Goal: Task Accomplishment & Management: Complete application form

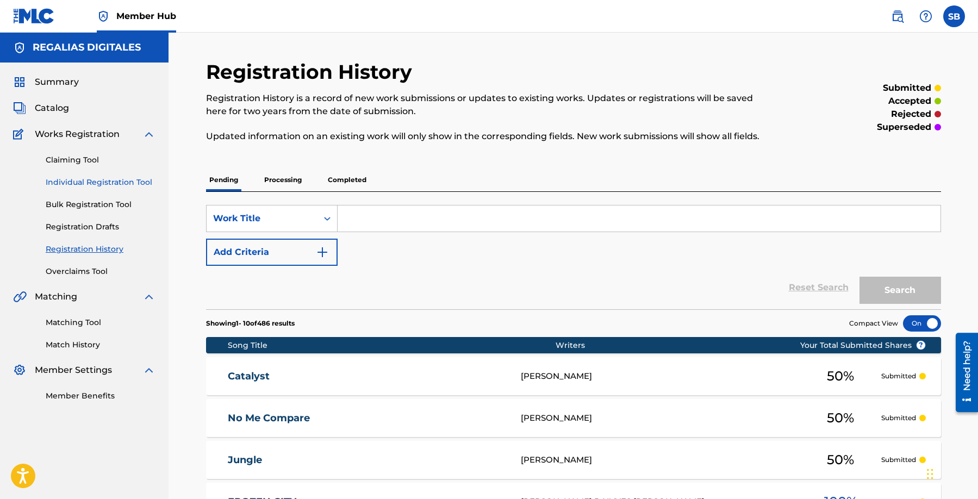
click at [133, 183] on link "Individual Registration Tool" at bounding box center [101, 182] width 110 height 11
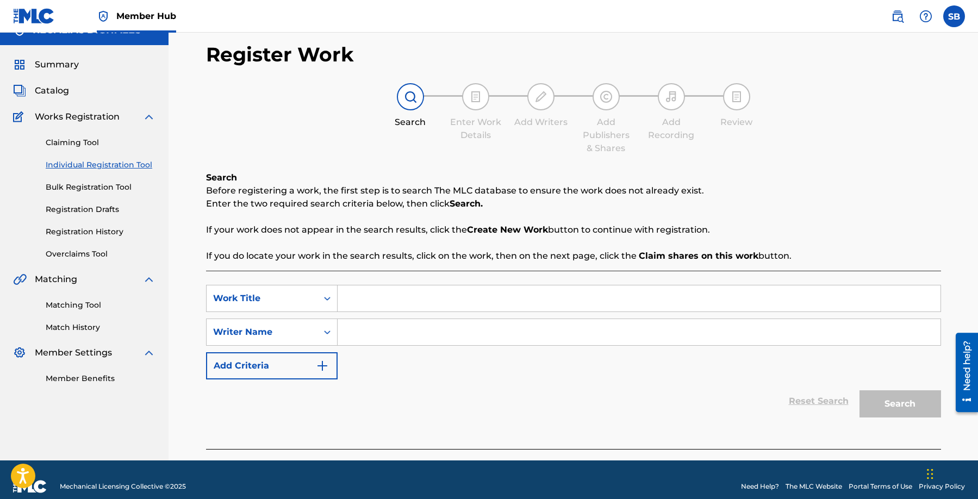
scroll to position [31, 0]
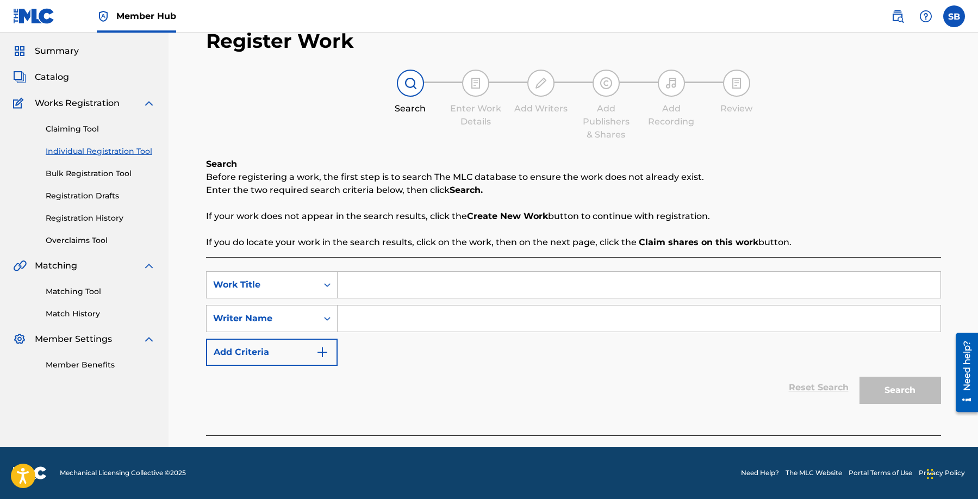
click at [426, 292] on input "Search Form" at bounding box center [639, 285] width 603 height 26
paste input "Vengo de Abajo (Intro)"
type input "Vengo de Abajo (Intro)"
click at [451, 318] on input "Search Form" at bounding box center [639, 319] width 603 height 26
click at [456, 321] on input "Search Form" at bounding box center [639, 319] width 603 height 26
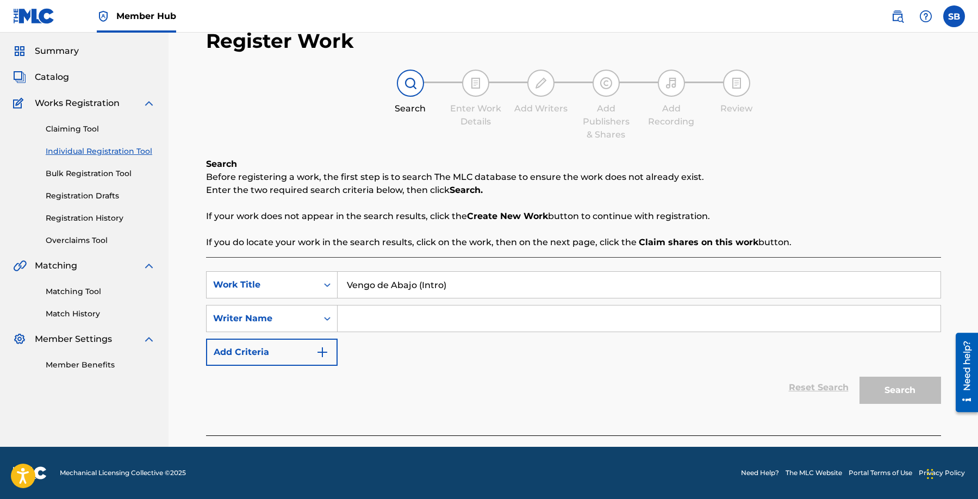
paste input "[PERSON_NAME]"
type input "[PERSON_NAME]"
click at [894, 387] on button "Search" at bounding box center [901, 390] width 82 height 27
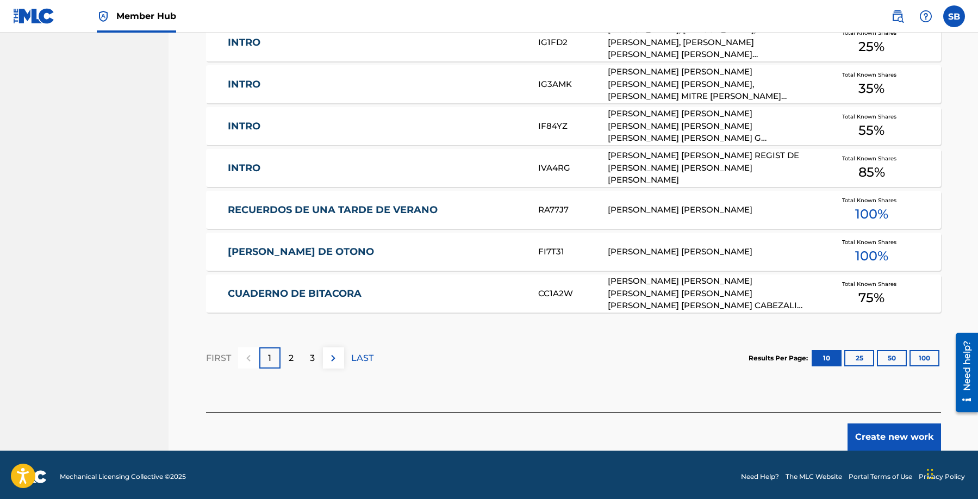
scroll to position [614, 0]
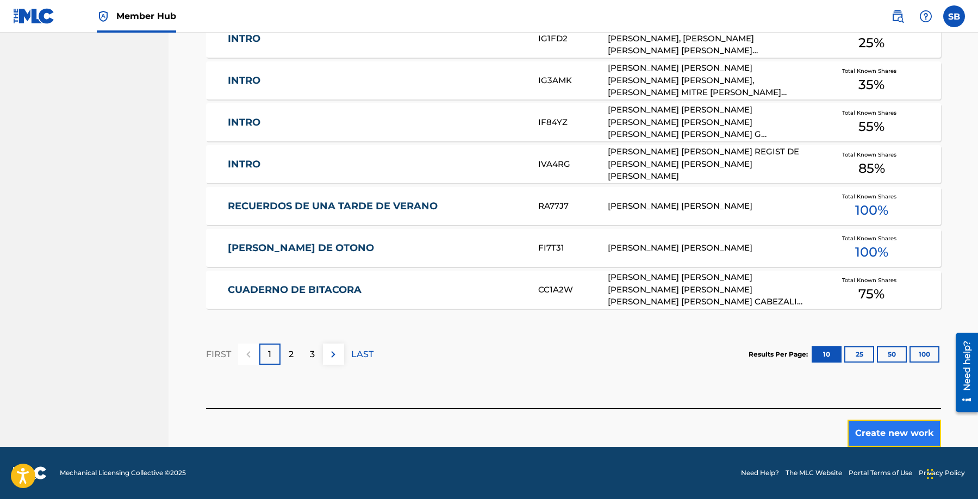
click at [890, 427] on button "Create new work" at bounding box center [895, 433] width 94 height 27
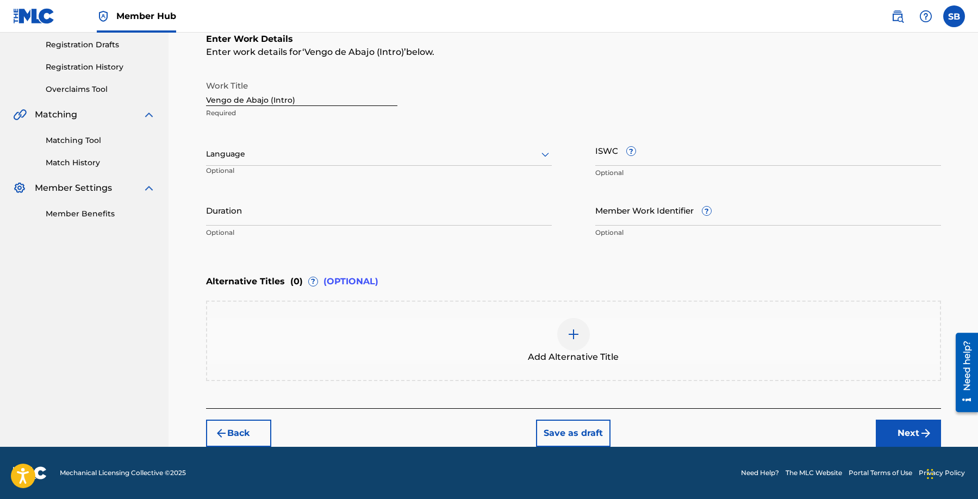
click at [331, 152] on div at bounding box center [379, 154] width 346 height 14
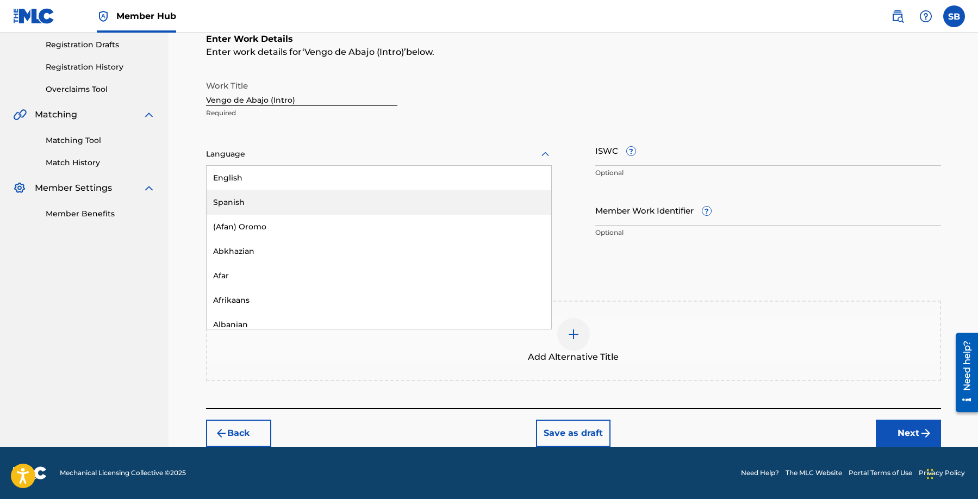
click at [298, 204] on div "Spanish" at bounding box center [379, 202] width 345 height 24
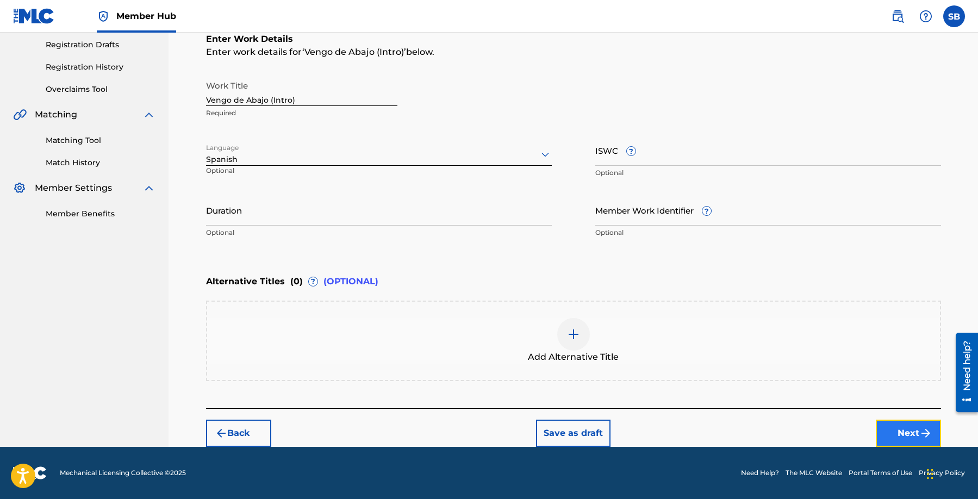
click at [903, 432] on button "Next" at bounding box center [908, 433] width 65 height 27
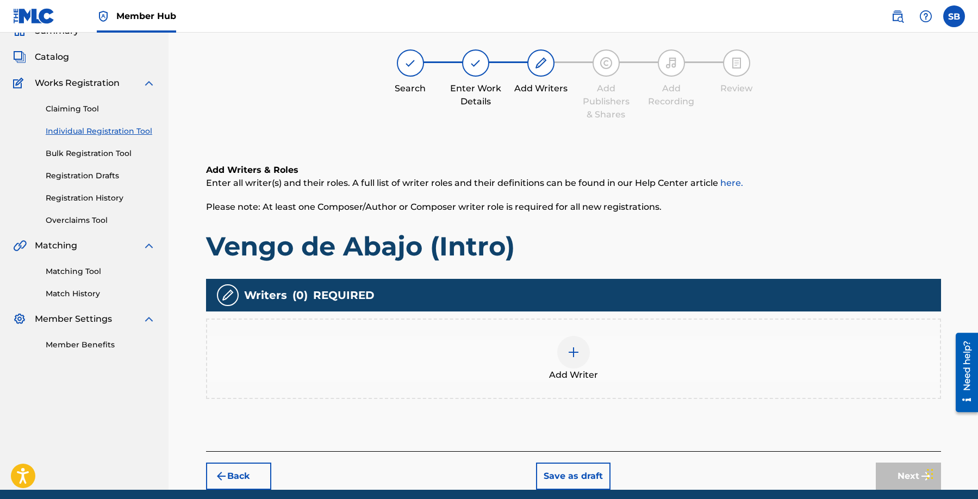
scroll to position [49, 0]
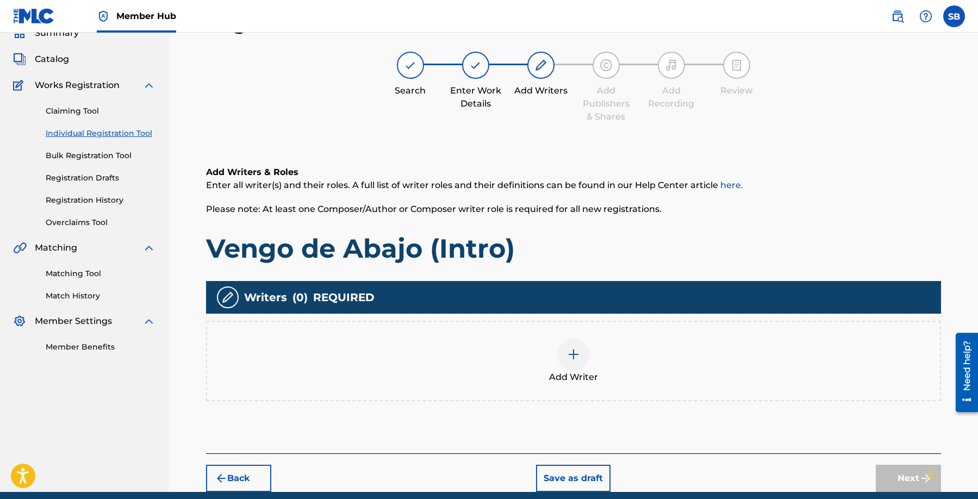
click at [590, 354] on div "Add Writer" at bounding box center [573, 361] width 733 height 46
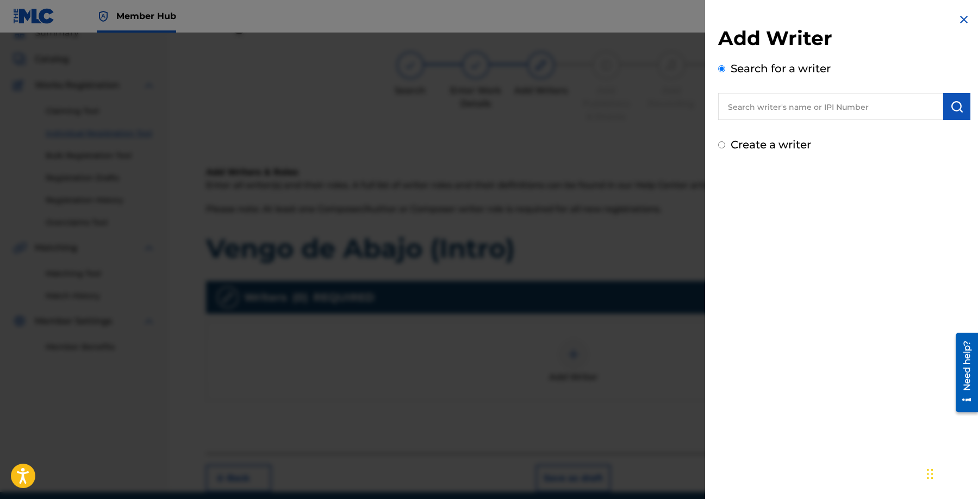
click at [780, 102] on input "text" at bounding box center [830, 106] width 225 height 27
paste input "[PERSON_NAME]"
type input "[PERSON_NAME]"
click at [954, 108] on img "submit" at bounding box center [957, 106] width 13 height 13
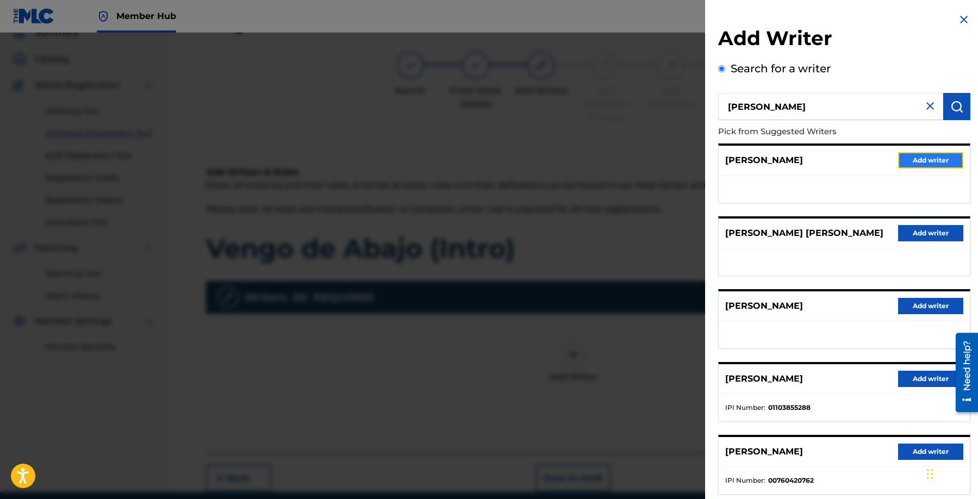
click at [944, 163] on button "Add writer" at bounding box center [930, 160] width 65 height 16
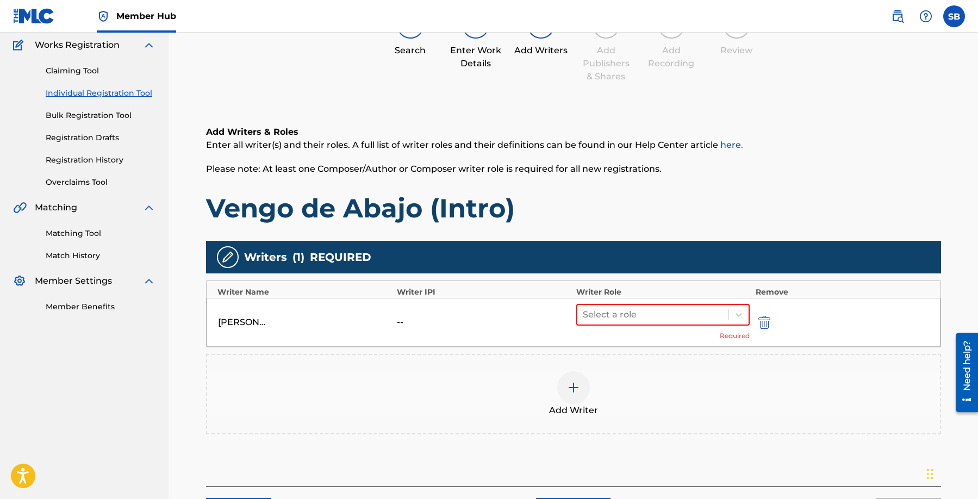
scroll to position [168, 0]
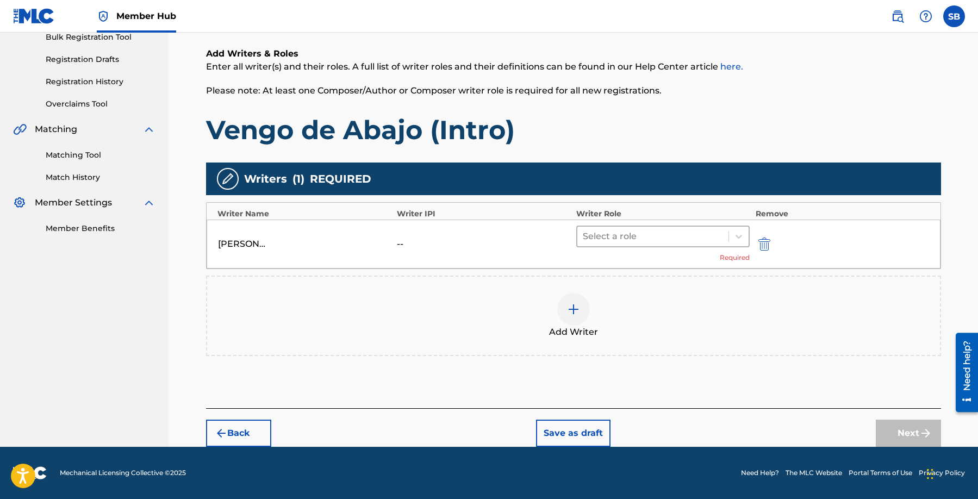
click at [664, 233] on div at bounding box center [653, 236] width 141 height 15
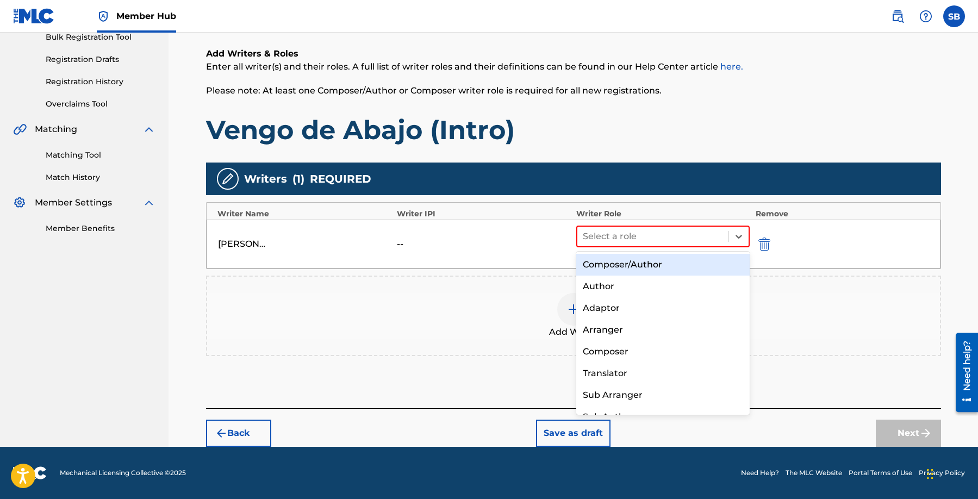
click at [663, 259] on div "Composer/Author" at bounding box center [663, 265] width 174 height 22
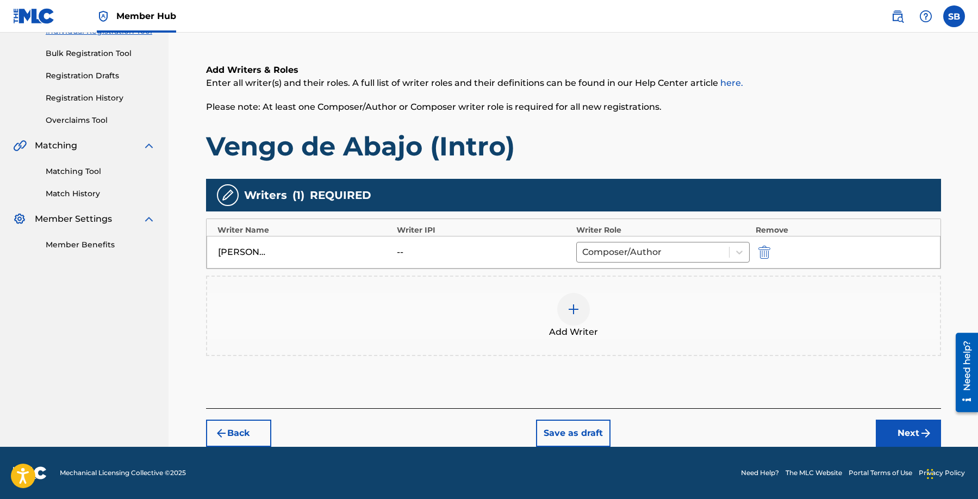
scroll to position [151, 0]
click at [896, 434] on button "Next" at bounding box center [908, 433] width 65 height 27
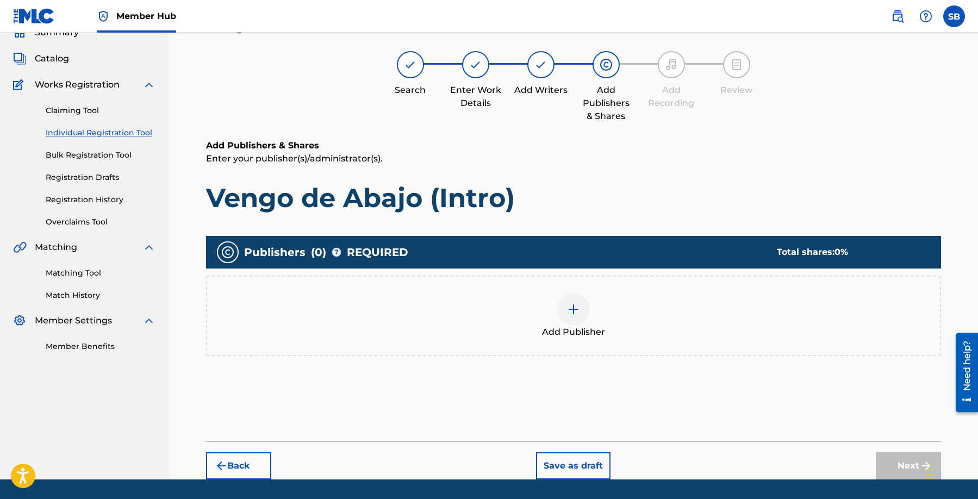
scroll to position [49, 0]
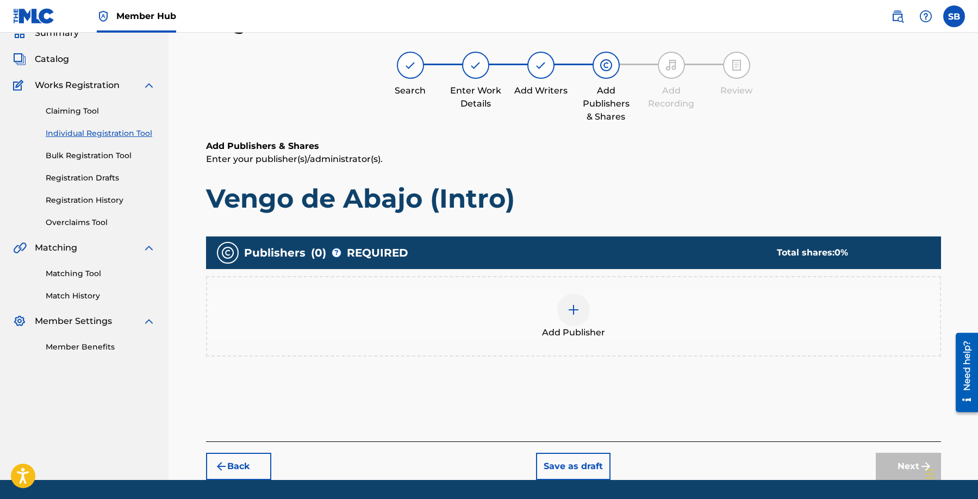
click at [588, 322] on div "Add Publisher" at bounding box center [573, 317] width 733 height 46
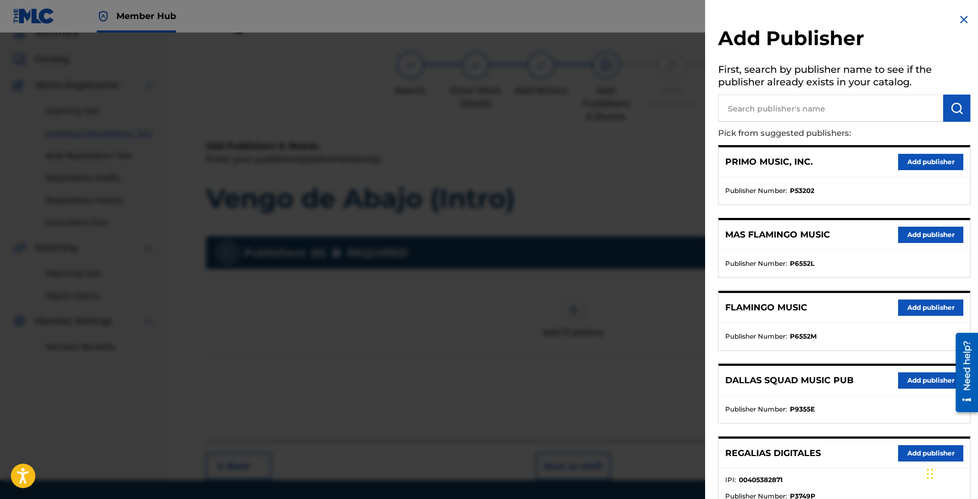
scroll to position [2, 0]
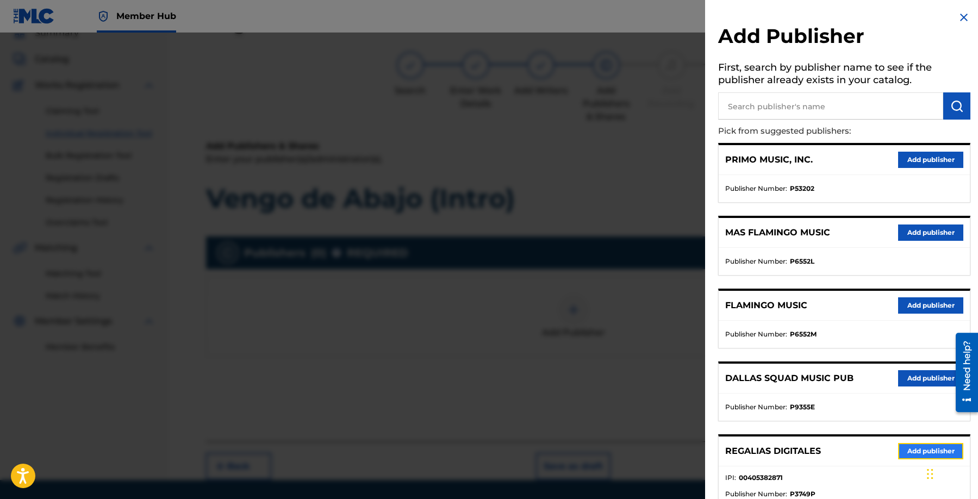
click at [909, 453] on button "Add publisher" at bounding box center [930, 451] width 65 height 16
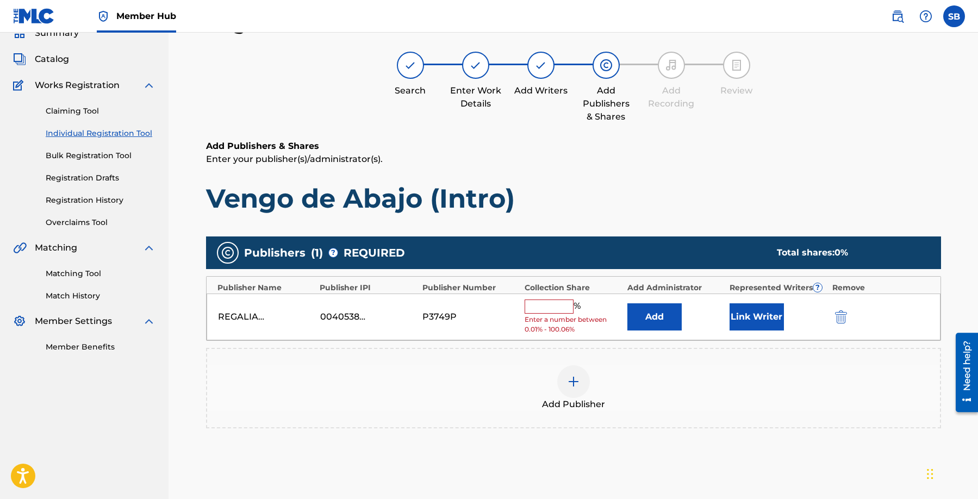
click at [546, 303] on input "text" at bounding box center [549, 307] width 49 height 14
type input "100"
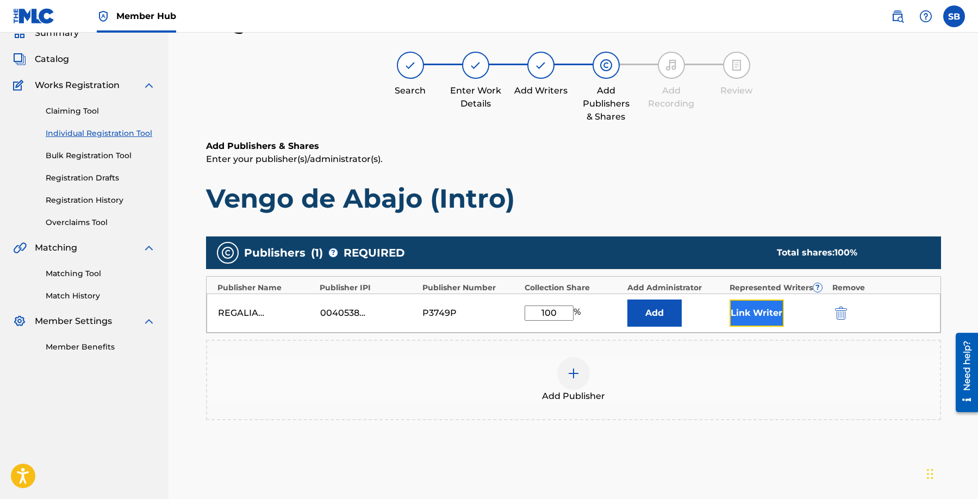
click at [749, 313] on button "Link Writer" at bounding box center [757, 313] width 54 height 27
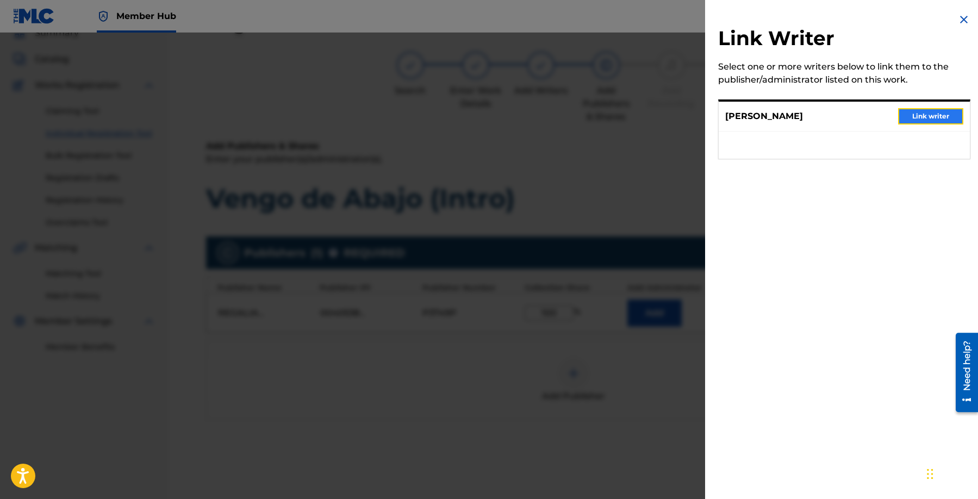
click at [926, 117] on button "Link writer" at bounding box center [930, 116] width 65 height 16
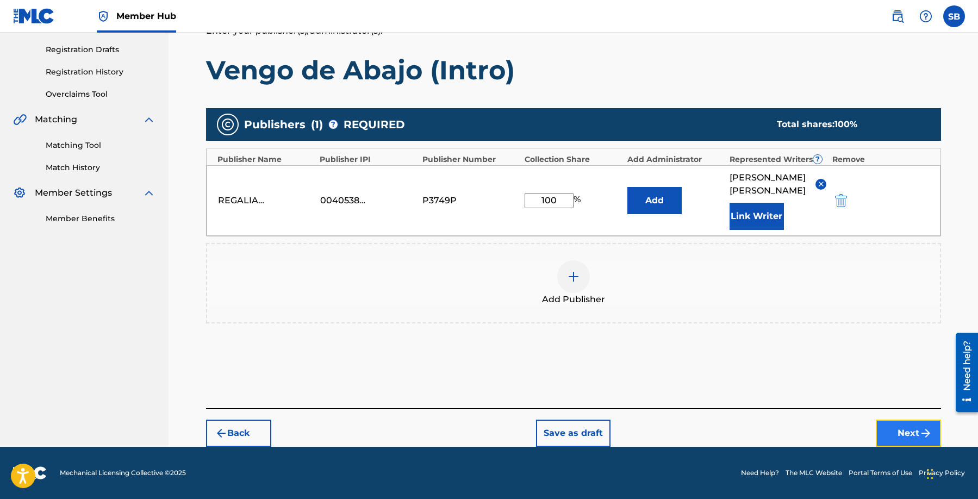
click at [900, 431] on button "Next" at bounding box center [908, 433] width 65 height 27
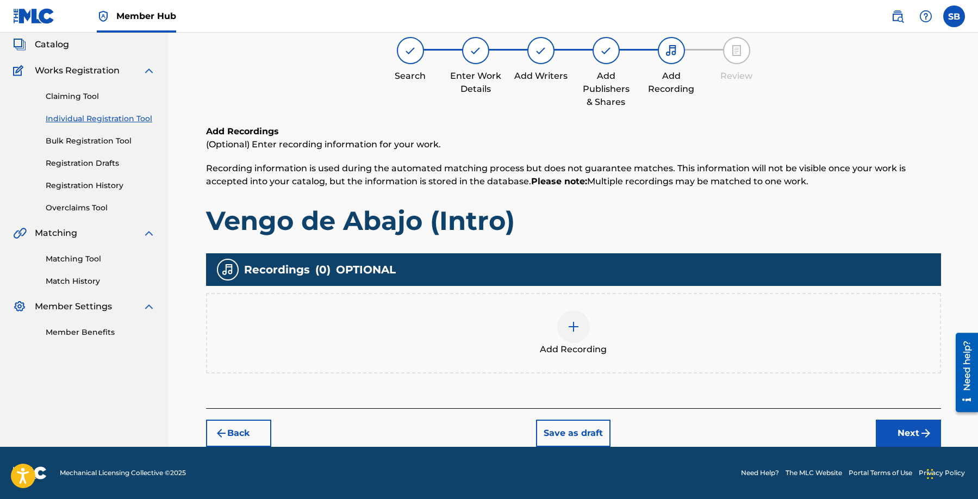
scroll to position [49, 0]
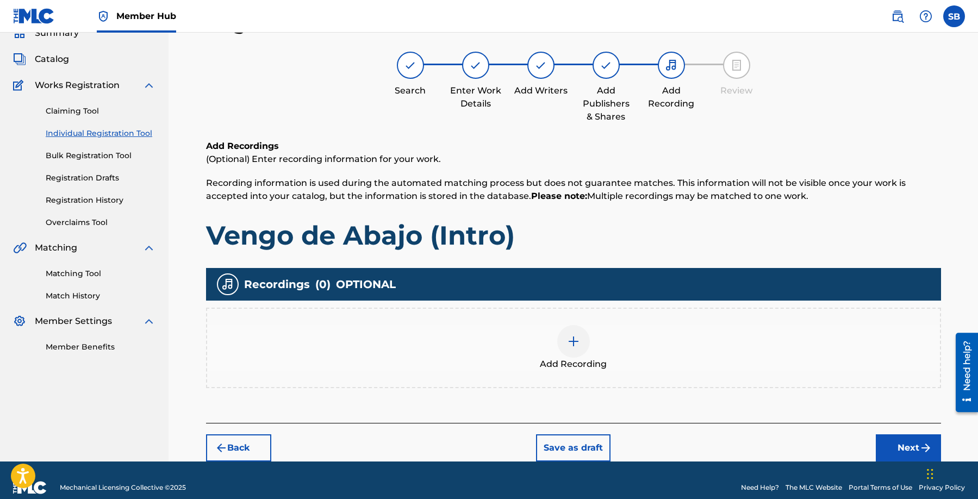
click at [549, 372] on div "Add Recording" at bounding box center [573, 348] width 735 height 80
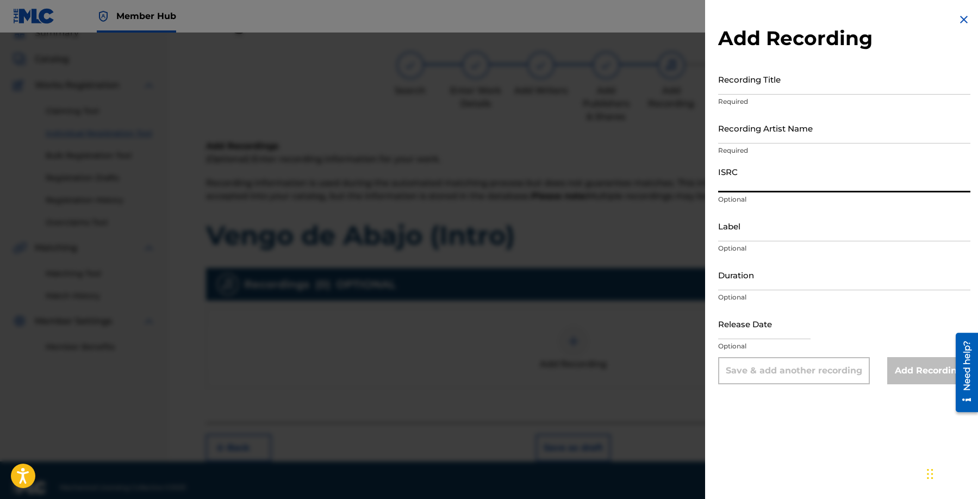
click at [767, 185] on input "ISRC" at bounding box center [844, 177] width 252 height 31
paste input "QM9WM1800046"
type input "QM9WM1800046"
click at [742, 133] on input "Recording Artist Name" at bounding box center [844, 128] width 252 height 31
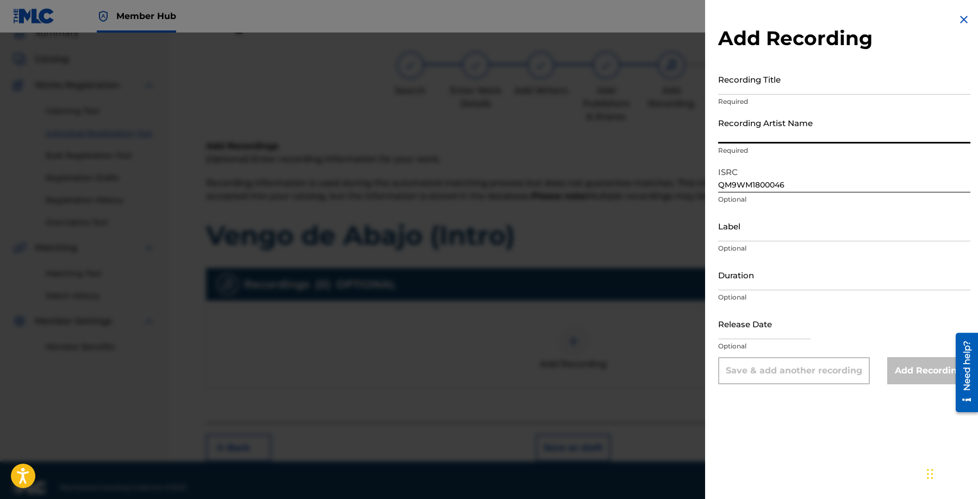
paste input "Sech"
type input "Sech"
click at [758, 85] on input "Recording Title" at bounding box center [844, 79] width 252 height 31
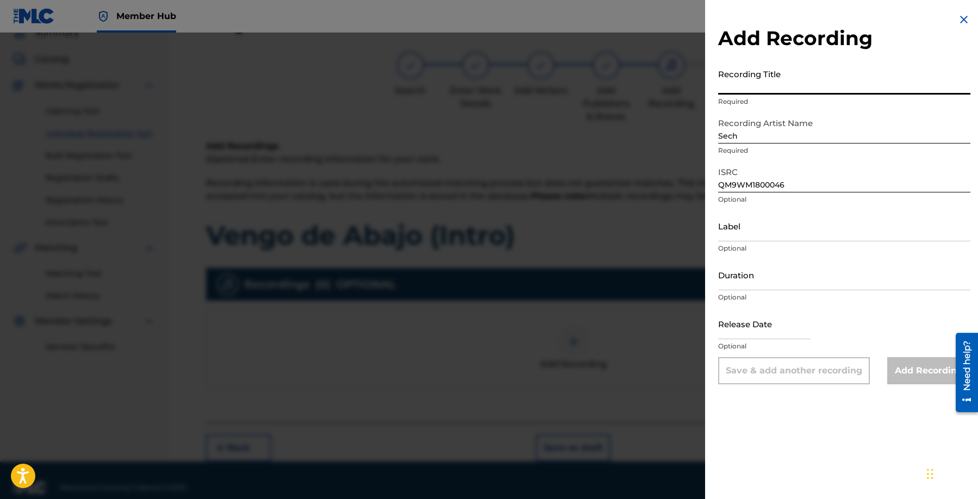
paste input "Vengo de Abajo (Intro)"
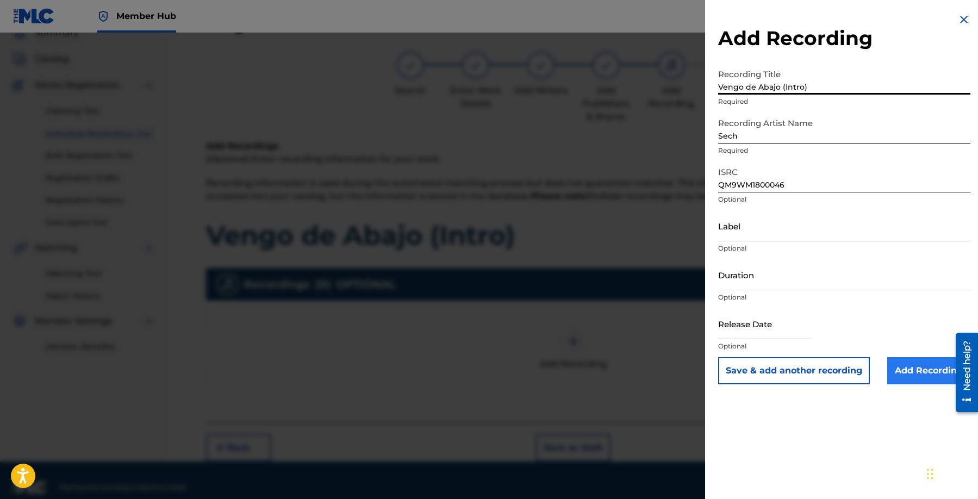
type input "Vengo de Abajo (Intro)"
click at [923, 361] on input "Add Recording" at bounding box center [929, 370] width 83 height 27
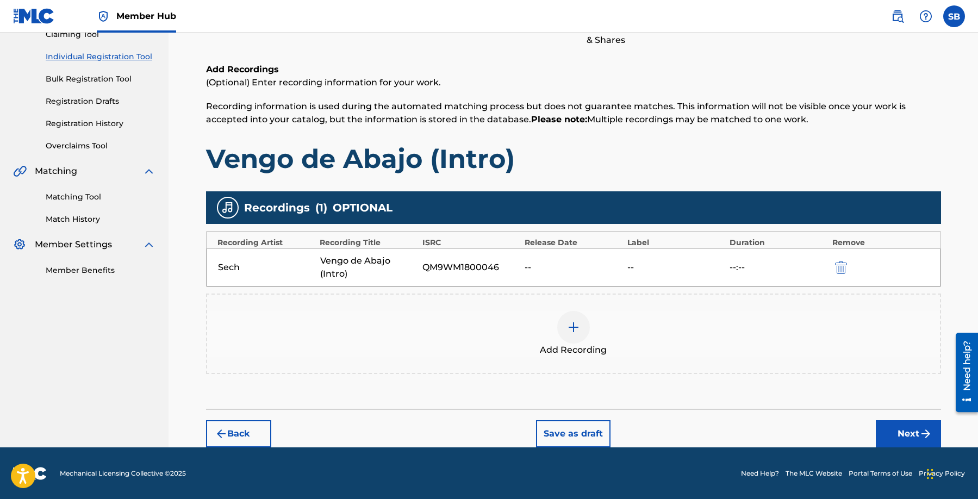
scroll to position [126, 0]
click at [591, 312] on div "Add Recording" at bounding box center [573, 334] width 733 height 46
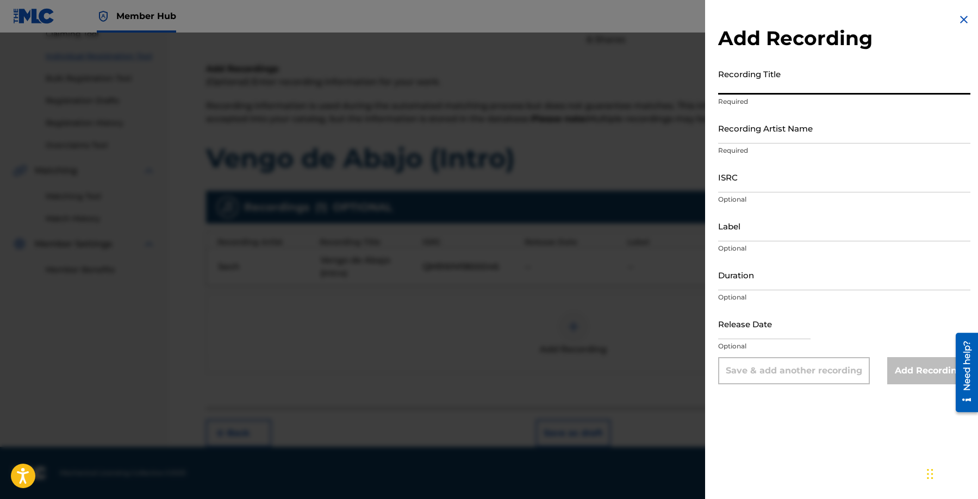
click at [764, 78] on input "Recording Title" at bounding box center [844, 79] width 252 height 31
paste input "Vengo de Abajo (Intro)"
type input "Vengo de Abajo (Intro)"
click at [768, 127] on input "Recording Artist Name" at bounding box center [844, 128] width 252 height 31
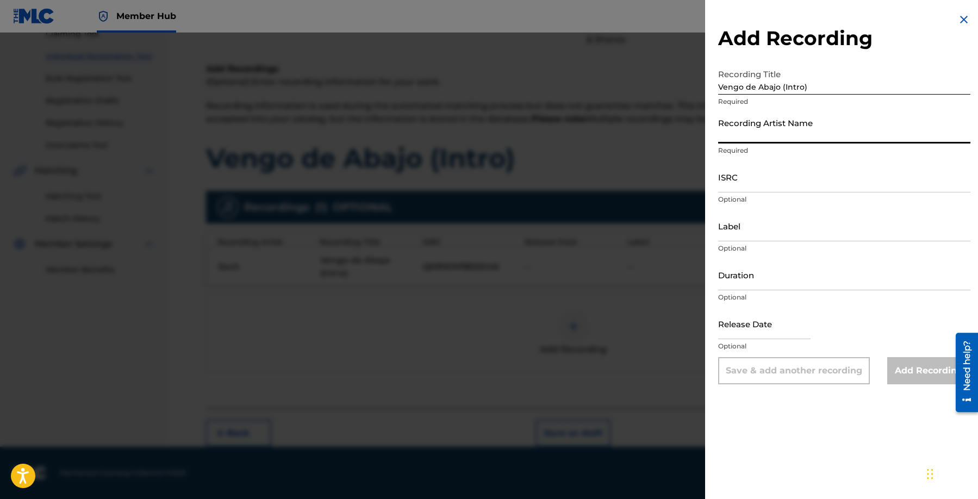
paste input "Sech"
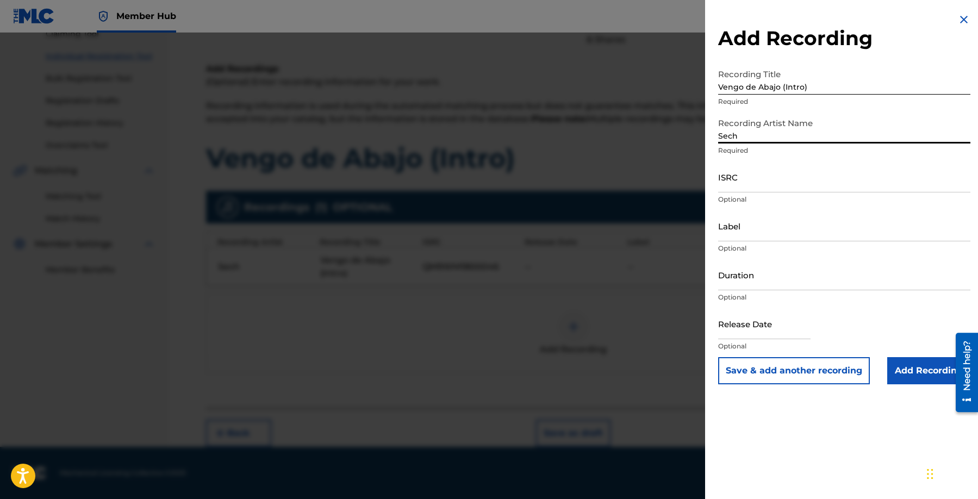
type input "Sech"
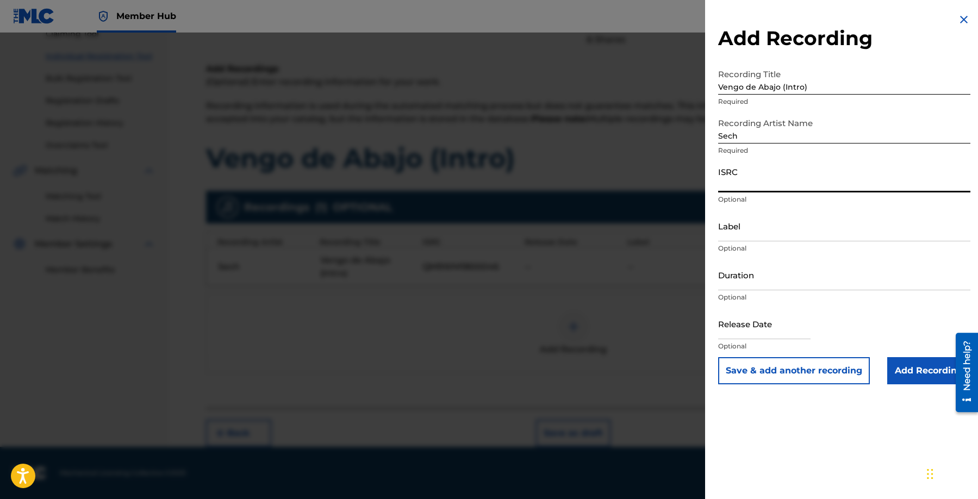
click at [748, 182] on input "ISRC" at bounding box center [844, 177] width 252 height 31
paste input "TCADJ1788299"
type input "TCADJ1788299"
click at [919, 379] on input "Add Recording" at bounding box center [929, 370] width 83 height 27
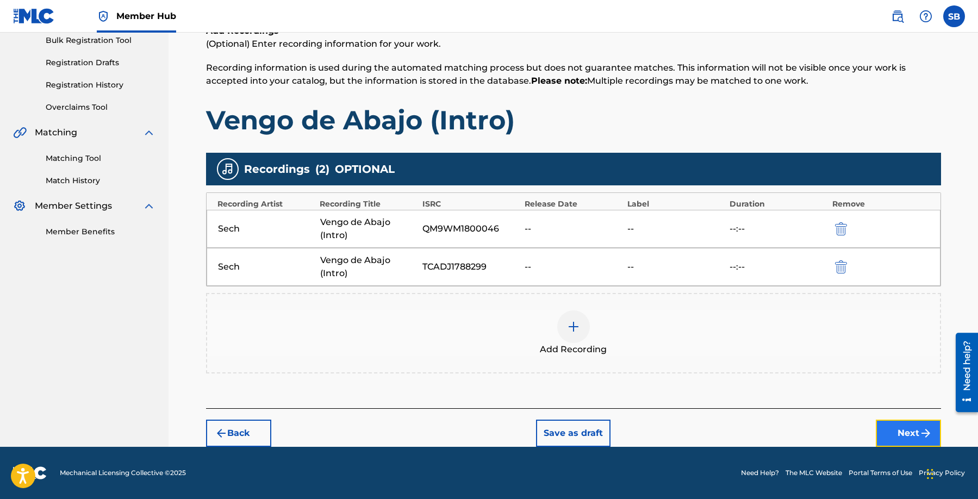
click at [893, 429] on button "Next" at bounding box center [908, 433] width 65 height 27
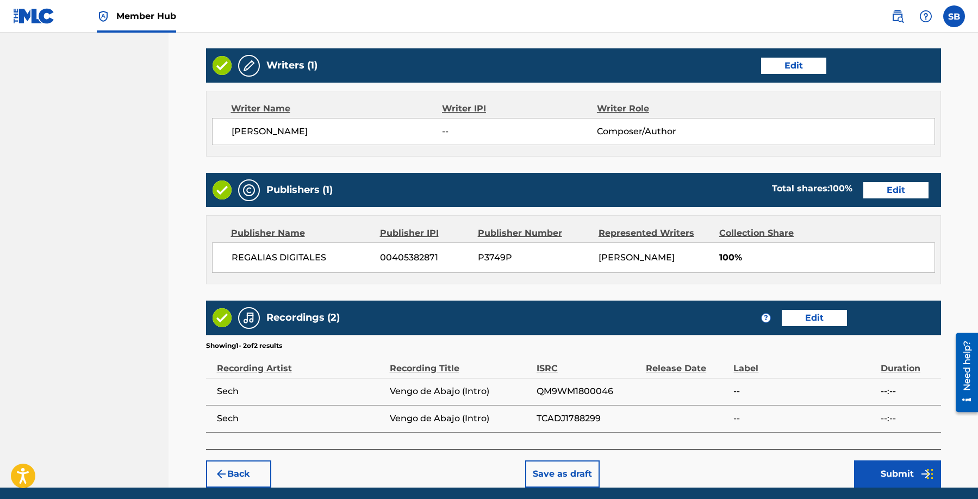
scroll to position [448, 0]
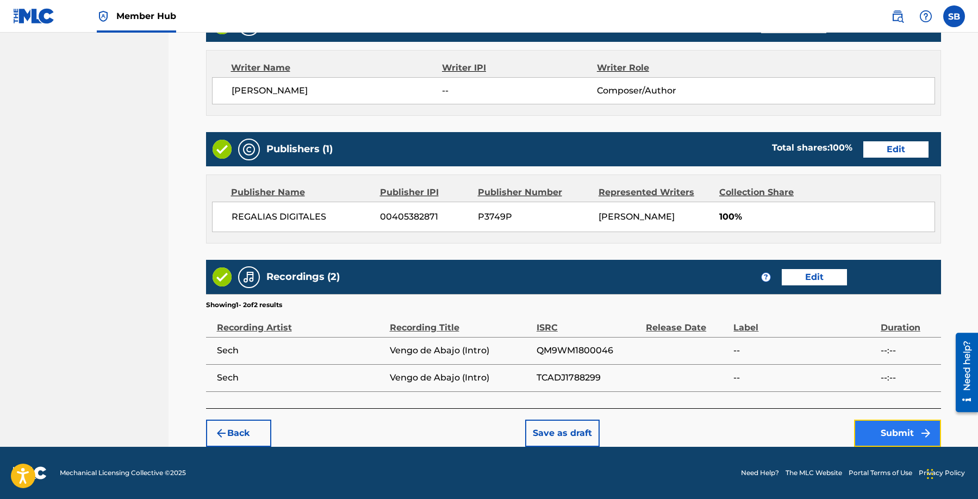
click at [897, 430] on button "Submit" at bounding box center [897, 433] width 87 height 27
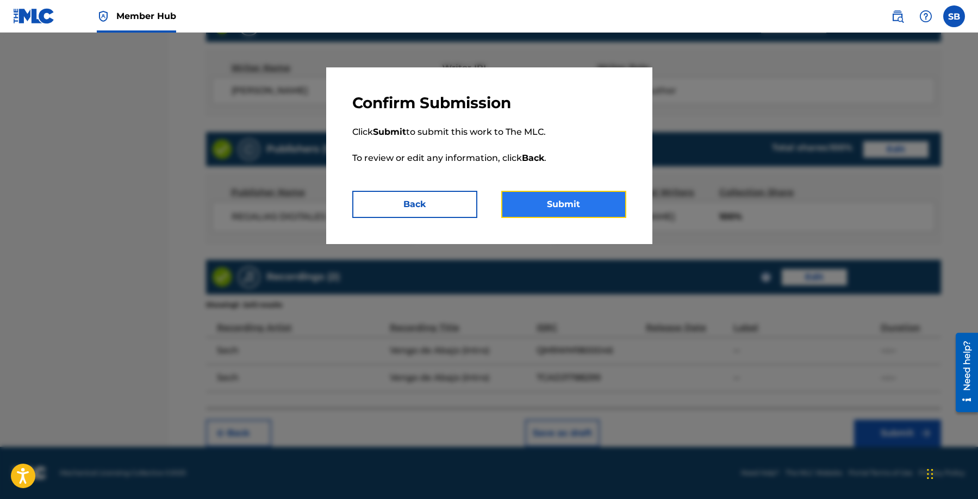
click at [550, 209] on button "Submit" at bounding box center [563, 204] width 125 height 27
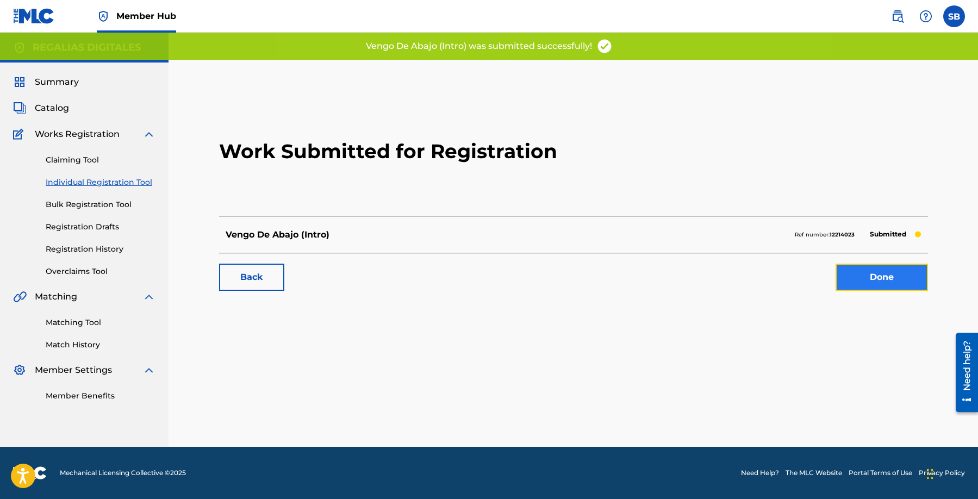
click at [863, 281] on link "Done" at bounding box center [882, 277] width 92 height 27
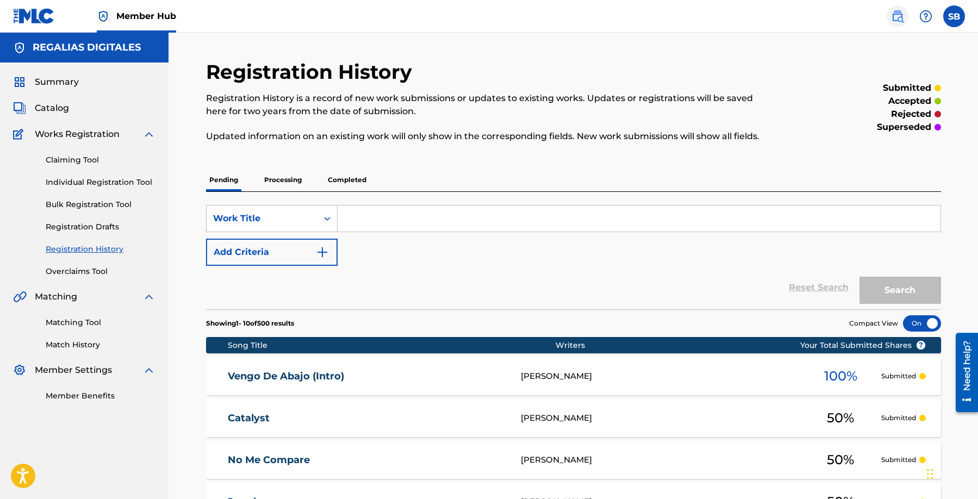
click at [901, 18] on img at bounding box center [897, 16] width 13 height 13
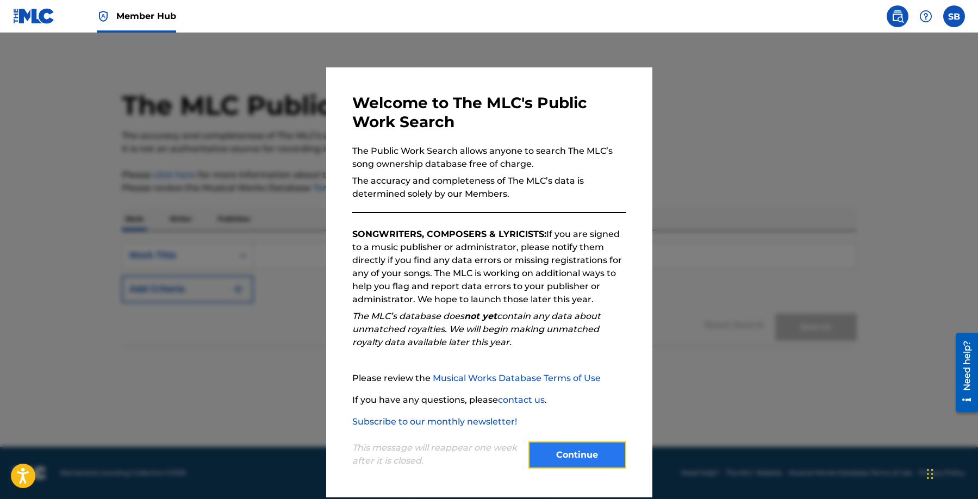
click at [574, 454] on button "Continue" at bounding box center [578, 455] width 98 height 27
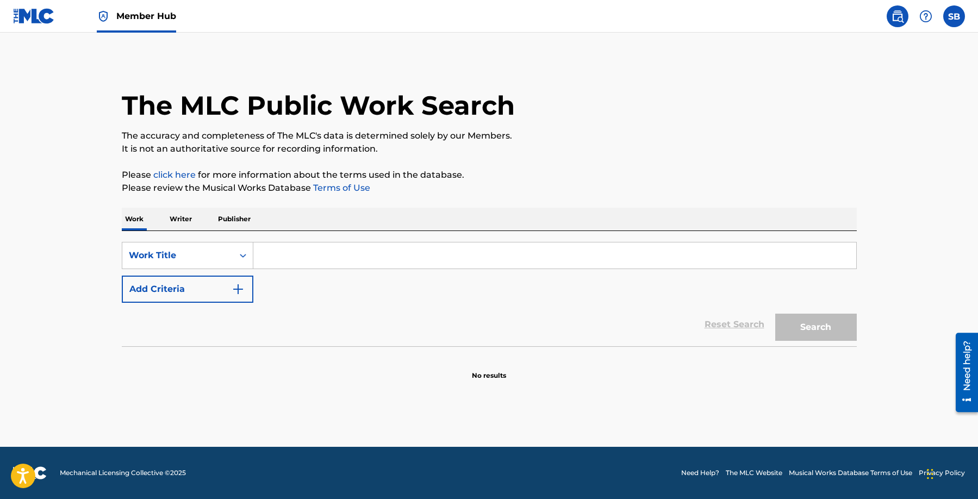
click at [400, 254] on input "Search Form" at bounding box center [554, 256] width 603 height 26
paste input "Con Bochinche"
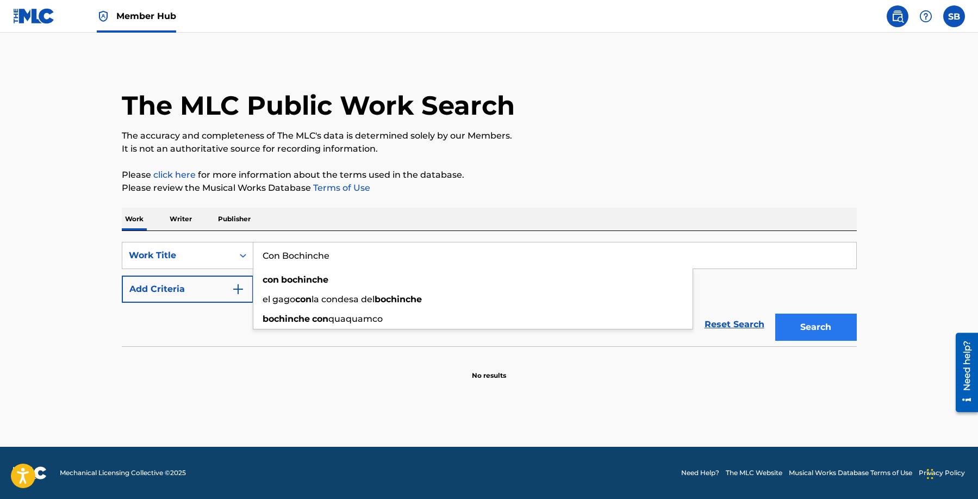
type input "Con Bochinche"
click at [798, 332] on button "Search" at bounding box center [817, 327] width 82 height 27
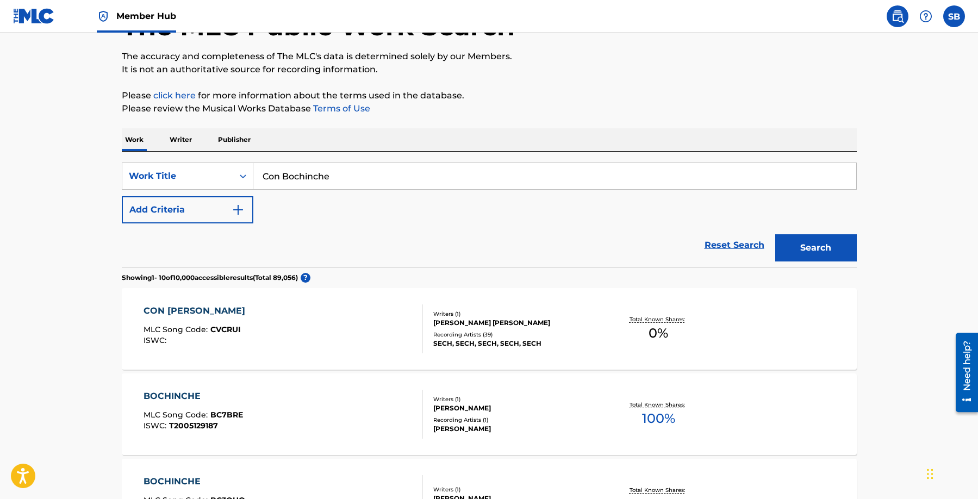
scroll to position [129, 0]
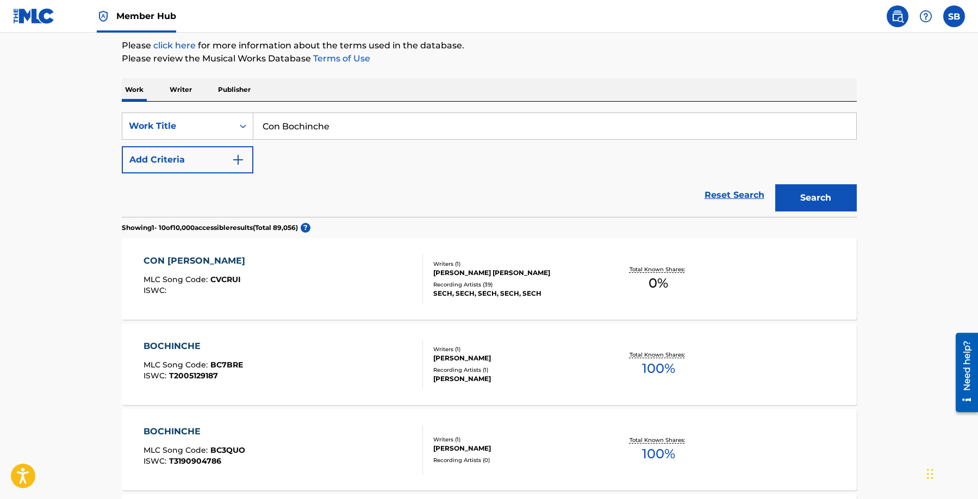
click at [474, 271] on div "[PERSON_NAME] [PERSON_NAME]" at bounding box center [515, 273] width 164 height 10
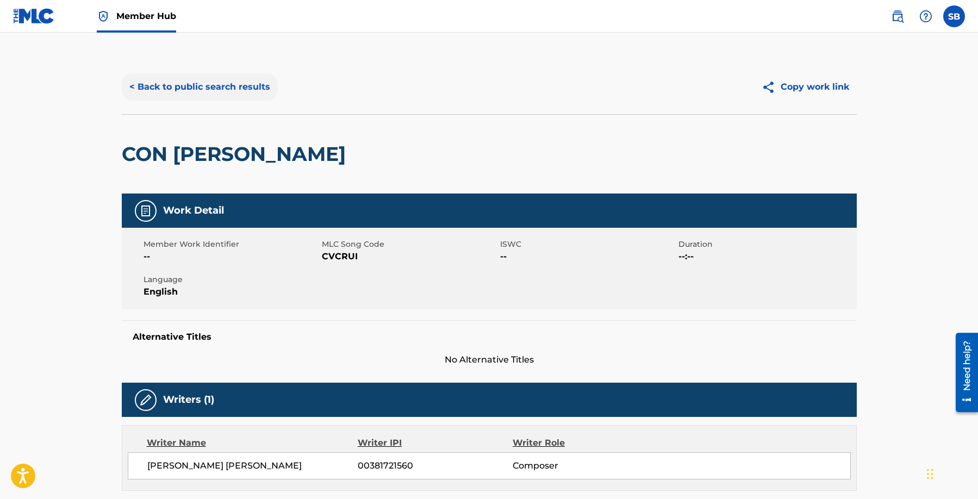
click at [225, 88] on button "< Back to public search results" at bounding box center [200, 86] width 156 height 27
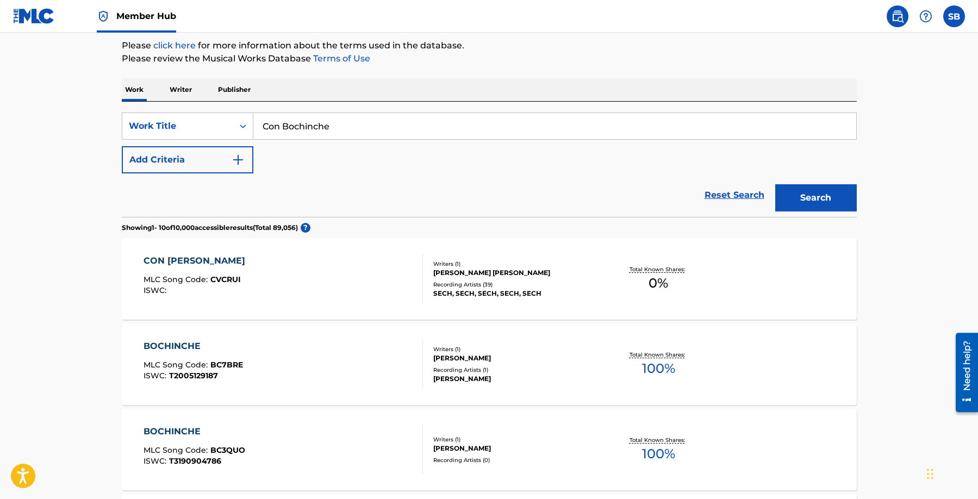
scroll to position [132, 0]
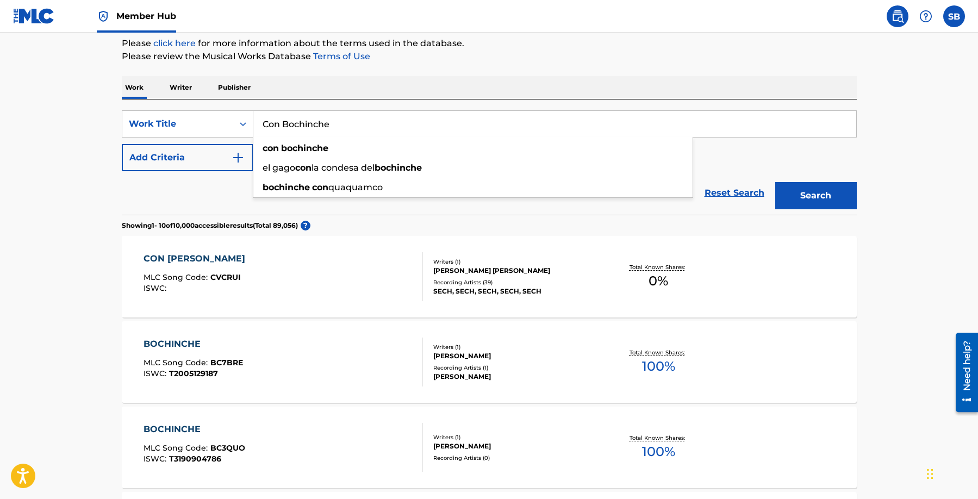
drag, startPoint x: 349, startPoint y: 125, endPoint x: 261, endPoint y: 120, distance: 88.2
click at [261, 120] on input "Con Bochinche" at bounding box center [554, 124] width 603 height 26
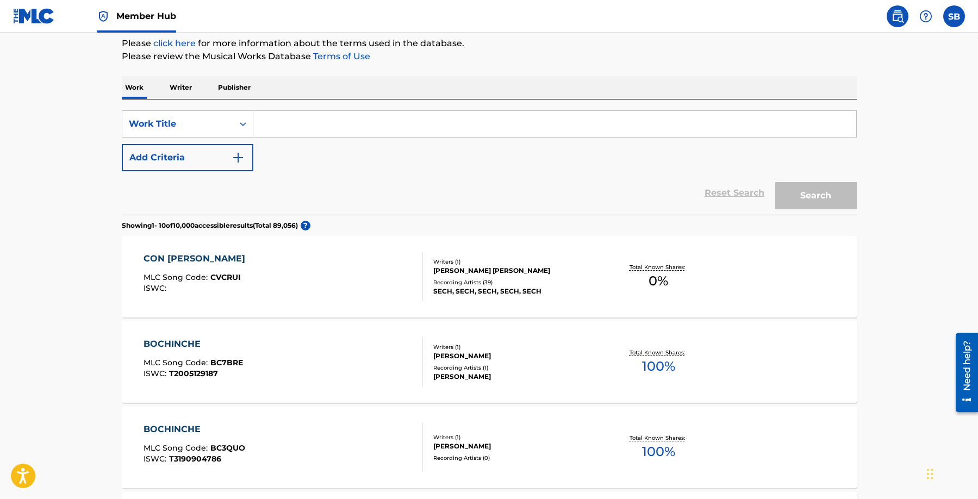
paste input "Entre Amigos Ft. Yemil & [PERSON_NAME]"
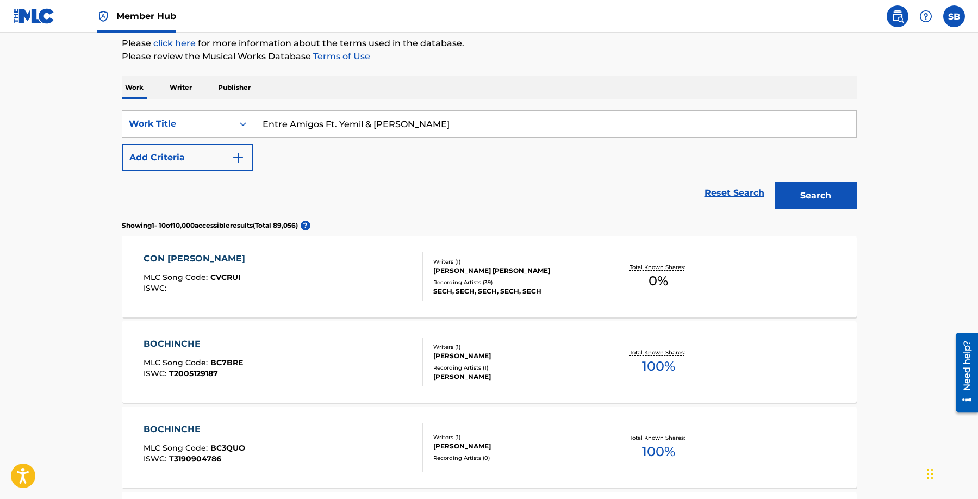
type input "Entre Amigos Ft. Yemil & [PERSON_NAME]"
click at [776, 182] on button "Search" at bounding box center [817, 195] width 82 height 27
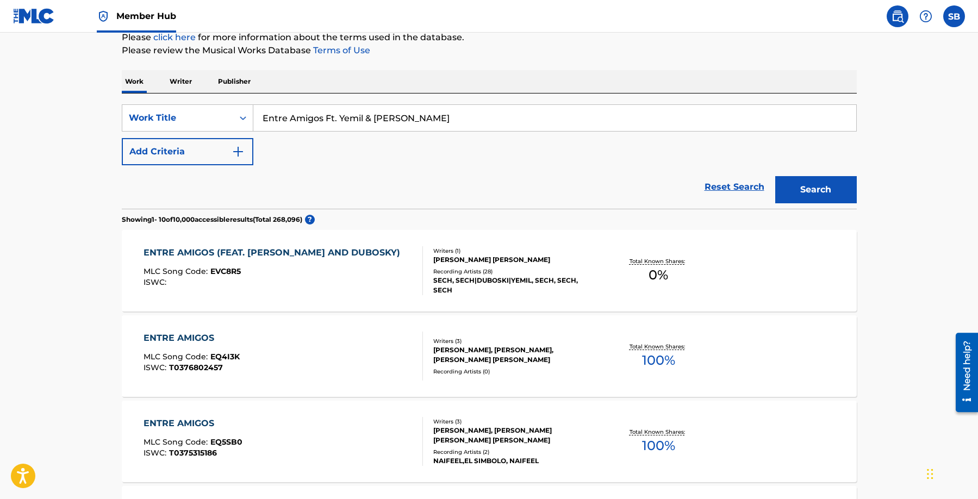
scroll to position [148, 0]
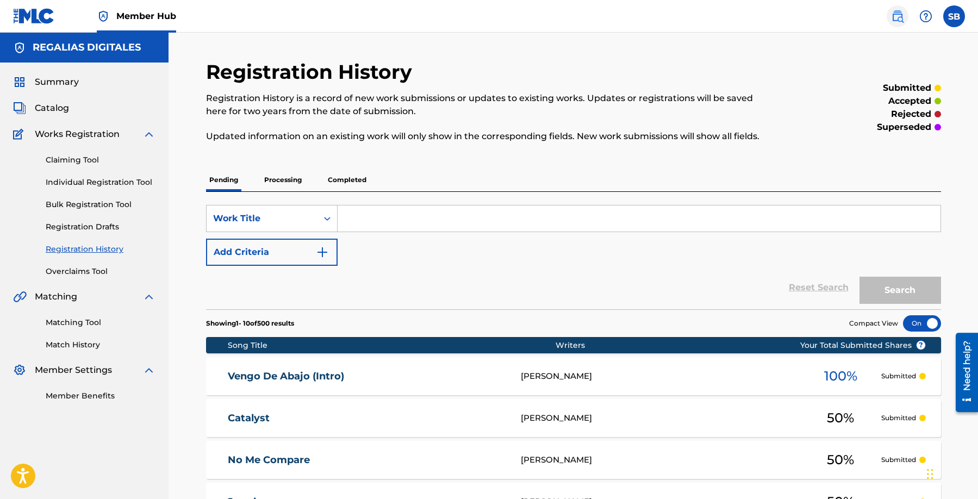
click at [897, 15] on img at bounding box center [897, 16] width 13 height 13
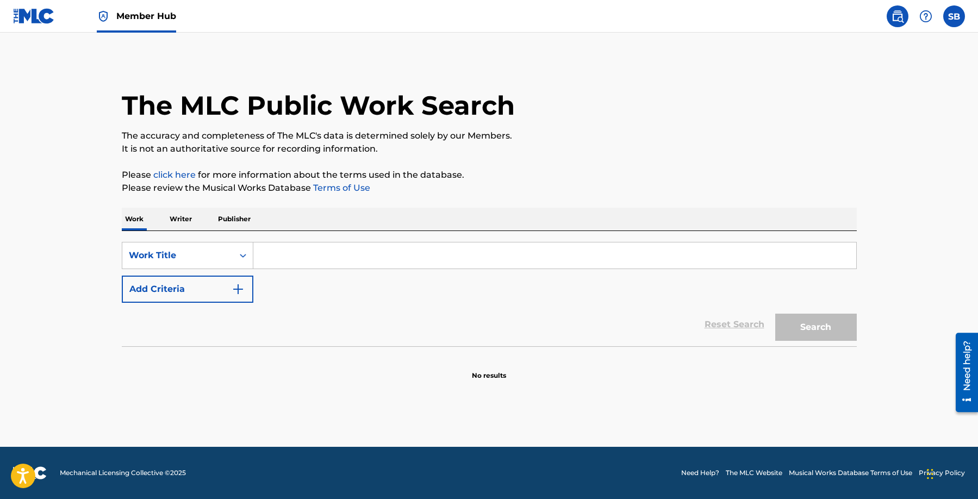
click at [378, 257] on input "Search Form" at bounding box center [554, 256] width 603 height 26
paste input "Con Bochinche"
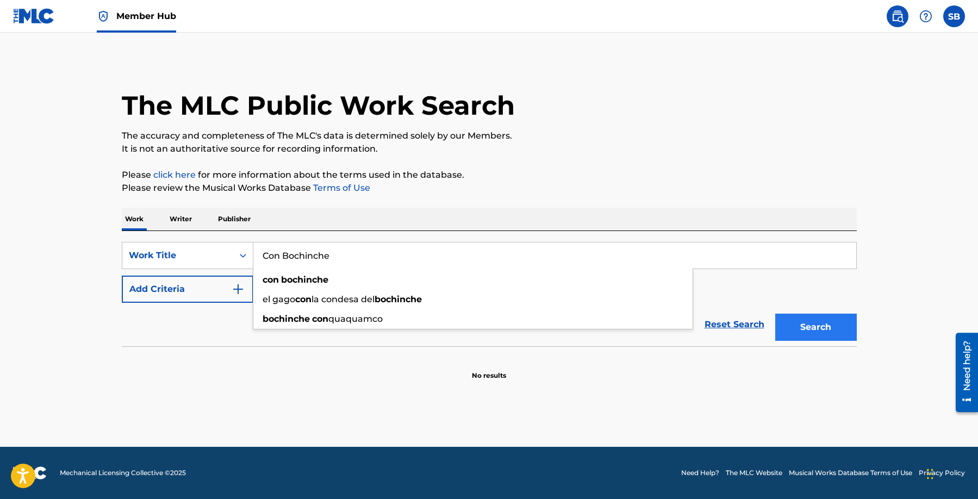
type input "Con Bochinche"
click at [809, 320] on button "Search" at bounding box center [817, 327] width 82 height 27
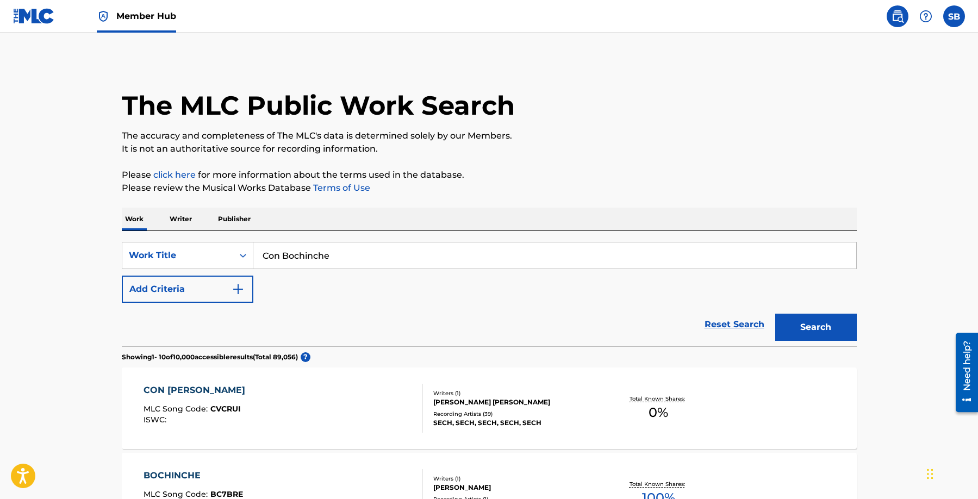
click at [49, 15] on img at bounding box center [34, 16] width 42 height 16
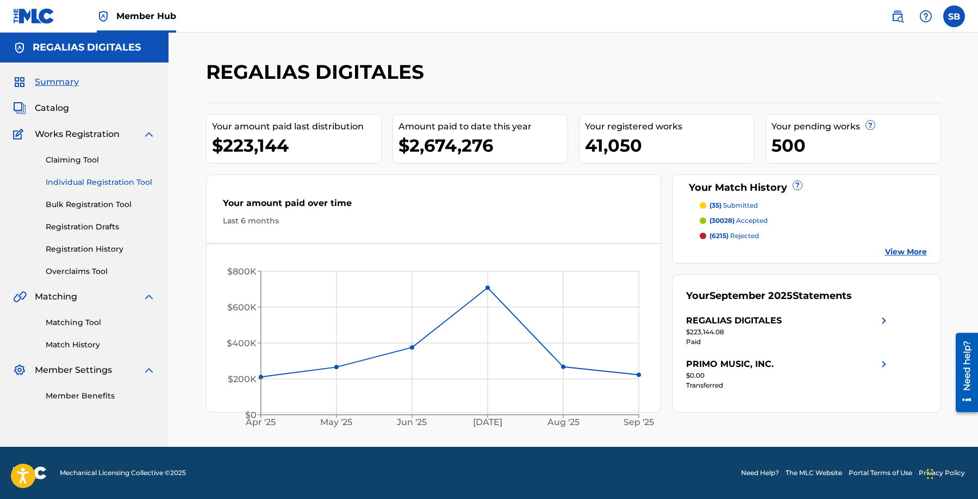
click at [139, 187] on link "Individual Registration Tool" at bounding box center [101, 182] width 110 height 11
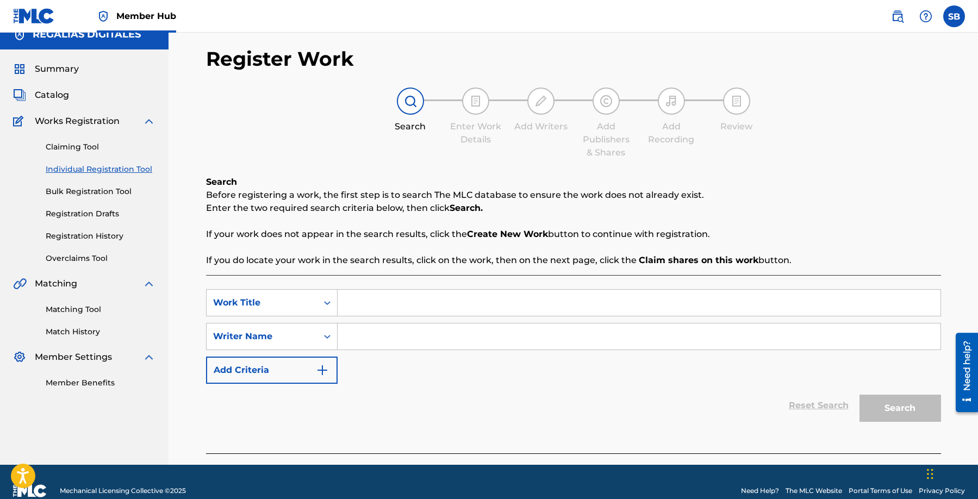
scroll to position [31, 0]
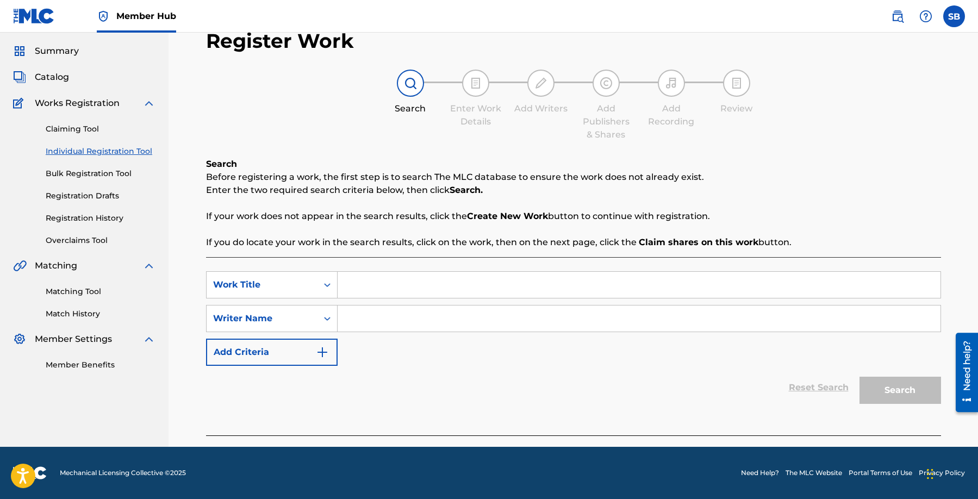
click at [359, 283] on input "Search Form" at bounding box center [639, 285] width 603 height 26
paste input "Con Bochinche"
type input "Con Bochinche"
click at [379, 310] on input "Search Form" at bounding box center [639, 319] width 603 height 26
click at [554, 311] on input "Search Form" at bounding box center [639, 319] width 603 height 26
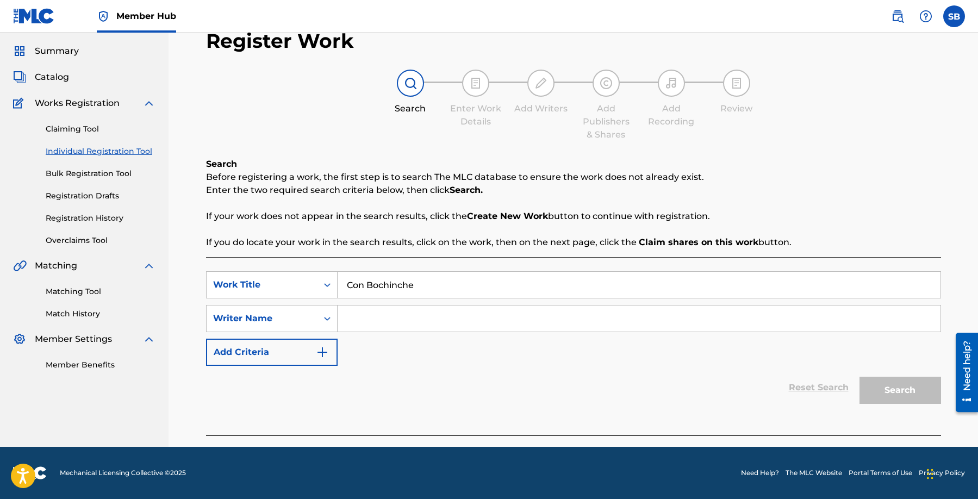
paste input "[PERSON_NAME]"
type input "[PERSON_NAME]"
click at [892, 387] on button "Search" at bounding box center [901, 390] width 82 height 27
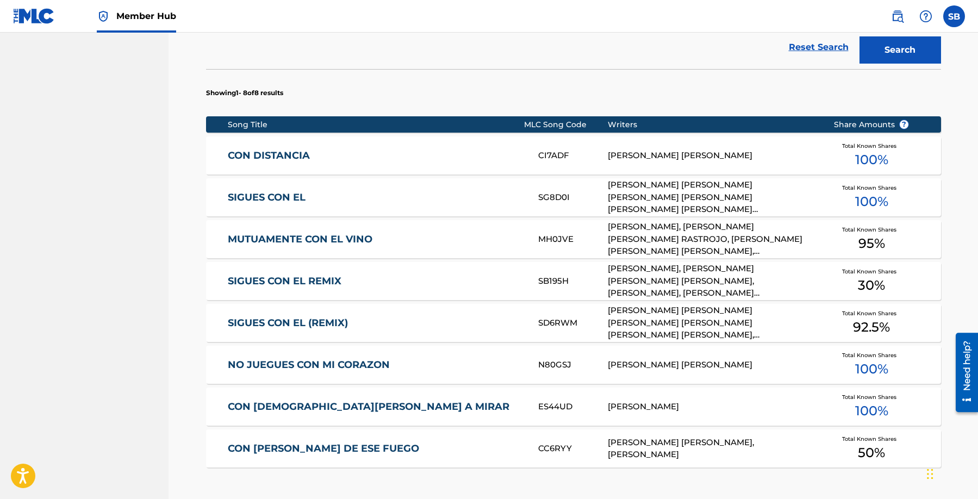
scroll to position [525, 0]
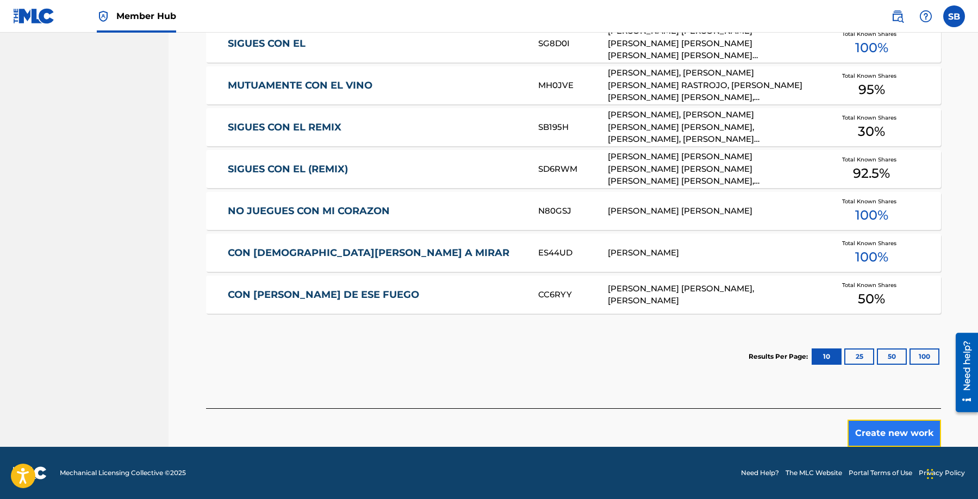
click at [852, 430] on button "Create new work" at bounding box center [895, 433] width 94 height 27
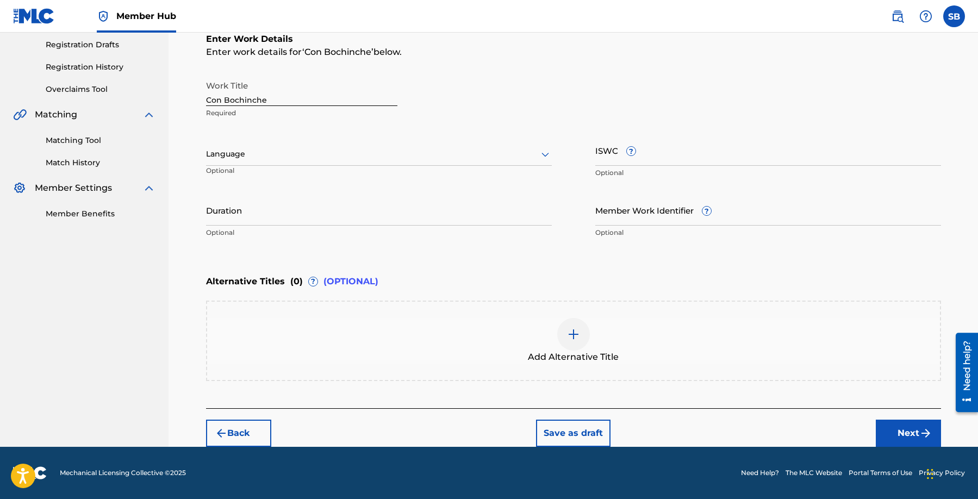
scroll to position [182, 0]
click at [318, 146] on div "Language" at bounding box center [379, 154] width 346 height 23
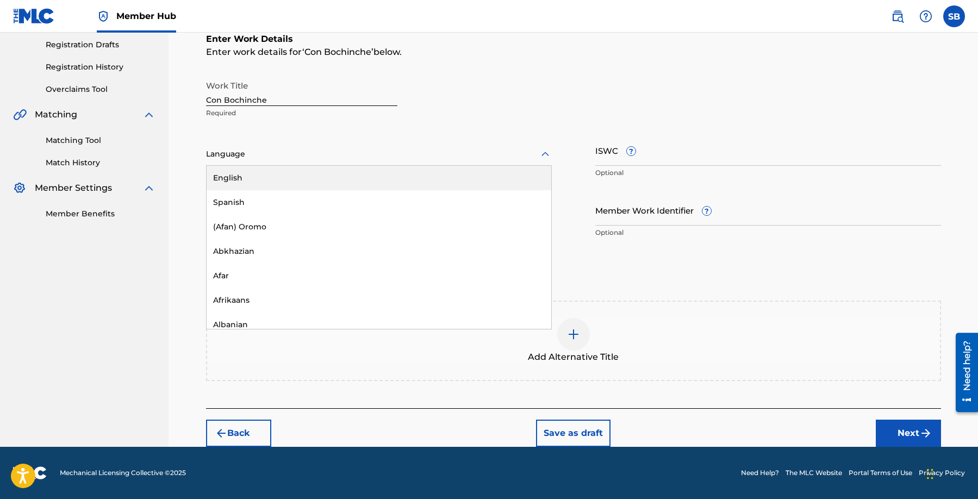
click at [331, 179] on div "English" at bounding box center [379, 178] width 345 height 24
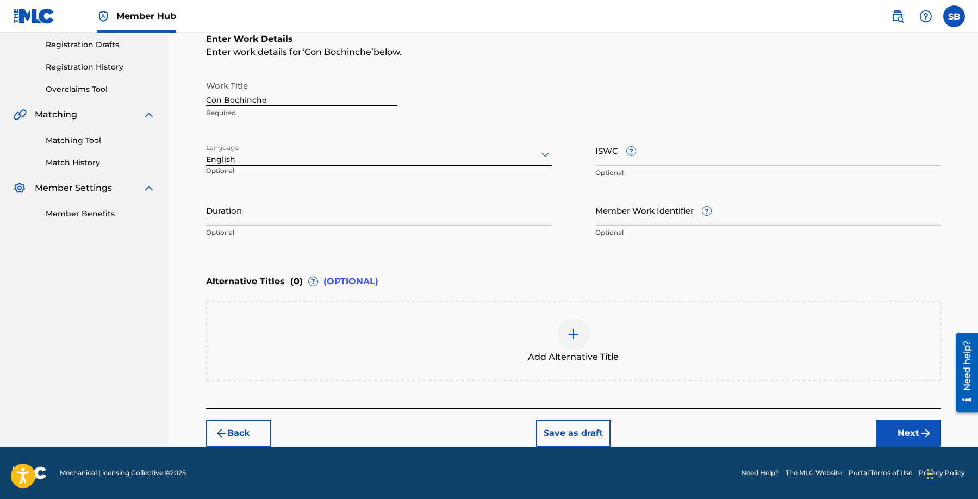
click at [351, 156] on div at bounding box center [379, 154] width 346 height 14
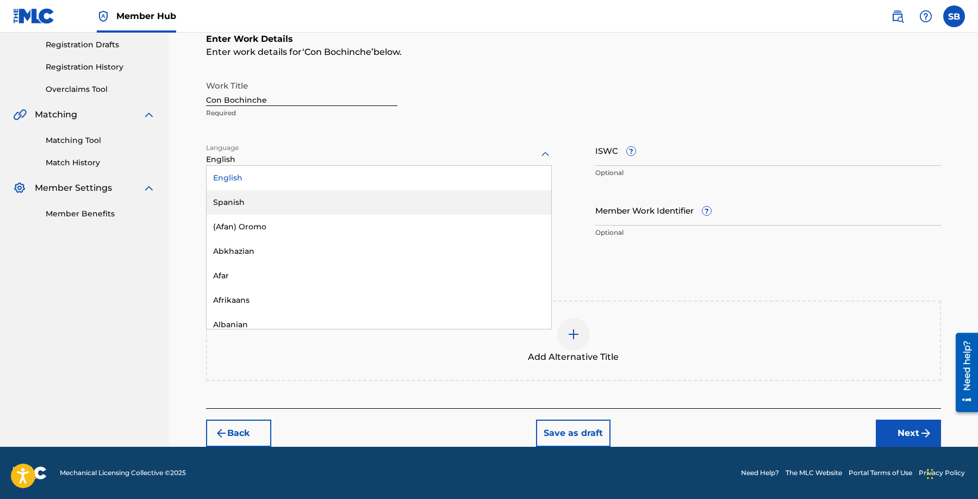
click at [326, 193] on div "Spanish" at bounding box center [379, 202] width 345 height 24
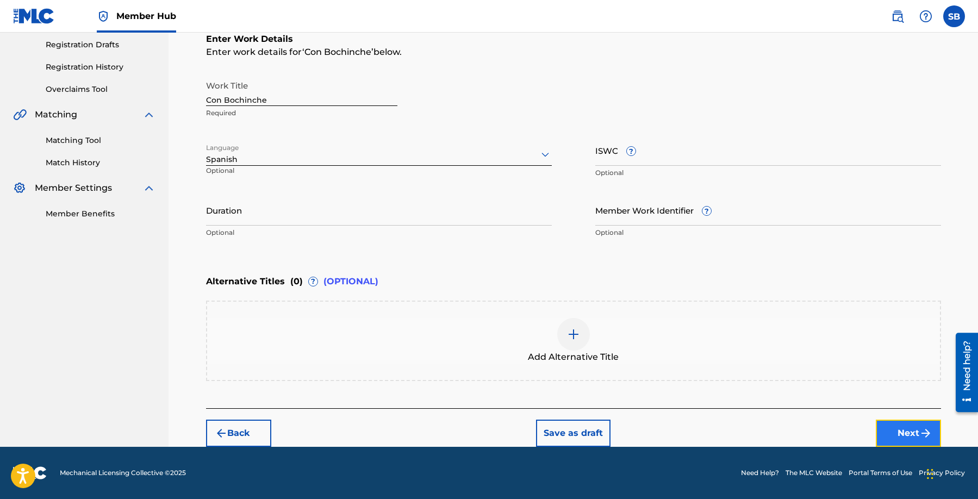
click at [887, 423] on button "Next" at bounding box center [908, 433] width 65 height 27
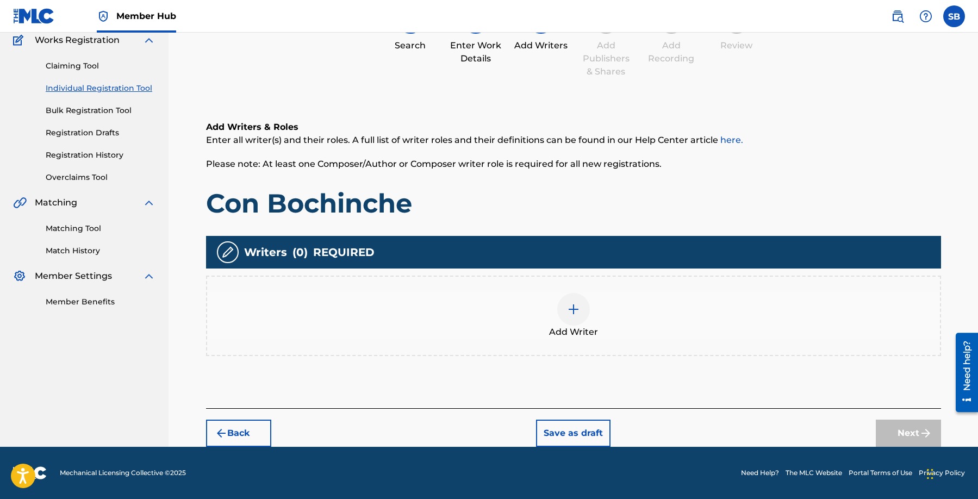
scroll to position [49, 0]
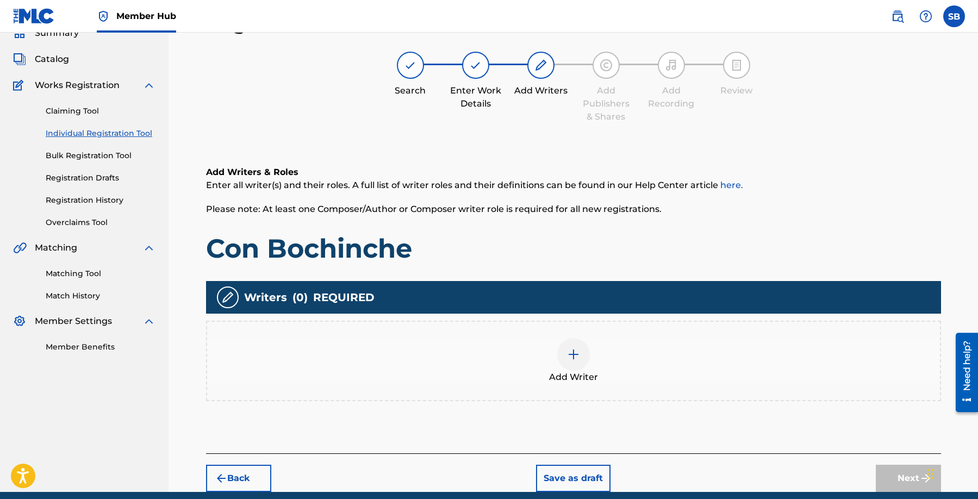
click at [565, 336] on div "Add Writer" at bounding box center [573, 361] width 735 height 80
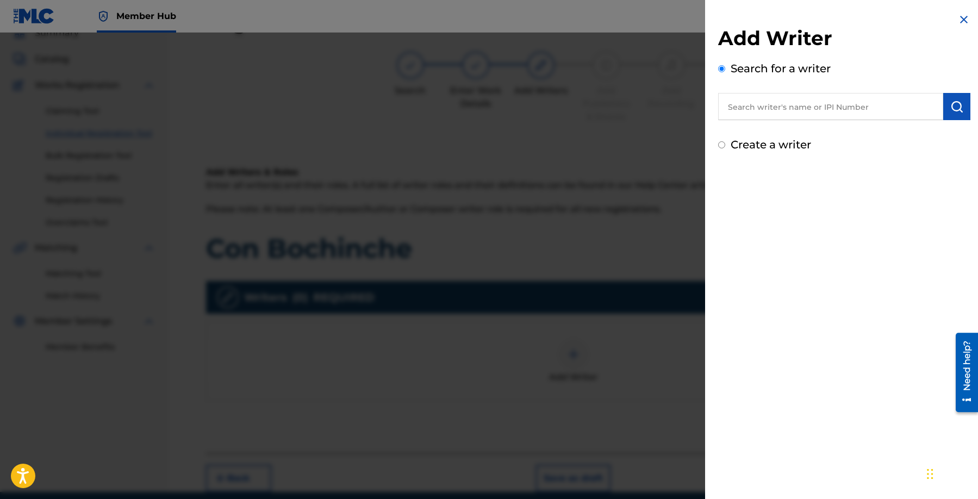
click at [838, 111] on input "text" at bounding box center [830, 106] width 225 height 27
paste input "[PERSON_NAME]"
type input "[PERSON_NAME]"
click at [954, 108] on img "submit" at bounding box center [957, 106] width 13 height 13
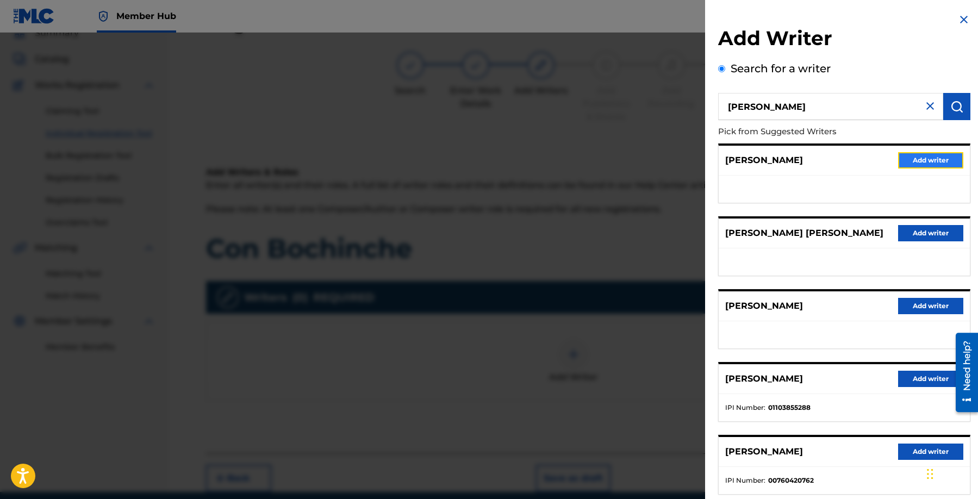
click at [929, 159] on button "Add writer" at bounding box center [930, 160] width 65 height 16
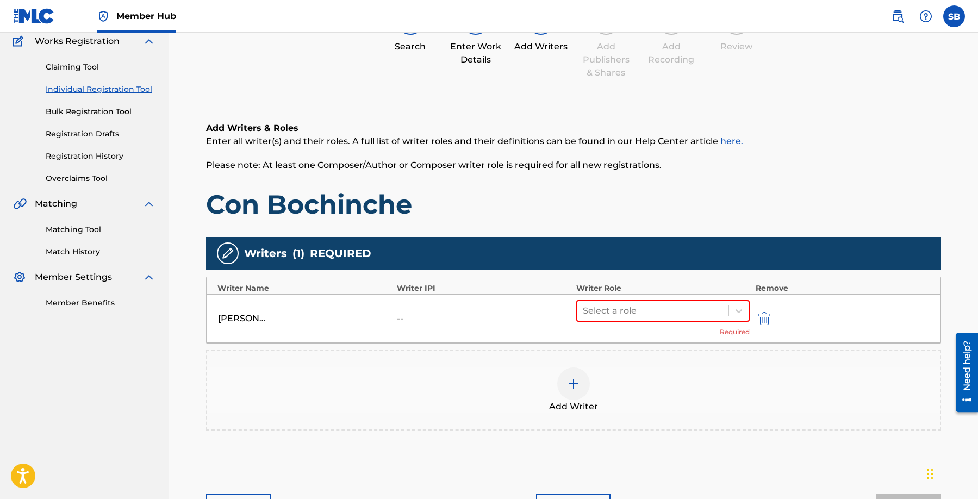
scroll to position [168, 0]
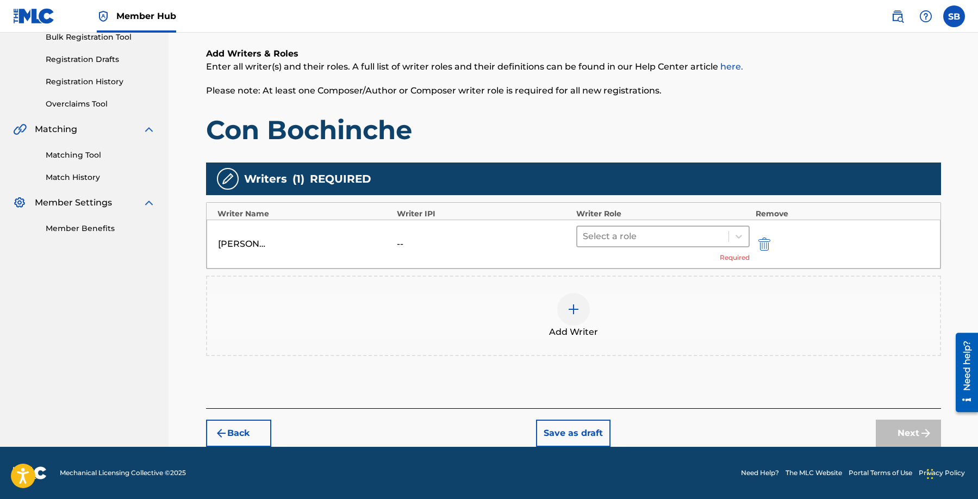
click at [633, 237] on div at bounding box center [653, 236] width 141 height 15
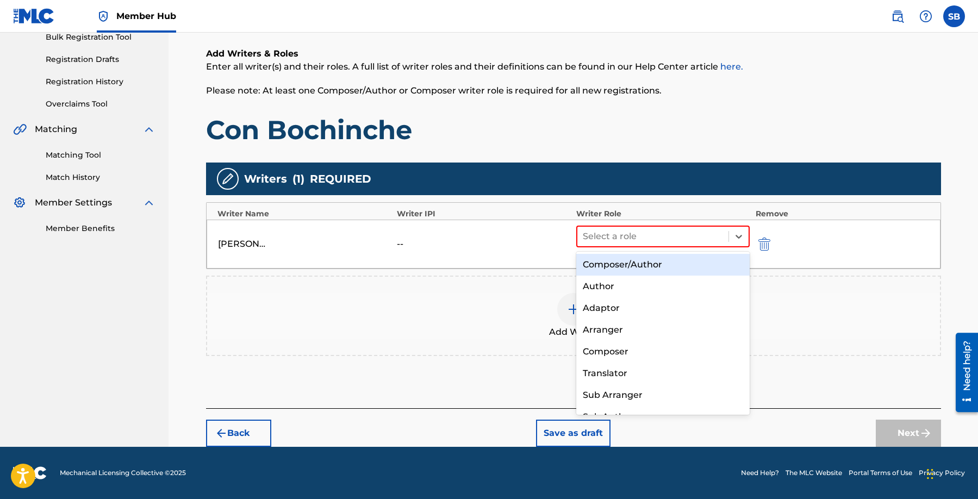
click at [644, 264] on div "Composer/Author" at bounding box center [663, 265] width 174 height 22
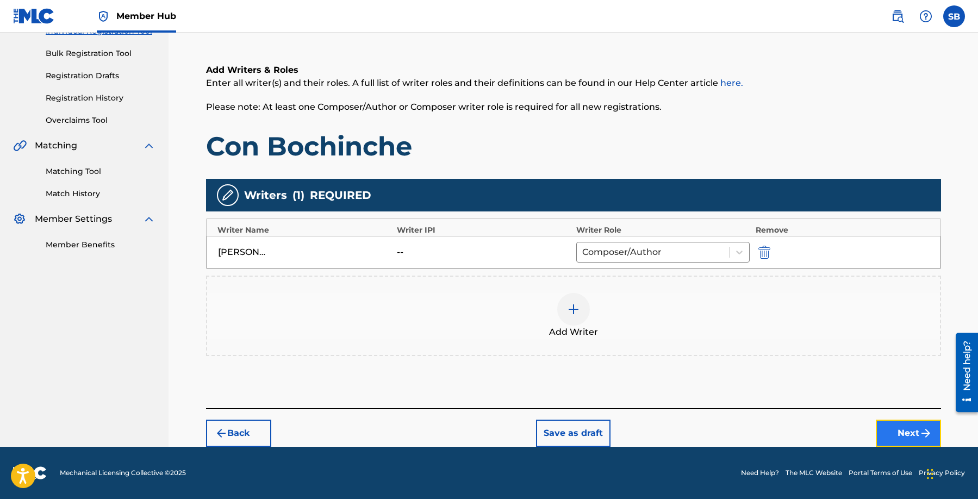
click at [906, 432] on button "Next" at bounding box center [908, 433] width 65 height 27
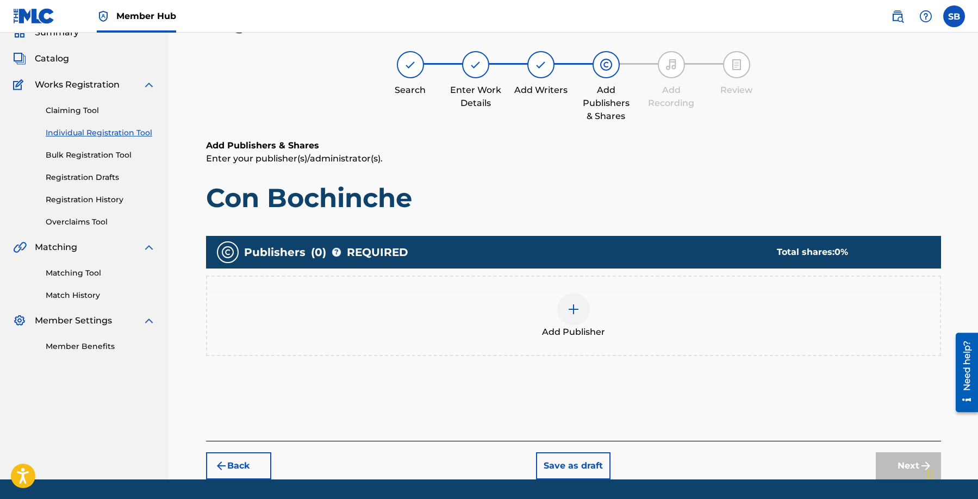
scroll to position [49, 0]
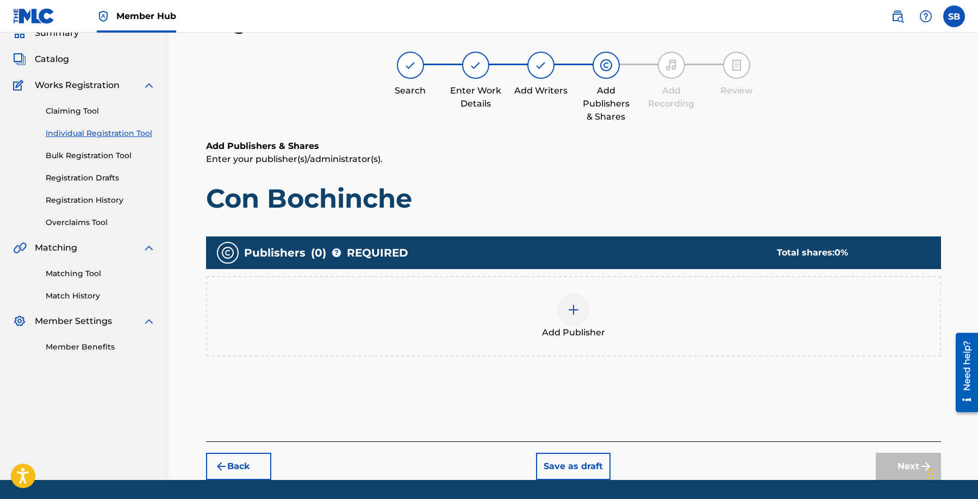
click at [541, 325] on div "Add Publisher" at bounding box center [573, 317] width 733 height 46
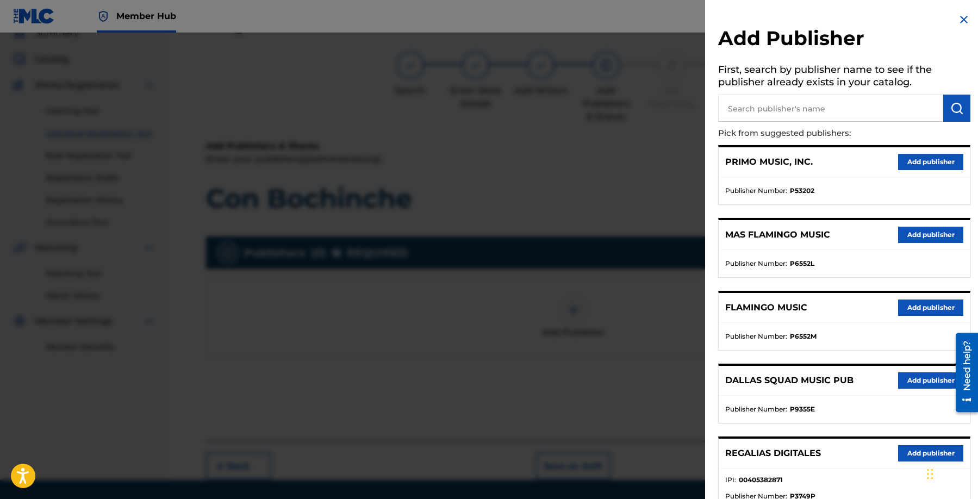
scroll to position [184, 0]
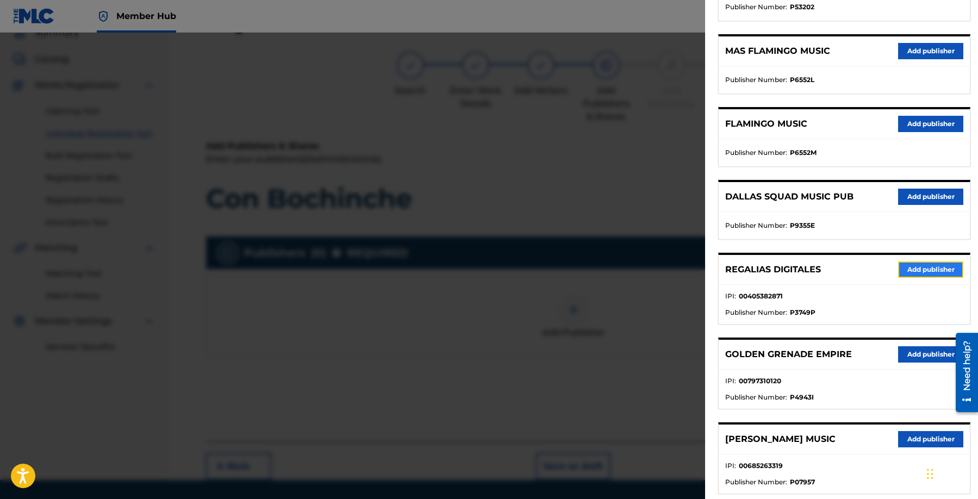
click at [935, 264] on button "Add publisher" at bounding box center [930, 270] width 65 height 16
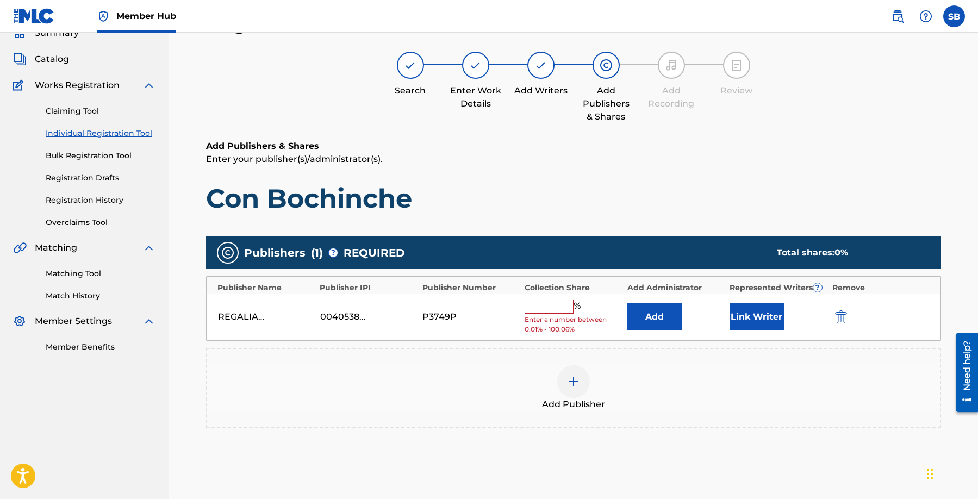
click at [540, 302] on input "text" at bounding box center [549, 307] width 49 height 14
type input "100"
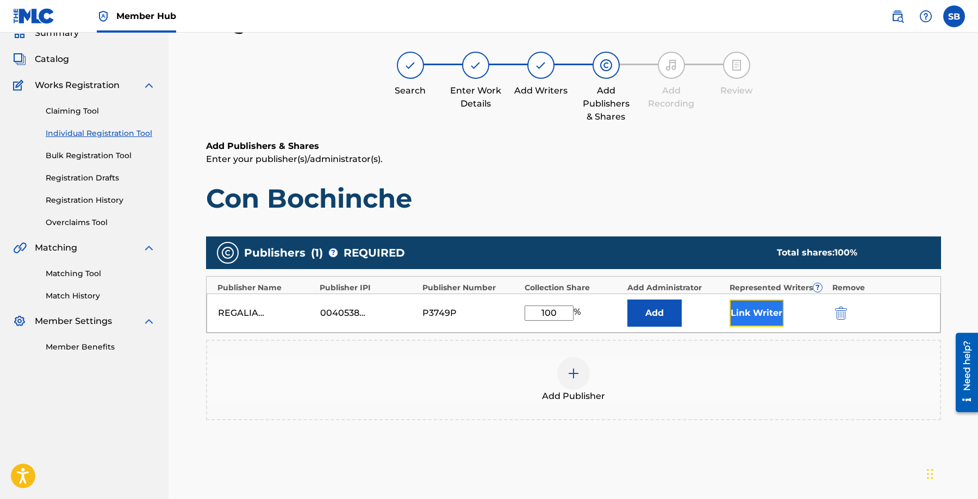
click at [753, 309] on button "Link Writer" at bounding box center [757, 313] width 54 height 27
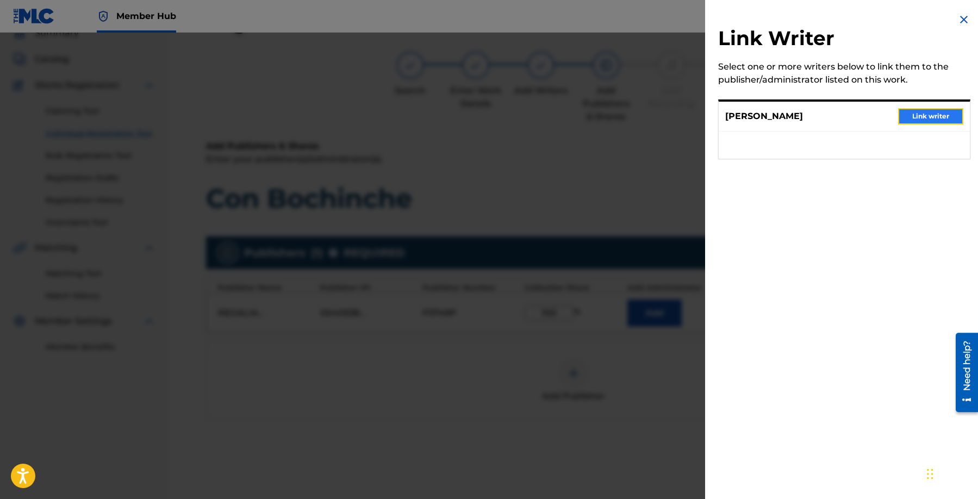
click at [919, 115] on button "Link writer" at bounding box center [930, 116] width 65 height 16
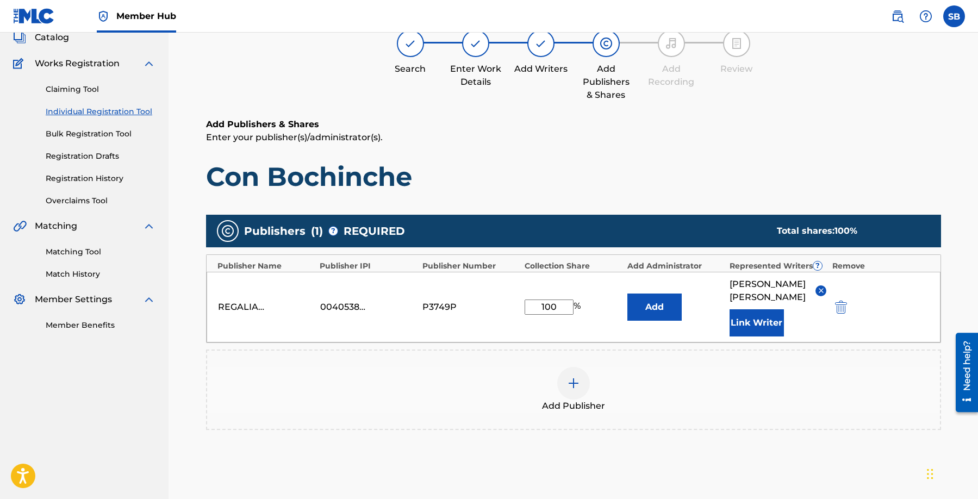
scroll to position [177, 0]
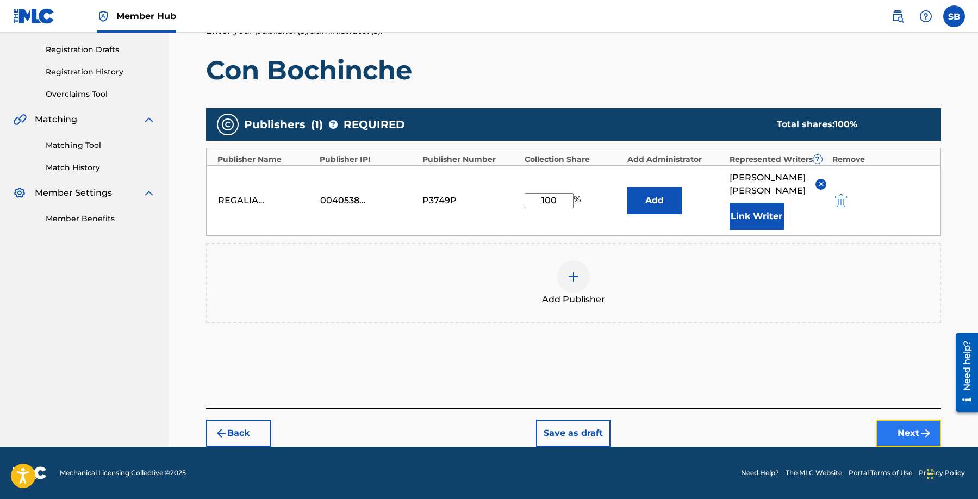
click at [893, 427] on button "Next" at bounding box center [908, 433] width 65 height 27
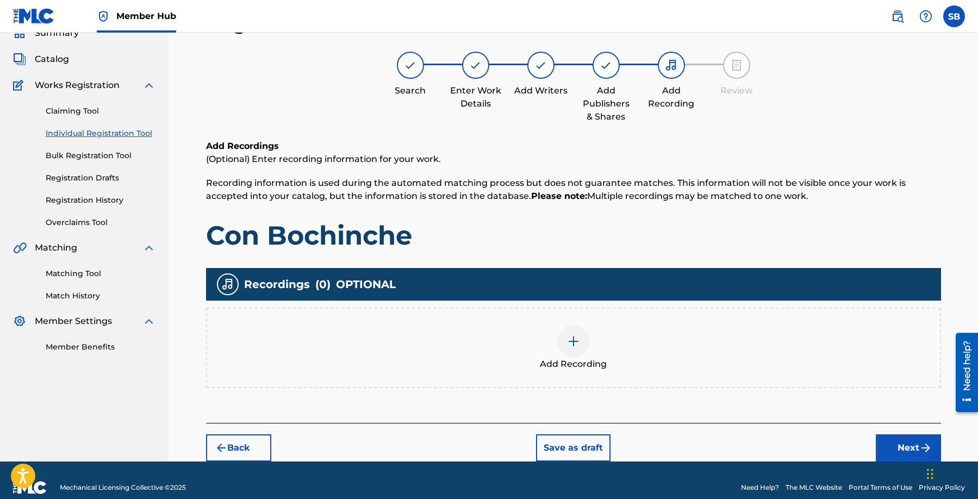
click at [560, 344] on div at bounding box center [573, 341] width 33 height 33
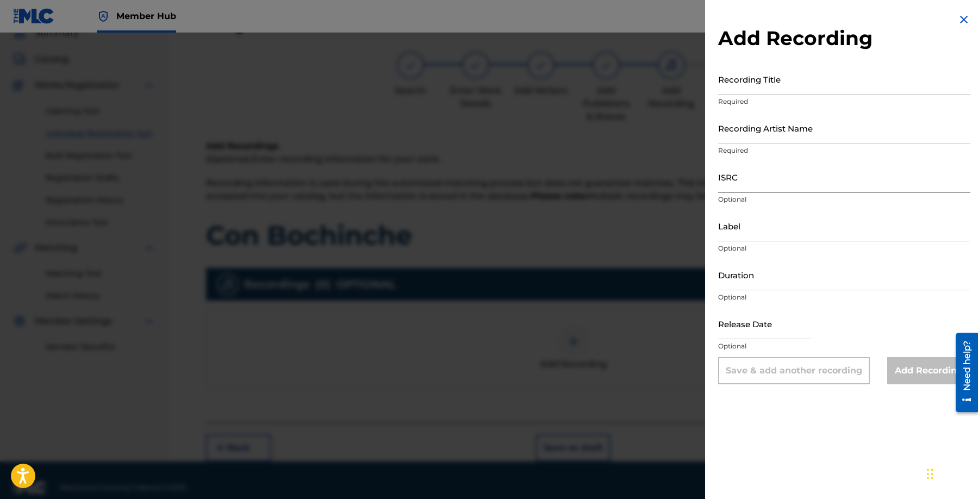
click at [761, 181] on input "ISRC" at bounding box center [844, 177] width 252 height 31
paste input "QZAPG1802604"
type input "QZAPG1802604"
click at [794, 127] on input "Recording Artist Name" at bounding box center [844, 128] width 252 height 31
paste input "Sech"
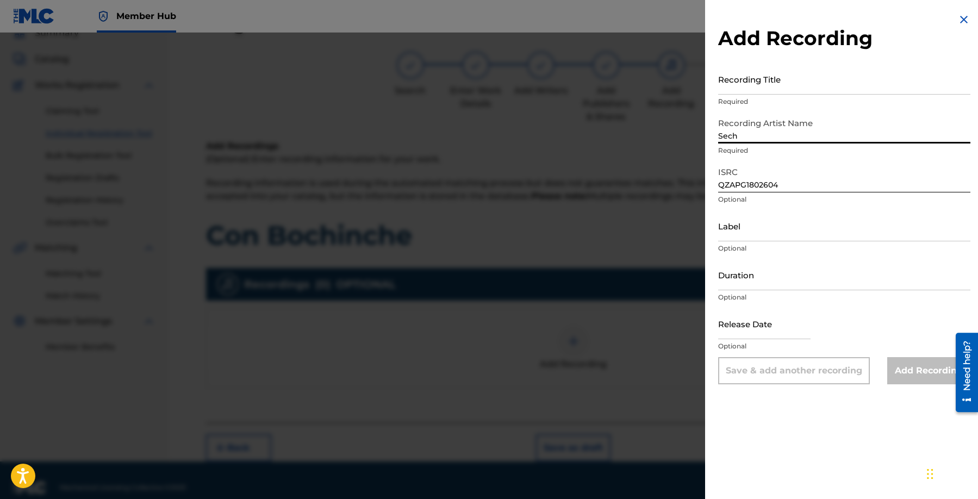
type input "Sech"
click at [788, 82] on input "Recording Title" at bounding box center [844, 79] width 252 height 31
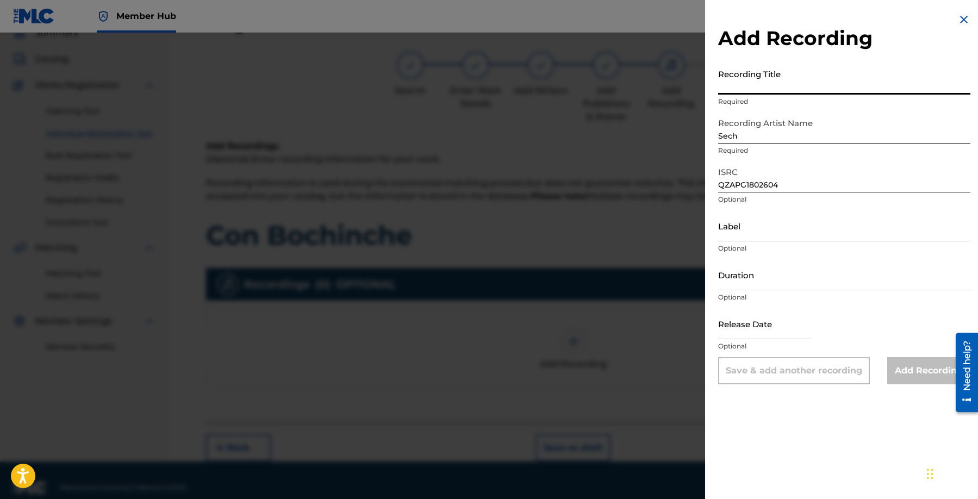
paste input "Con Bochinche"
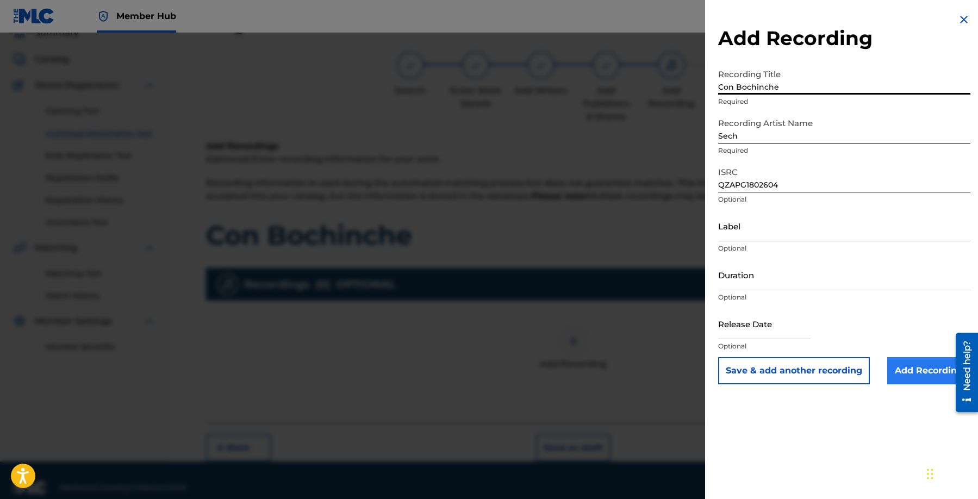
type input "Con Bochinche"
click at [917, 370] on input "Add Recording" at bounding box center [929, 370] width 83 height 27
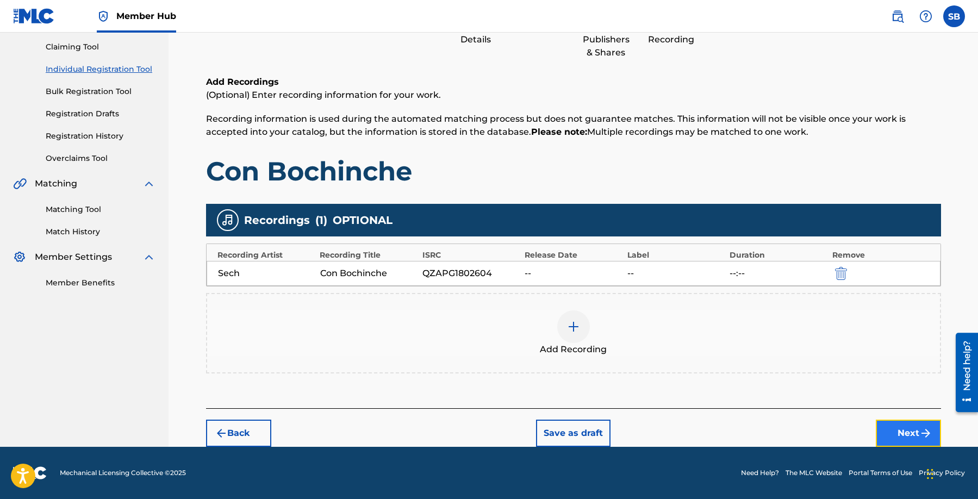
click at [902, 433] on button "Next" at bounding box center [908, 433] width 65 height 27
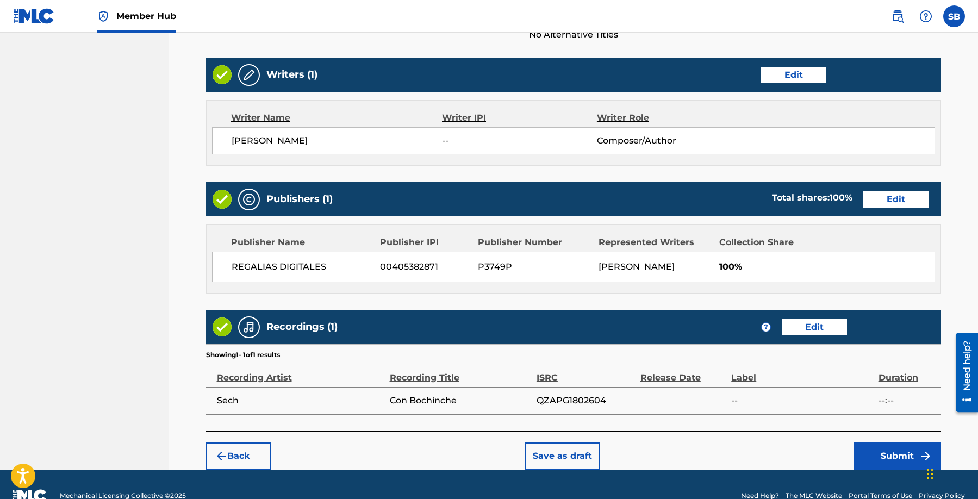
scroll to position [420, 0]
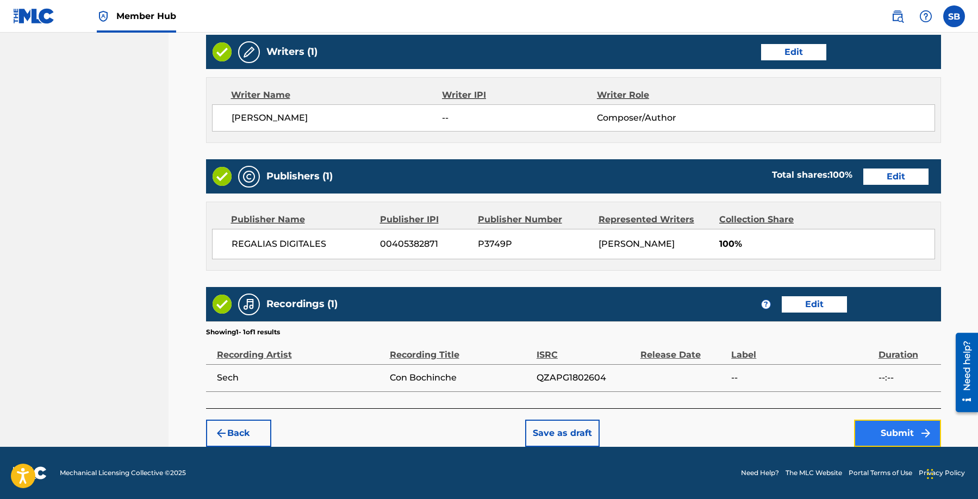
click at [906, 430] on button "Submit" at bounding box center [897, 433] width 87 height 27
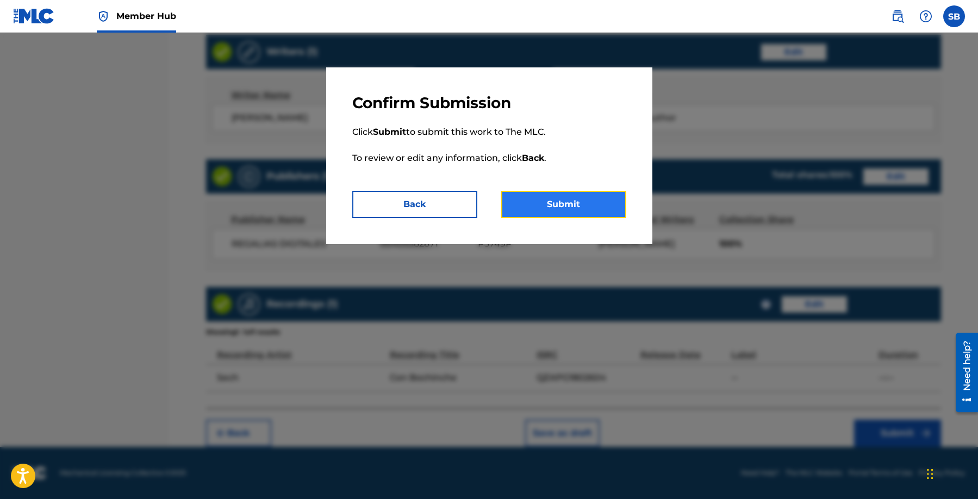
click at [582, 208] on button "Submit" at bounding box center [563, 204] width 125 height 27
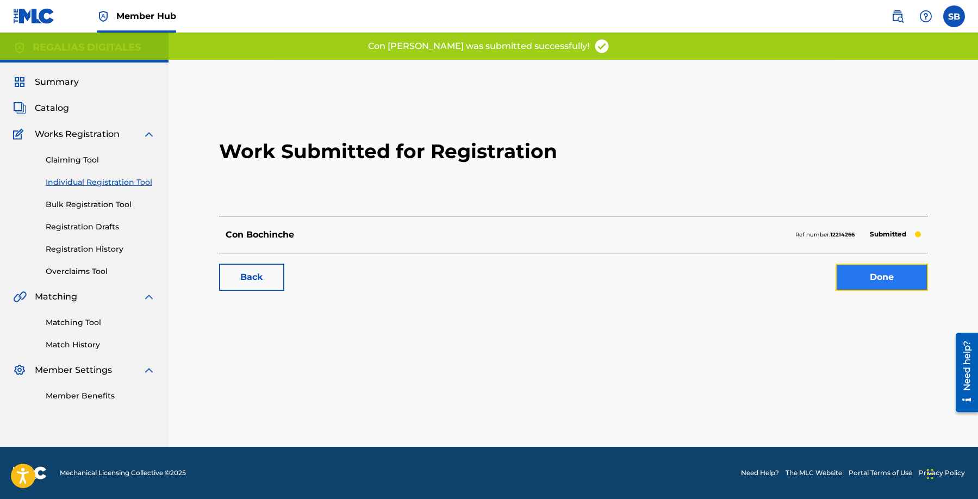
click at [887, 267] on link "Done" at bounding box center [882, 277] width 92 height 27
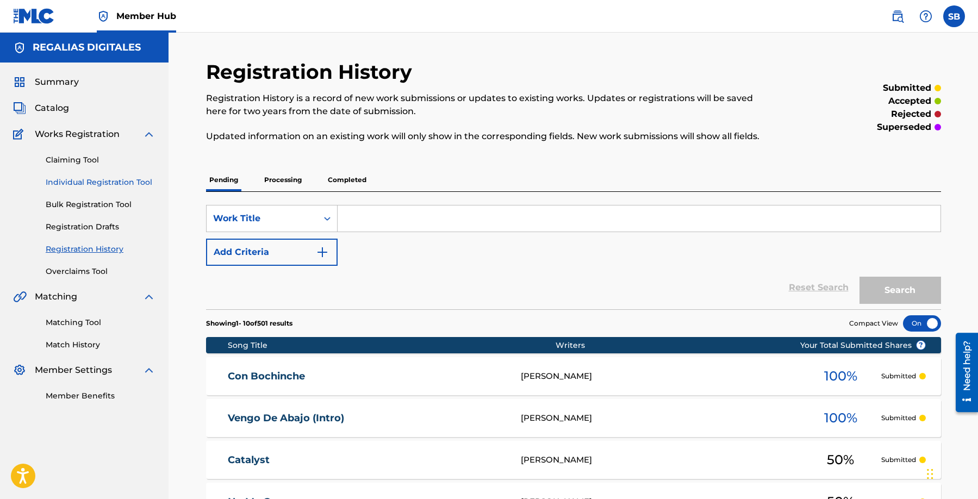
click at [132, 178] on link "Individual Registration Tool" at bounding box center [101, 182] width 110 height 11
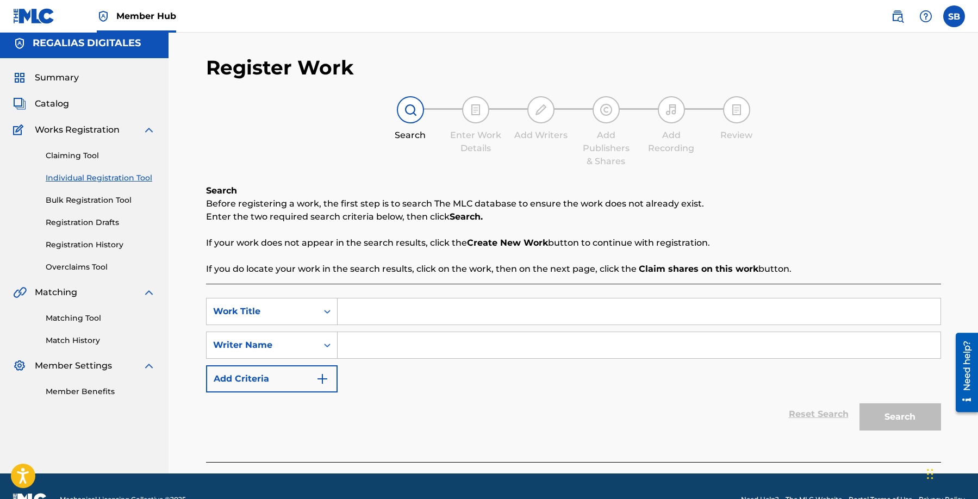
scroll to position [12, 0]
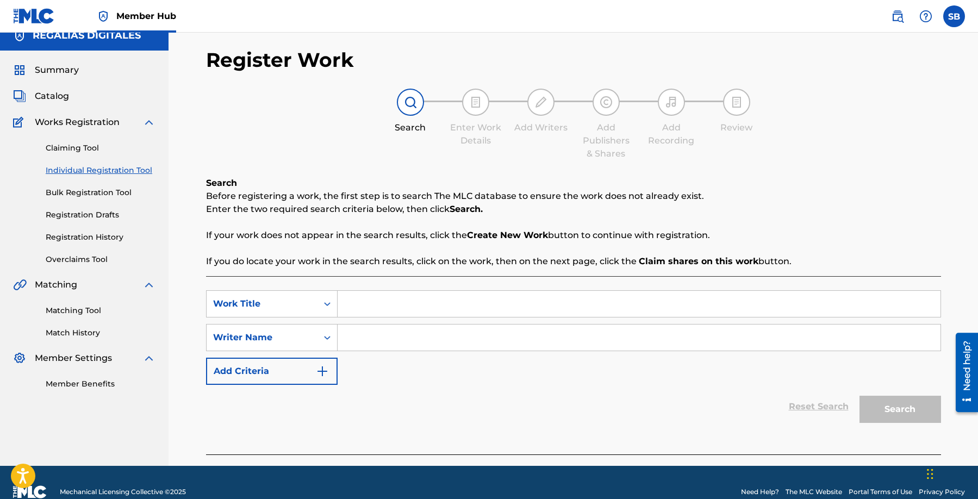
click at [397, 301] on input "Search Form" at bounding box center [639, 304] width 603 height 26
paste input "Entre Amigos Ft. Yemil & [PERSON_NAME]"
type input "Entre Amigos Ft. Yemil & [PERSON_NAME]"
click at [392, 330] on input "Search Form" at bounding box center [639, 338] width 603 height 26
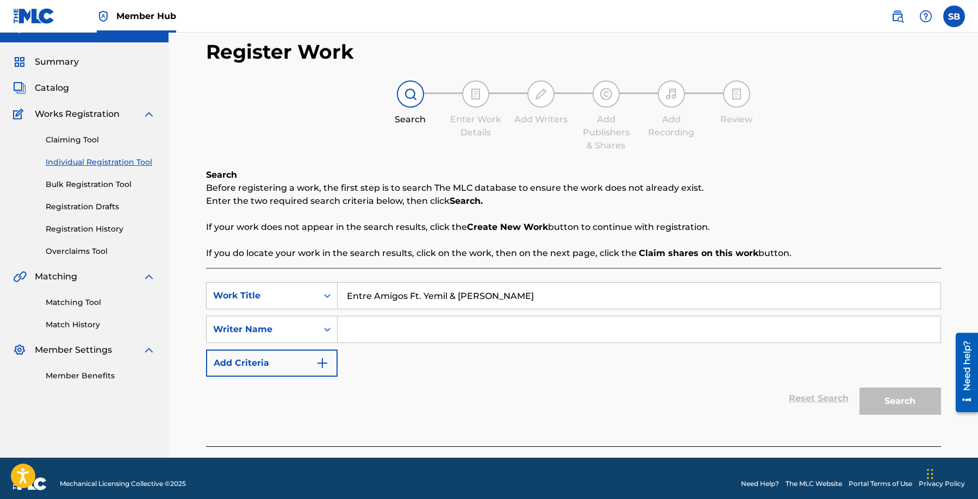
scroll to position [31, 0]
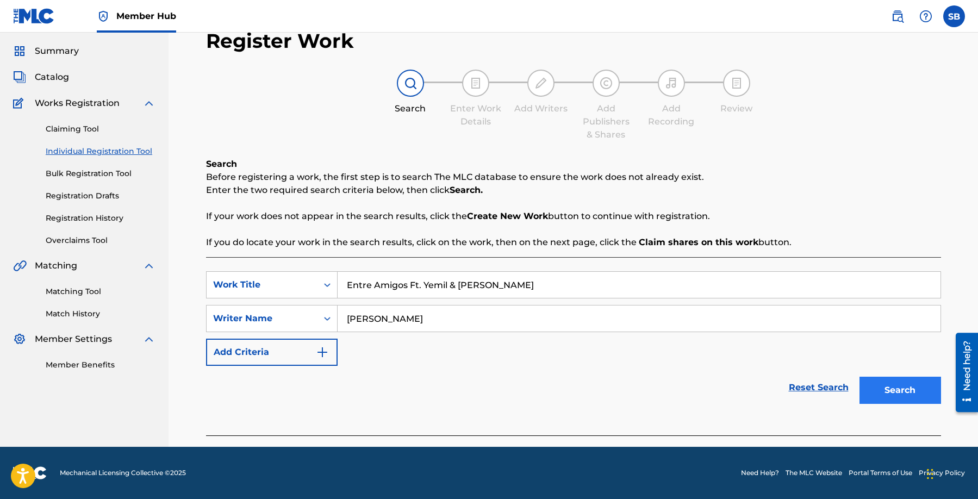
type input "[PERSON_NAME]"
click at [895, 382] on button "Search" at bounding box center [901, 390] width 82 height 27
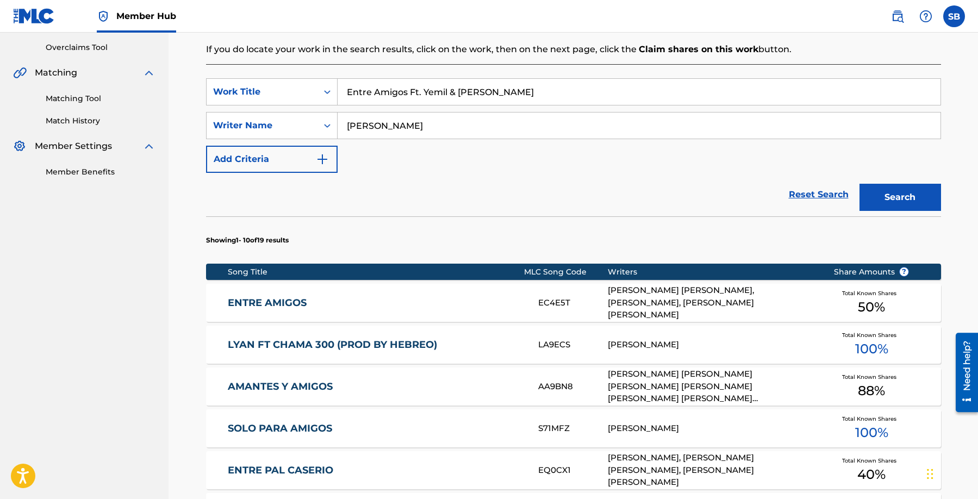
scroll to position [233, 0]
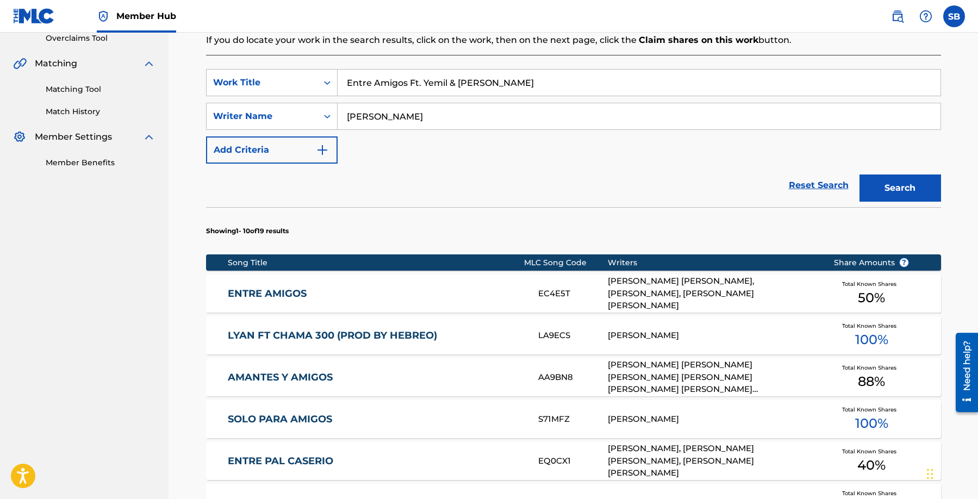
click at [691, 292] on div "[PERSON_NAME] [PERSON_NAME], [PERSON_NAME], [PERSON_NAME] [PERSON_NAME]" at bounding box center [712, 293] width 209 height 37
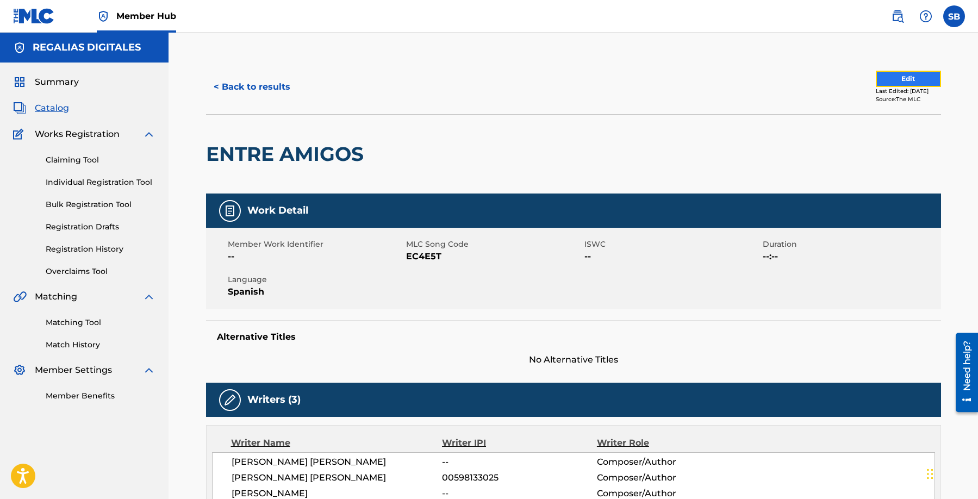
click at [893, 84] on button "Edit" at bounding box center [908, 79] width 65 height 16
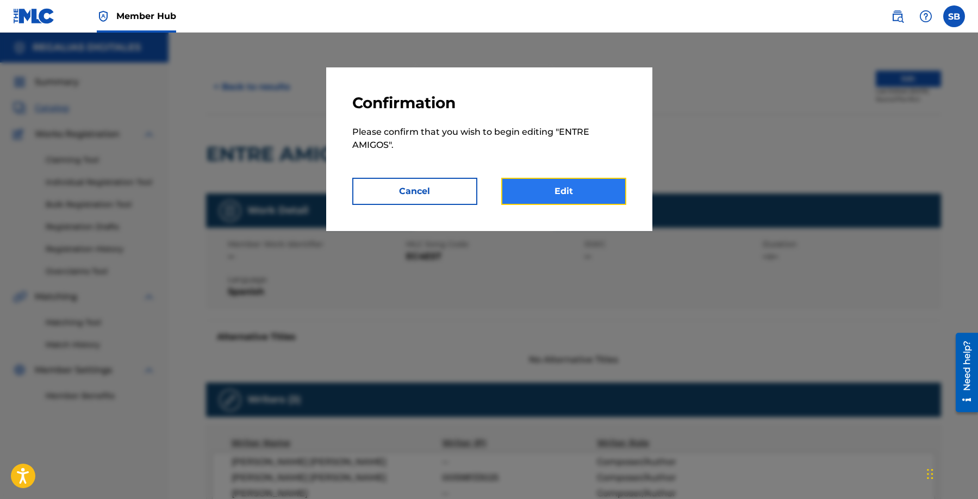
click at [590, 192] on link "Edit" at bounding box center [563, 191] width 125 height 27
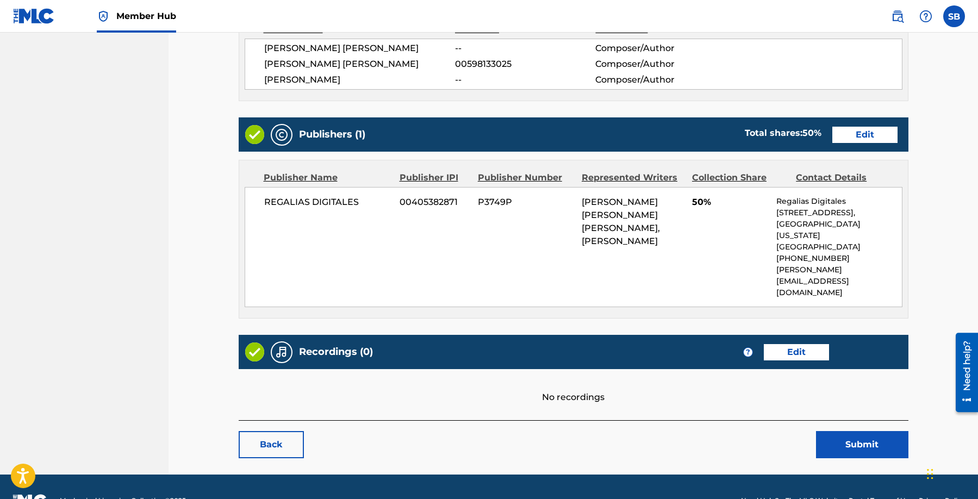
scroll to position [377, 0]
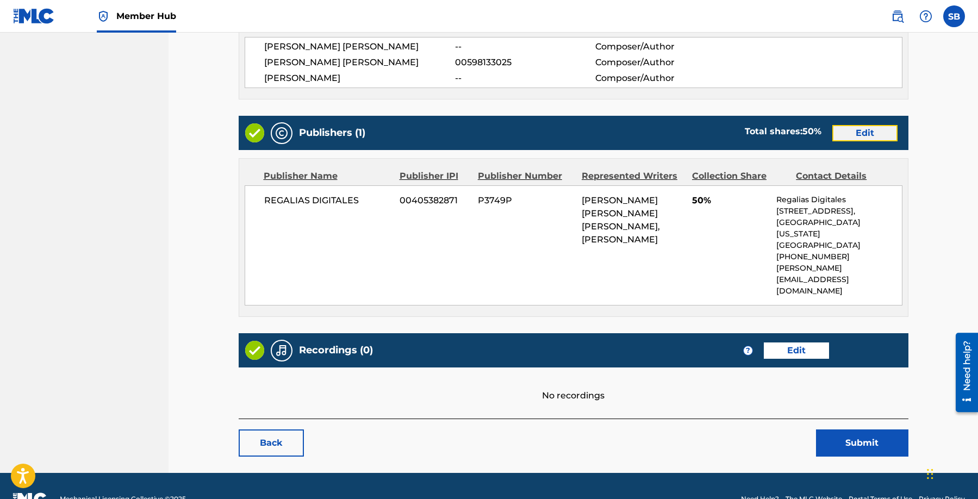
click at [869, 138] on link "Edit" at bounding box center [865, 133] width 65 height 16
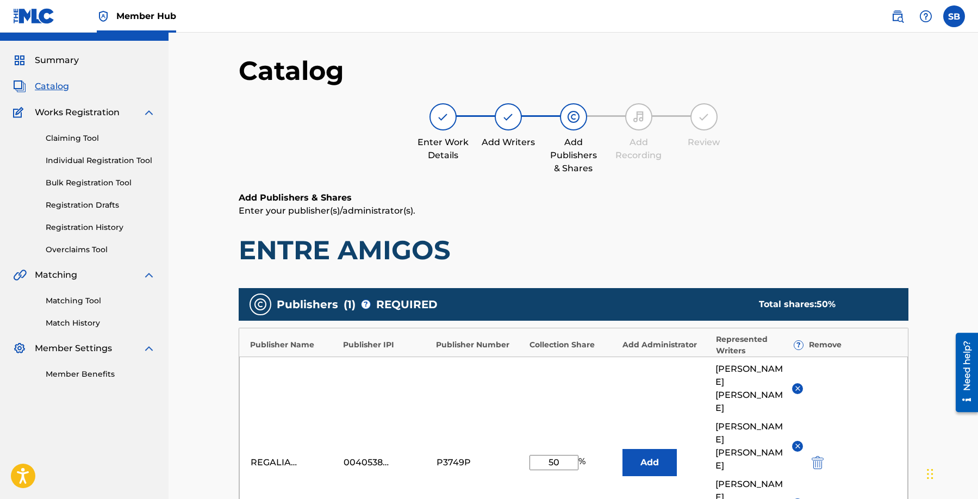
scroll to position [187, 0]
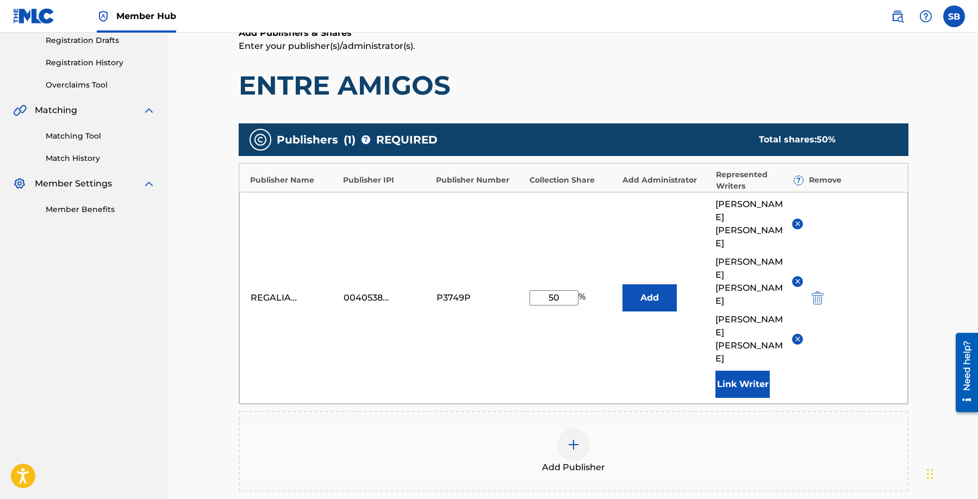
click at [572, 290] on input "50" at bounding box center [554, 297] width 49 height 15
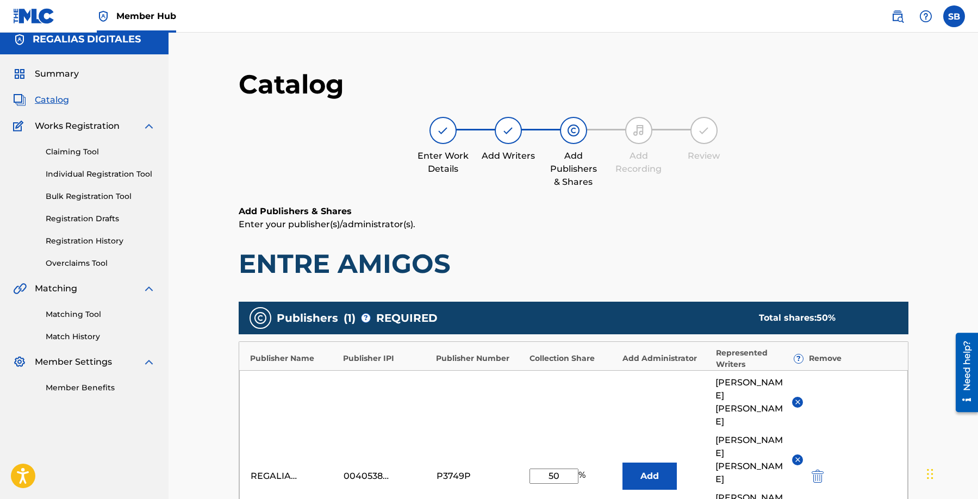
type input "5"
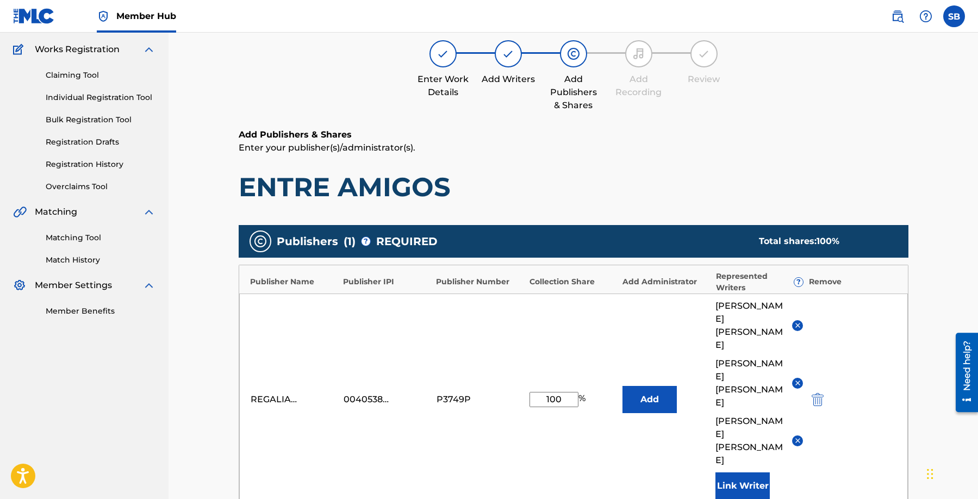
scroll to position [318, 0]
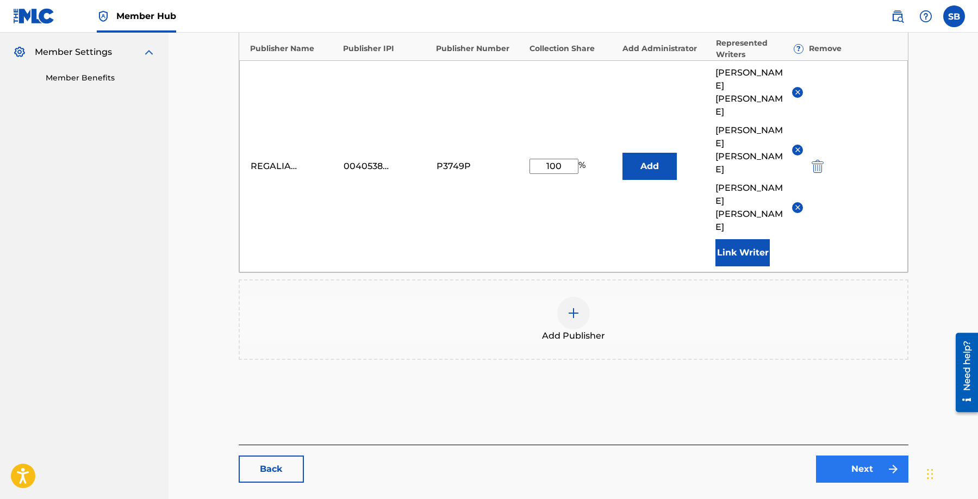
type input "100"
click at [888, 463] on img at bounding box center [893, 469] width 13 height 13
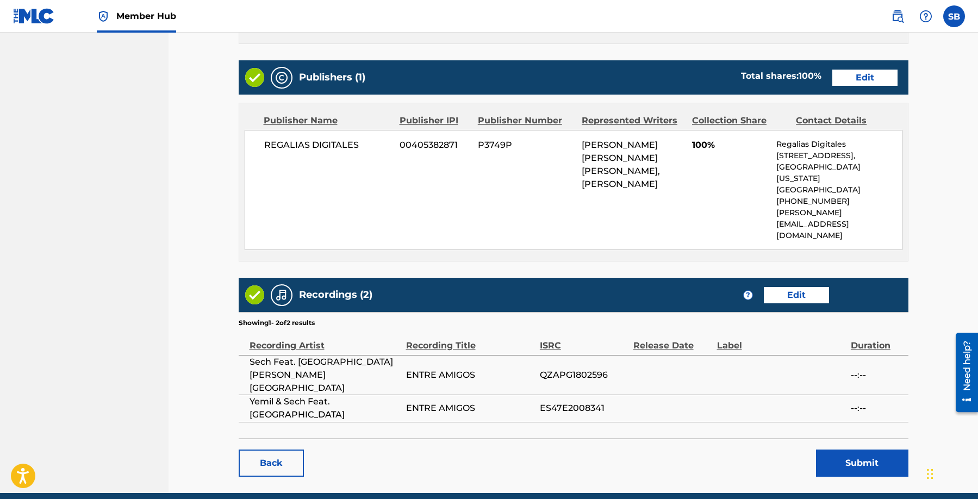
scroll to position [443, 0]
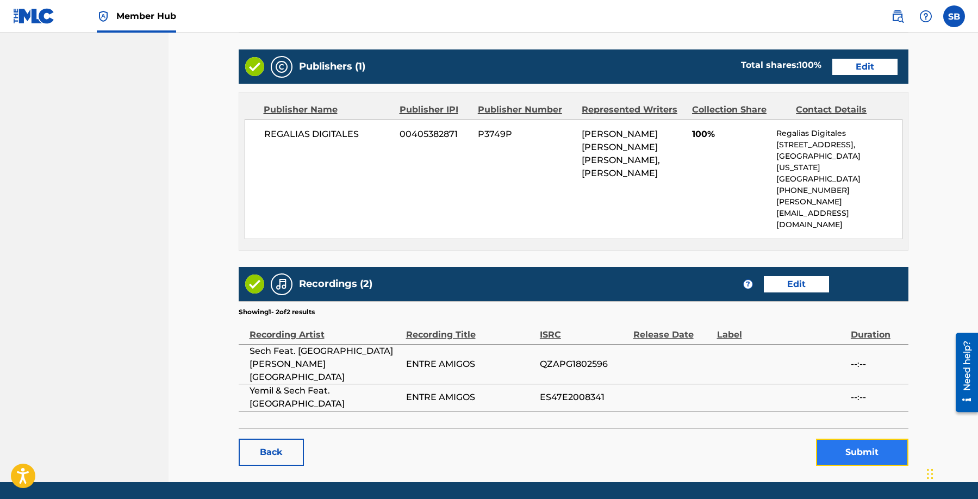
click at [856, 439] on button "Submit" at bounding box center [862, 452] width 92 height 27
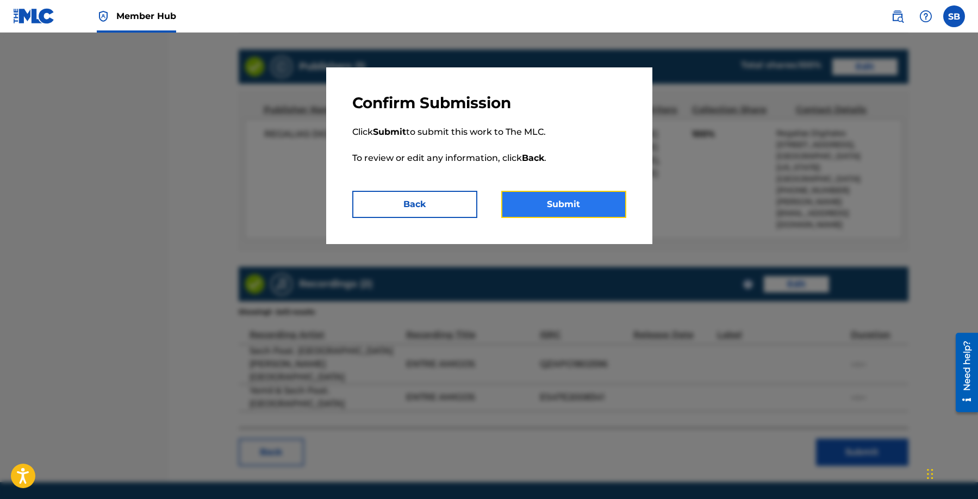
click at [602, 214] on button "Submit" at bounding box center [563, 204] width 125 height 27
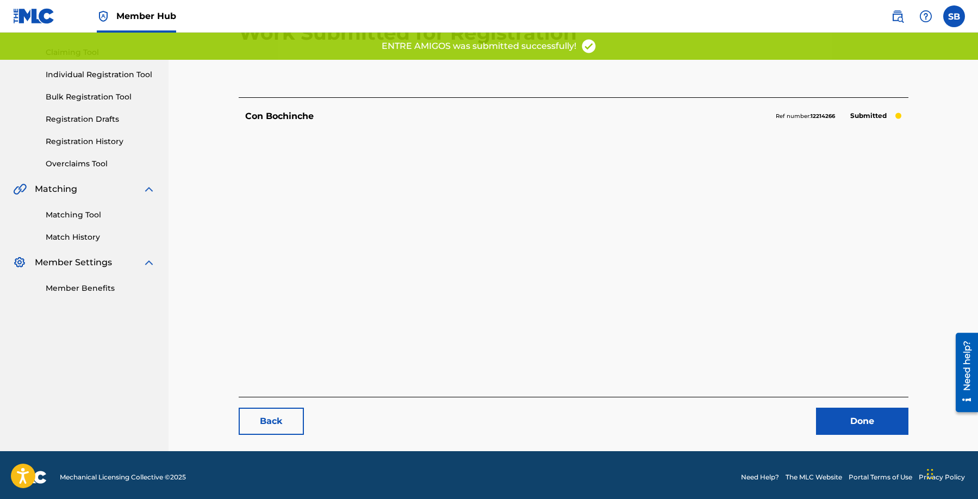
scroll to position [112, 0]
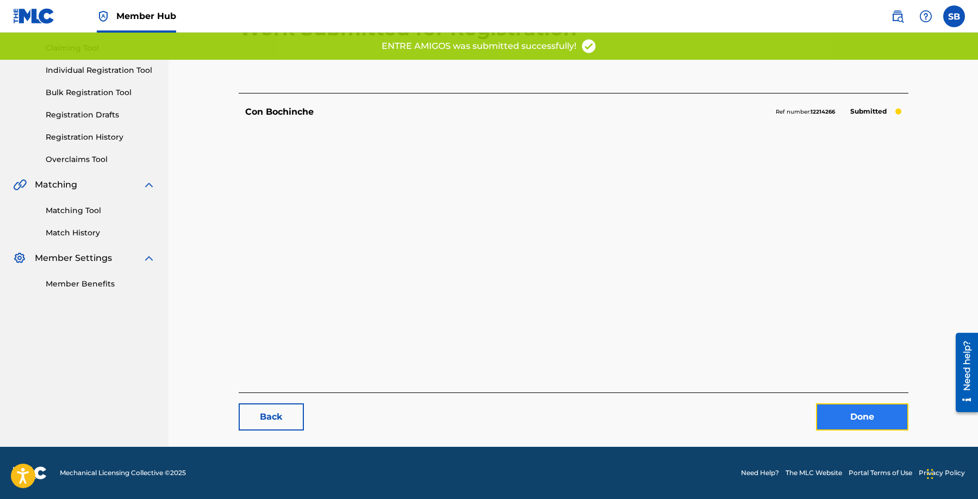
click at [890, 421] on link "Done" at bounding box center [862, 417] width 92 height 27
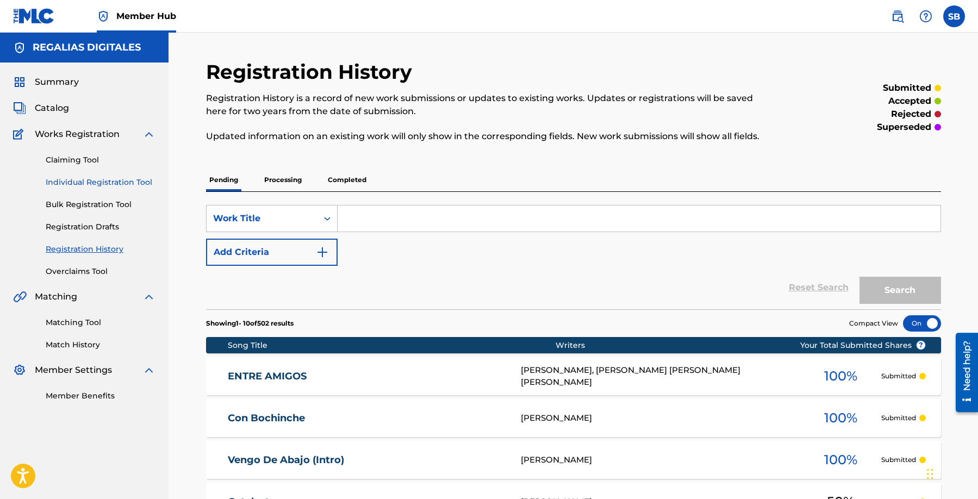
click at [146, 182] on link "Individual Registration Tool" at bounding box center [101, 182] width 110 height 11
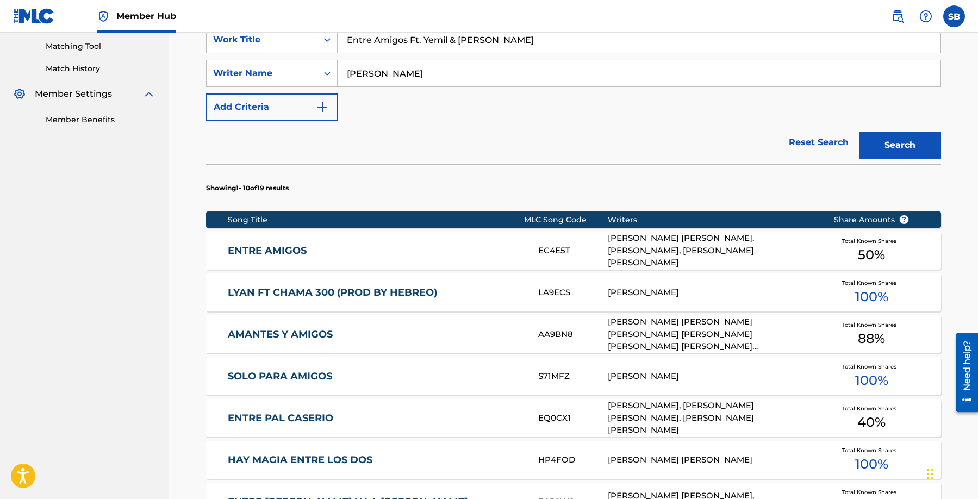
scroll to position [126, 0]
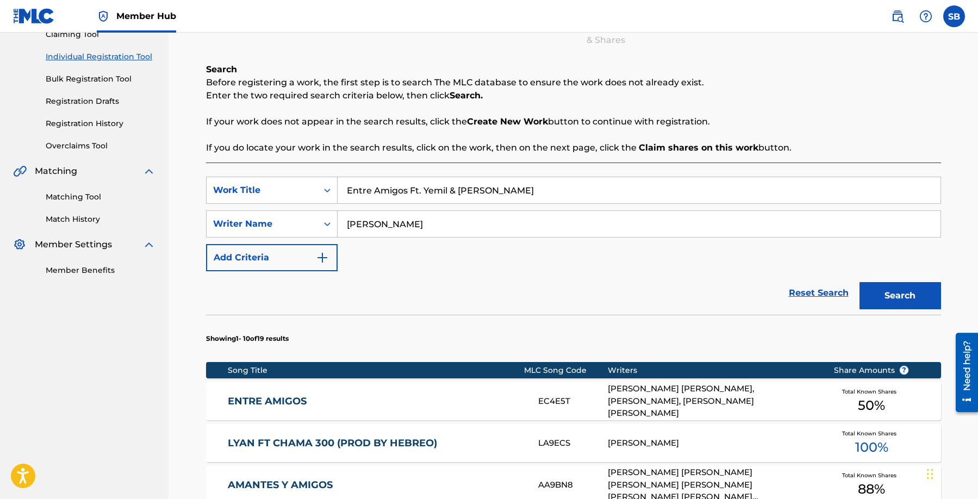
drag, startPoint x: 505, startPoint y: 187, endPoint x: 282, endPoint y: 175, distance: 222.7
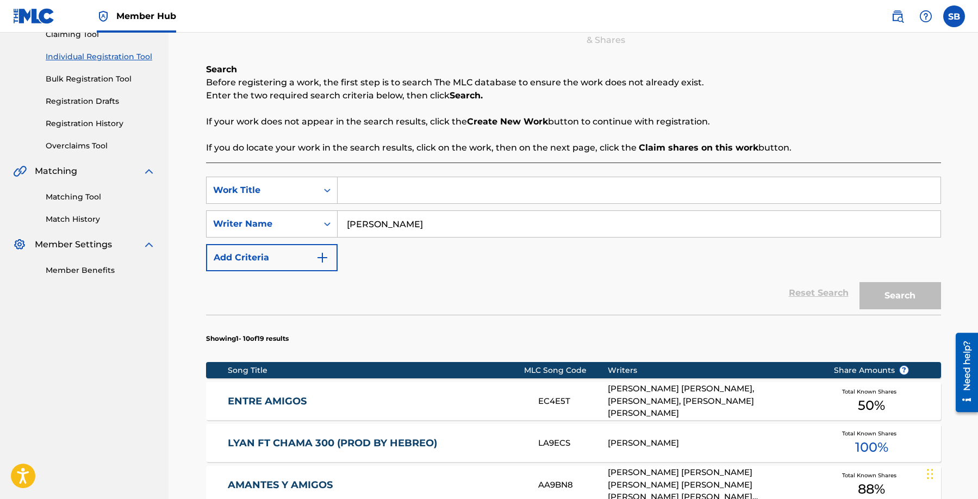
paste input "Mas Pegao"
type input "Mas Pegao"
click at [860, 282] on button "Search" at bounding box center [901, 295] width 82 height 27
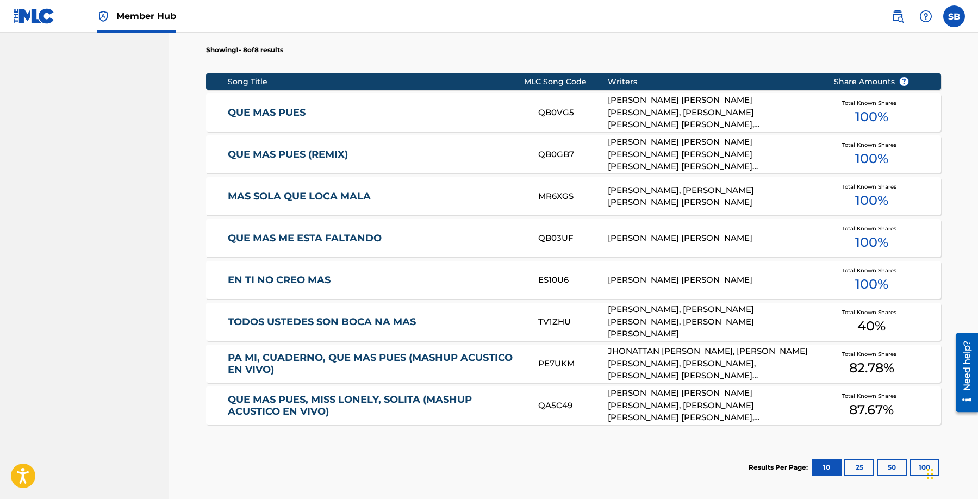
scroll to position [525, 0]
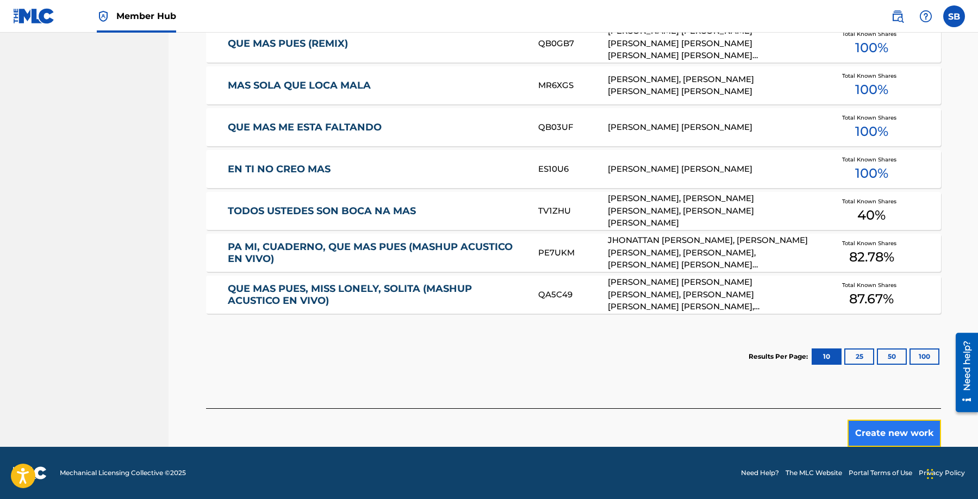
click at [883, 427] on button "Create new work" at bounding box center [895, 433] width 94 height 27
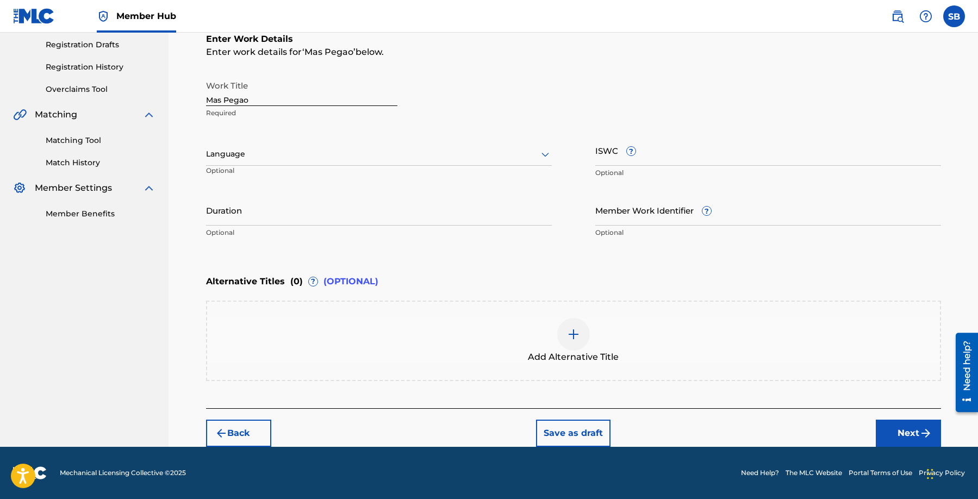
click at [351, 163] on div "Language" at bounding box center [379, 154] width 346 height 23
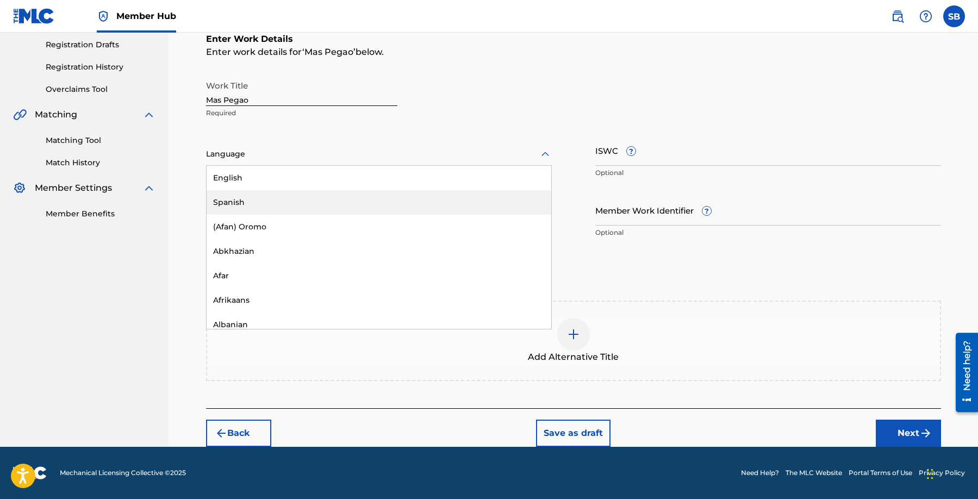
click at [330, 206] on div "Spanish" at bounding box center [379, 202] width 345 height 24
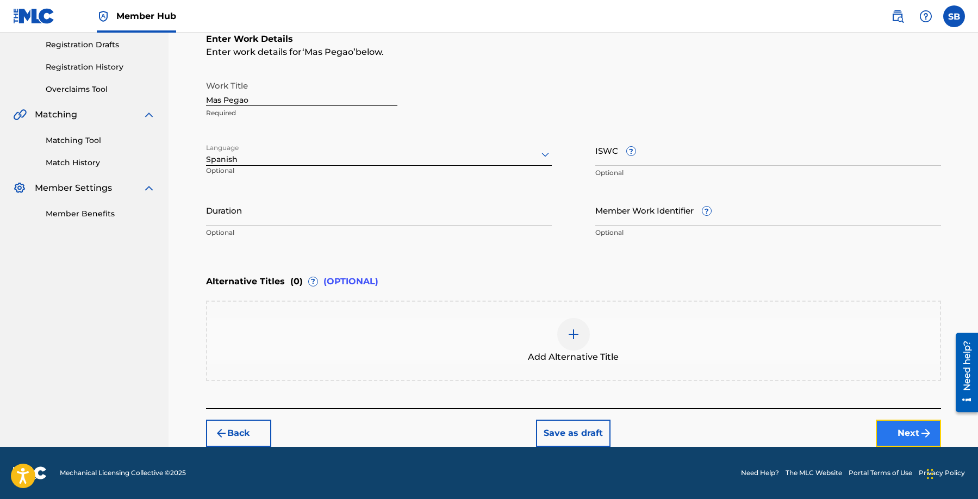
click at [904, 437] on button "Next" at bounding box center [908, 433] width 65 height 27
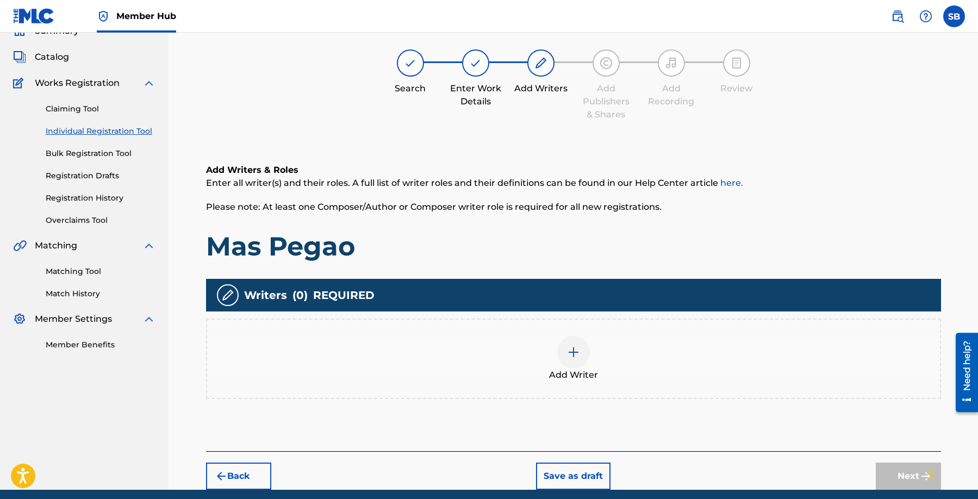
scroll to position [49, 0]
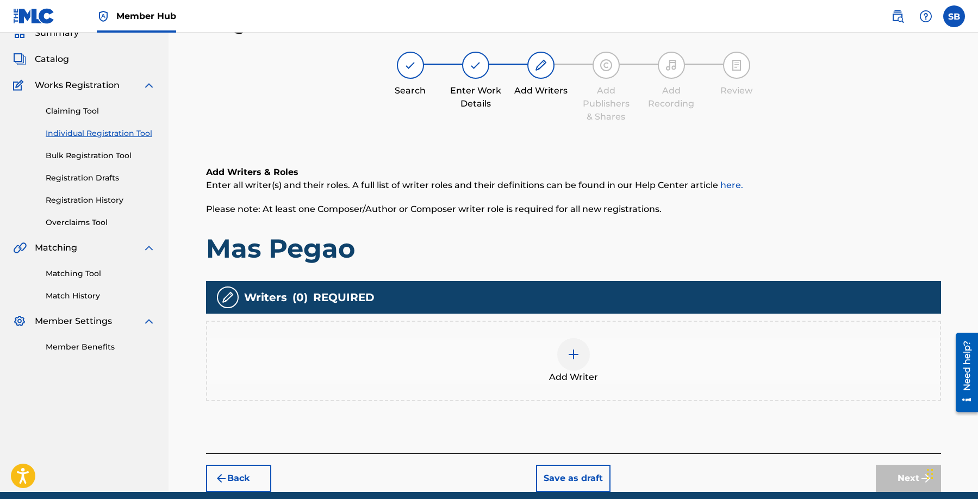
click at [559, 351] on div at bounding box center [573, 354] width 33 height 33
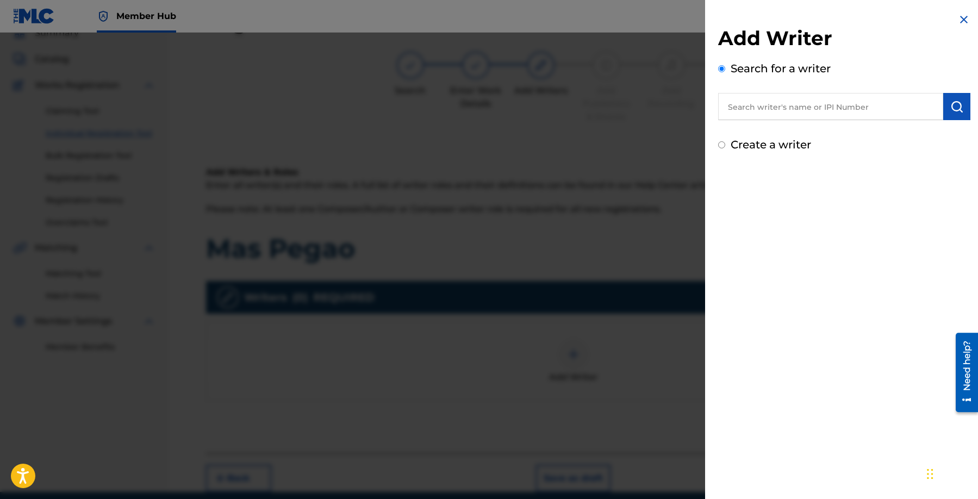
click at [857, 109] on input "text" at bounding box center [830, 106] width 225 height 27
paste input "[PERSON_NAME]"
type input "[PERSON_NAME]"
click at [957, 114] on button "submit" at bounding box center [957, 106] width 27 height 27
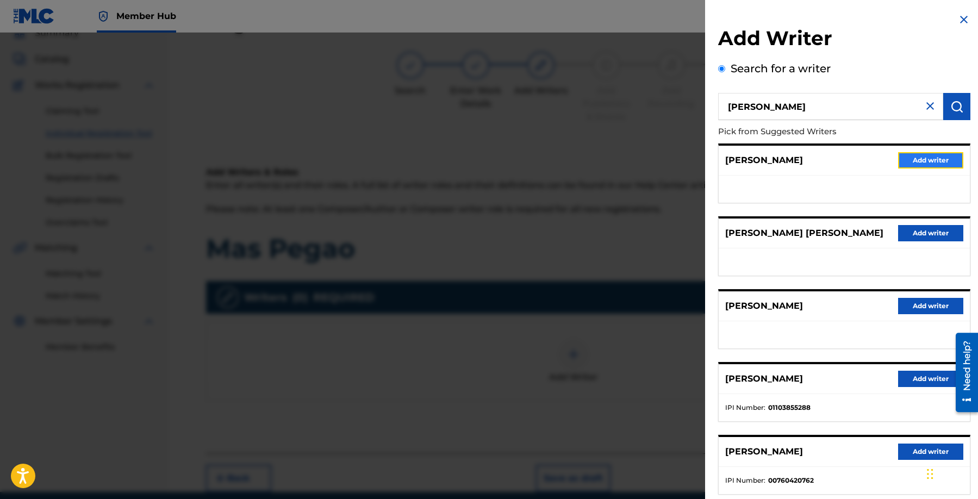
click at [939, 164] on button "Add writer" at bounding box center [930, 160] width 65 height 16
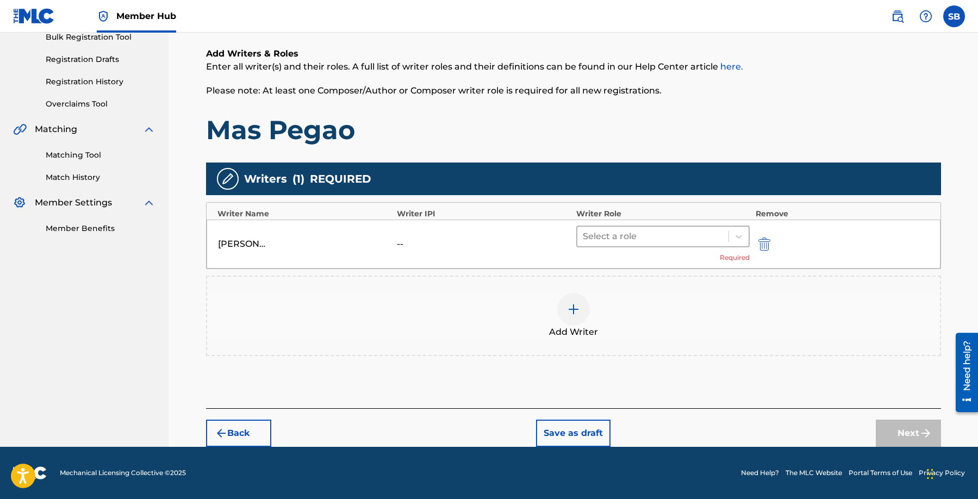
click at [663, 237] on div at bounding box center [653, 236] width 141 height 15
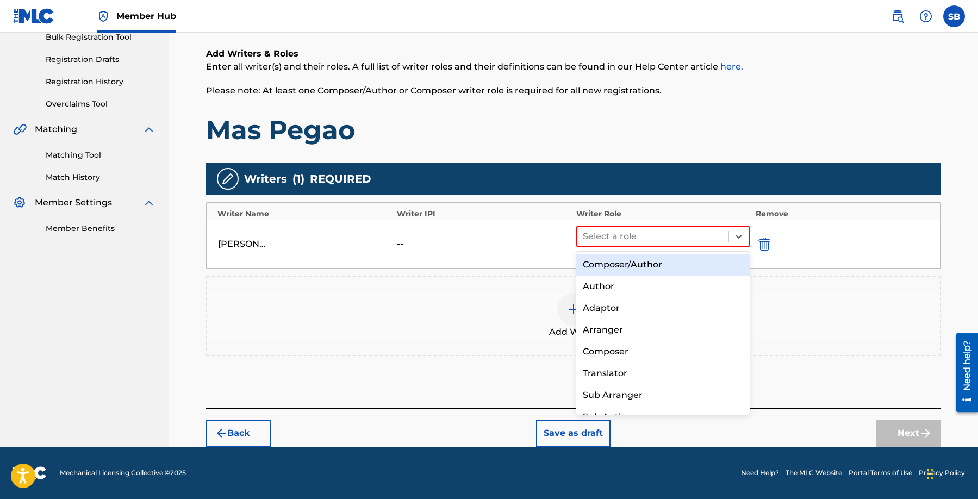
click at [657, 258] on div "Composer/Author" at bounding box center [663, 265] width 174 height 22
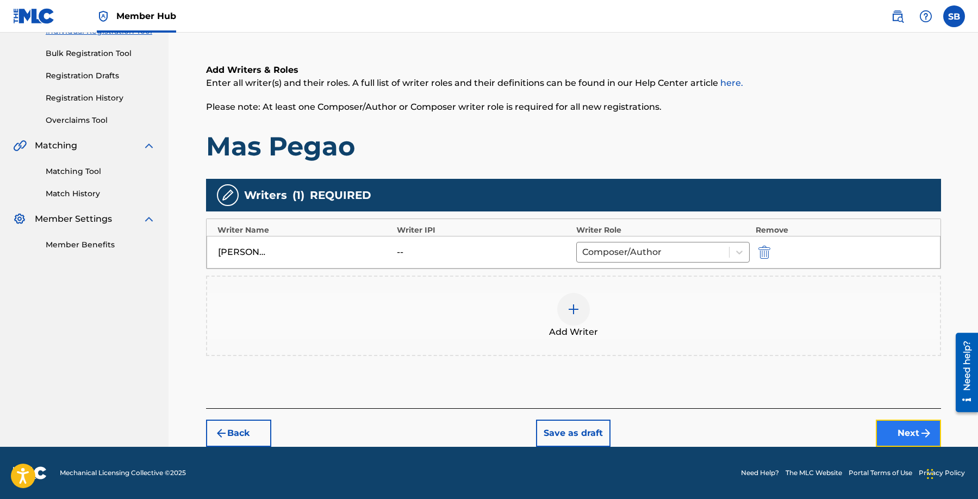
click at [892, 429] on button "Next" at bounding box center [908, 433] width 65 height 27
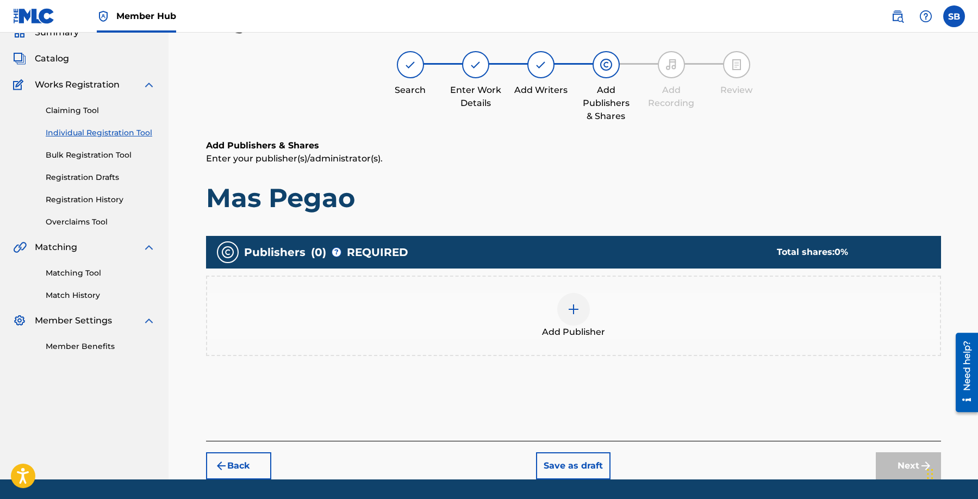
scroll to position [49, 0]
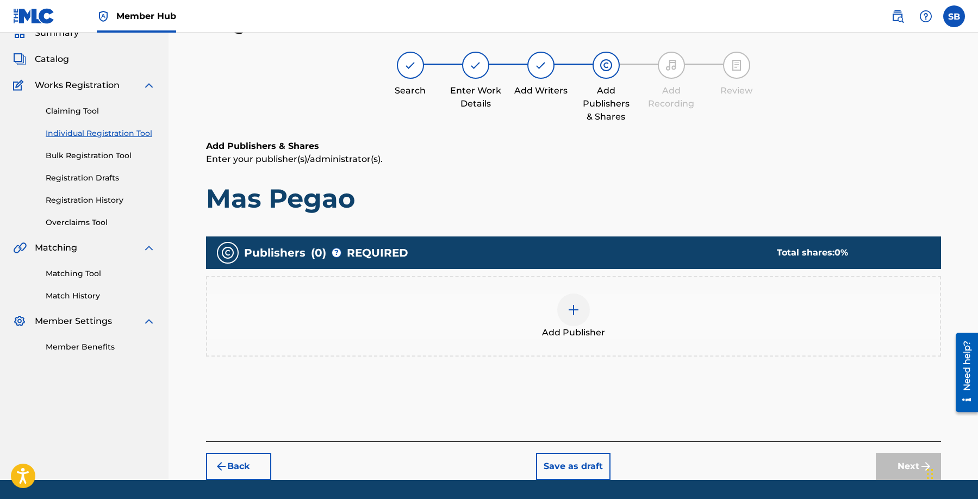
click at [577, 312] on img at bounding box center [573, 309] width 13 height 13
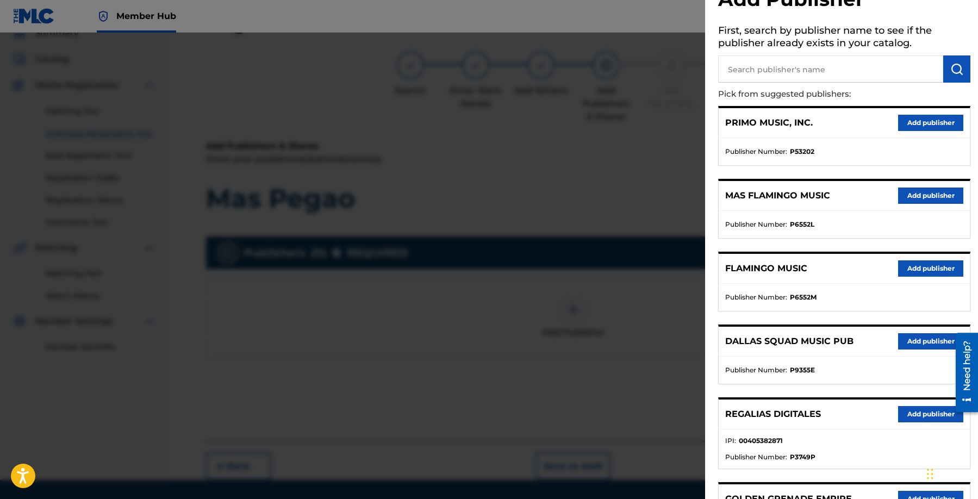
scroll to position [199, 0]
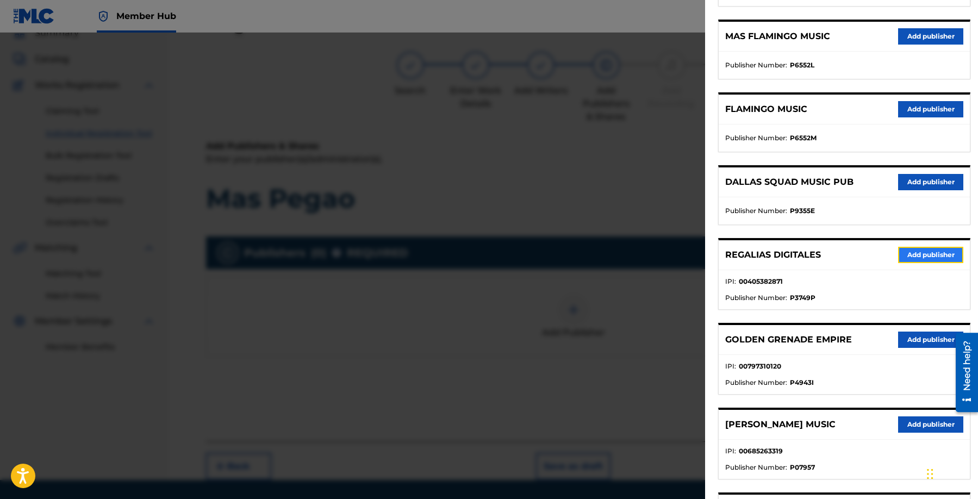
click at [914, 253] on button "Add publisher" at bounding box center [930, 255] width 65 height 16
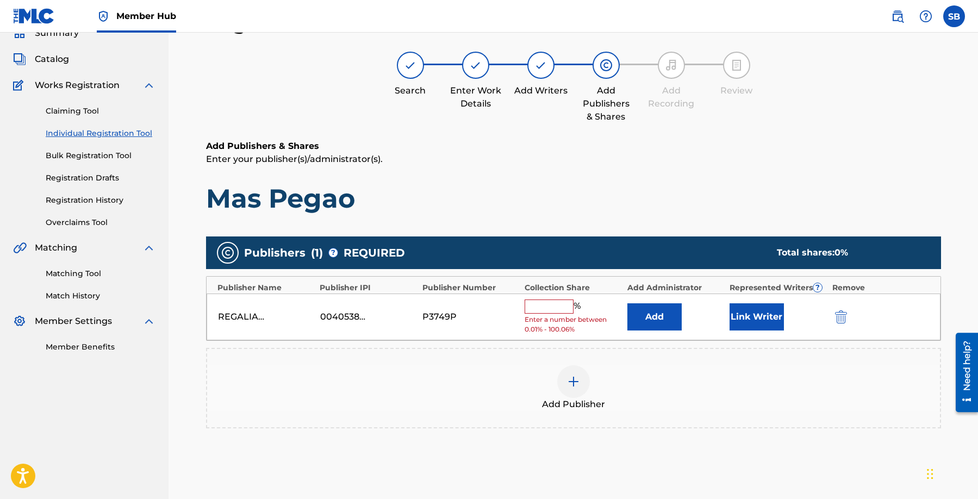
click at [536, 307] on input "text" at bounding box center [549, 307] width 49 height 14
type input "100"
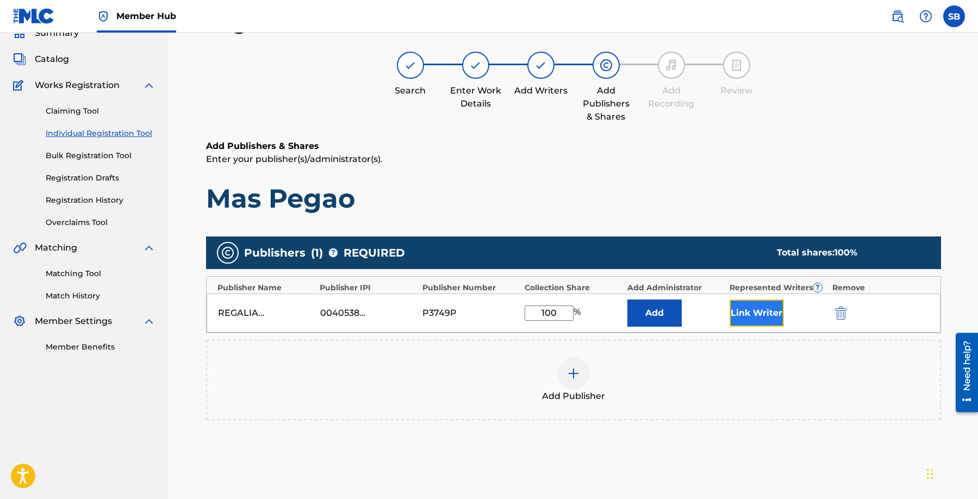
click at [751, 314] on button "Link Writer" at bounding box center [757, 313] width 54 height 27
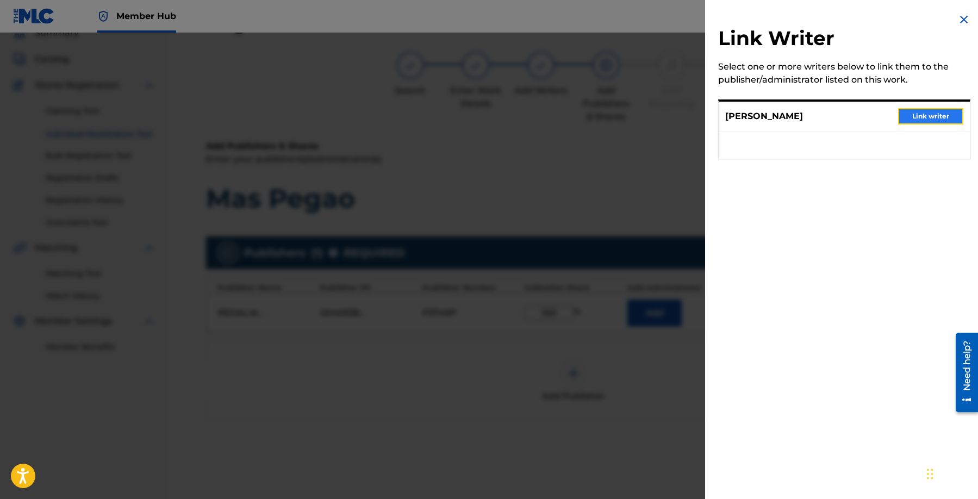
click at [934, 112] on button "Link writer" at bounding box center [930, 116] width 65 height 16
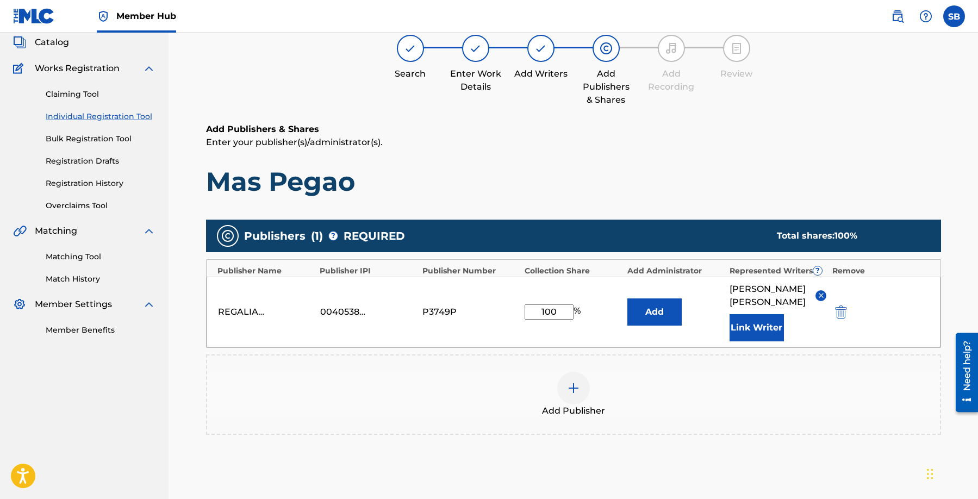
scroll to position [177, 0]
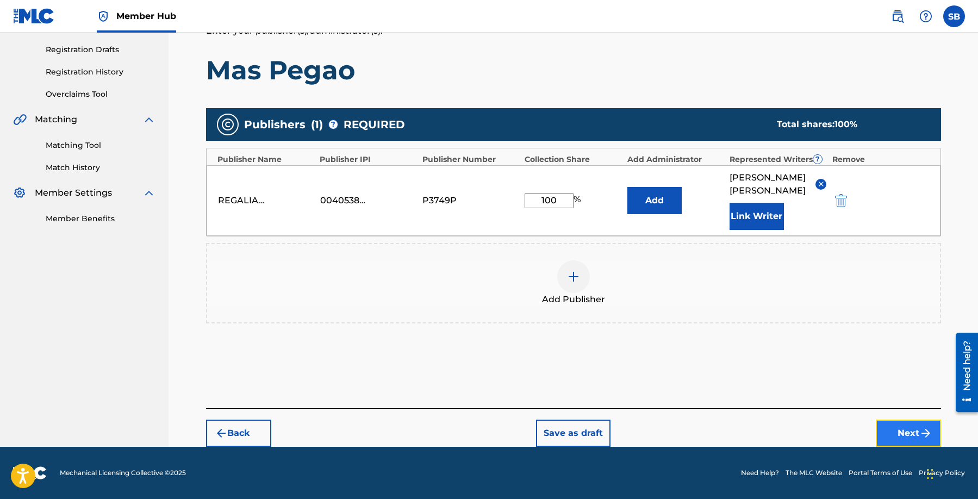
click at [903, 429] on button "Next" at bounding box center [908, 433] width 65 height 27
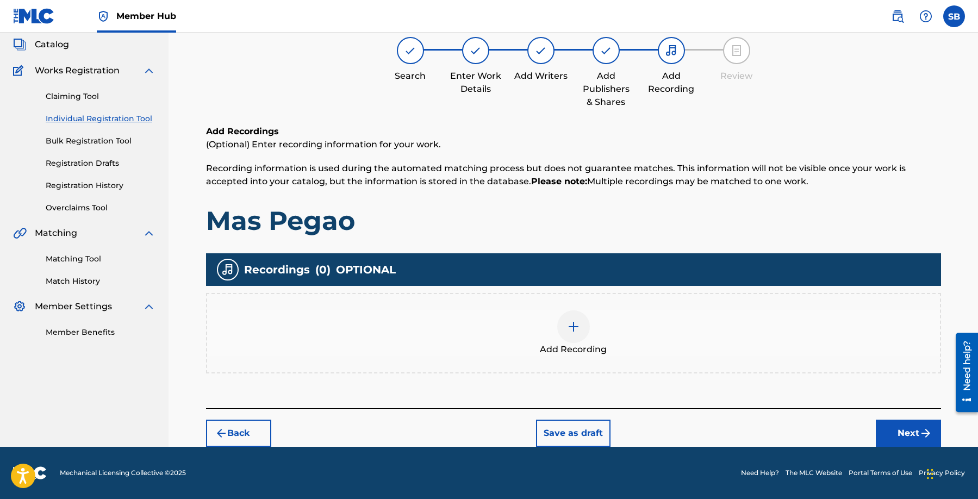
scroll to position [49, 0]
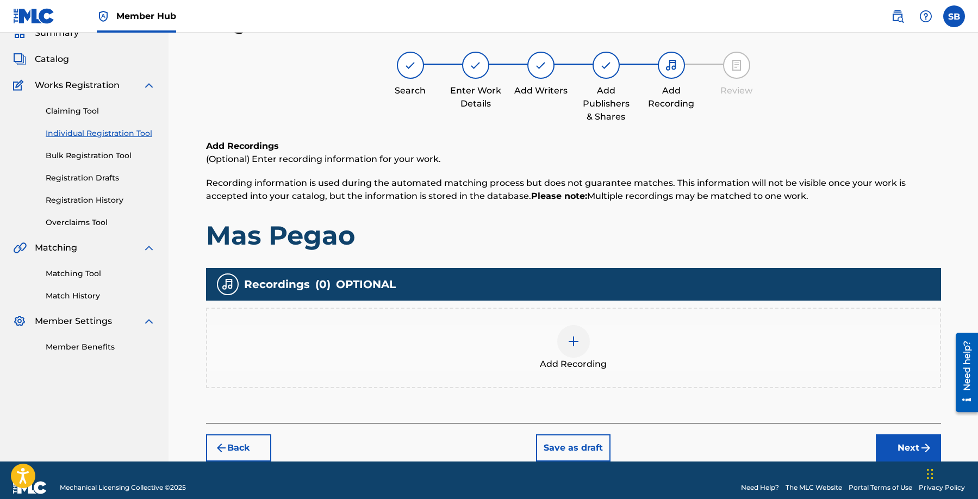
click at [572, 342] on img at bounding box center [573, 341] width 13 height 13
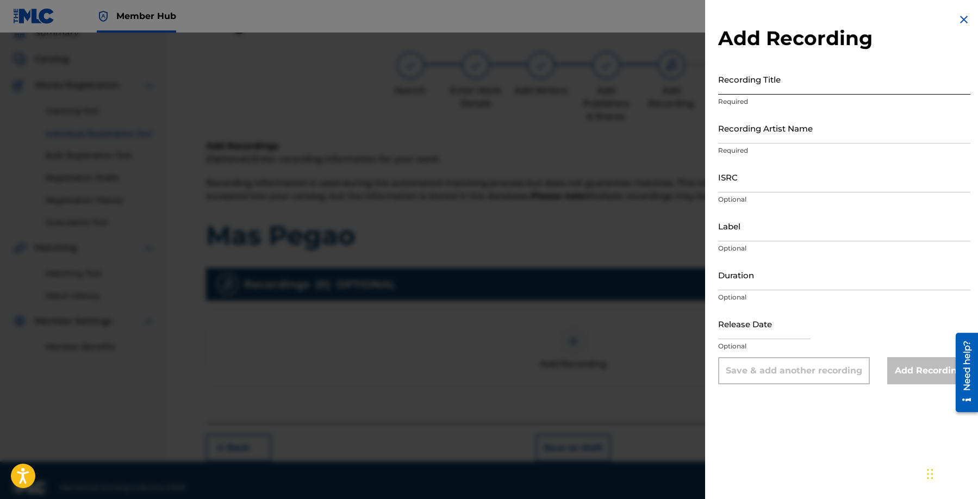
click at [768, 83] on input "Recording Title" at bounding box center [844, 79] width 252 height 31
paste input "Mas Pegao"
type input "Mas Pegao"
click at [761, 137] on input "Recording Artist Name" at bounding box center [844, 128] width 252 height 31
paste input "Sech"
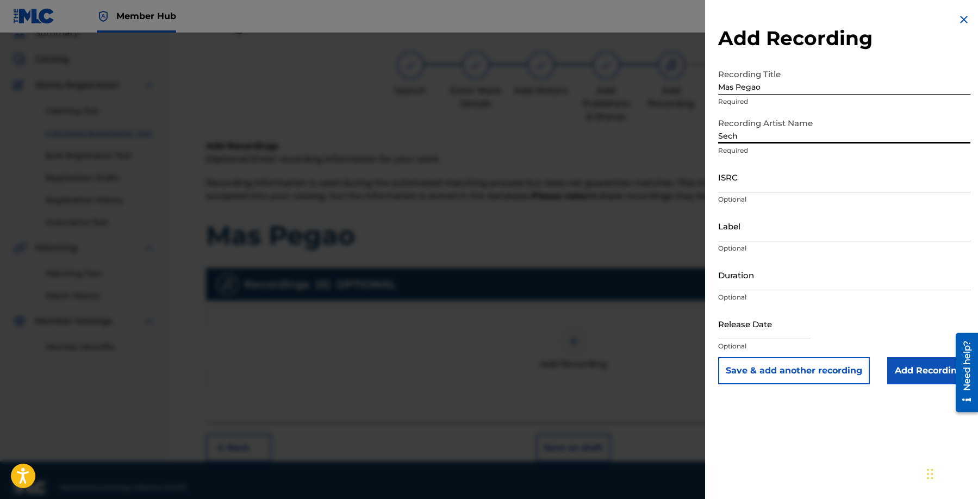
type input "Sech"
click at [775, 185] on input "ISRC" at bounding box center [844, 177] width 252 height 31
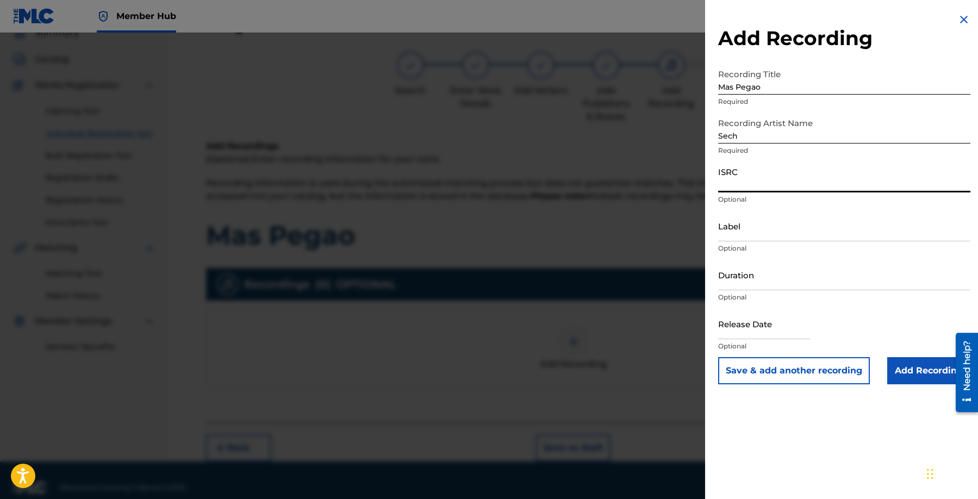
paste input "QM7Y31501822"
type input "QM7Y31501822"
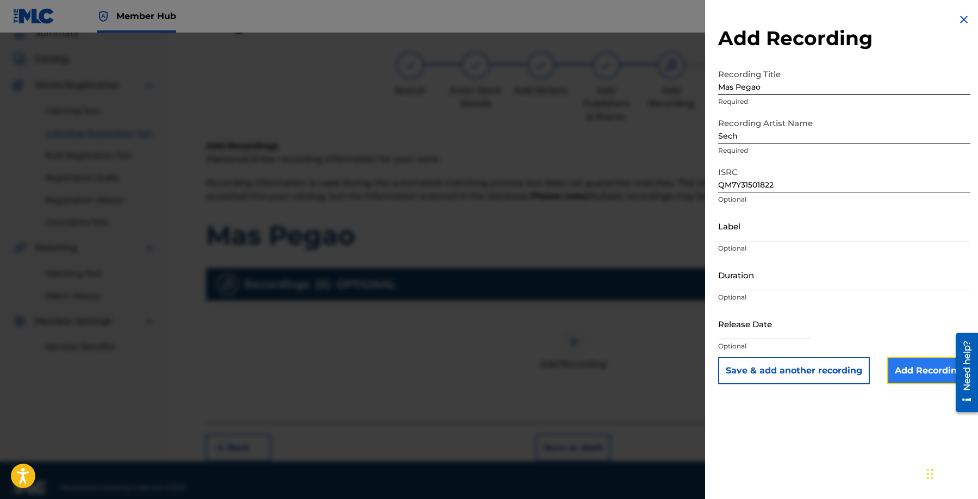
click at [909, 368] on input "Add Recording" at bounding box center [929, 370] width 83 height 27
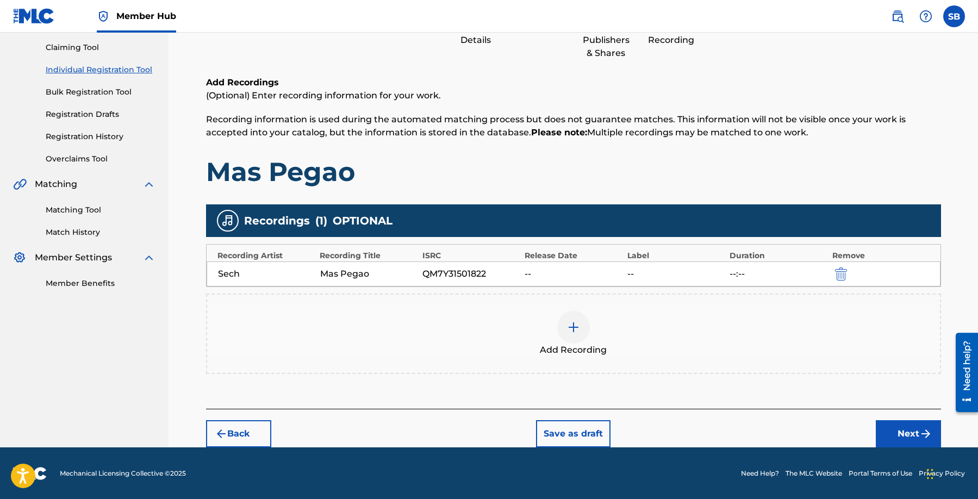
scroll to position [113, 0]
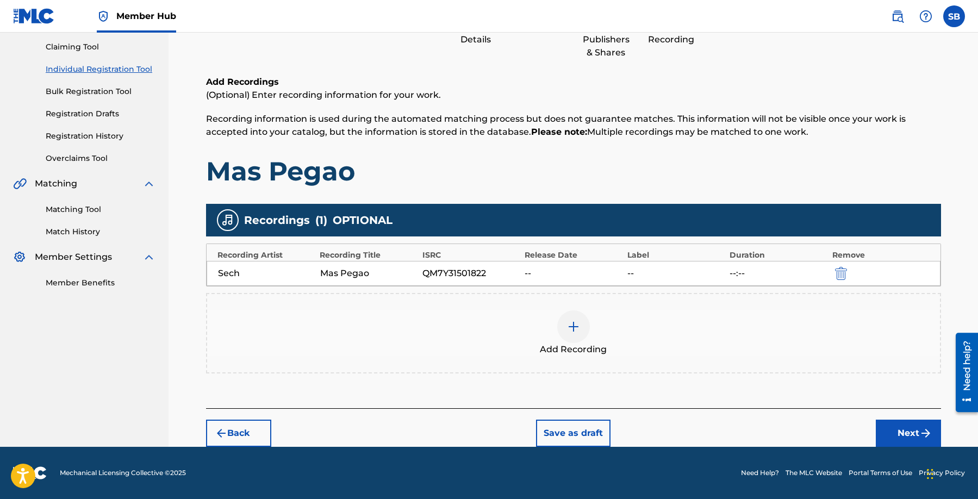
click at [583, 328] on div at bounding box center [573, 327] width 33 height 33
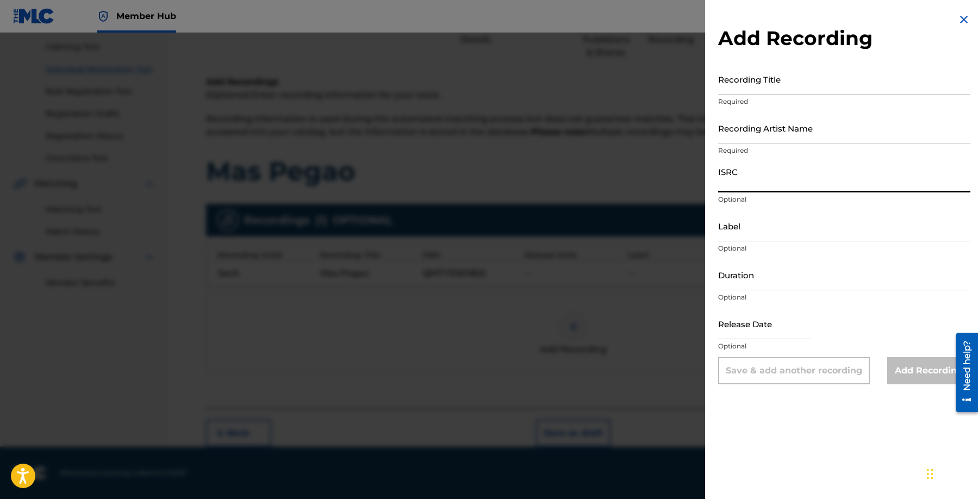
click at [783, 188] on input "ISRC" at bounding box center [844, 177] width 252 height 31
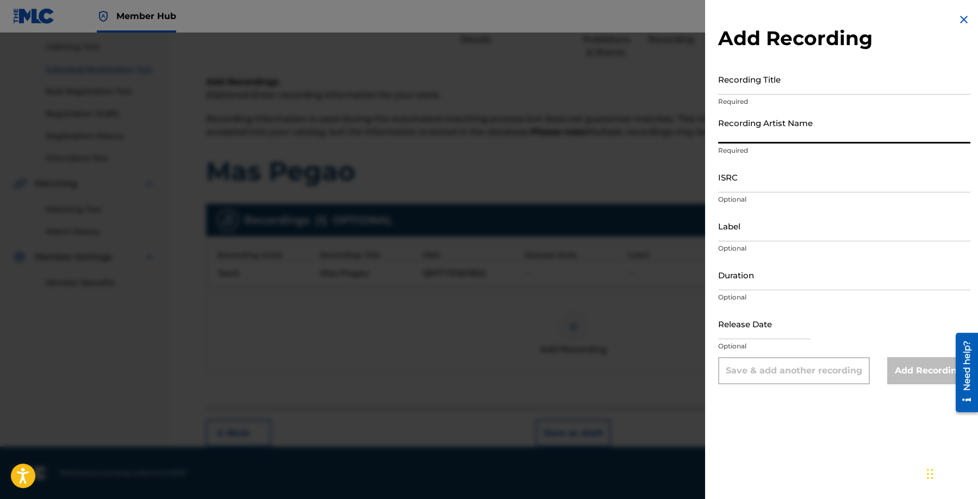
click at [778, 141] on input "Recording Artist Name" at bounding box center [844, 128] width 252 height 31
paste input "Sech"
type input "Sech"
click at [773, 85] on input "Recording Title" at bounding box center [844, 79] width 252 height 31
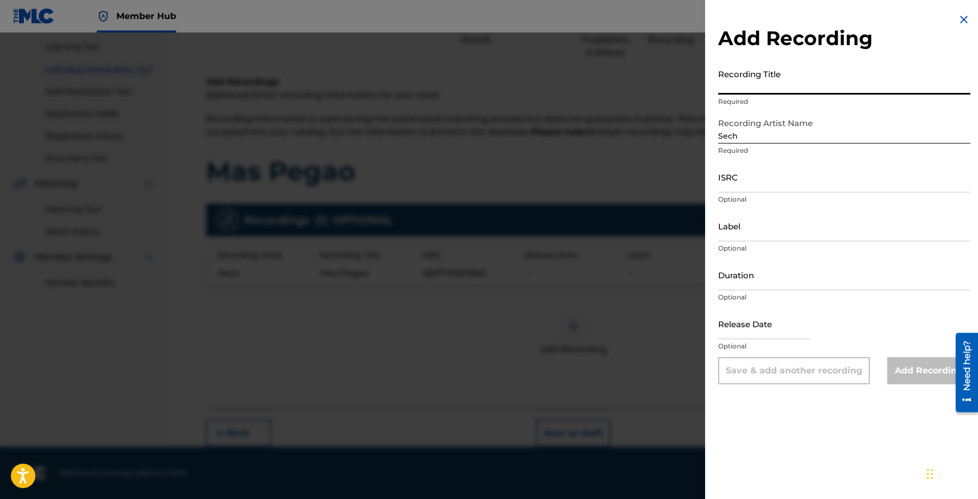
paste input "Mas Pegao"
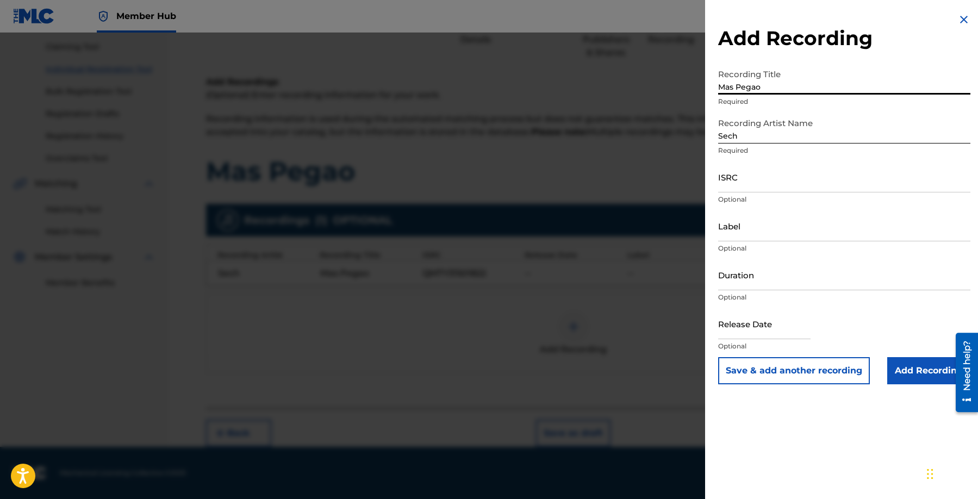
type input "Mas Pegao"
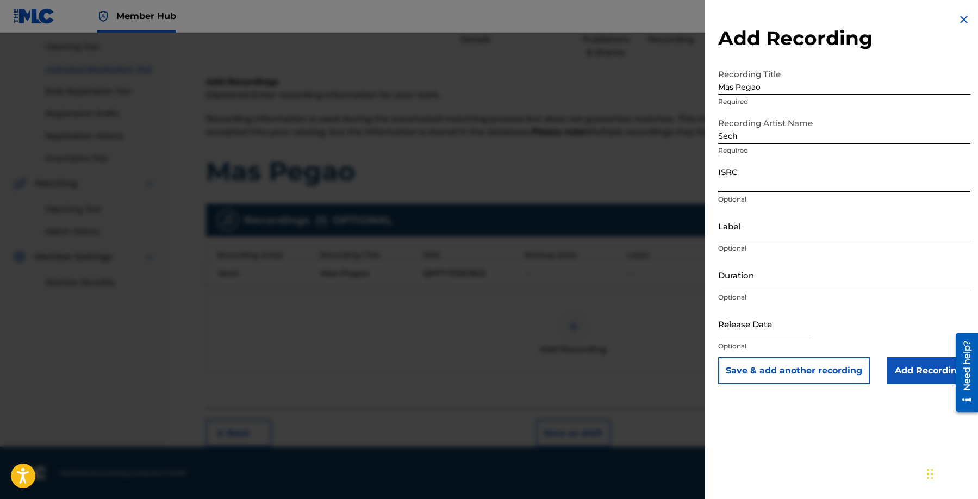
click at [788, 181] on input "ISRC" at bounding box center [844, 177] width 252 height 31
paste input "QZAPG1802594"
type input "QZAPG1802594"
click at [915, 365] on input "Add Recording" at bounding box center [929, 370] width 83 height 27
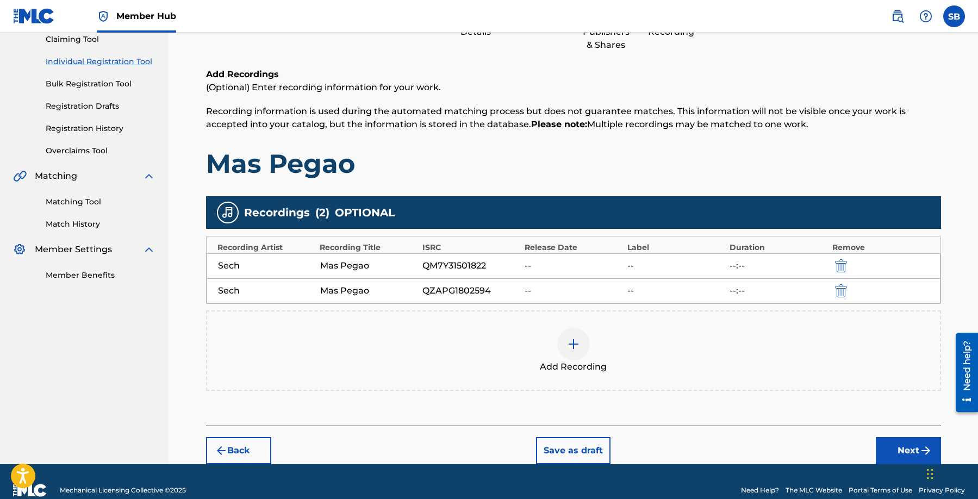
scroll to position [138, 0]
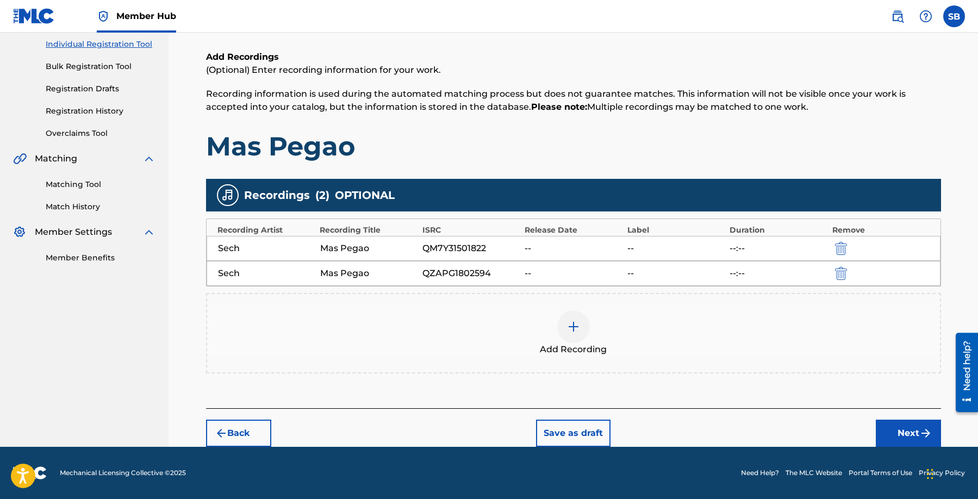
click at [571, 333] on img at bounding box center [573, 326] width 13 height 13
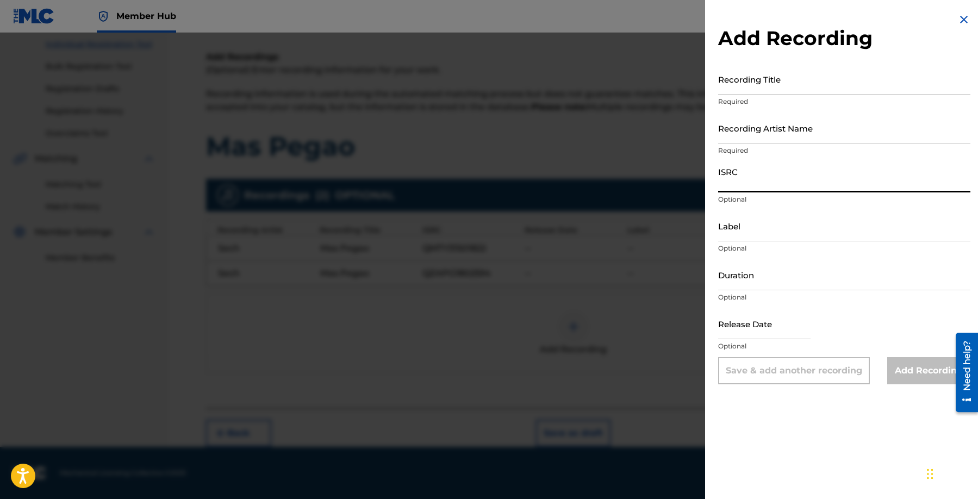
click at [776, 175] on input "ISRC" at bounding box center [844, 177] width 252 height 31
paste input "TCADK1771712"
type input "TCADK1771712"
click at [798, 131] on input "Recording Artist Name" at bounding box center [844, 128] width 252 height 31
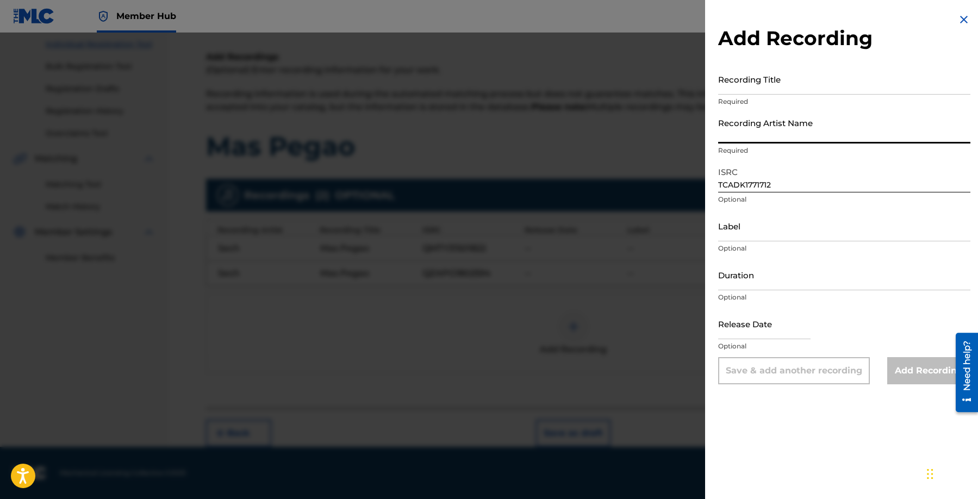
paste input "Sech"
type input "Sech"
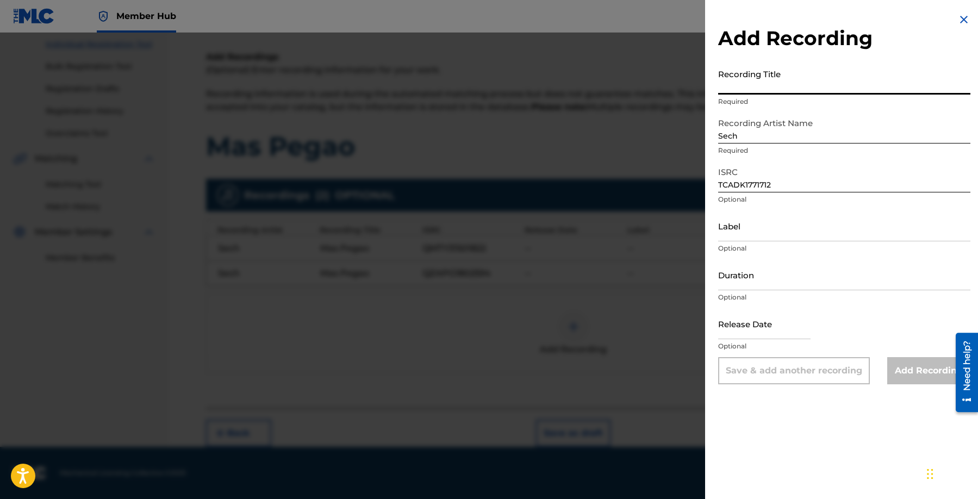
click at [834, 83] on input "Recording Title" at bounding box center [844, 79] width 252 height 31
paste input "Mas Pegao"
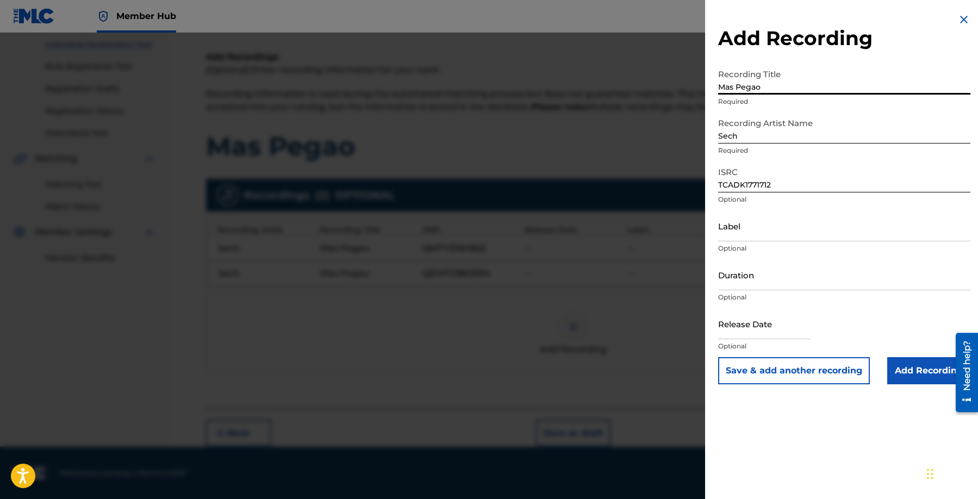
type input "Mas Pegao"
click at [898, 355] on div "Release Date Optional" at bounding box center [844, 332] width 252 height 49
click at [915, 374] on input "Add Recording" at bounding box center [929, 370] width 83 height 27
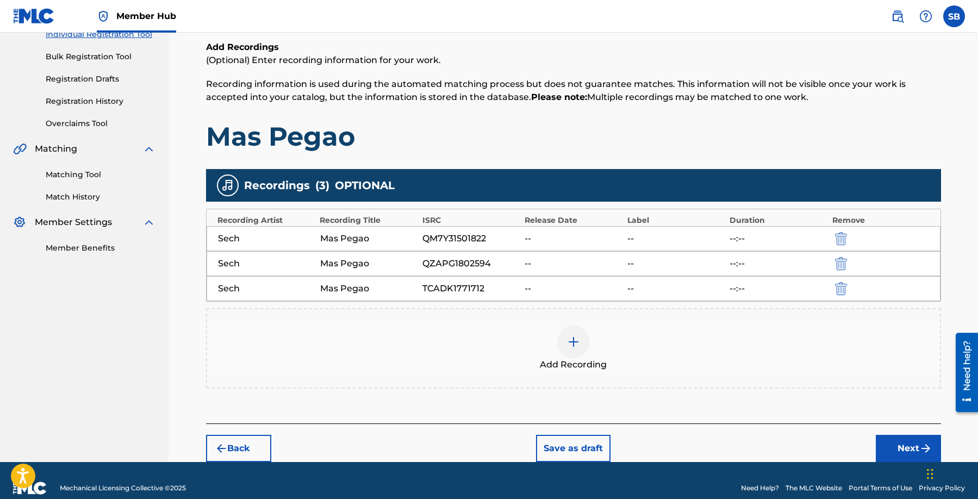
scroll to position [163, 0]
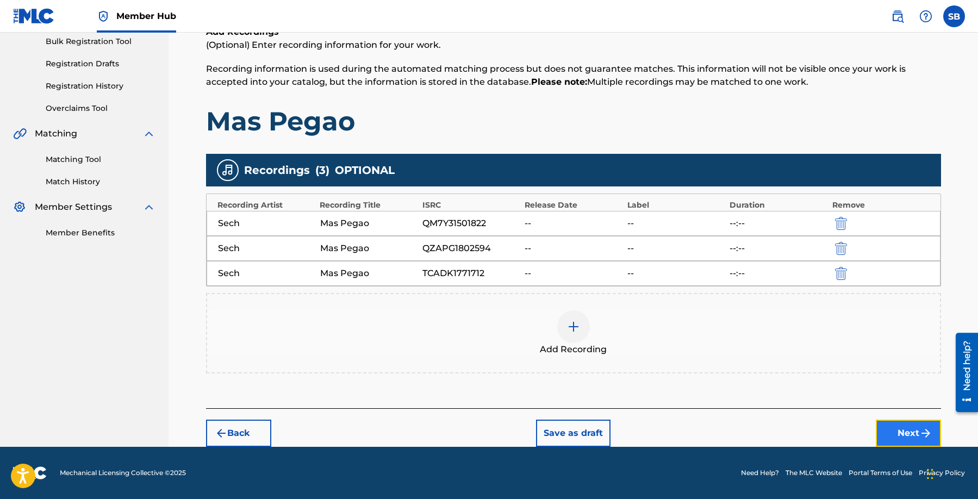
click at [903, 428] on button "Next" at bounding box center [908, 433] width 65 height 27
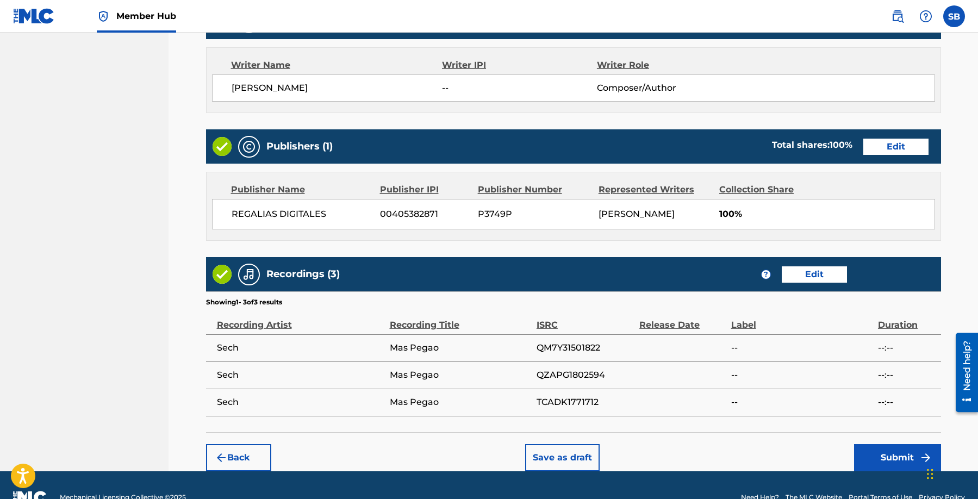
scroll to position [475, 0]
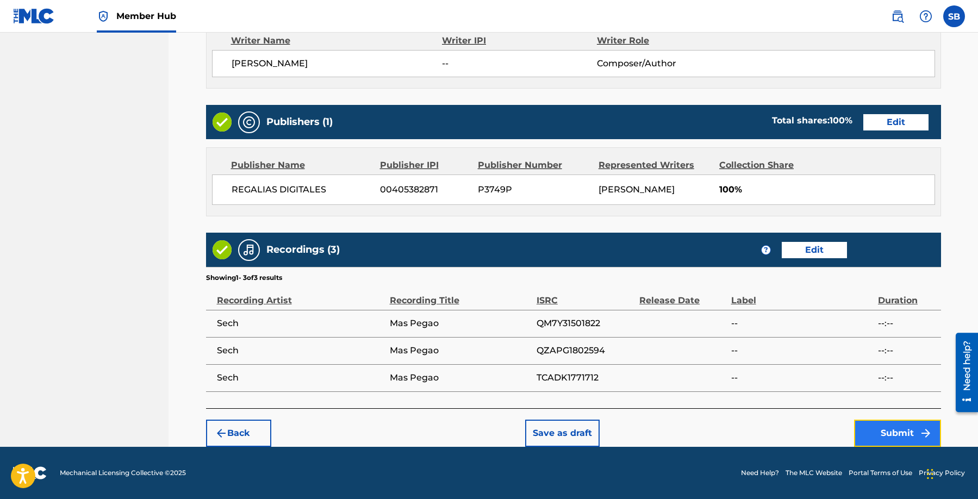
click at [885, 429] on button "Submit" at bounding box center [897, 433] width 87 height 27
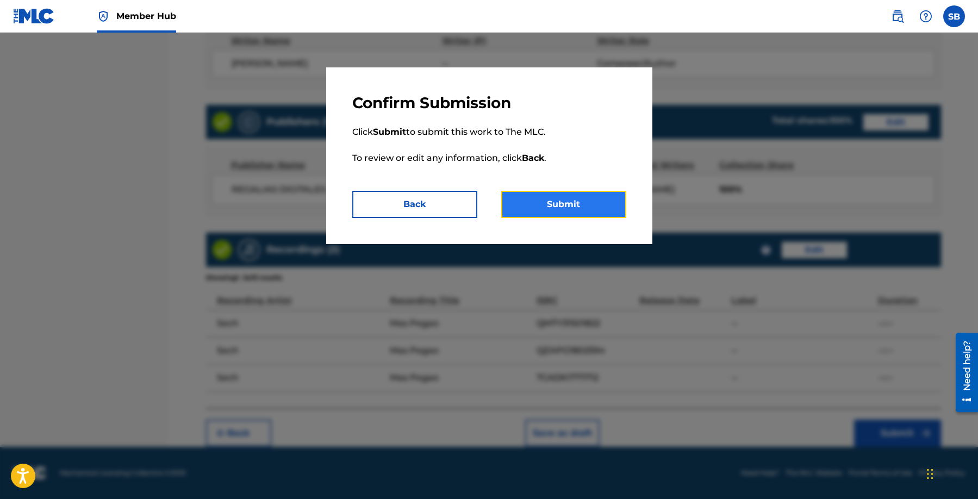
click at [587, 200] on button "Submit" at bounding box center [563, 204] width 125 height 27
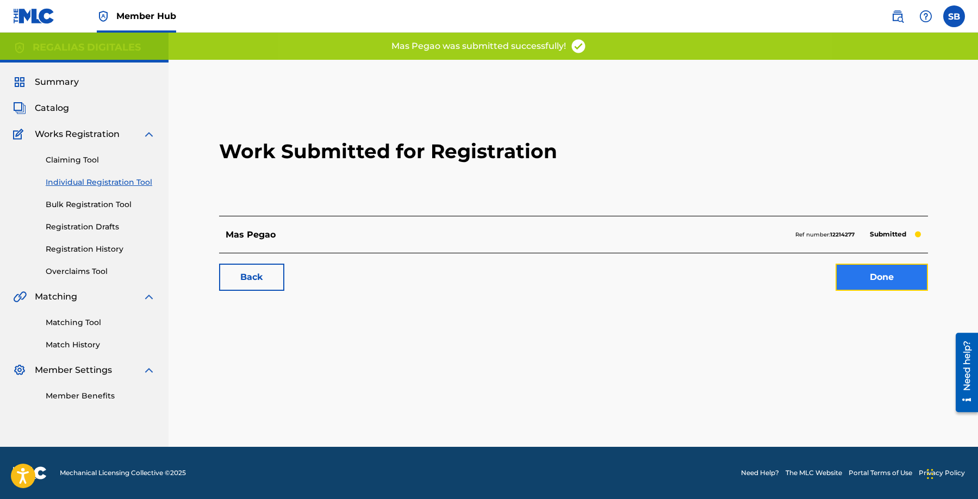
click at [890, 279] on link "Done" at bounding box center [882, 277] width 92 height 27
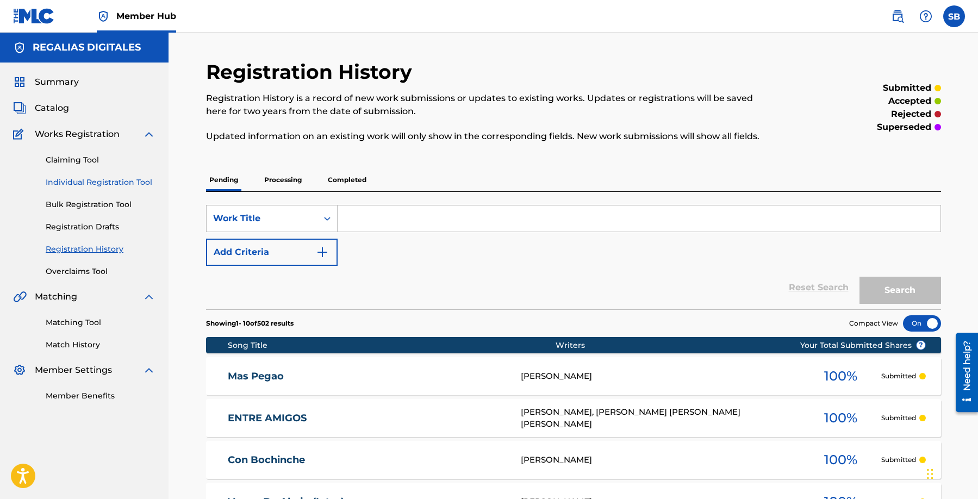
click at [144, 179] on link "Individual Registration Tool" at bounding box center [101, 182] width 110 height 11
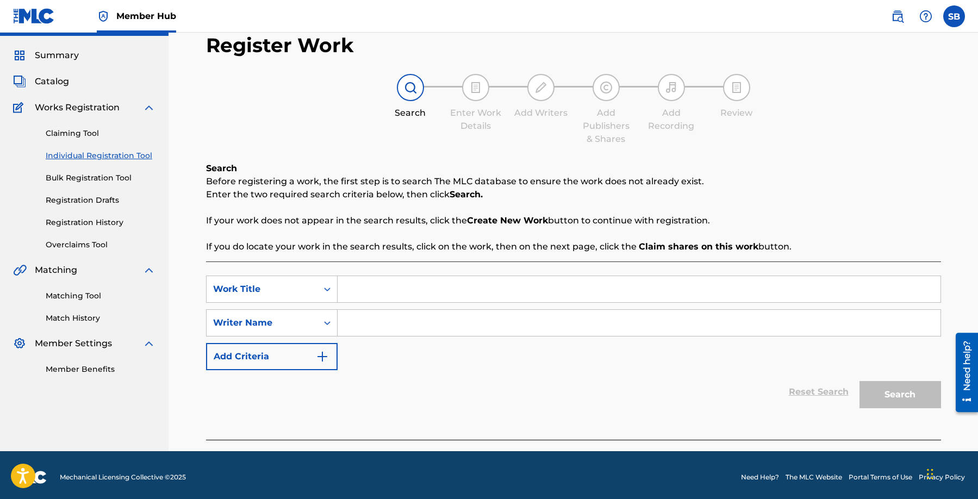
scroll to position [31, 0]
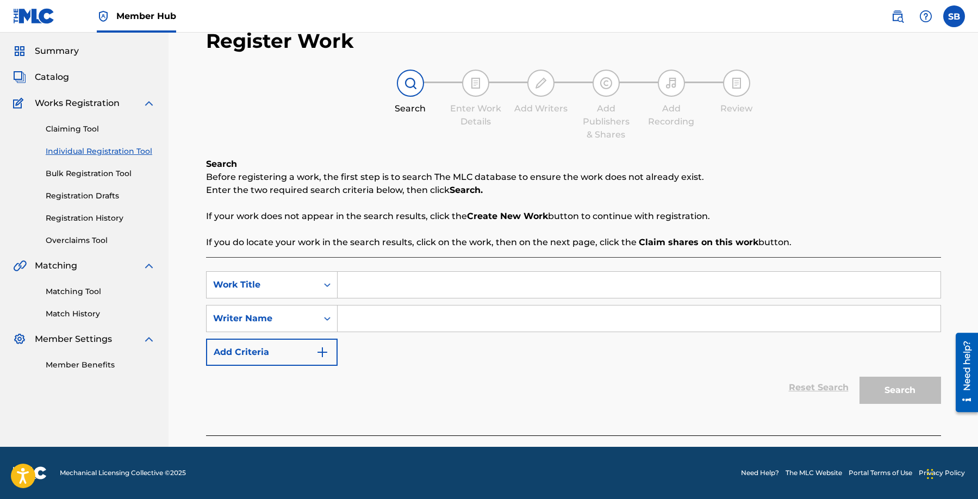
click at [424, 281] on input "Search Form" at bounding box center [639, 285] width 603 height 26
paste input "Brindo ft. BCA"
type input "Brindo ft. BCA"
click at [419, 309] on input "Search Form" at bounding box center [639, 319] width 603 height 26
click at [433, 313] on input "Search Form" at bounding box center [639, 319] width 603 height 26
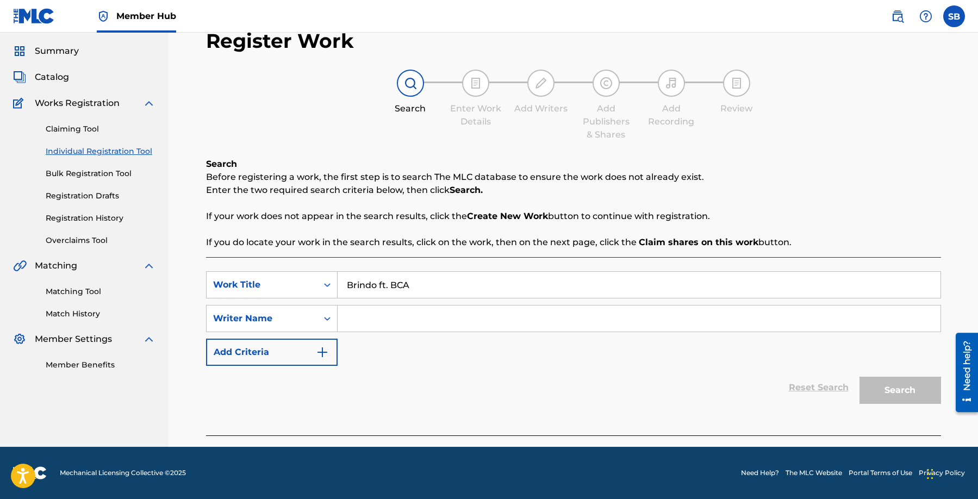
paste input "[PERSON_NAME]"
type input "[PERSON_NAME]"
click at [867, 393] on button "Search" at bounding box center [901, 390] width 82 height 27
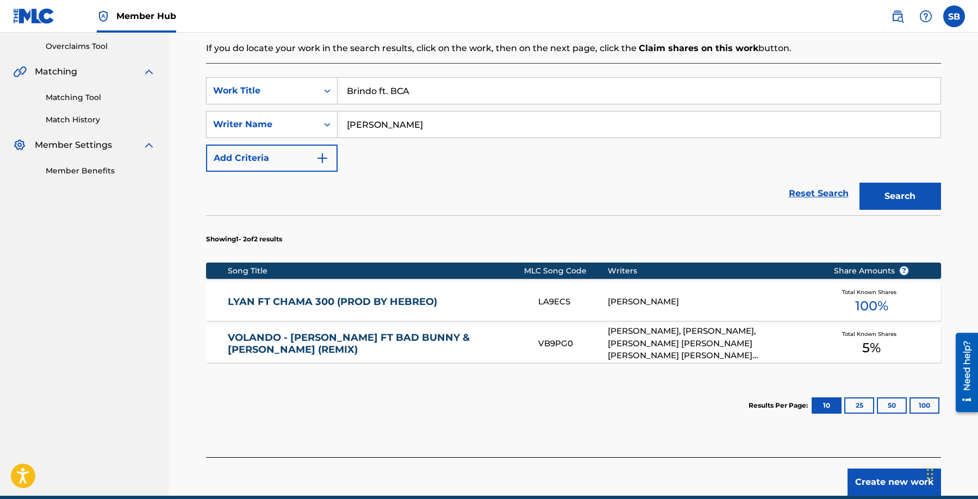
scroll to position [232, 0]
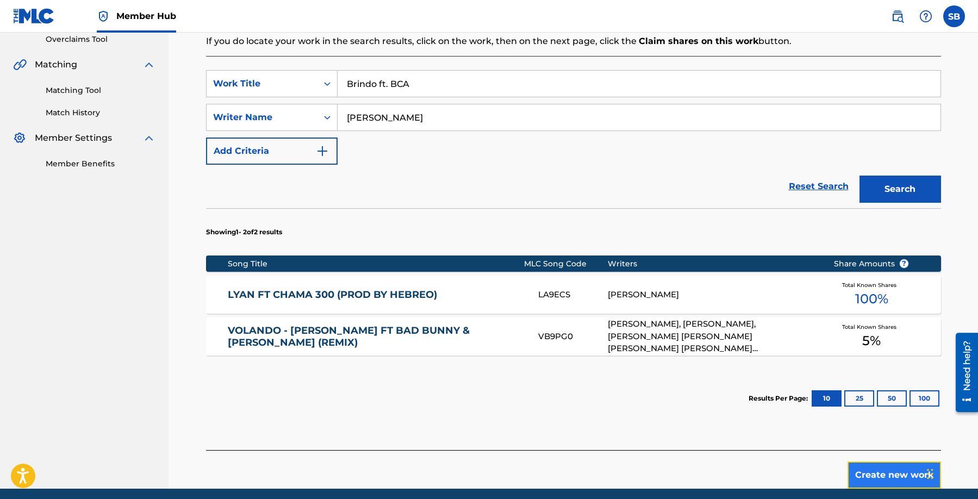
click at [869, 472] on button "Create new work" at bounding box center [895, 475] width 94 height 27
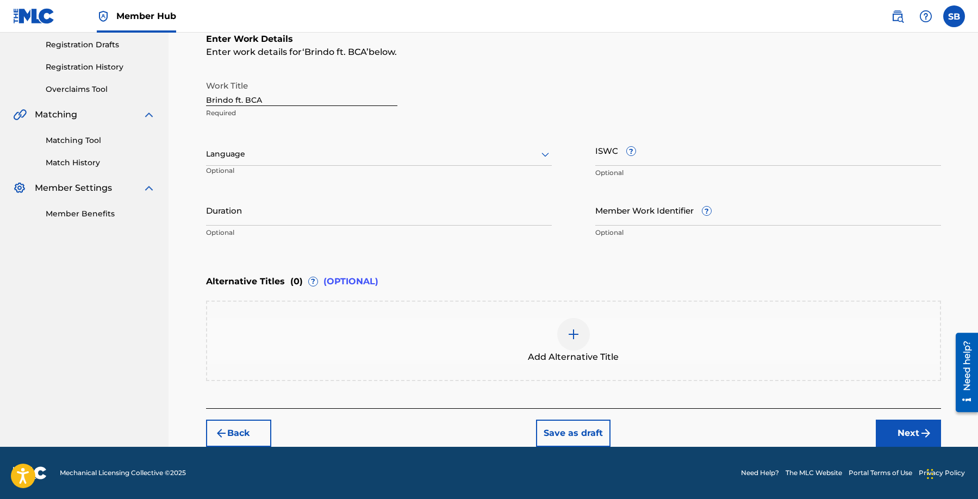
scroll to position [182, 0]
click at [356, 158] on div at bounding box center [379, 154] width 346 height 14
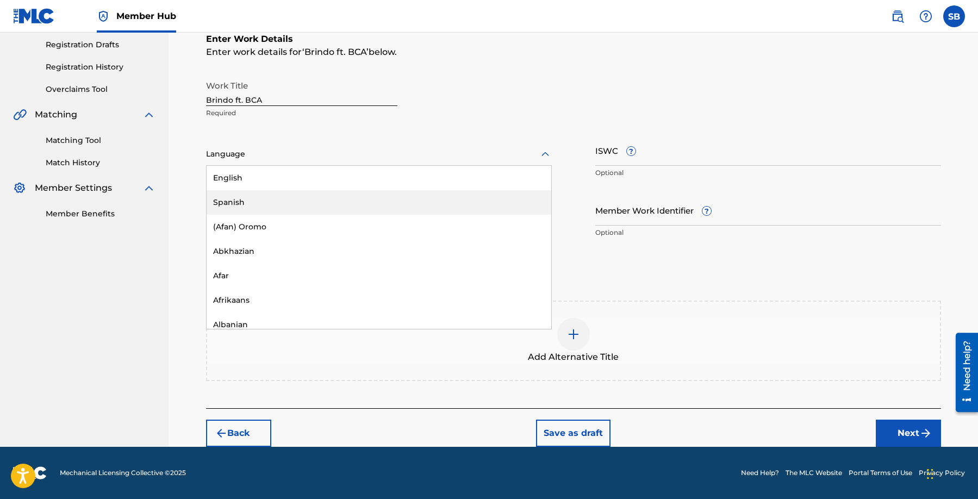
click at [349, 194] on div "Spanish" at bounding box center [379, 202] width 345 height 24
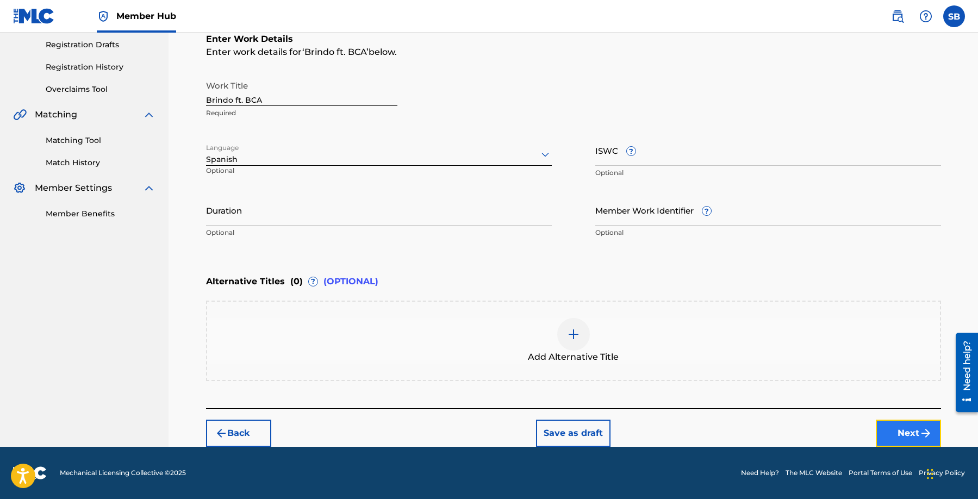
click at [884, 426] on button "Next" at bounding box center [908, 433] width 65 height 27
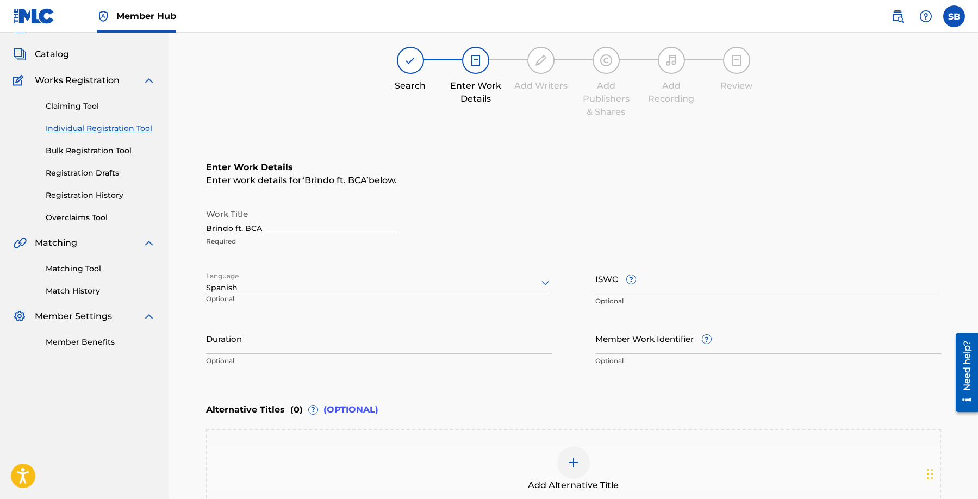
scroll to position [49, 0]
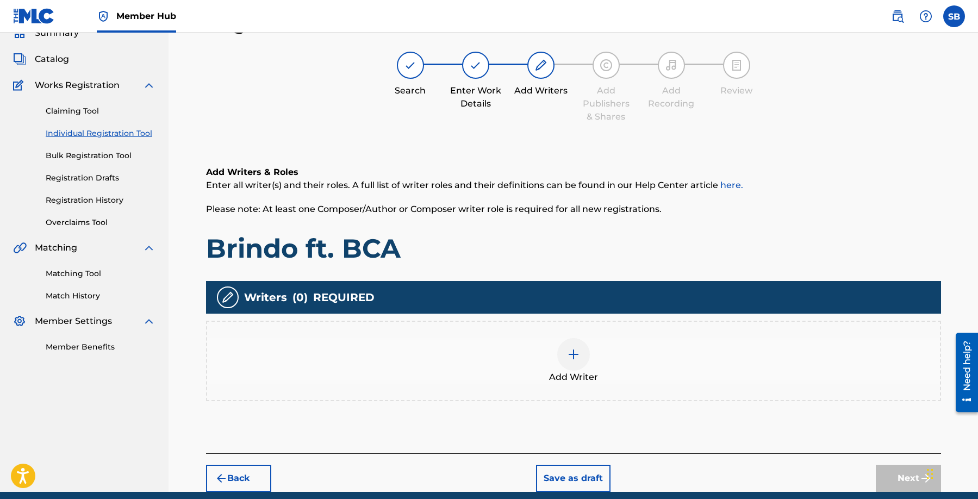
click at [580, 362] on div at bounding box center [573, 354] width 33 height 33
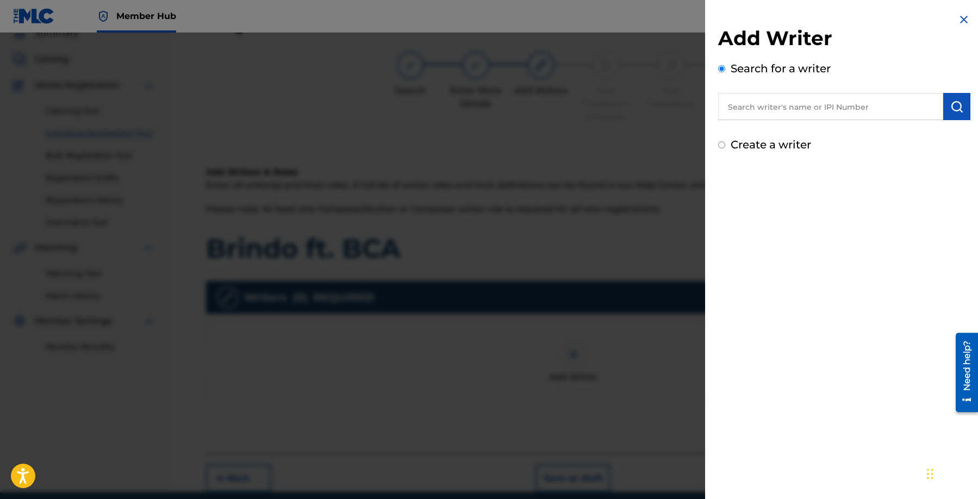
click at [798, 99] on input "text" at bounding box center [830, 106] width 225 height 27
paste input "[PERSON_NAME]"
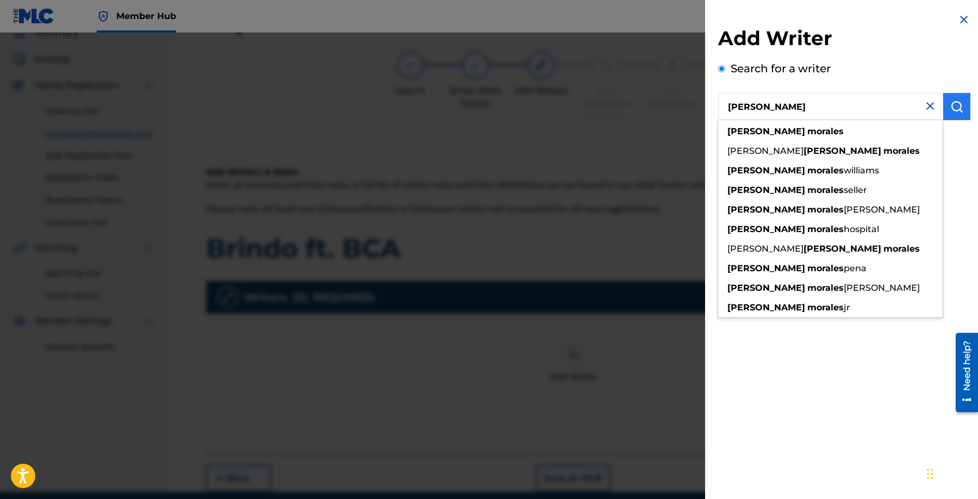
type input "[PERSON_NAME]"
click at [961, 108] on button "submit" at bounding box center [957, 106] width 27 height 27
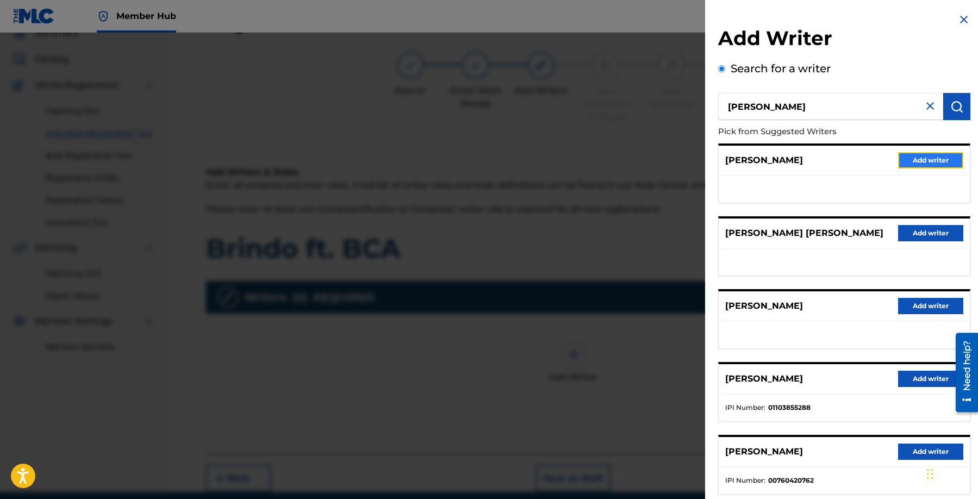
click at [931, 158] on button "Add writer" at bounding box center [930, 160] width 65 height 16
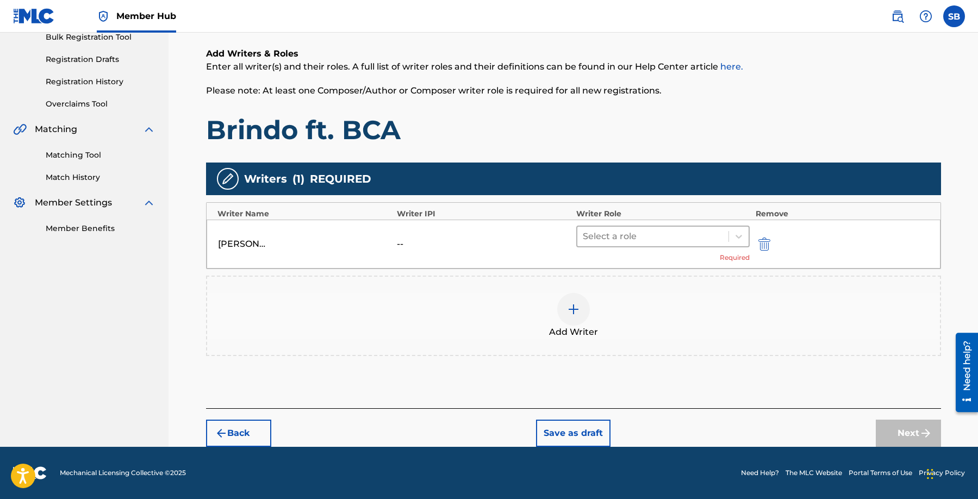
click at [660, 234] on div at bounding box center [653, 236] width 141 height 15
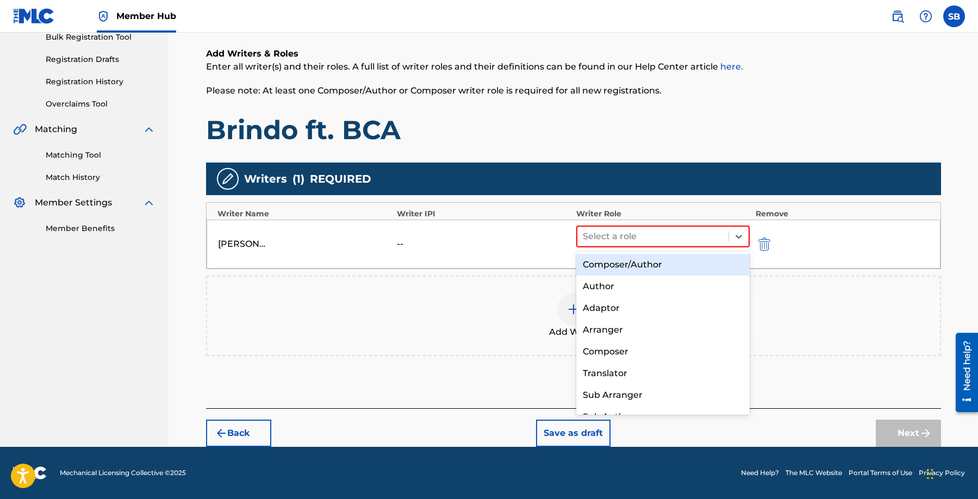
click at [666, 261] on div "Composer/Author" at bounding box center [663, 265] width 174 height 22
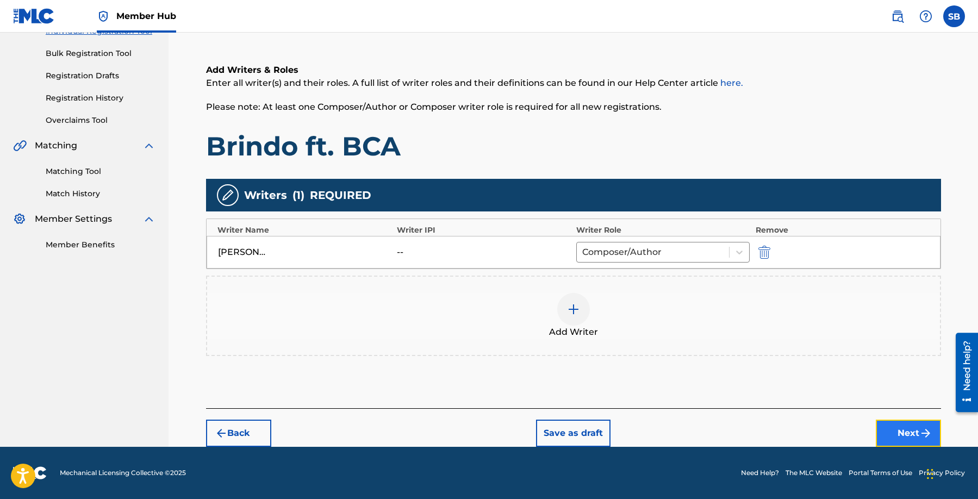
click at [903, 426] on button "Next" at bounding box center [908, 433] width 65 height 27
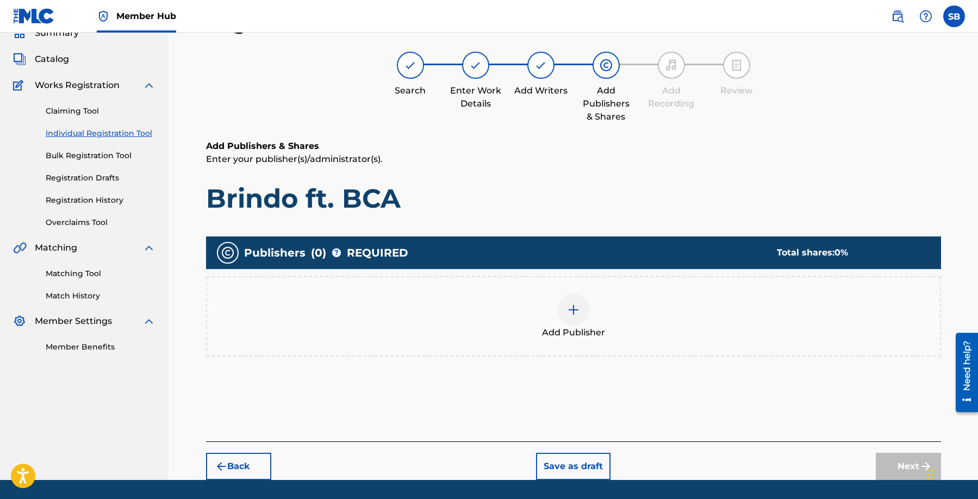
click at [627, 314] on div "Add Publisher" at bounding box center [573, 317] width 733 height 46
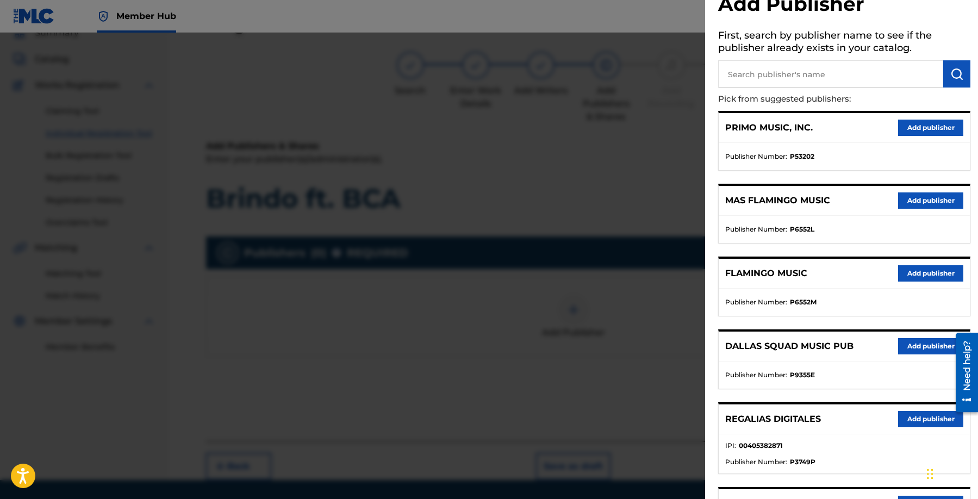
scroll to position [85, 0]
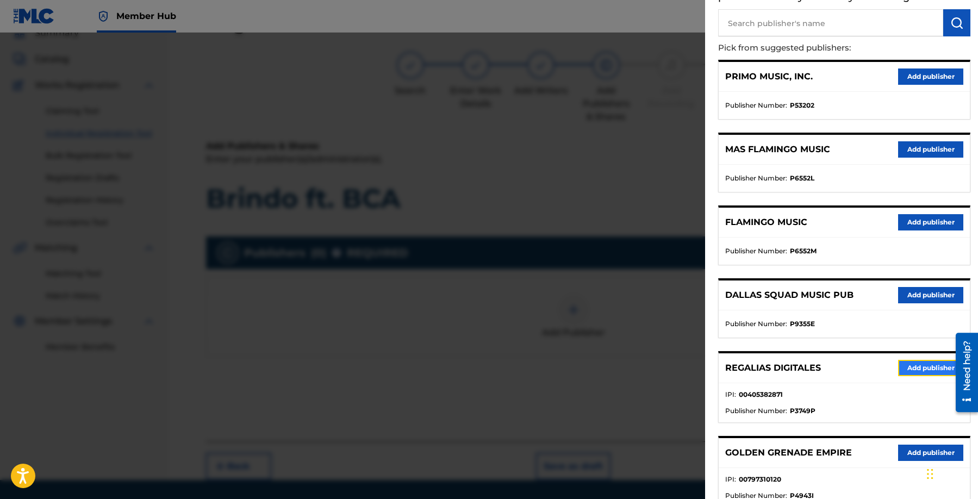
click at [927, 363] on button "Add publisher" at bounding box center [930, 368] width 65 height 16
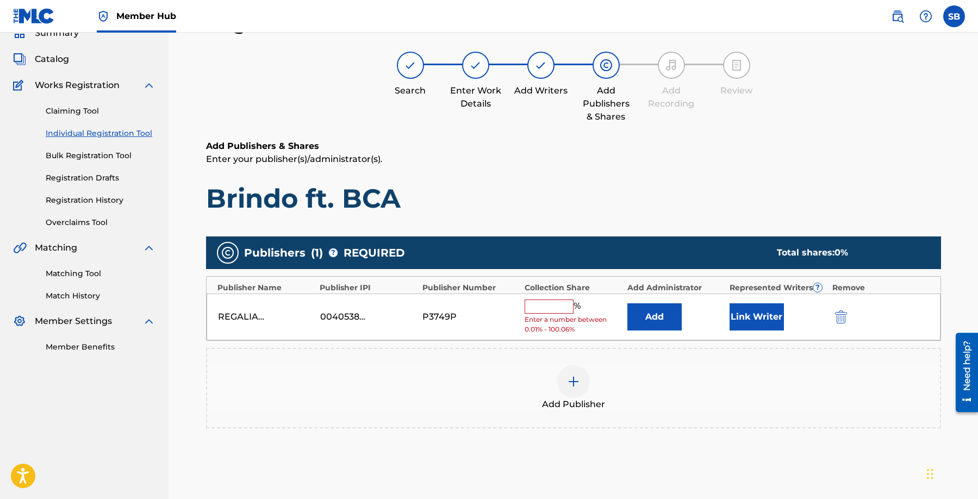
click at [538, 304] on input "text" at bounding box center [549, 307] width 49 height 14
type input "100"
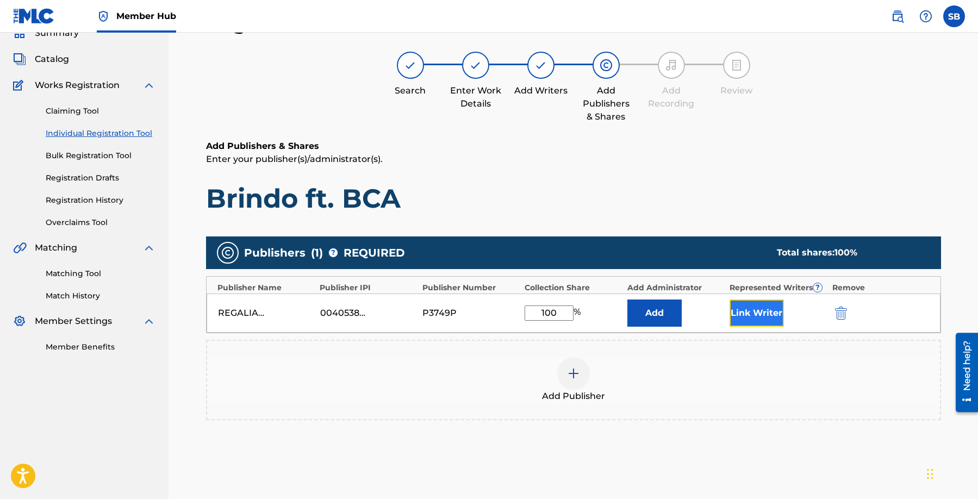
click at [757, 321] on button "Link Writer" at bounding box center [757, 313] width 54 height 27
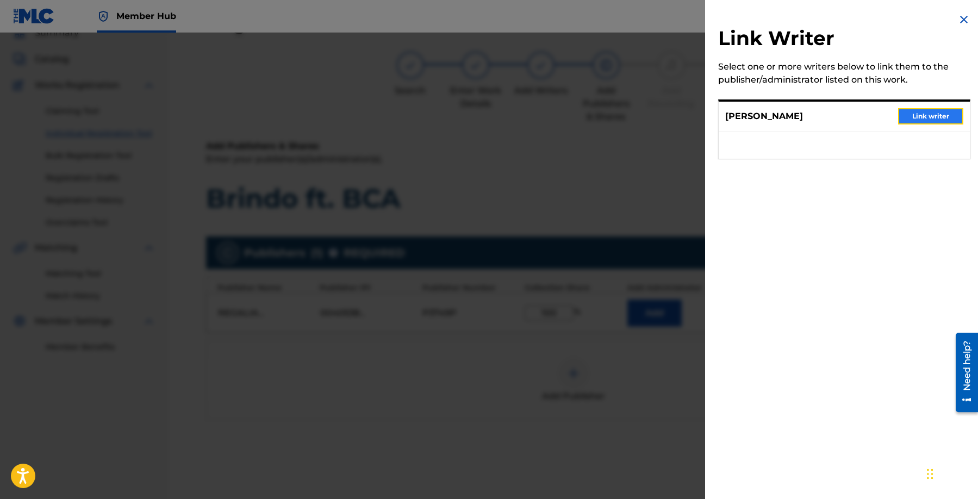
click at [943, 119] on button "Link writer" at bounding box center [930, 116] width 65 height 16
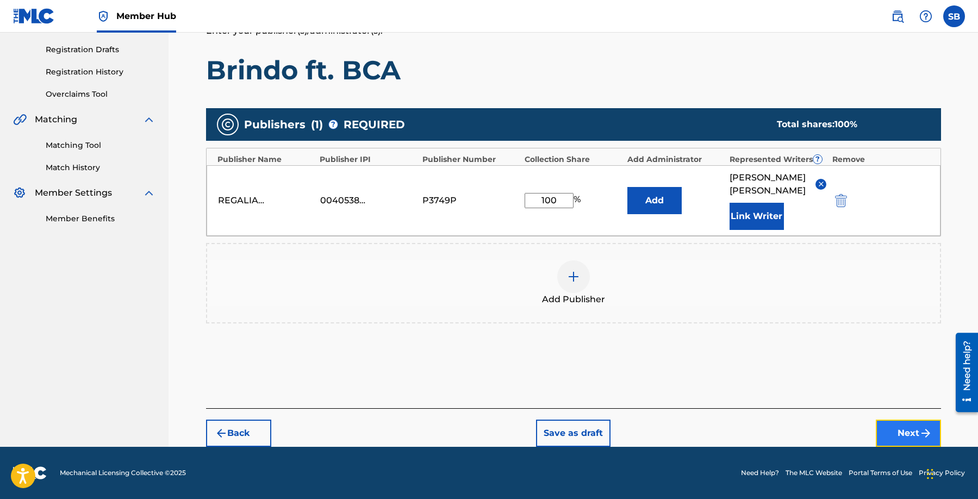
click at [896, 429] on button "Next" at bounding box center [908, 433] width 65 height 27
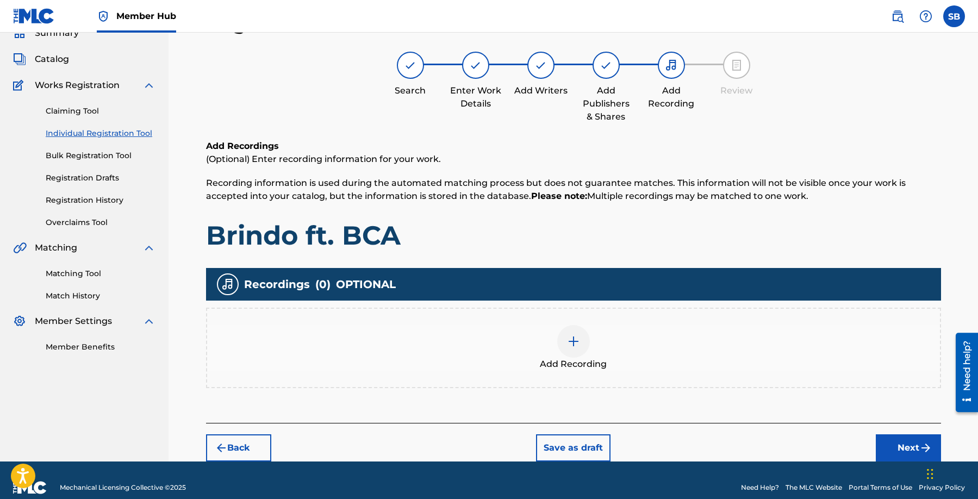
click at [582, 338] on div at bounding box center [573, 341] width 33 height 33
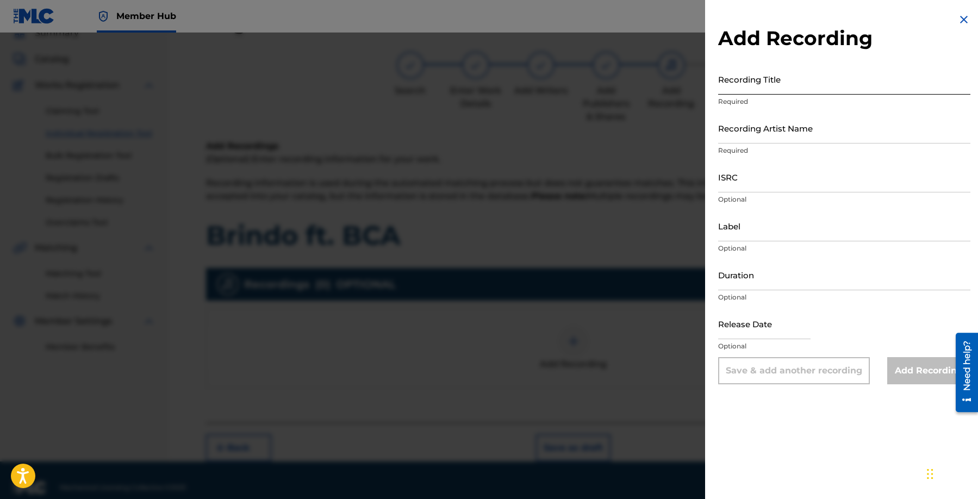
click at [781, 85] on input "Recording Title" at bounding box center [844, 79] width 252 height 31
paste input "Brindo Por - Sech"
type input "Brindo Por - Sech"
click at [777, 181] on input "ISRC" at bounding box center [844, 177] width 252 height 31
paste input "QZAPG1802591"
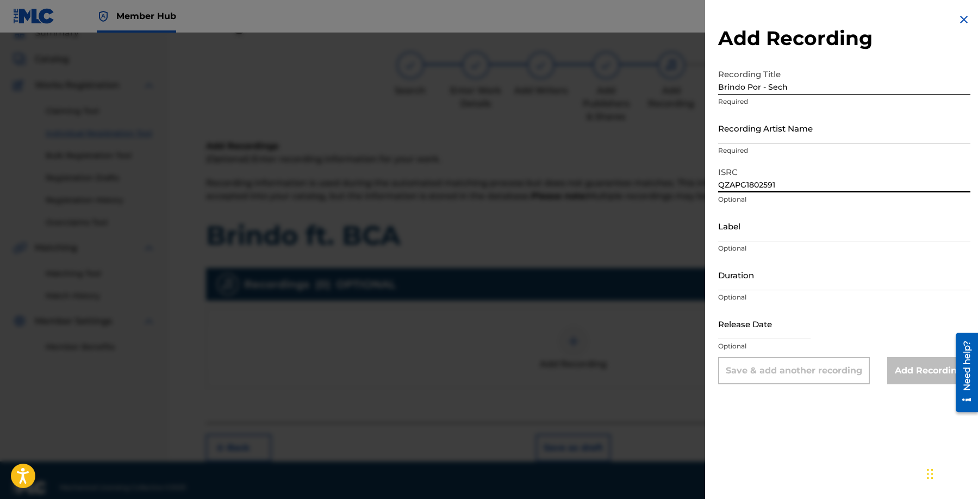
type input "QZAPG1802591"
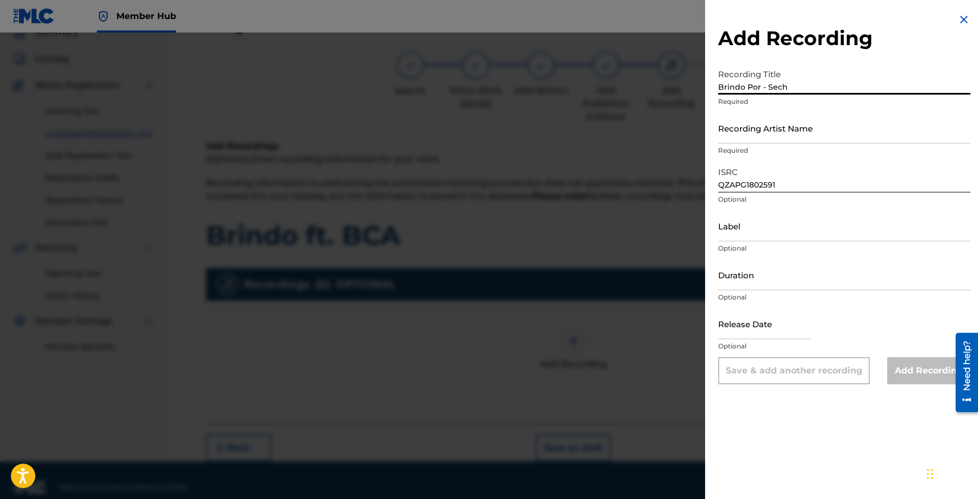
drag, startPoint x: 780, startPoint y: 89, endPoint x: 767, endPoint y: 88, distance: 13.2
click at [766, 88] on input "Brindo Por - Sech" at bounding box center [844, 79] width 252 height 31
click at [757, 137] on input "Recording Artist Name" at bounding box center [844, 128] width 252 height 31
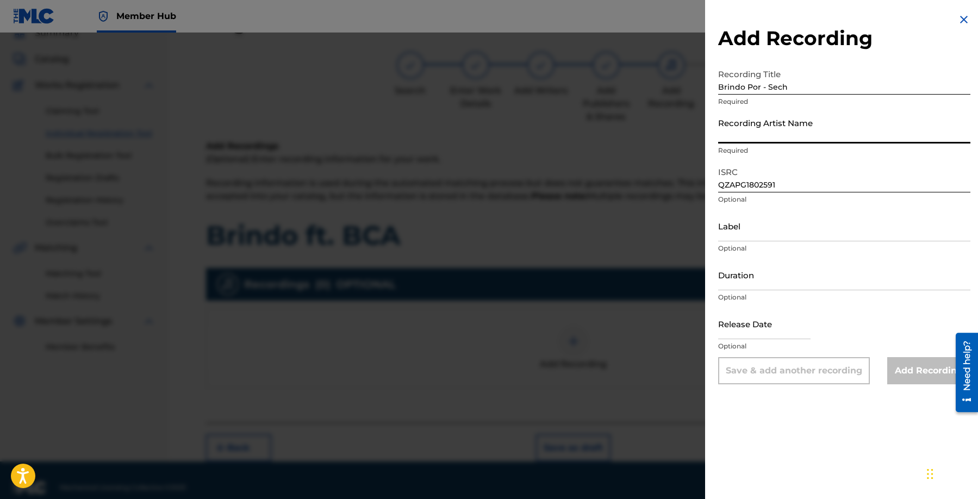
paste input "Sech"
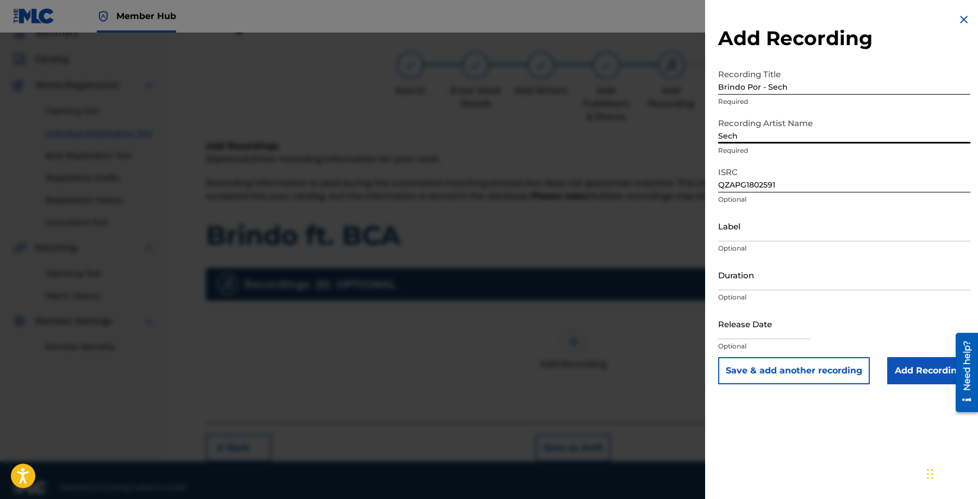
type input "Sech"
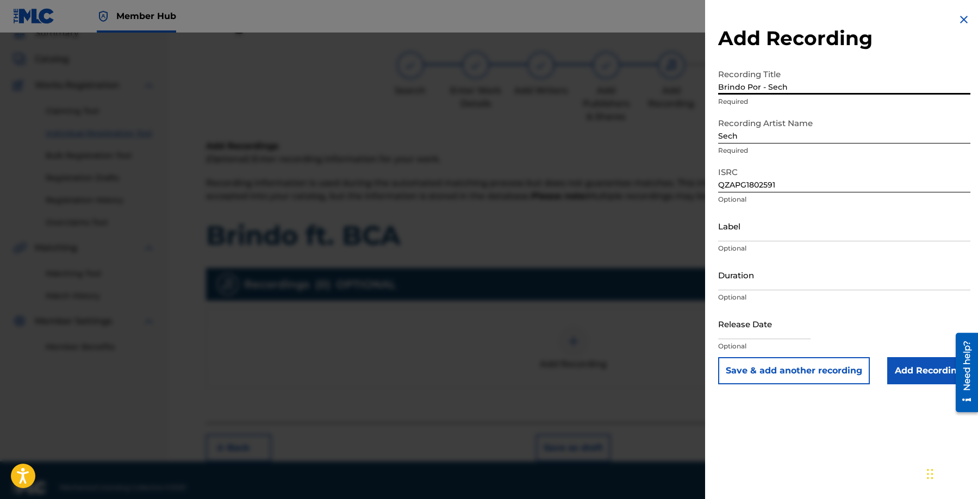
drag, startPoint x: 762, startPoint y: 90, endPoint x: 838, endPoint y: 90, distance: 76.1
click at [838, 90] on input "Brindo Por - Sech" at bounding box center [844, 79] width 252 height 31
type input "Brindo Por"
click at [927, 370] on input "Add Recording" at bounding box center [929, 370] width 83 height 27
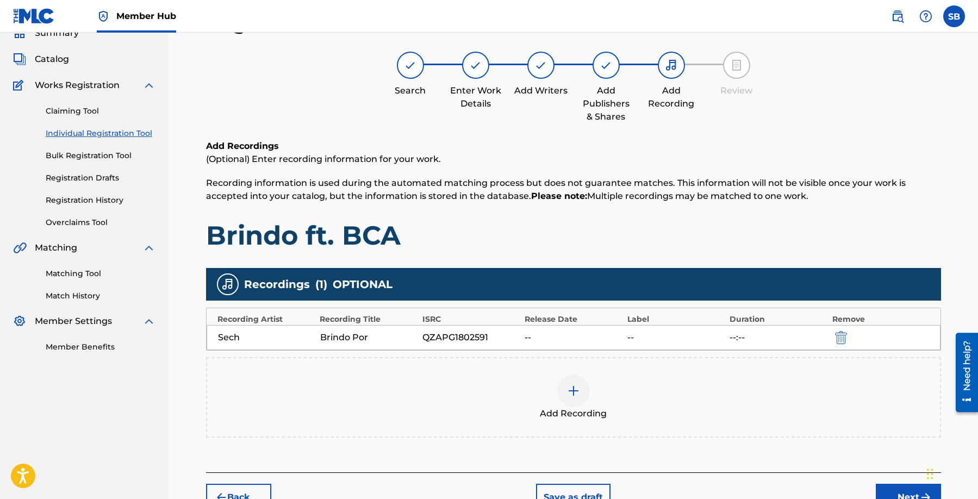
scroll to position [113, 0]
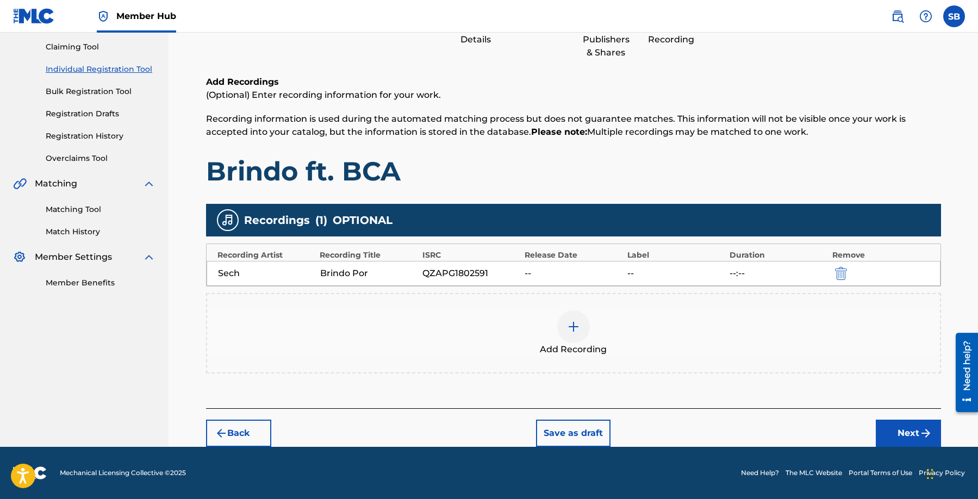
click at [585, 348] on span "Add Recording" at bounding box center [573, 349] width 67 height 13
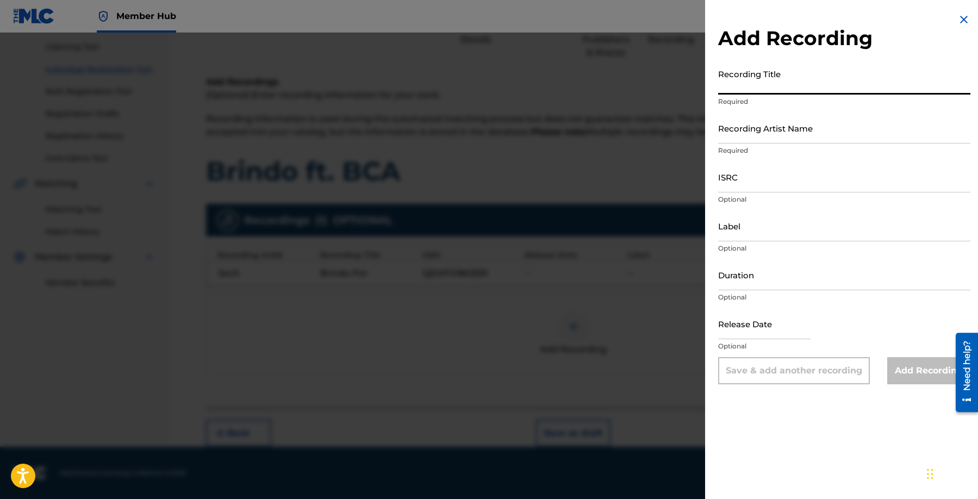
click at [774, 75] on input "Recording Title" at bounding box center [844, 79] width 252 height 31
paste input "Brindo Por"
type input "Brindo Por"
click at [770, 136] on input "Recording Artist Name" at bounding box center [844, 128] width 252 height 31
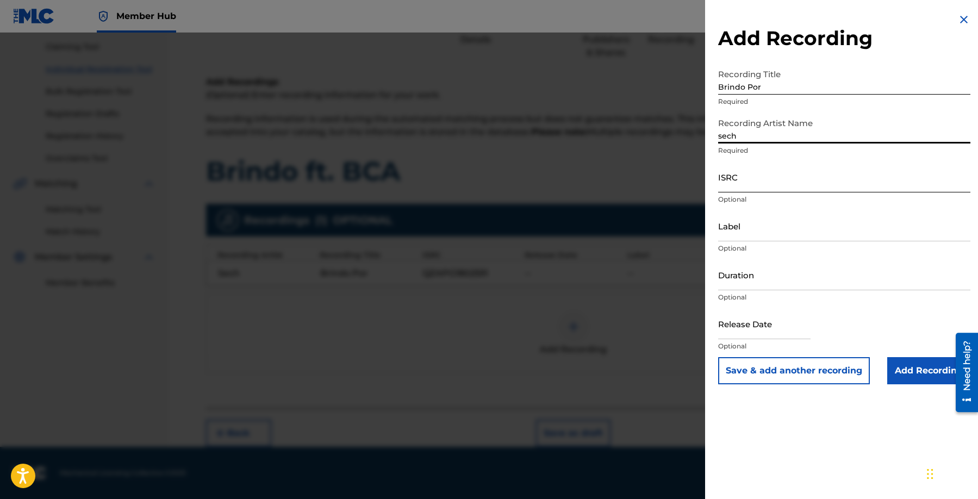
type input "Sech"
click at [760, 188] on input "ISRC" at bounding box center [844, 177] width 252 height 31
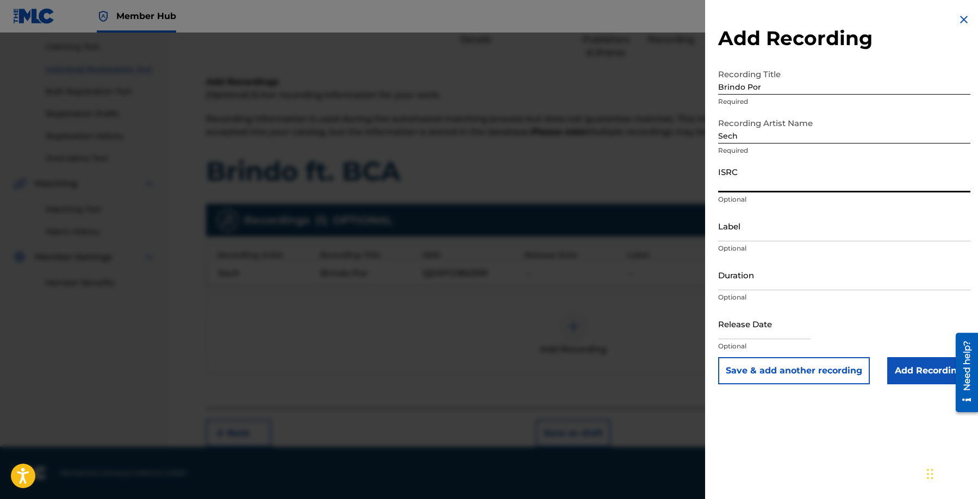
click at [767, 178] on input "ISRC" at bounding box center [844, 177] width 252 height 31
paste input "TCADJ1788327"
type input "TCADJ1788327"
click at [909, 376] on input "Add Recording" at bounding box center [929, 370] width 83 height 27
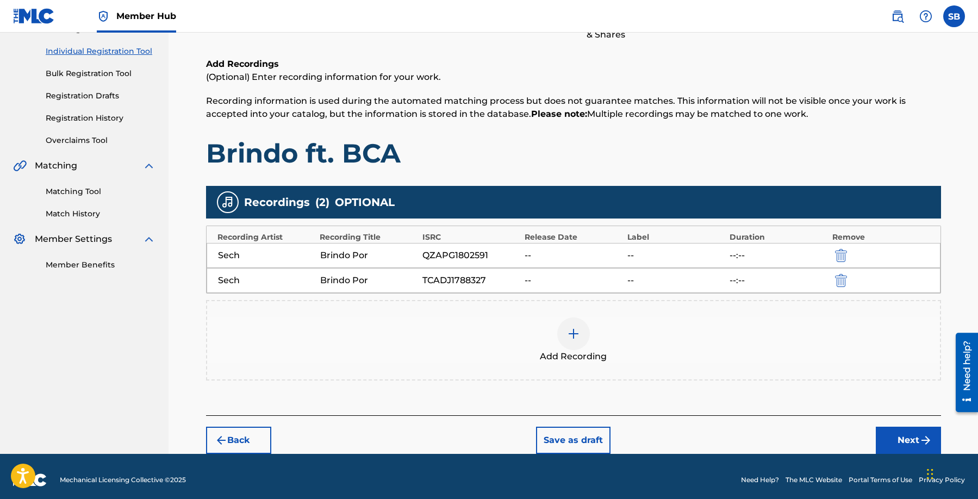
scroll to position [138, 0]
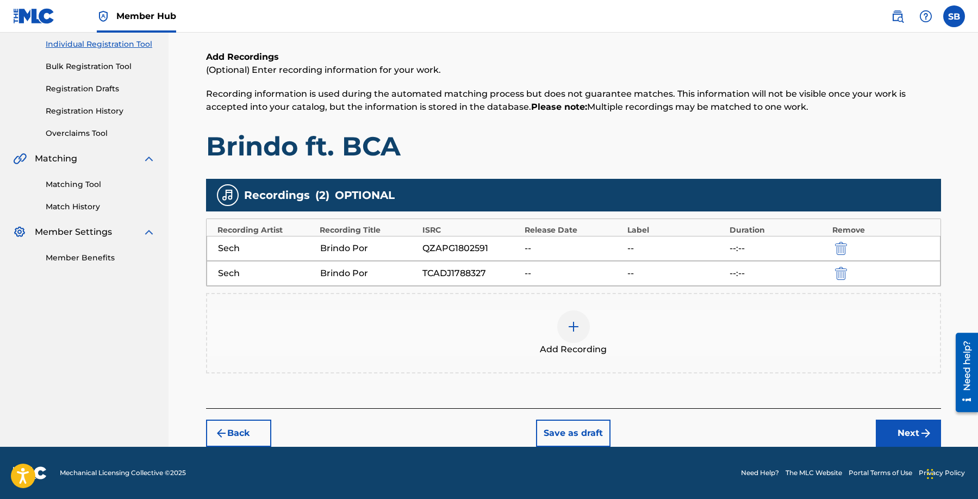
click at [585, 331] on div at bounding box center [573, 327] width 33 height 33
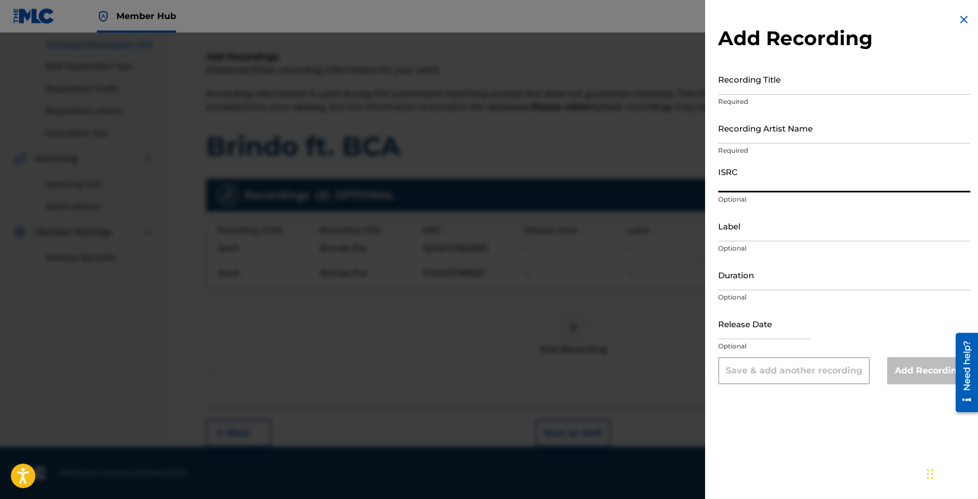
click at [783, 172] on input "ISRC" at bounding box center [844, 177] width 252 height 31
paste input "QM7Y31501491"
type input "QM7Y31501491"
click at [799, 75] on input "Recording Title" at bounding box center [844, 79] width 252 height 31
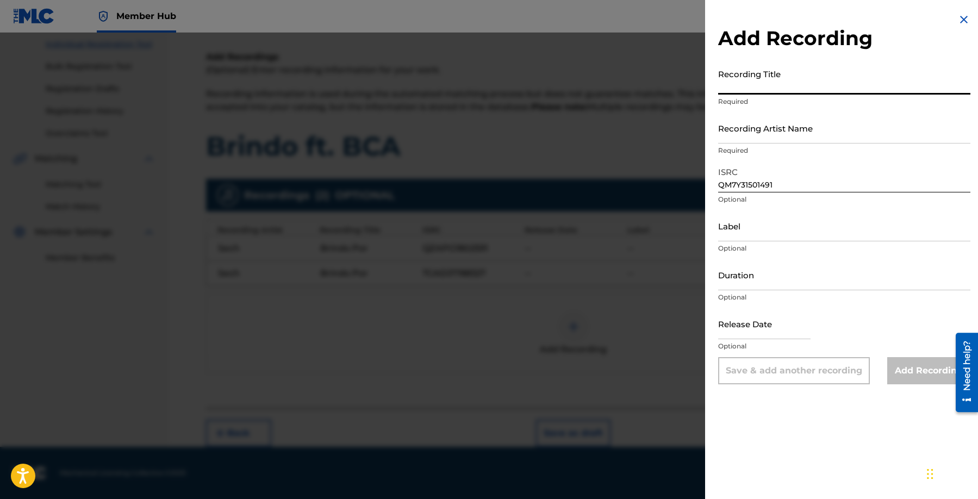
paste input "Brindo Por"
type input "Brindo Por"
click at [821, 132] on input "Recording Artist Name" at bounding box center [844, 128] width 252 height 31
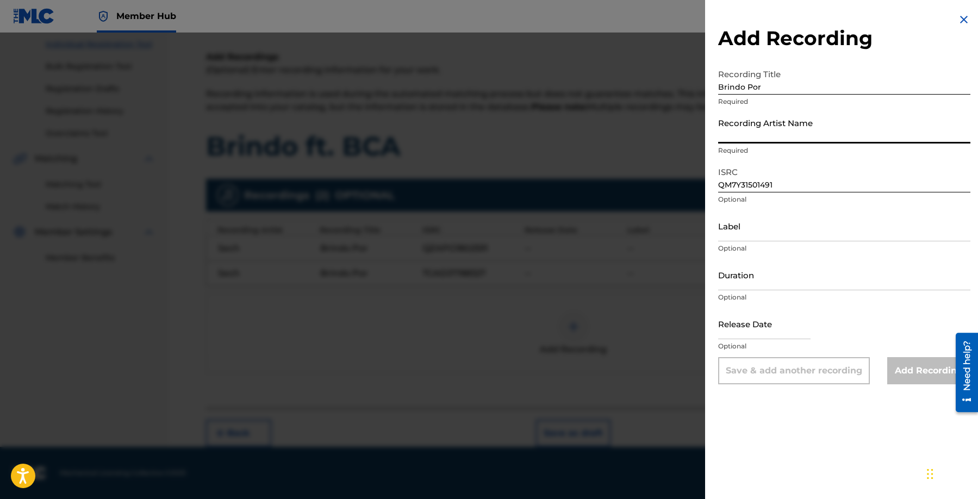
paste input "Sech"
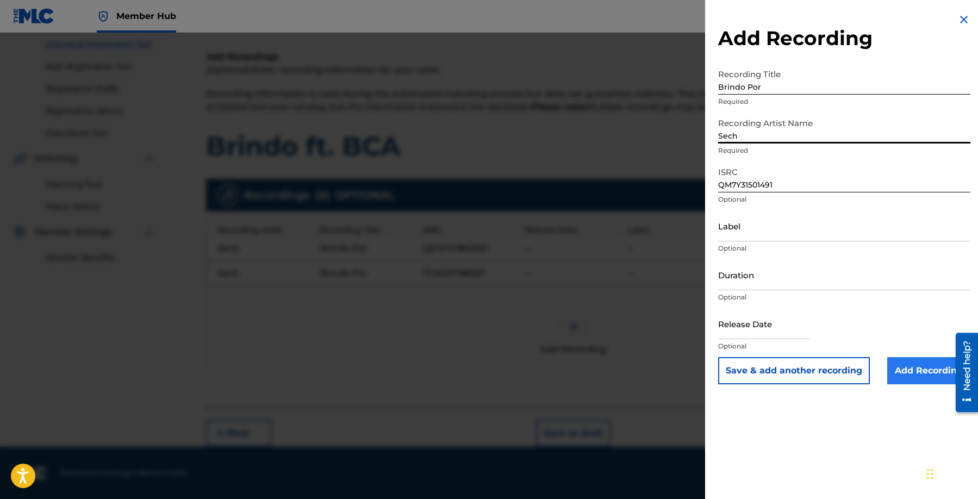
type input "Sech"
click at [917, 364] on input "Add Recording" at bounding box center [929, 370] width 83 height 27
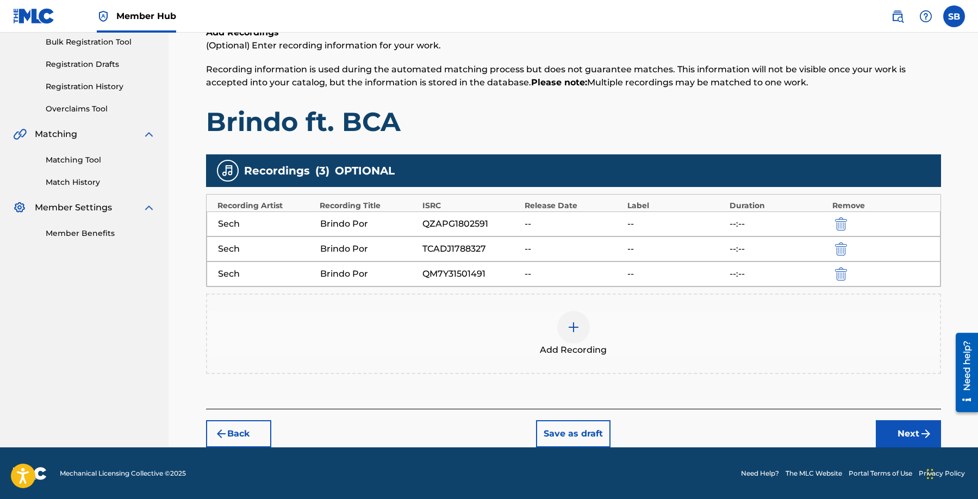
scroll to position [163, 0]
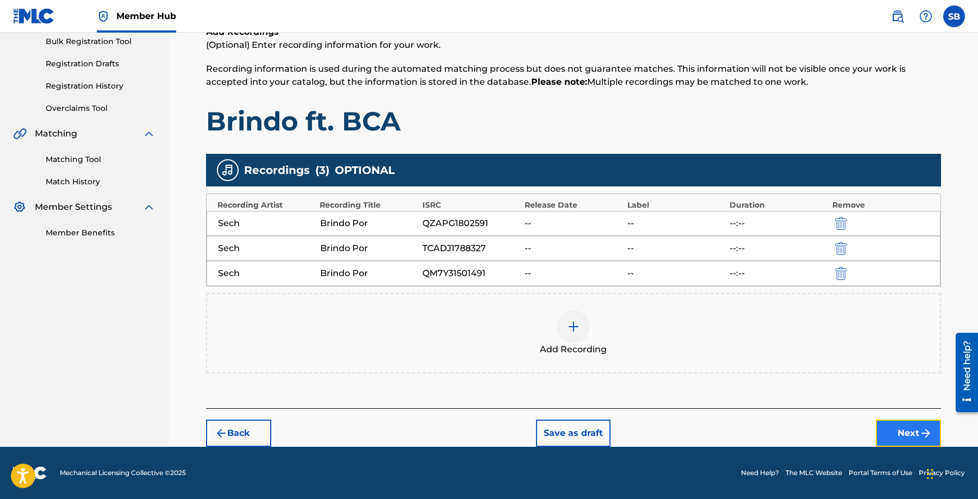
click at [895, 439] on button "Next" at bounding box center [908, 433] width 65 height 27
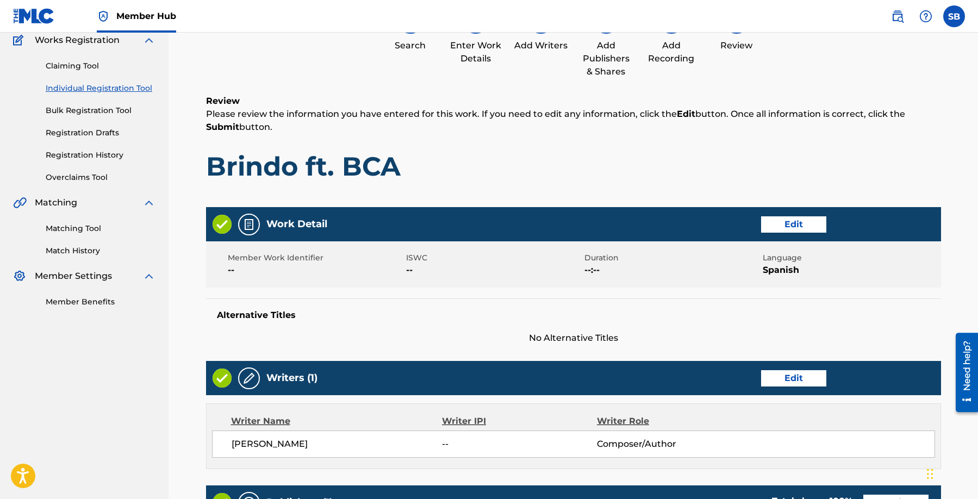
scroll to position [0, 0]
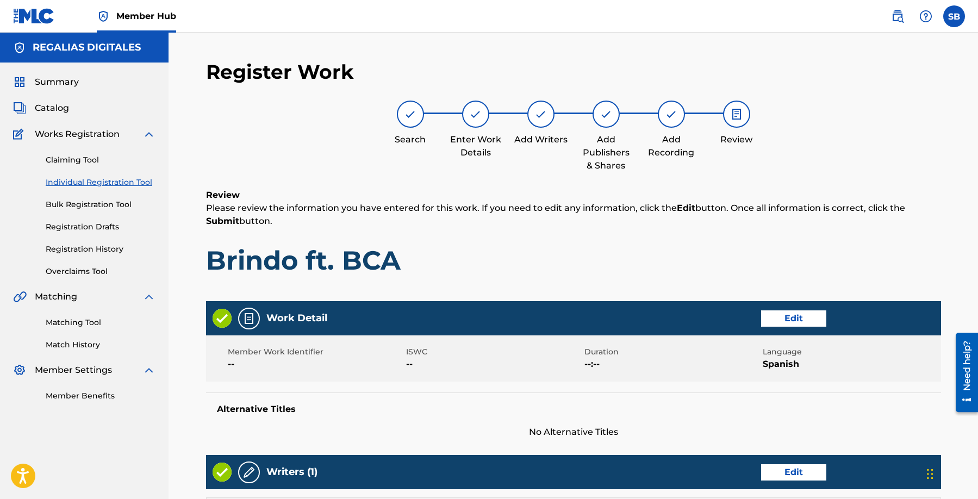
click at [697, 215] on p "Please review the information you have entered for this work. If you need to ed…" at bounding box center [573, 215] width 735 height 26
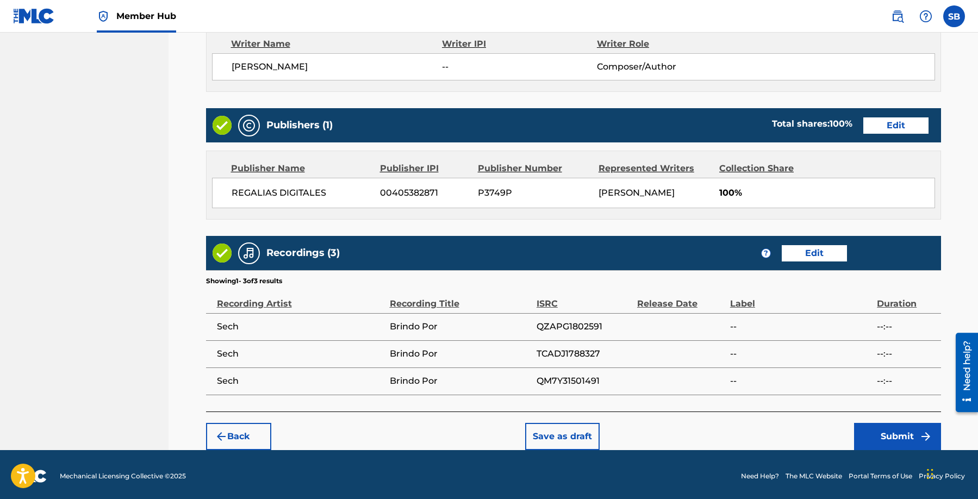
scroll to position [475, 0]
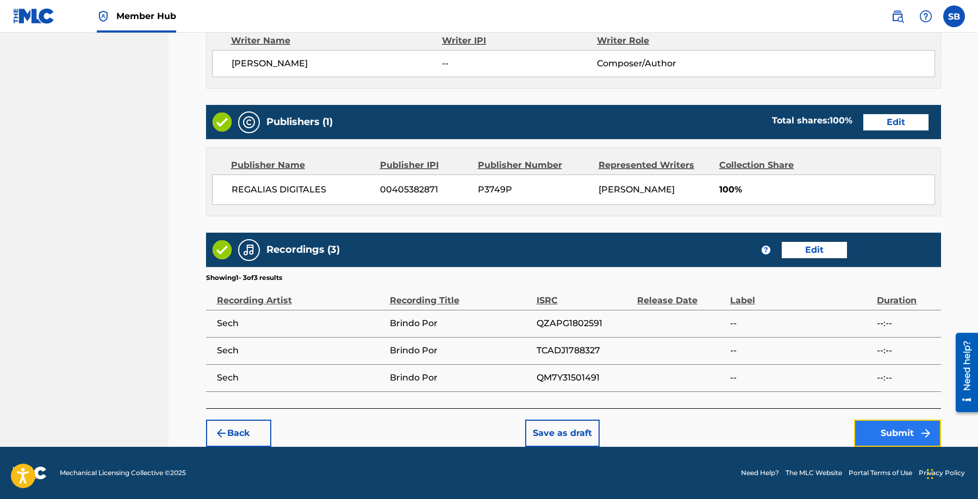
click at [878, 432] on button "Submit" at bounding box center [897, 433] width 87 height 27
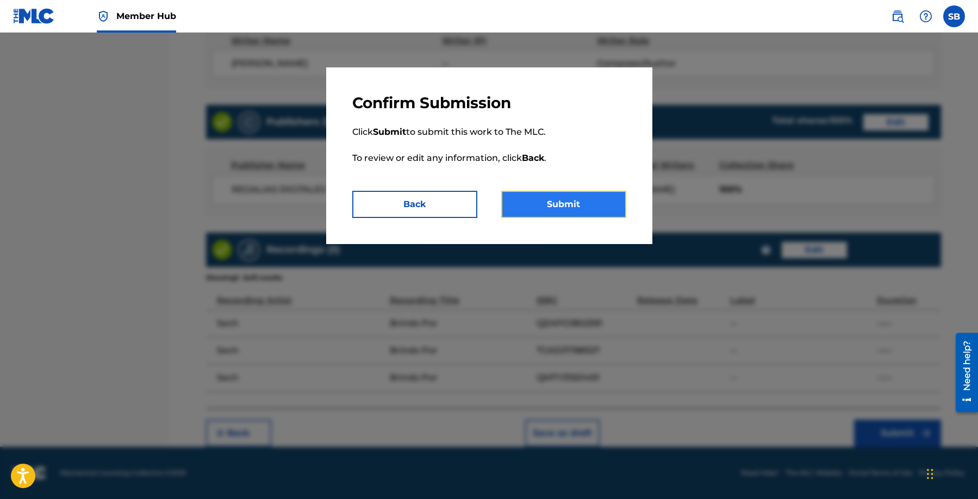
click at [612, 207] on button "Submit" at bounding box center [563, 204] width 125 height 27
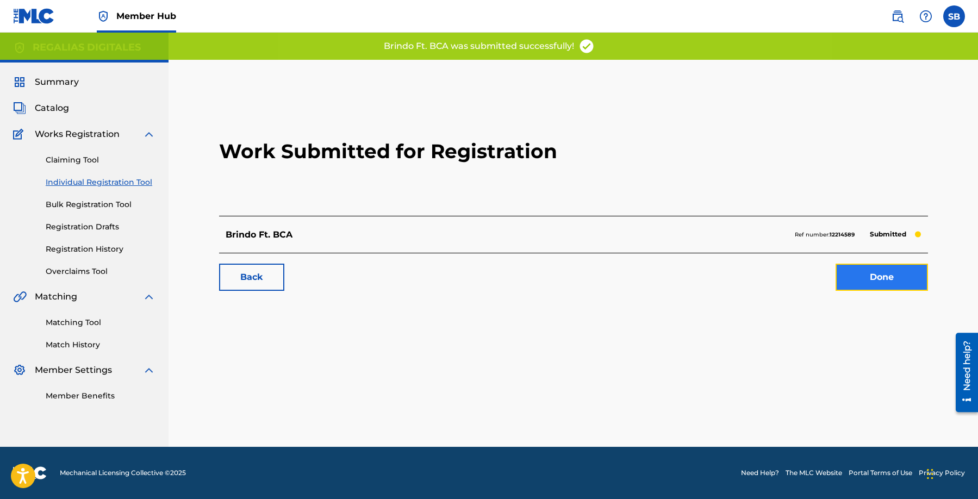
click at [889, 282] on link "Done" at bounding box center [882, 277] width 92 height 27
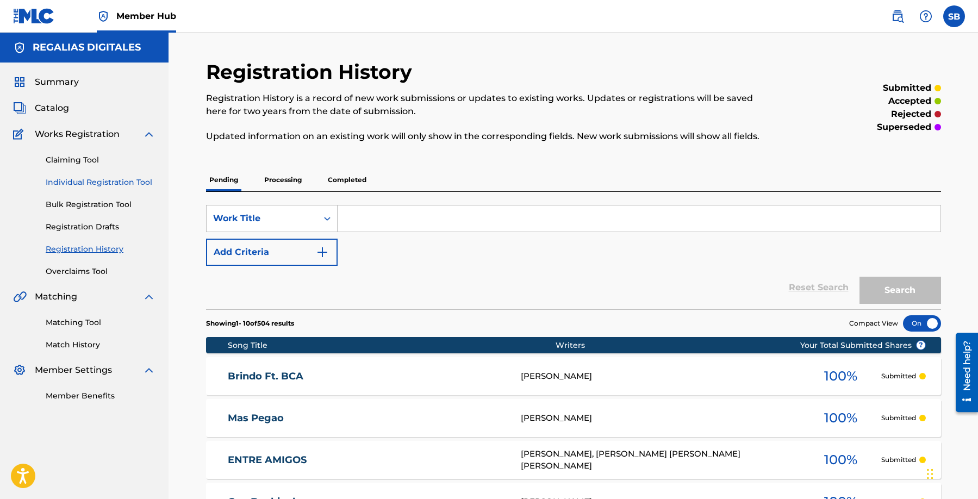
click at [140, 183] on link "Individual Registration Tool" at bounding box center [101, 182] width 110 height 11
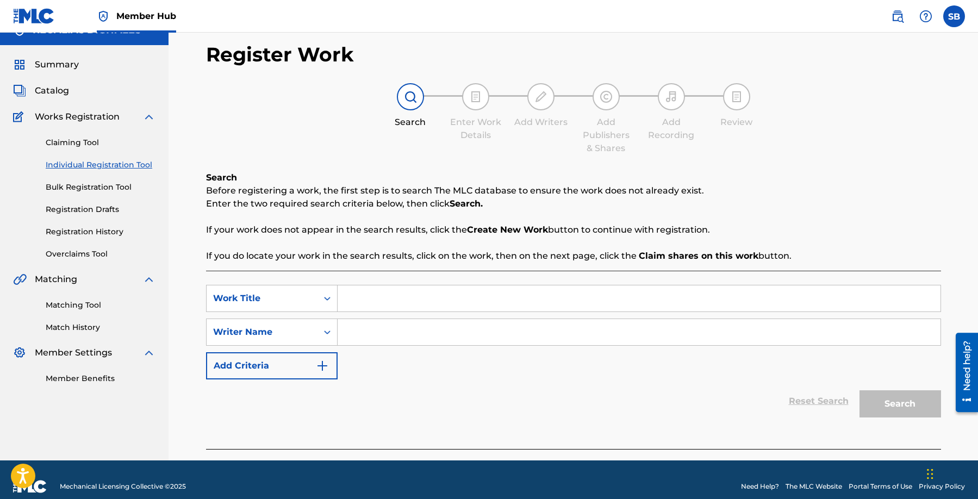
scroll to position [31, 0]
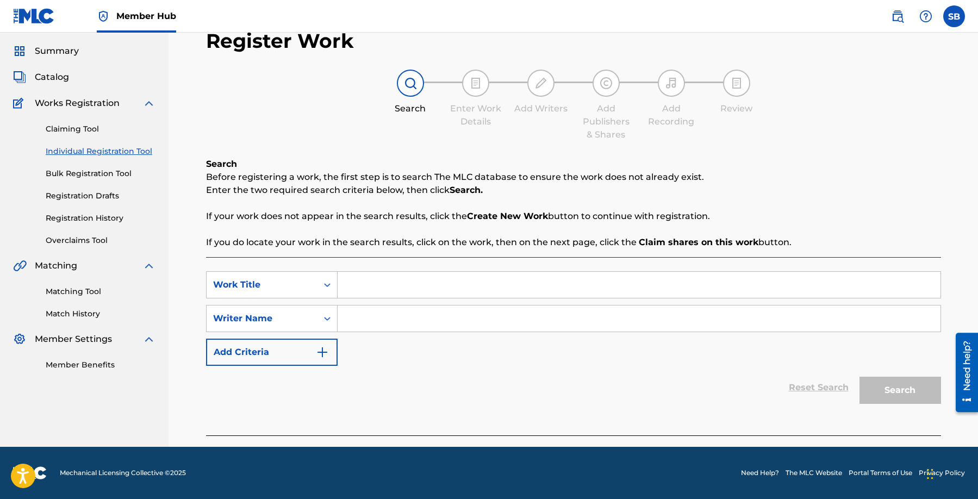
click at [427, 286] on input "Search Form" at bounding box center [639, 285] width 603 height 26
paste input "Patico"
type input "Patico"
click at [416, 324] on input "Search Form" at bounding box center [639, 319] width 603 height 26
click at [461, 310] on input "Search Form" at bounding box center [639, 319] width 603 height 26
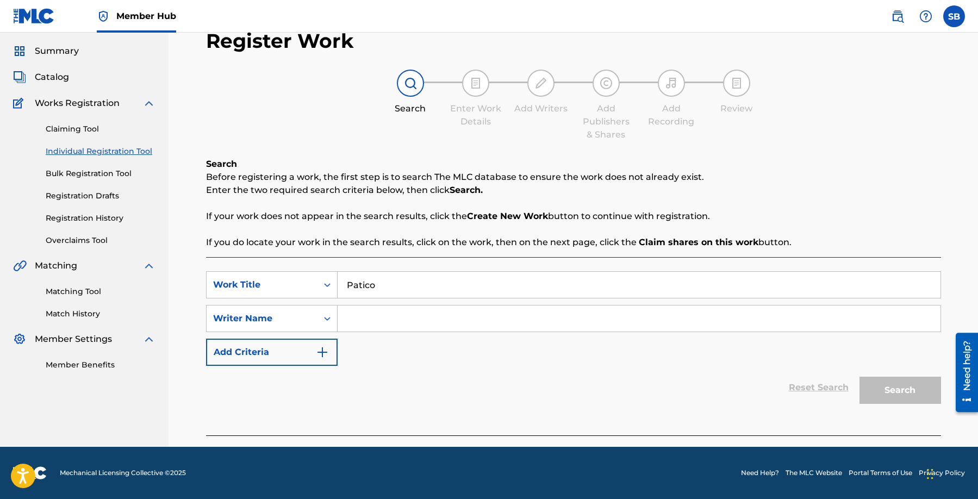
click at [461, 310] on input "Search Form" at bounding box center [639, 319] width 603 height 26
paste input "[PERSON_NAME]"
type input "[PERSON_NAME]"
click at [880, 395] on button "Search" at bounding box center [901, 390] width 82 height 27
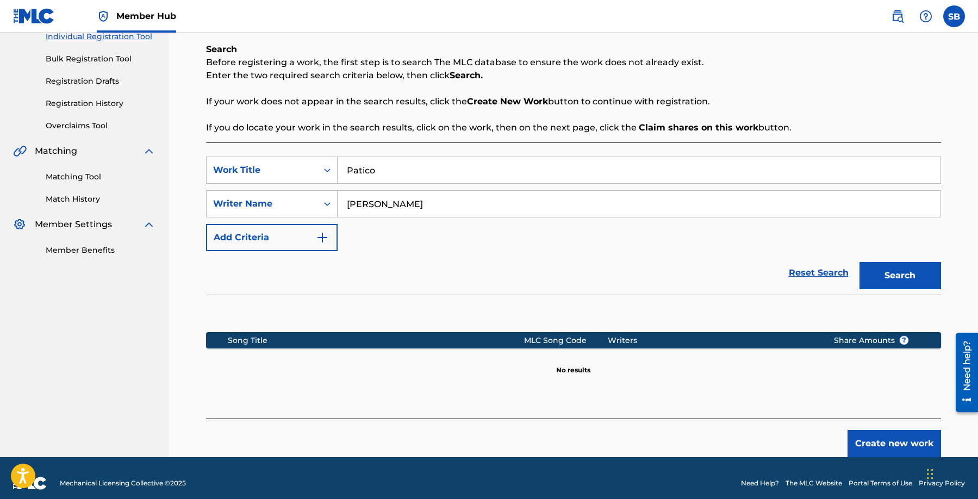
scroll to position [156, 0]
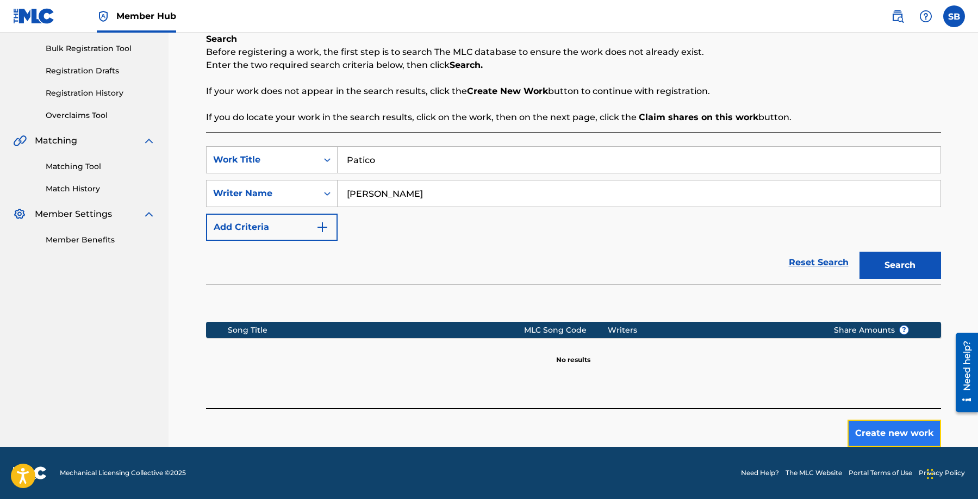
click at [893, 431] on button "Create new work" at bounding box center [895, 433] width 94 height 27
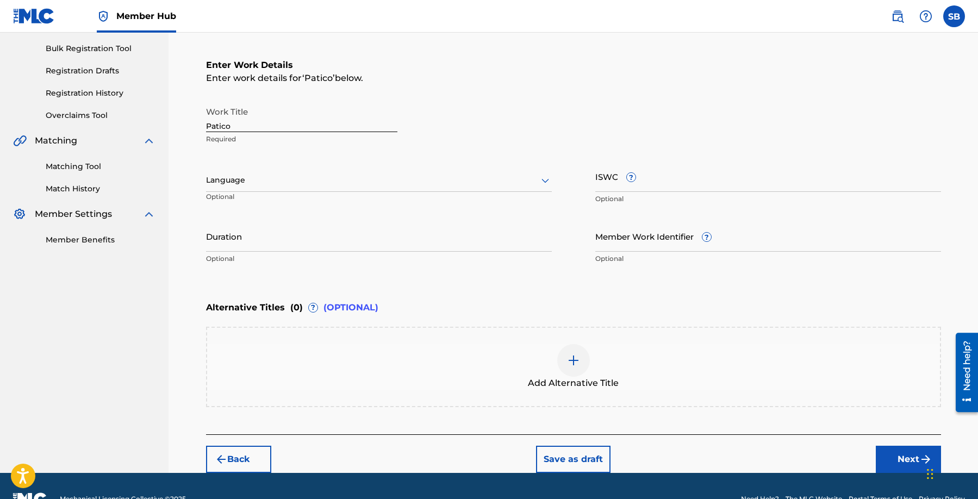
click at [279, 196] on p "Optional" at bounding box center [258, 201] width 105 height 18
click at [297, 187] on div "Language" at bounding box center [379, 180] width 346 height 23
click at [295, 221] on div "Spanish" at bounding box center [379, 228] width 345 height 24
click at [902, 450] on button "Next" at bounding box center [908, 459] width 65 height 27
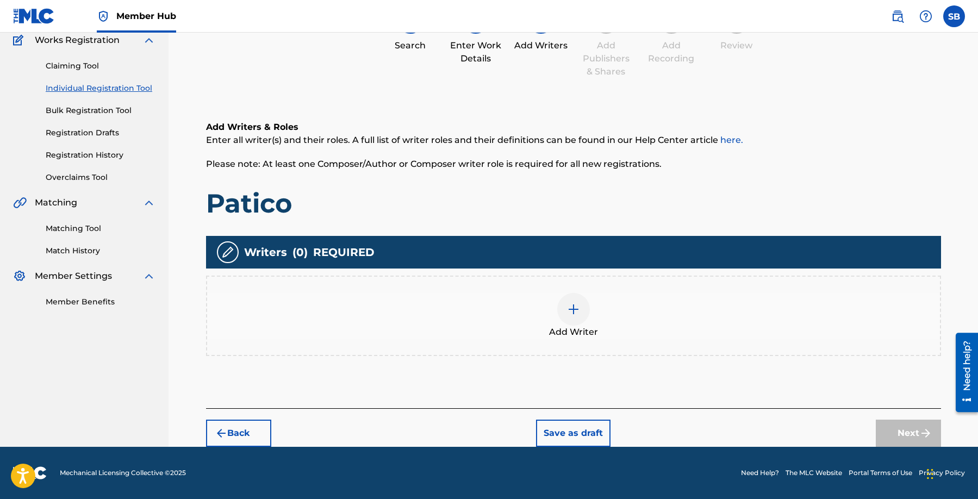
scroll to position [49, 0]
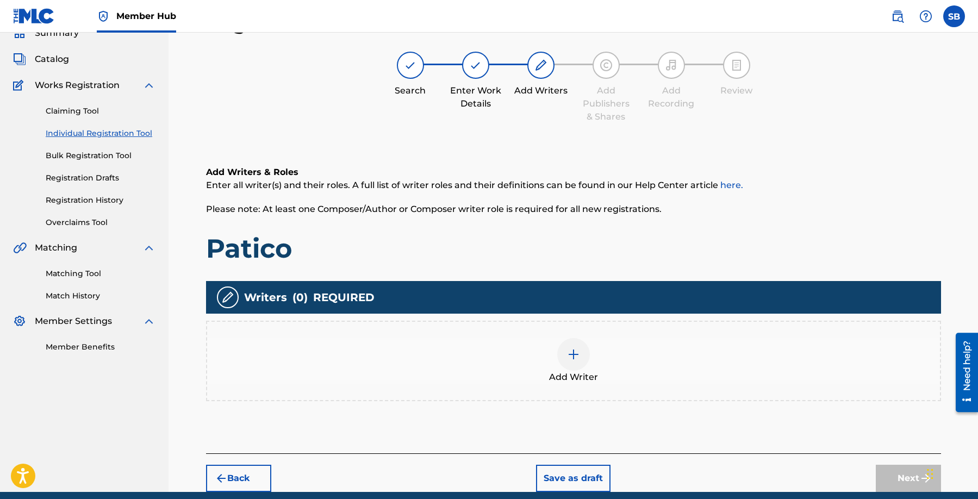
click at [612, 372] on div "Add Writer" at bounding box center [573, 361] width 733 height 46
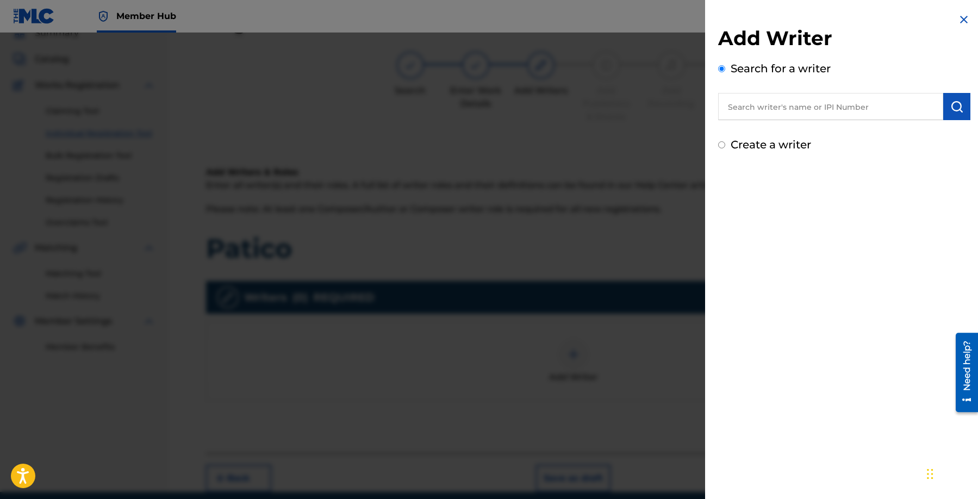
click at [847, 112] on input "text" at bounding box center [830, 106] width 225 height 27
paste input "[PERSON_NAME]"
type input "[PERSON_NAME]"
click at [957, 108] on img "submit" at bounding box center [957, 106] width 13 height 13
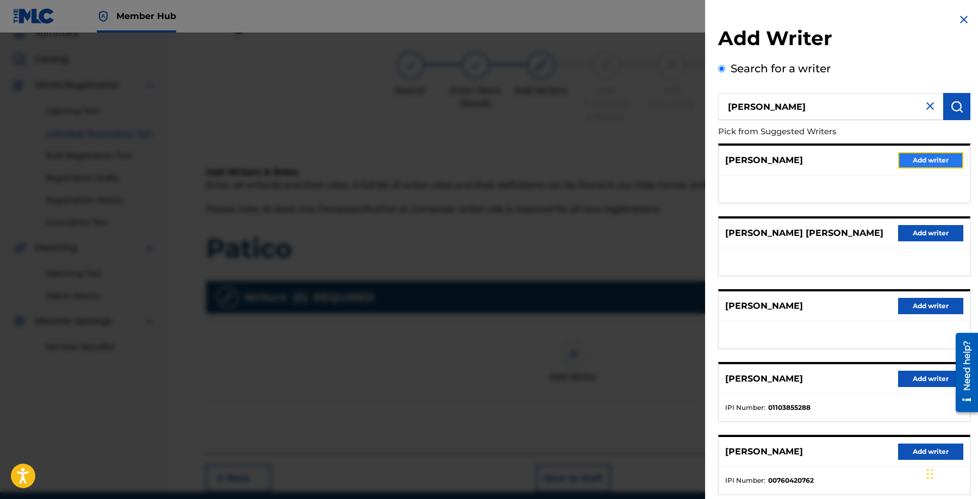
click at [933, 157] on button "Add writer" at bounding box center [930, 160] width 65 height 16
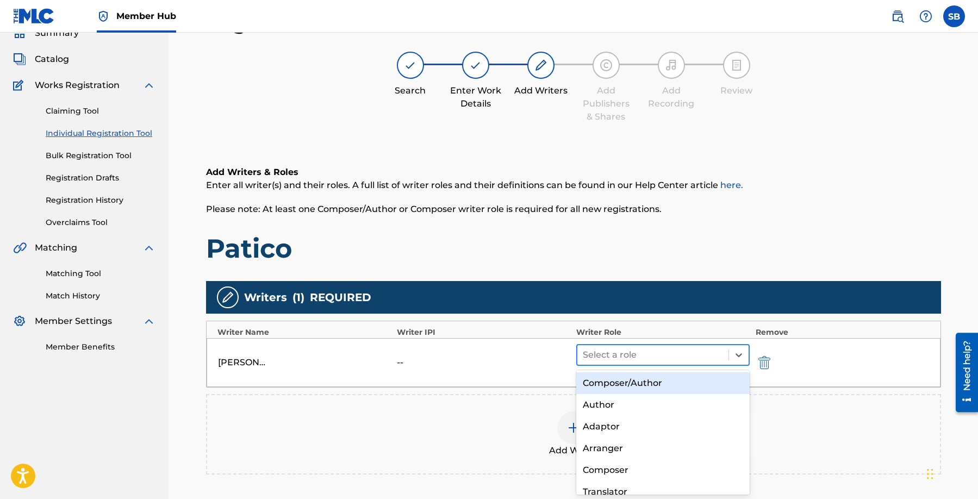
click at [713, 356] on div at bounding box center [653, 355] width 141 height 15
click at [708, 381] on div "Composer/Author" at bounding box center [663, 384] width 174 height 22
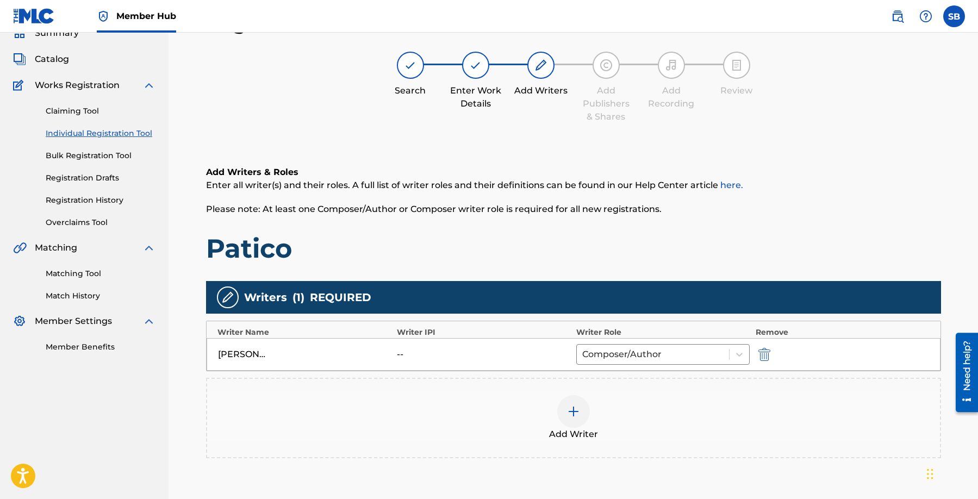
click at [567, 414] on img at bounding box center [573, 411] width 13 height 13
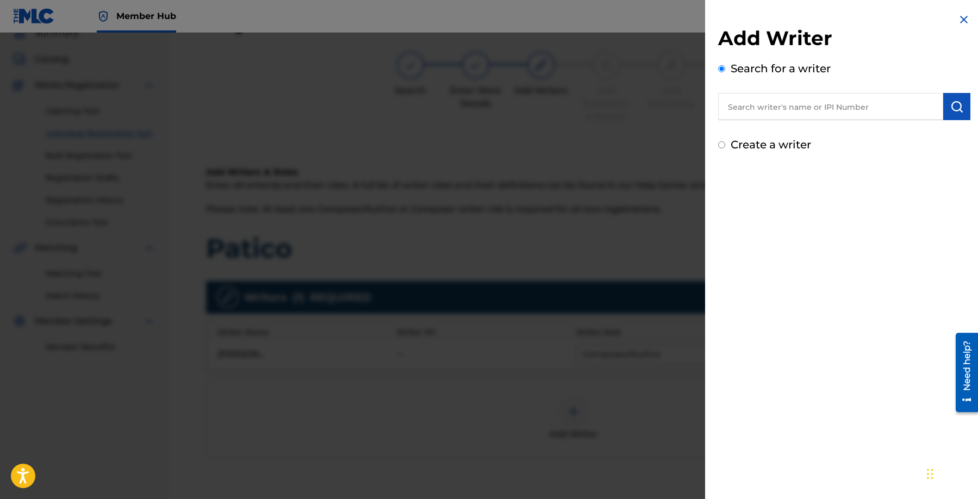
click at [837, 106] on input "text" at bounding box center [830, 106] width 225 height 27
paste input "[PERSON_NAME]"
type input "[PERSON_NAME]"
click at [960, 112] on button "submit" at bounding box center [957, 106] width 27 height 27
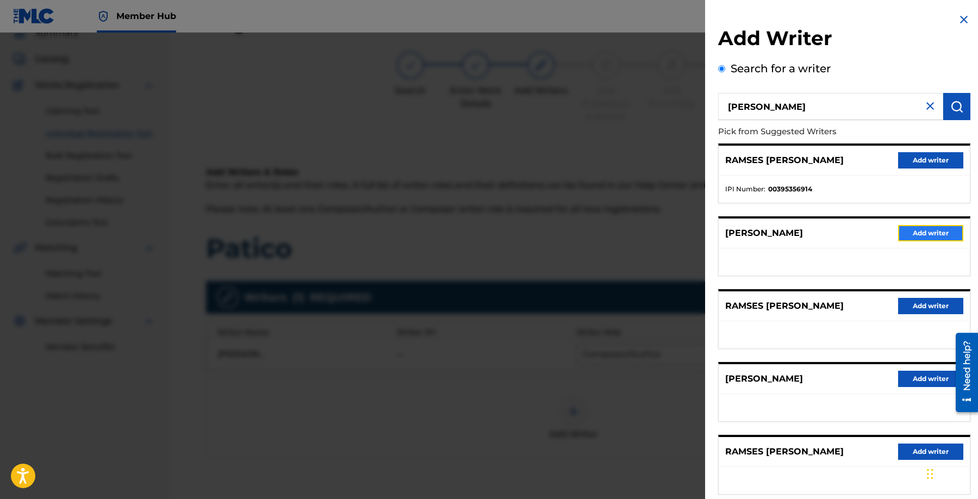
click at [910, 230] on button "Add writer" at bounding box center [930, 233] width 65 height 16
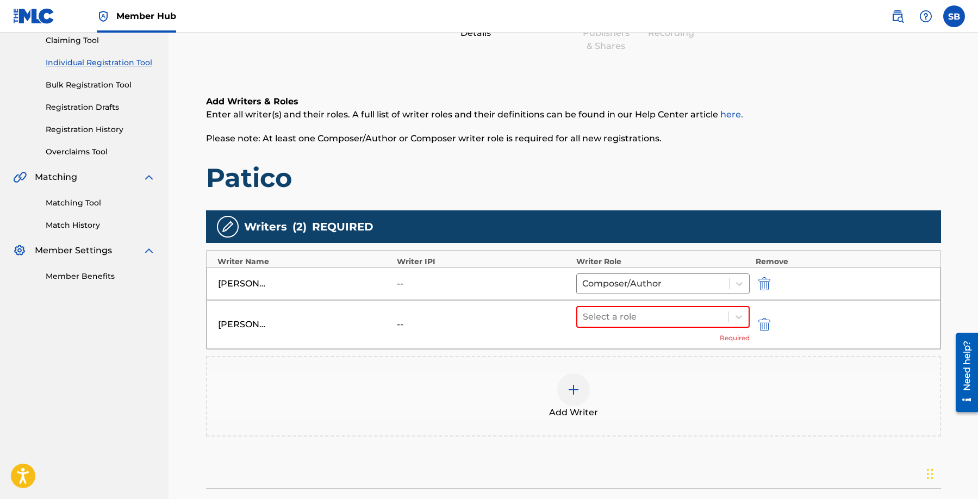
scroll to position [200, 0]
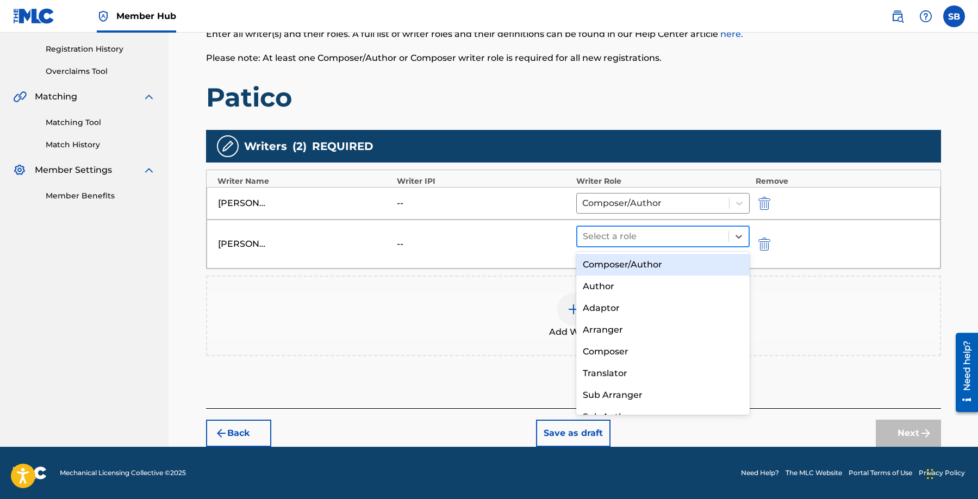
click at [677, 245] on div "Select a role" at bounding box center [654, 237] width 152 height 20
click at [674, 261] on div "Composer/Author" at bounding box center [663, 265] width 174 height 22
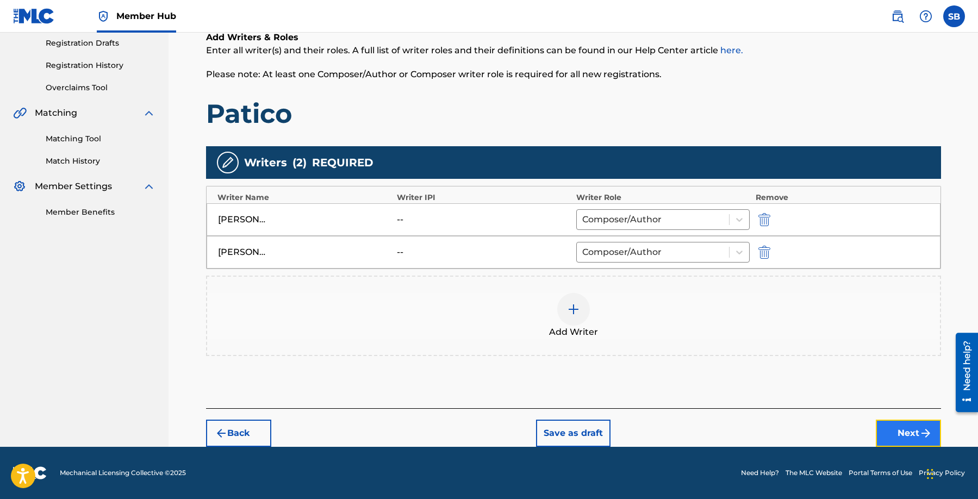
click at [916, 431] on button "Next" at bounding box center [908, 433] width 65 height 27
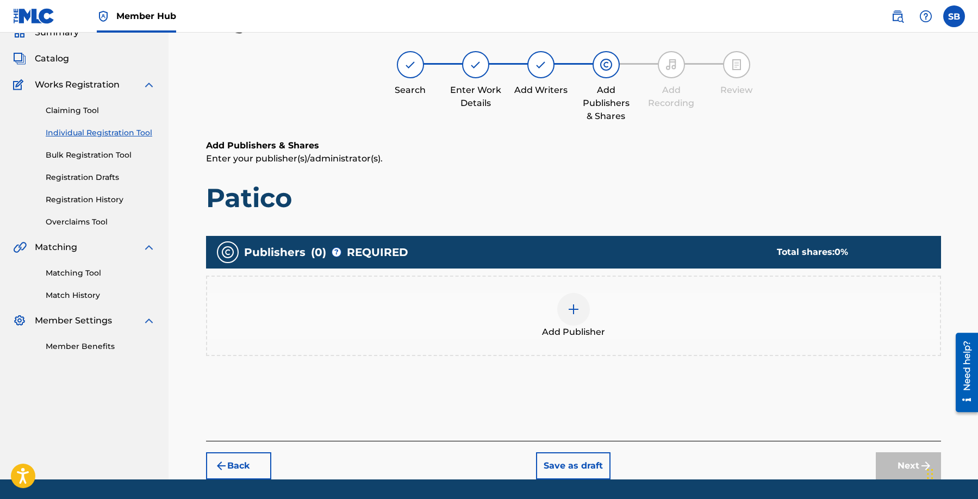
scroll to position [49, 0]
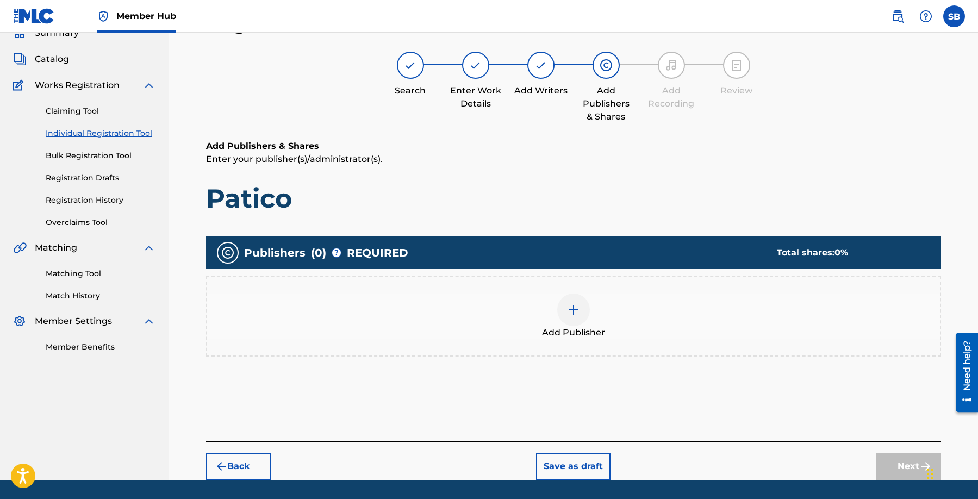
click at [580, 324] on div at bounding box center [573, 310] width 33 height 33
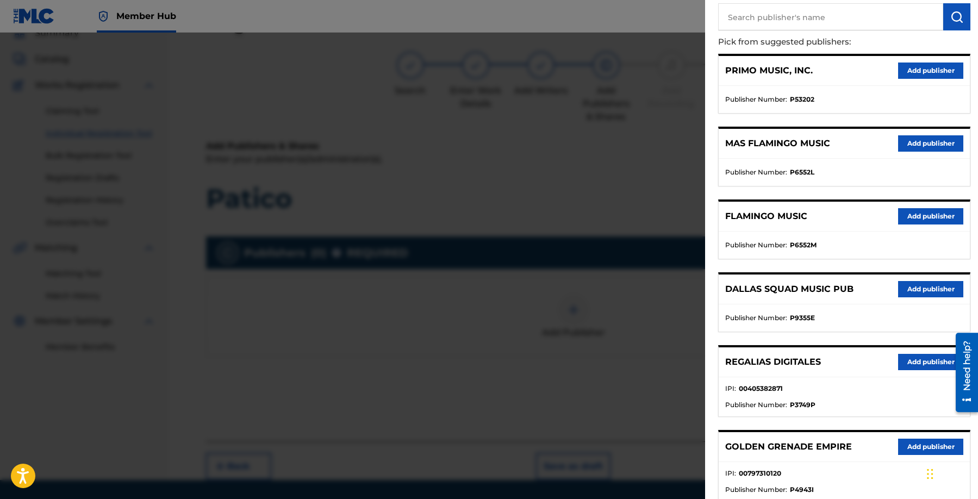
scroll to position [217, 0]
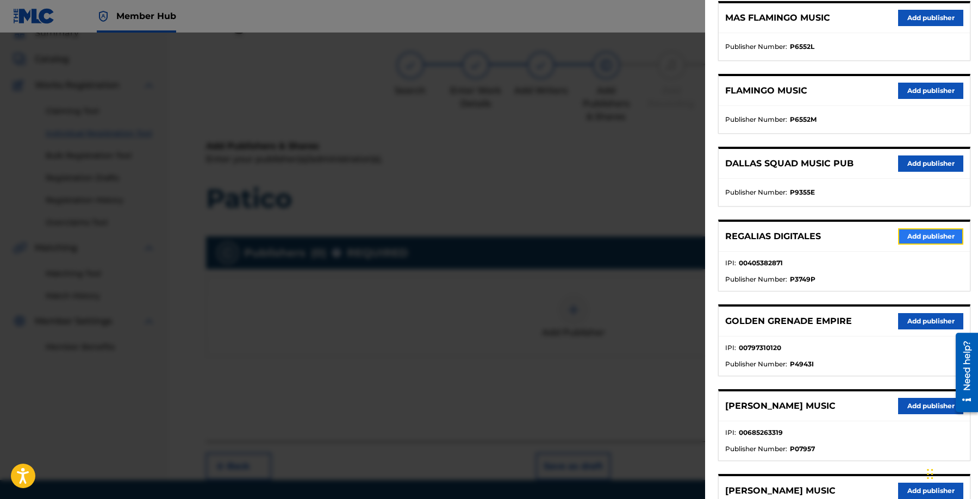
click at [935, 232] on button "Add publisher" at bounding box center [930, 236] width 65 height 16
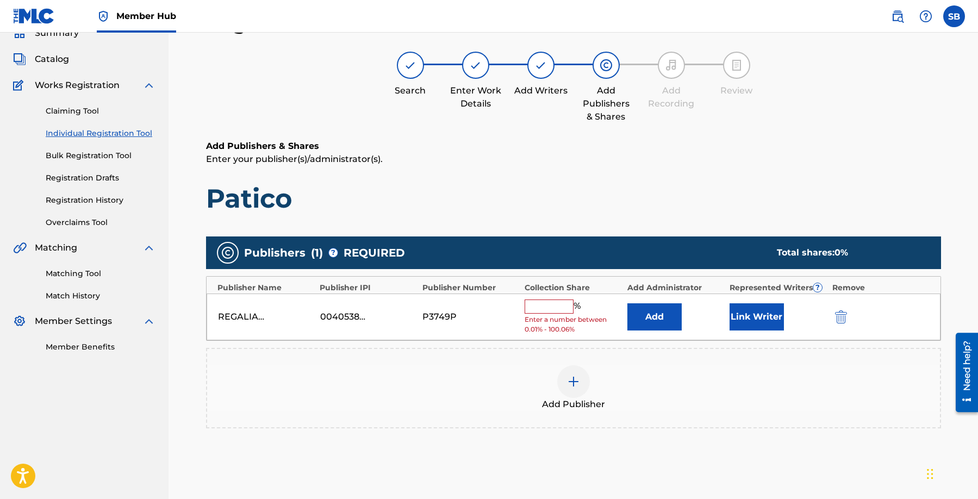
click at [546, 306] on input "text" at bounding box center [549, 307] width 49 height 14
type input "100"
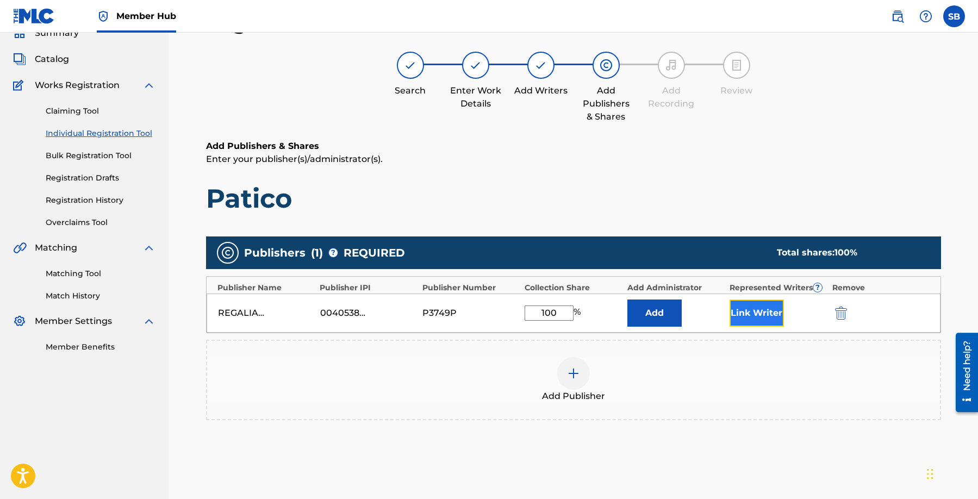
click at [769, 314] on button "Link Writer" at bounding box center [757, 313] width 54 height 27
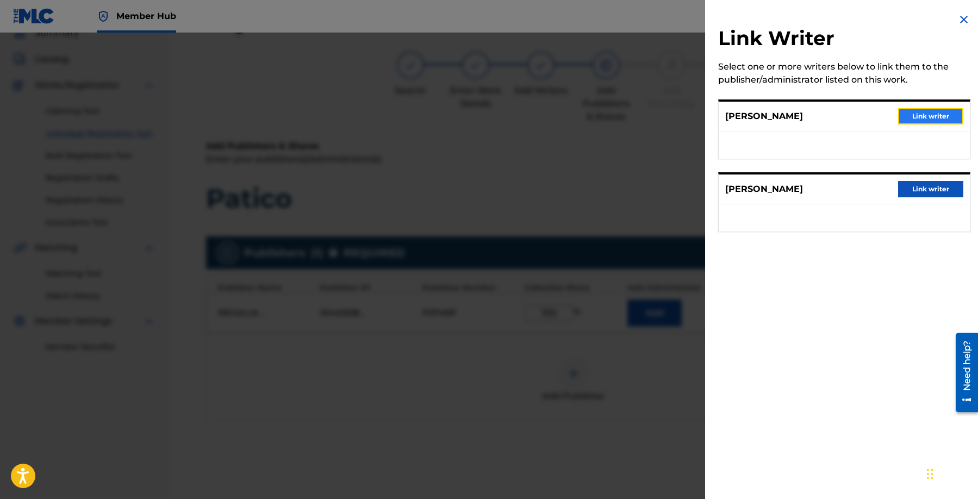
click at [938, 119] on button "Link writer" at bounding box center [930, 116] width 65 height 16
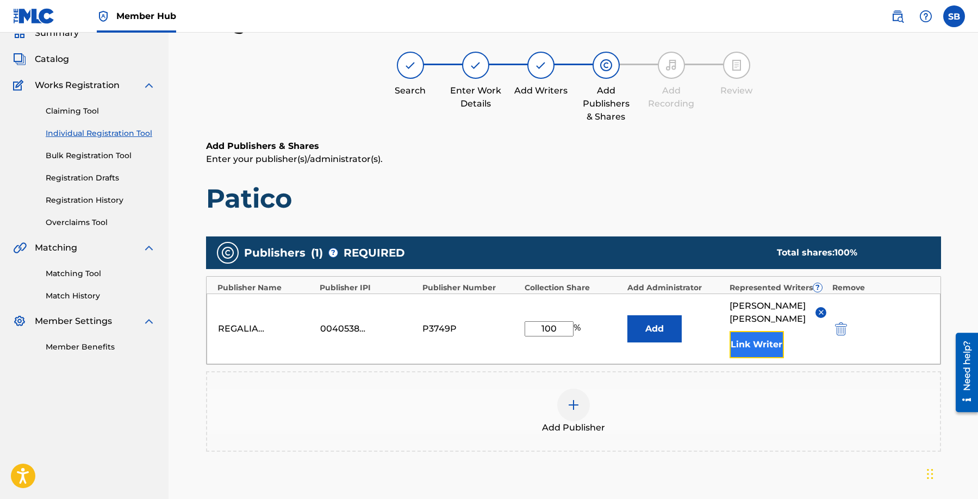
click at [746, 345] on button "Link Writer" at bounding box center [757, 344] width 54 height 27
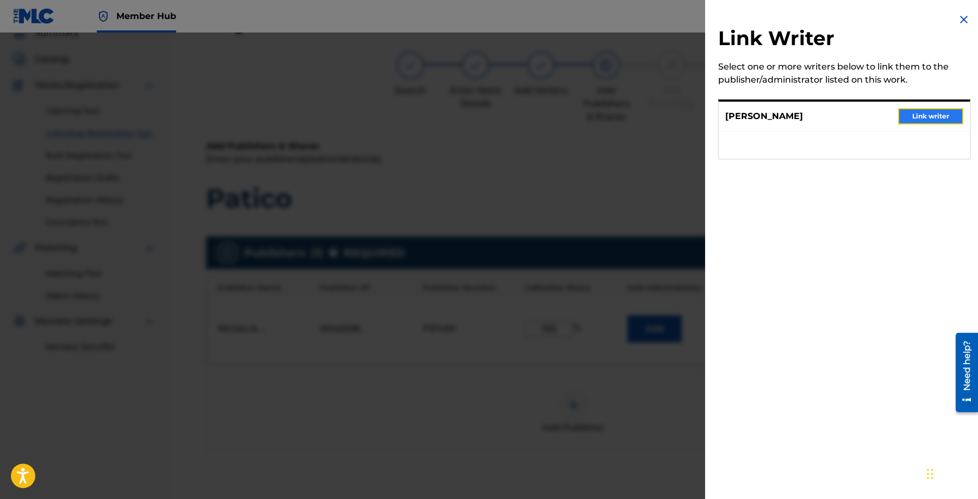
click at [942, 121] on button "Link writer" at bounding box center [930, 116] width 65 height 16
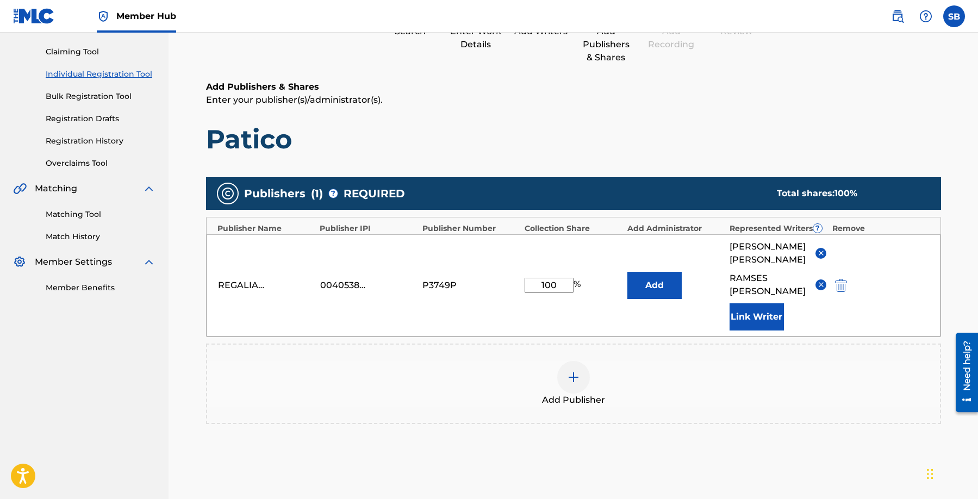
scroll to position [209, 0]
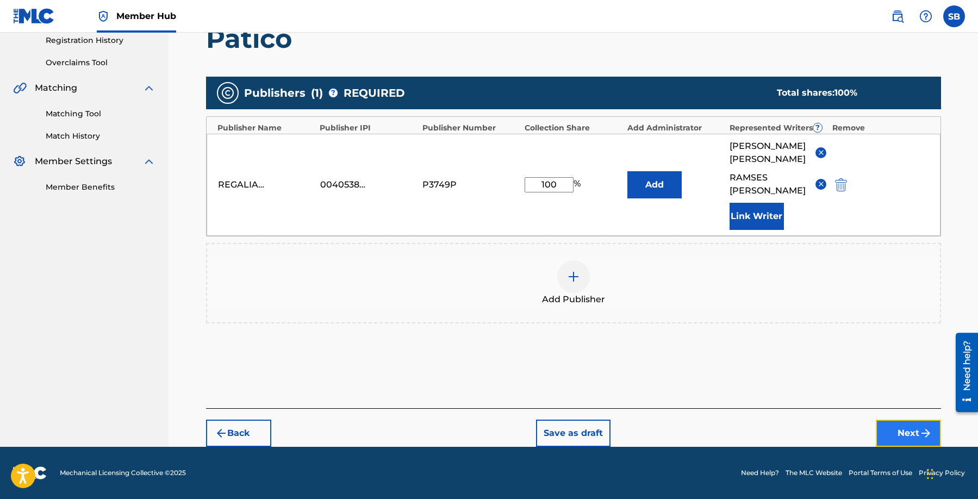
click at [897, 427] on button "Next" at bounding box center [908, 433] width 65 height 27
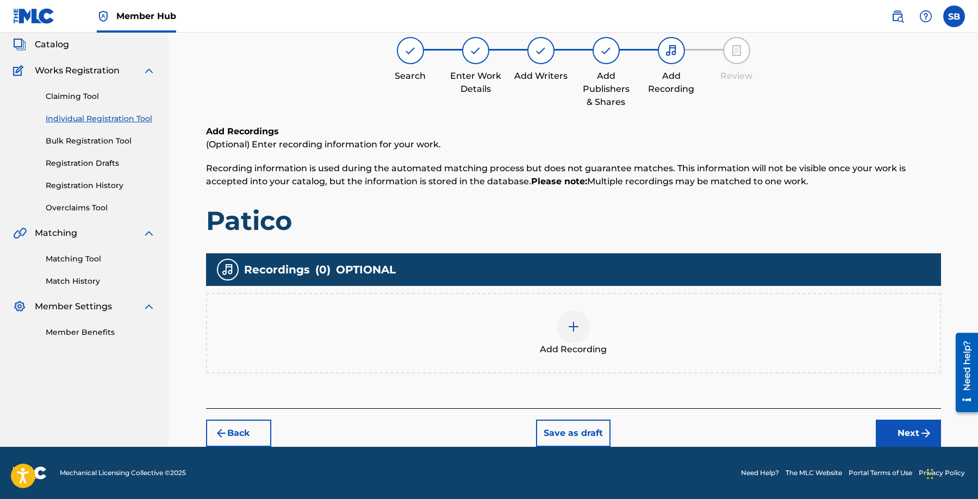
scroll to position [49, 0]
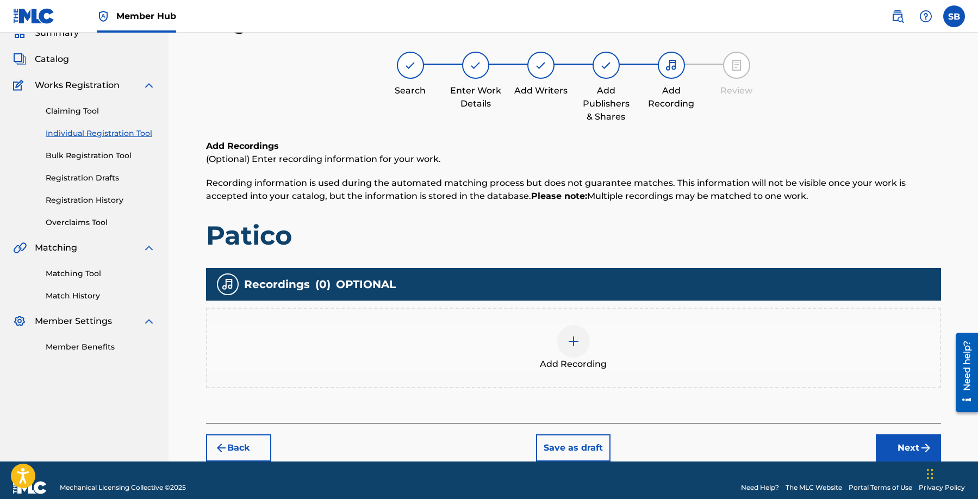
click at [674, 364] on div "Add Recording" at bounding box center [573, 348] width 733 height 46
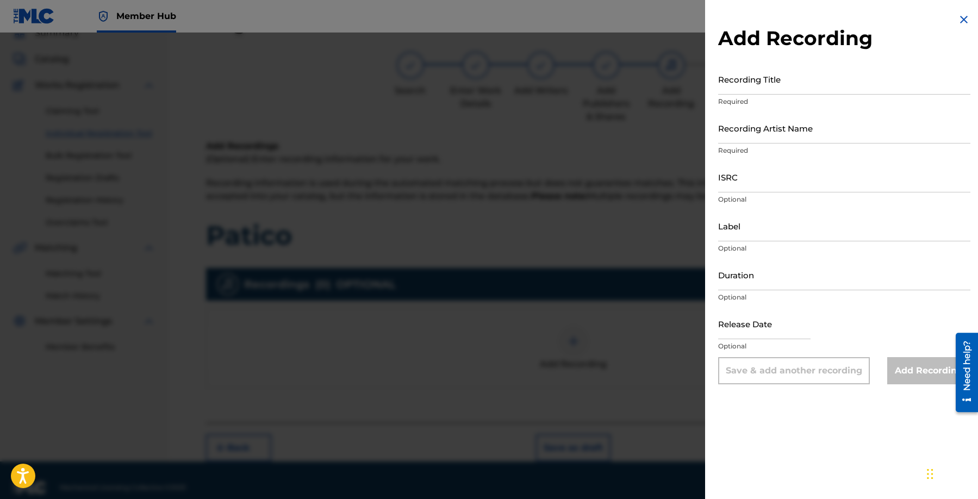
click at [774, 196] on p "Optional" at bounding box center [844, 200] width 252 height 10
click at [765, 182] on input "ISRC" at bounding box center [844, 177] width 252 height 31
paste input "QM9WM1800044"
type input "QM9WM1800044"
click at [890, 127] on input "Recording Artist Name" at bounding box center [844, 128] width 252 height 31
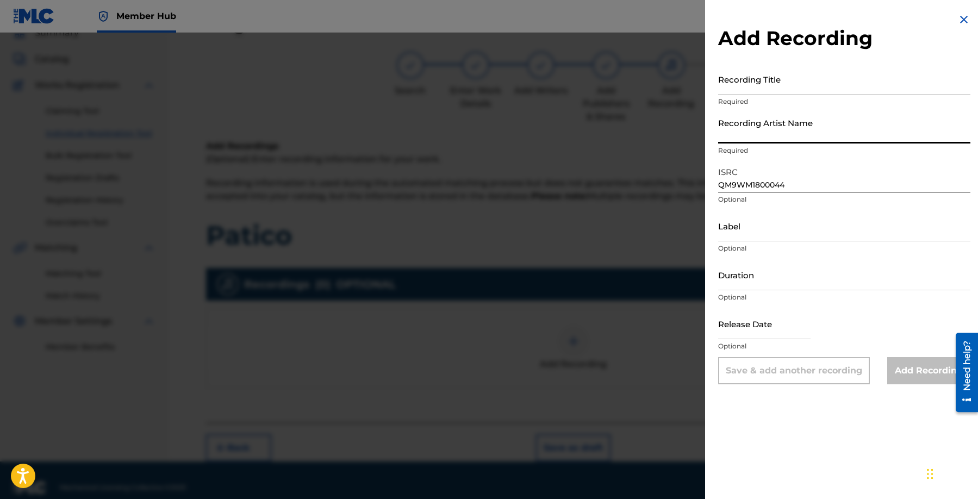
paste input "Sech"
type input "Sech"
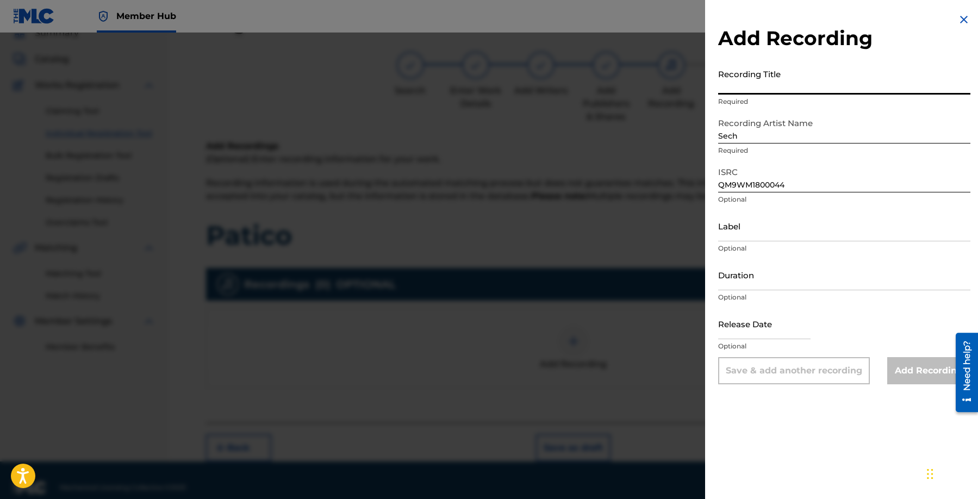
click at [872, 85] on input "Recording Title" at bounding box center [844, 79] width 252 height 31
paste input "Patico"
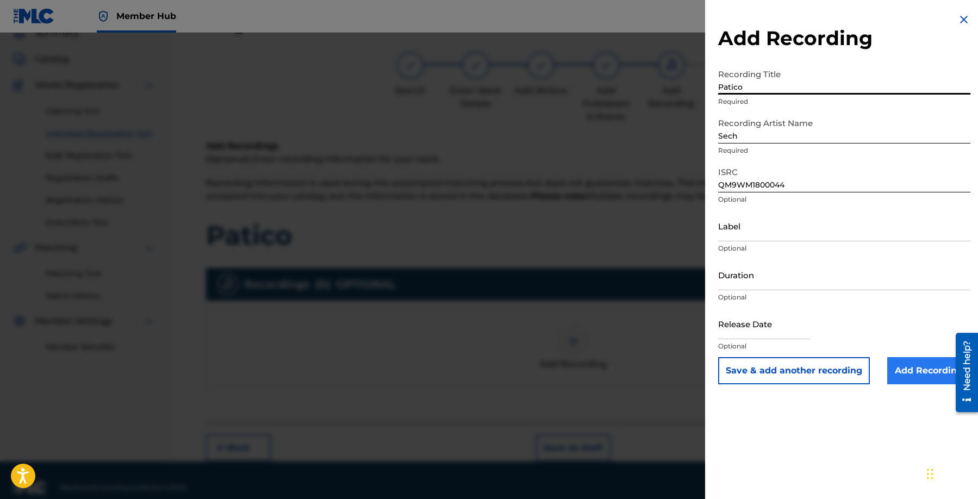
type input "Patico"
click at [921, 368] on input "Add Recording" at bounding box center [929, 370] width 83 height 27
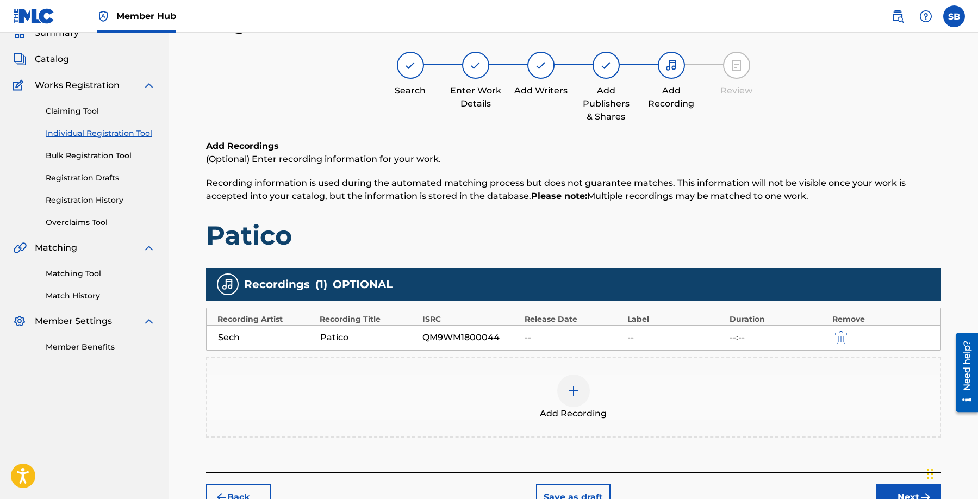
click at [560, 391] on div at bounding box center [573, 391] width 33 height 33
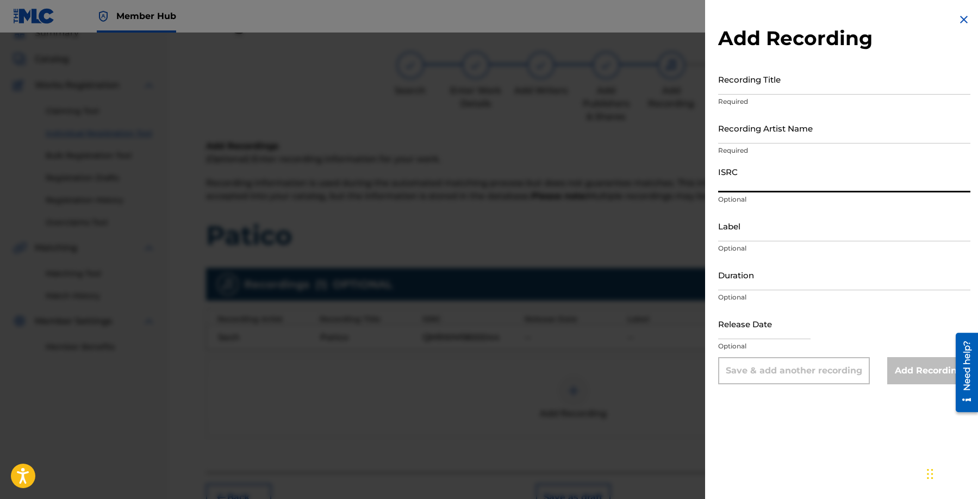
click at [807, 177] on input "ISRC" at bounding box center [844, 177] width 252 height 31
paste input "TCADJ1788332"
type input "TCADJ1788332"
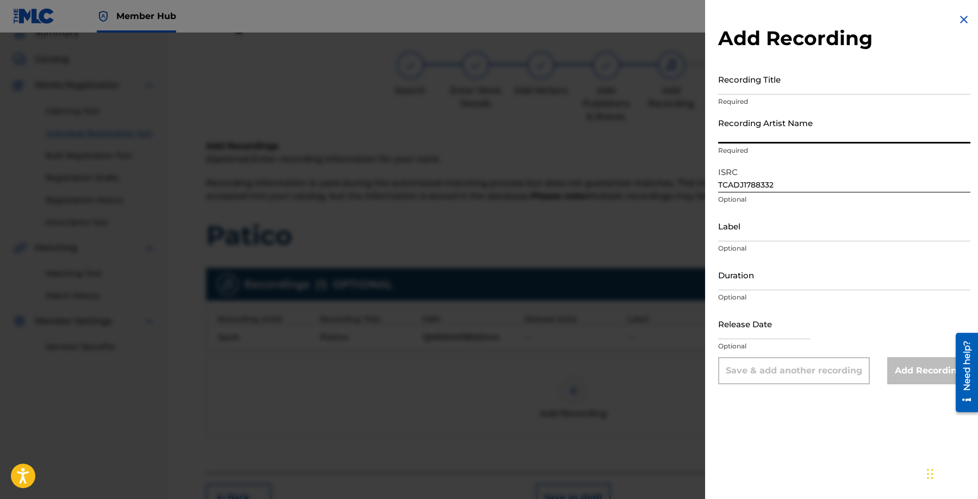
click at [822, 120] on input "Recording Artist Name" at bounding box center [844, 128] width 252 height 31
paste input "Sech"
type input "Sech"
click at [872, 70] on input "Recording Title" at bounding box center [844, 79] width 252 height 31
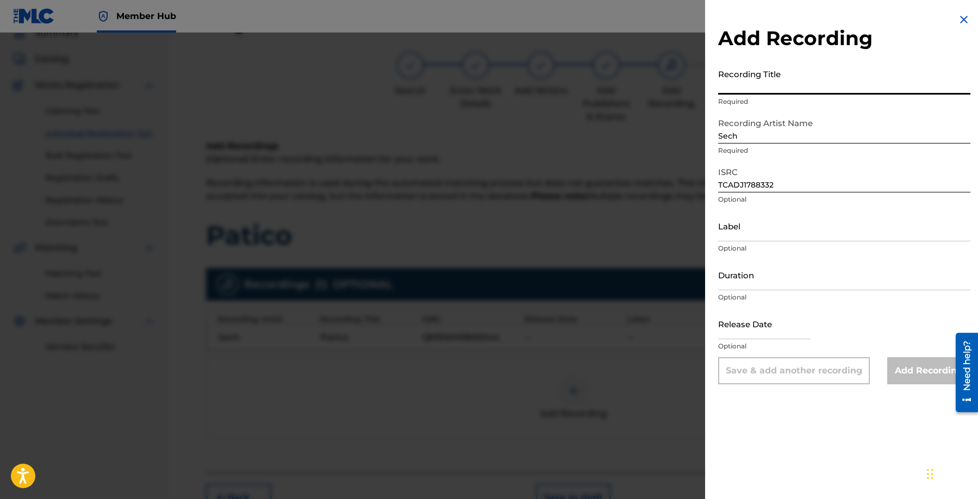
paste input "Patico"
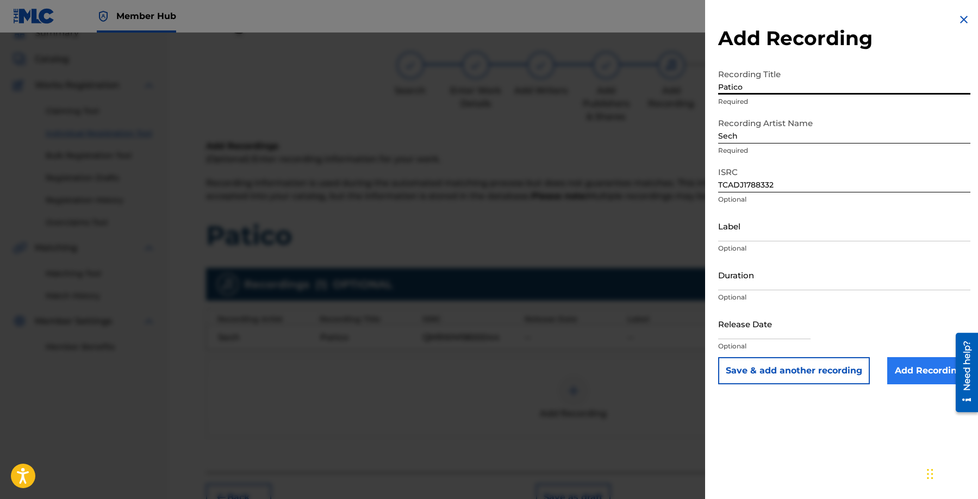
type input "Patico"
click at [913, 367] on input "Add Recording" at bounding box center [929, 370] width 83 height 27
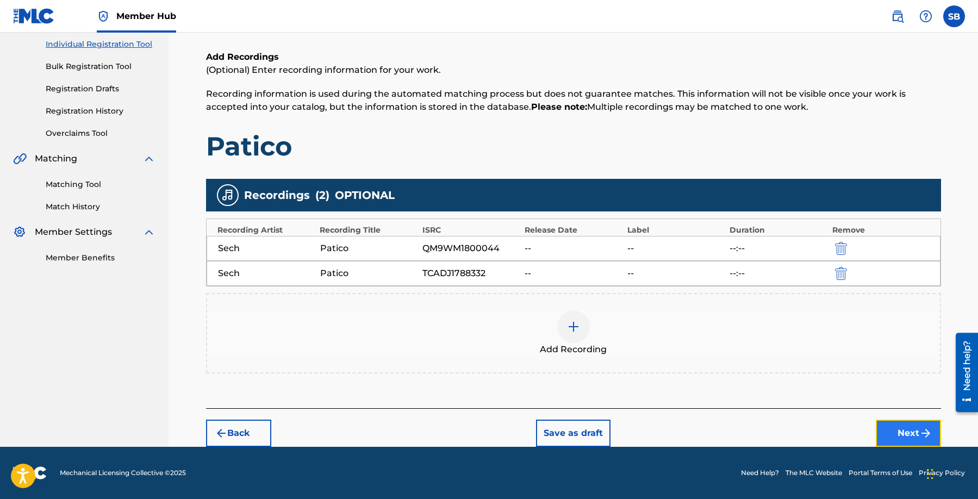
click at [913, 436] on button "Next" at bounding box center [908, 433] width 65 height 27
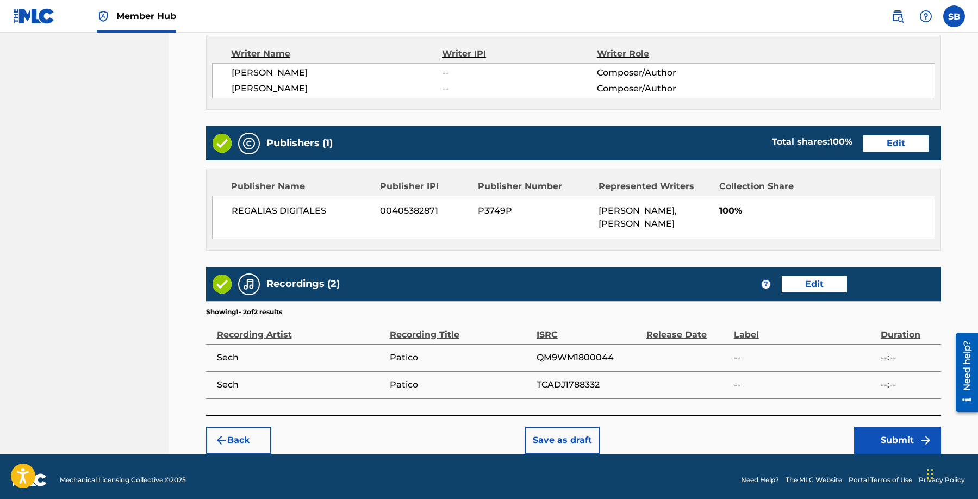
scroll to position [469, 0]
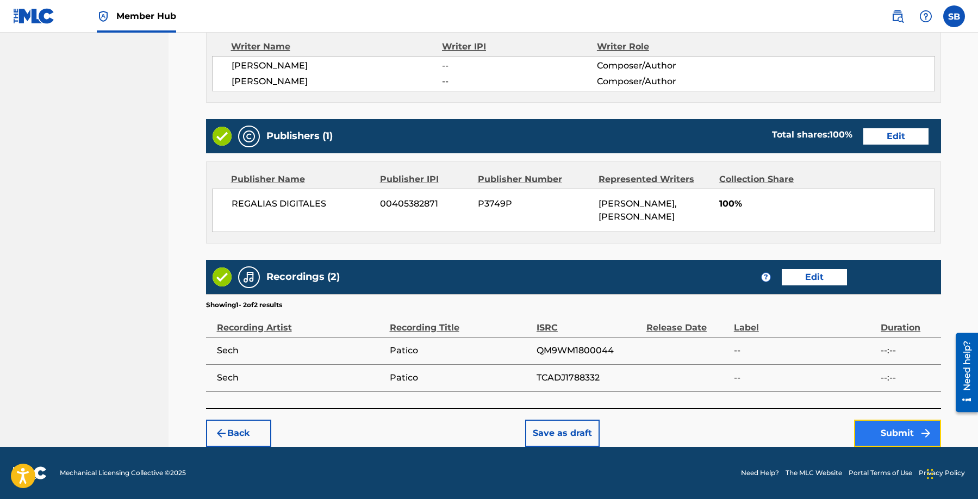
click at [898, 424] on button "Submit" at bounding box center [897, 433] width 87 height 27
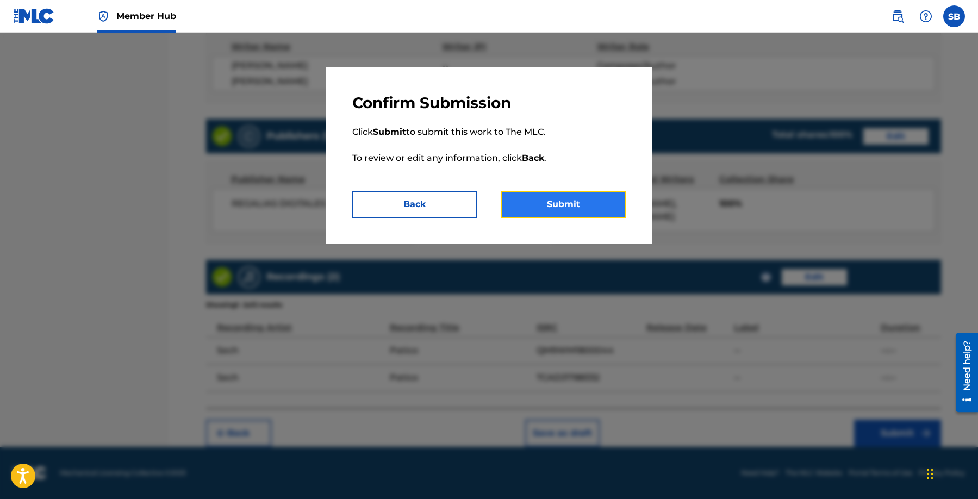
click at [582, 208] on button "Submit" at bounding box center [563, 204] width 125 height 27
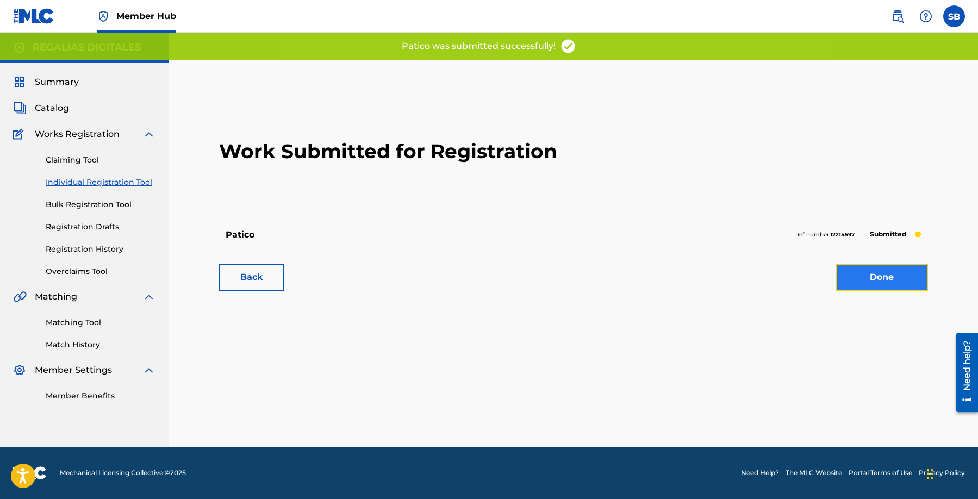
click at [874, 285] on link "Done" at bounding box center [882, 277] width 92 height 27
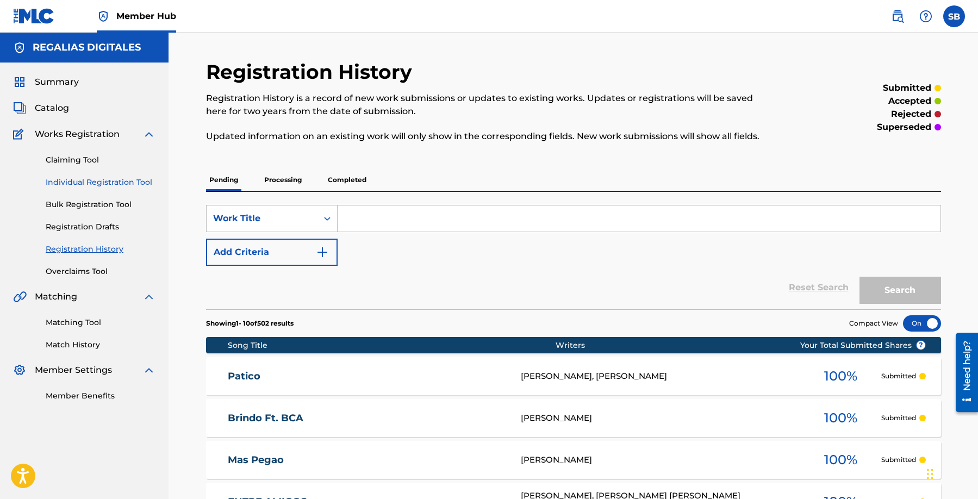
click at [128, 184] on link "Individual Registration Tool" at bounding box center [101, 182] width 110 height 11
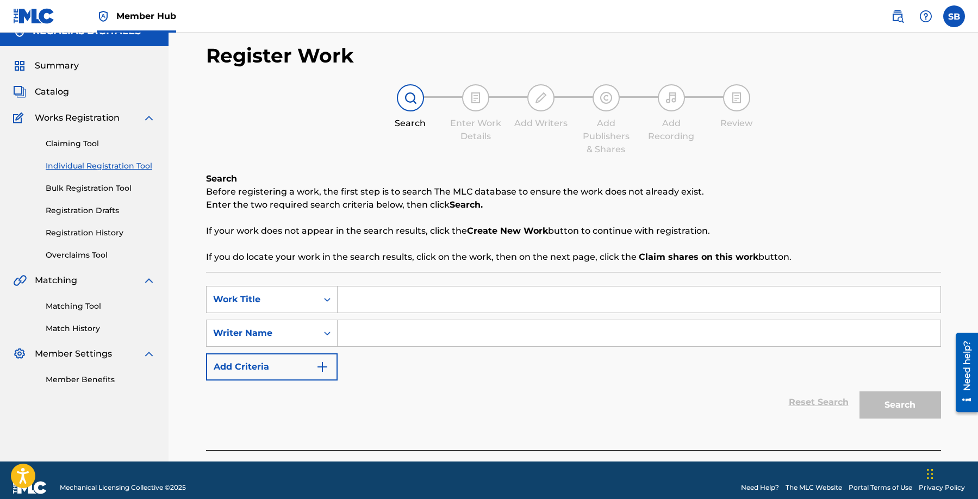
scroll to position [31, 0]
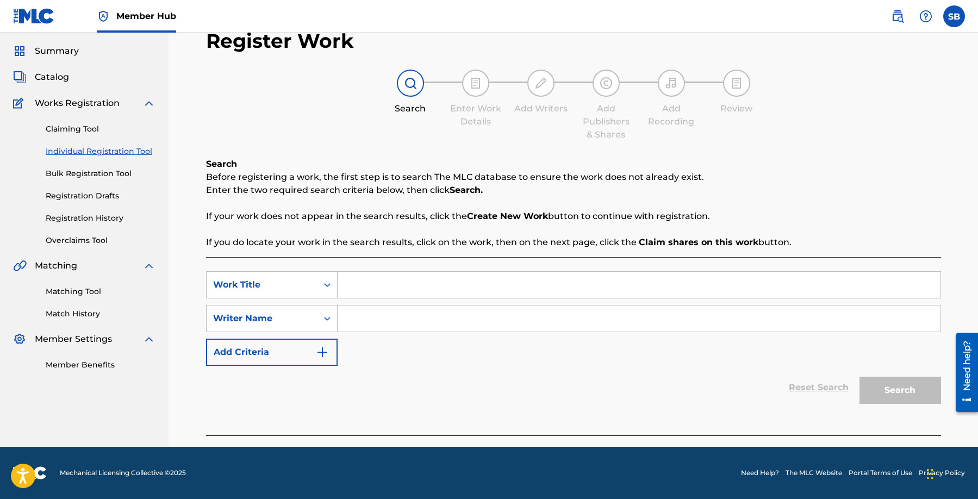
click at [395, 288] on input "Search Form" at bounding box center [639, 285] width 603 height 26
paste input "Cositas Malas"
type input "Cositas Malas"
click at [396, 306] on input "Search Form" at bounding box center [639, 319] width 603 height 26
click at [467, 307] on input "Search Form" at bounding box center [639, 319] width 603 height 26
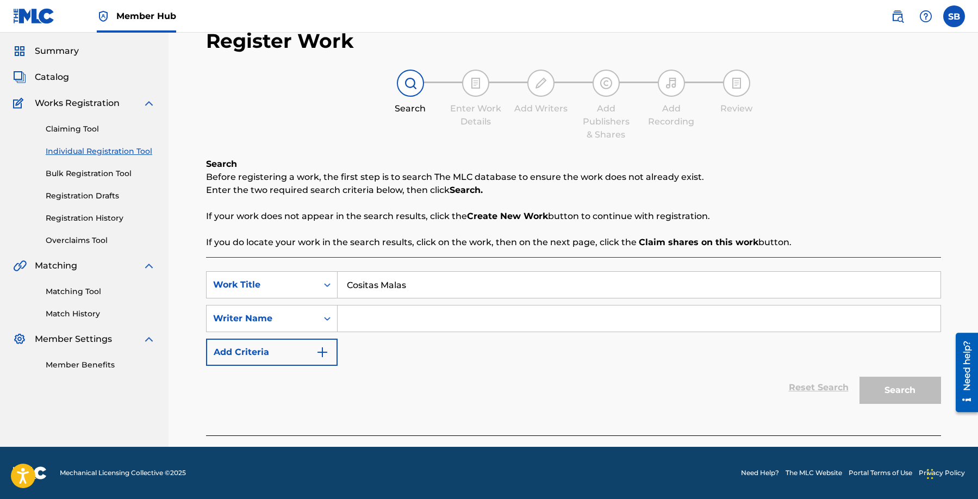
paste input "[PERSON_NAME]"
type input "[PERSON_NAME]"
click at [892, 393] on button "Search" at bounding box center [901, 390] width 82 height 27
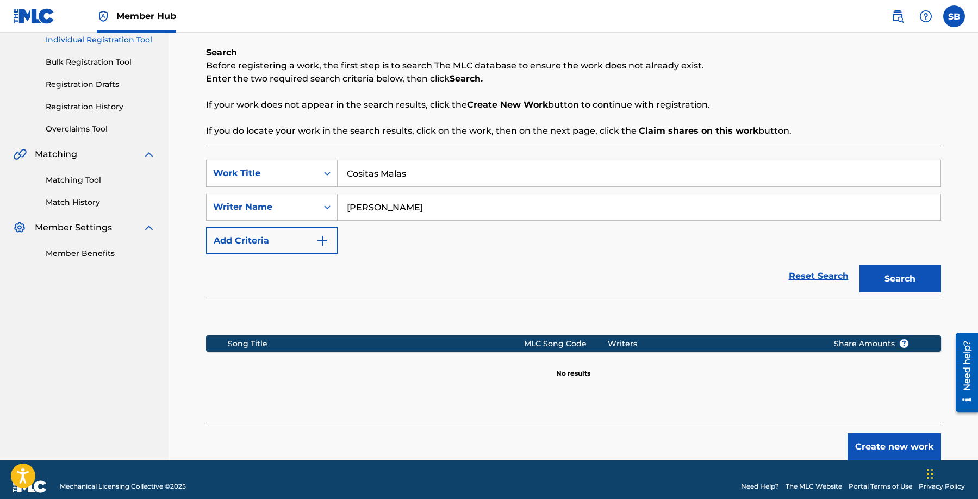
scroll to position [156, 0]
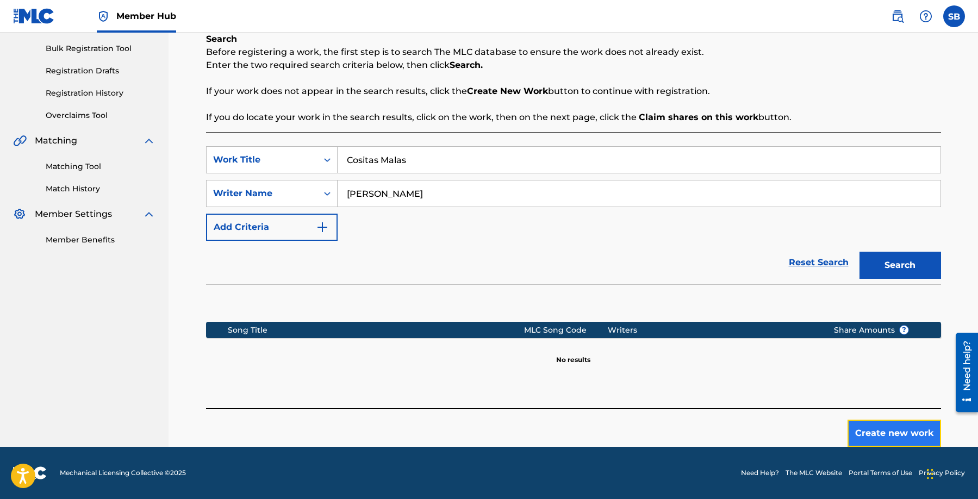
click at [911, 433] on button "Create new work" at bounding box center [895, 433] width 94 height 27
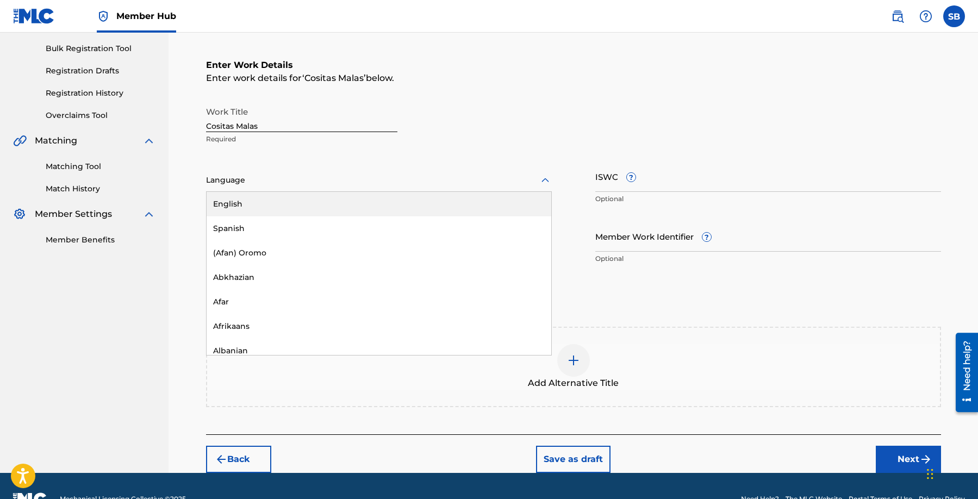
click at [321, 185] on div at bounding box center [379, 180] width 346 height 14
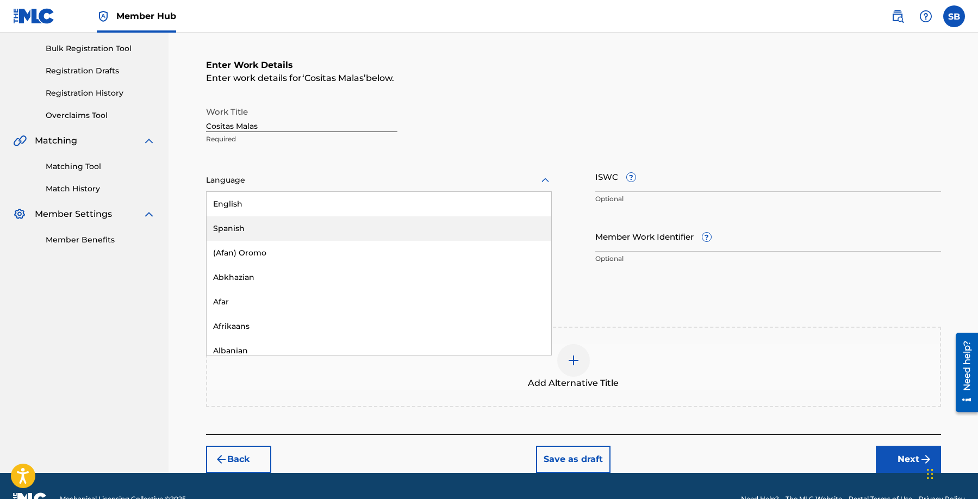
click at [315, 226] on div "Spanish" at bounding box center [379, 228] width 345 height 24
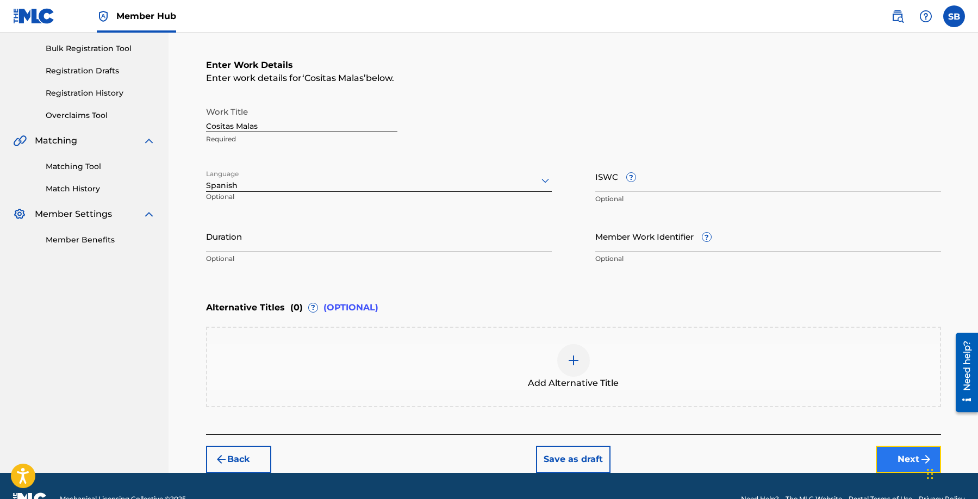
click at [894, 454] on button "Next" at bounding box center [908, 459] width 65 height 27
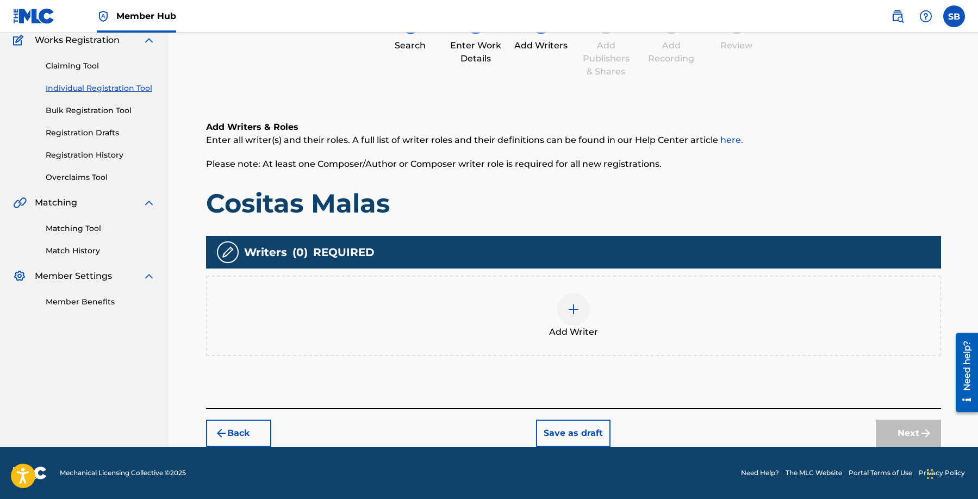
scroll to position [49, 0]
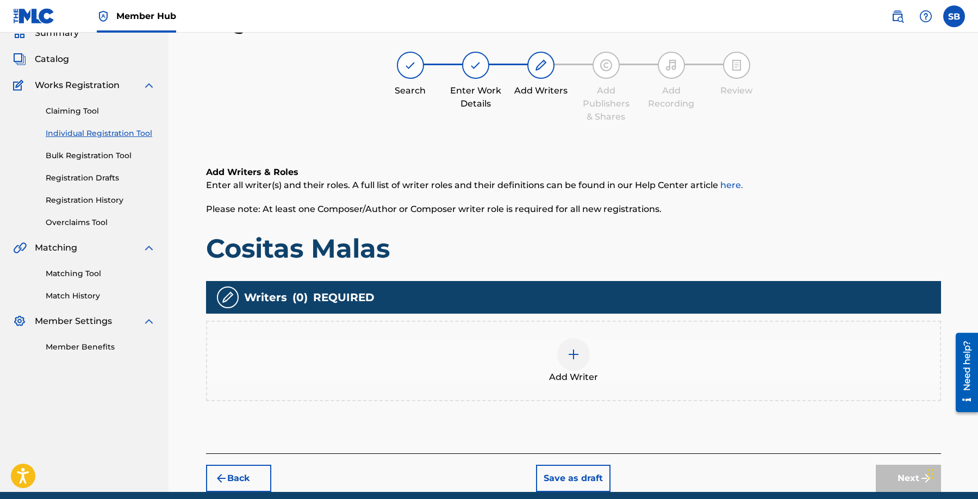
click at [572, 351] on img at bounding box center [573, 354] width 13 height 13
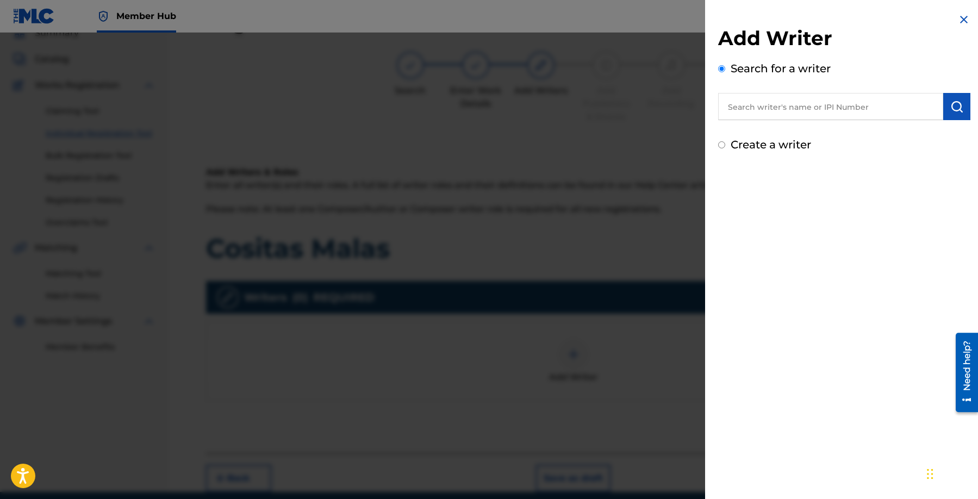
click at [829, 97] on input "text" at bounding box center [830, 106] width 225 height 27
paste input "[PERSON_NAME]"
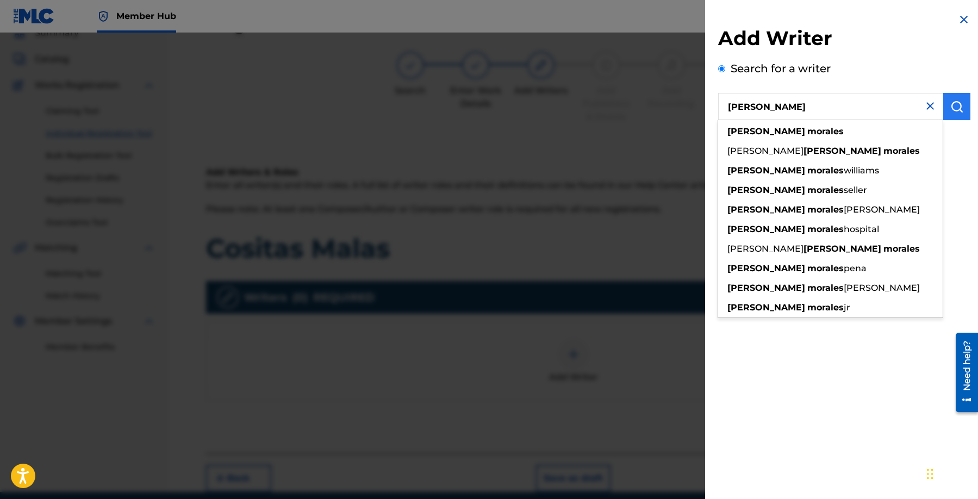
type input "[PERSON_NAME]"
click at [945, 113] on button "submit" at bounding box center [957, 106] width 27 height 27
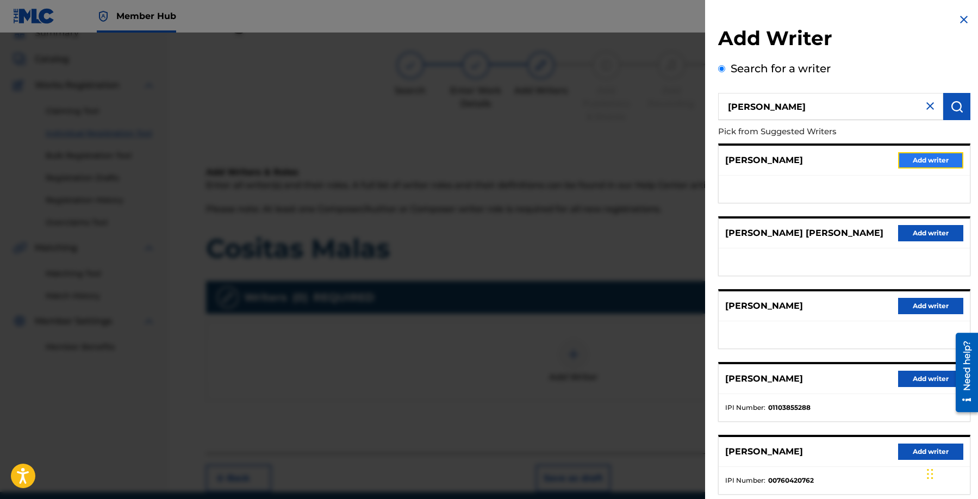
click at [914, 159] on button "Add writer" at bounding box center [930, 160] width 65 height 16
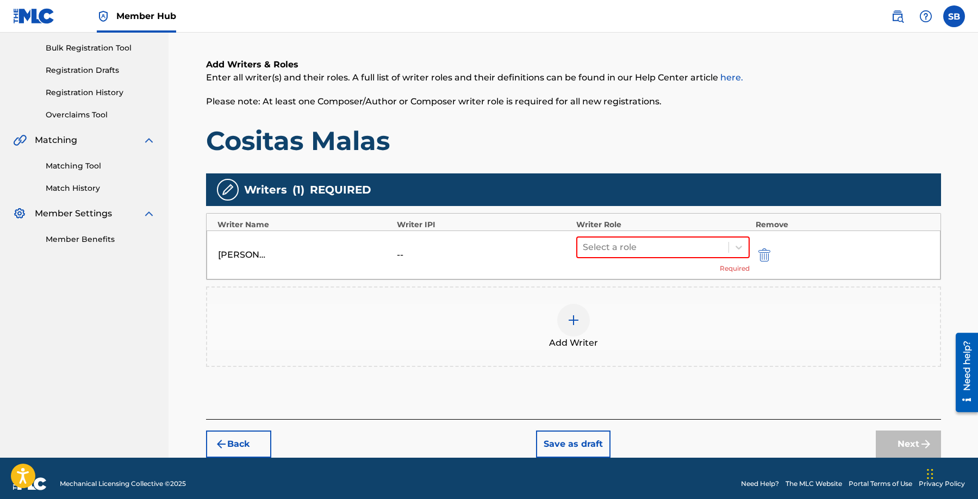
scroll to position [168, 0]
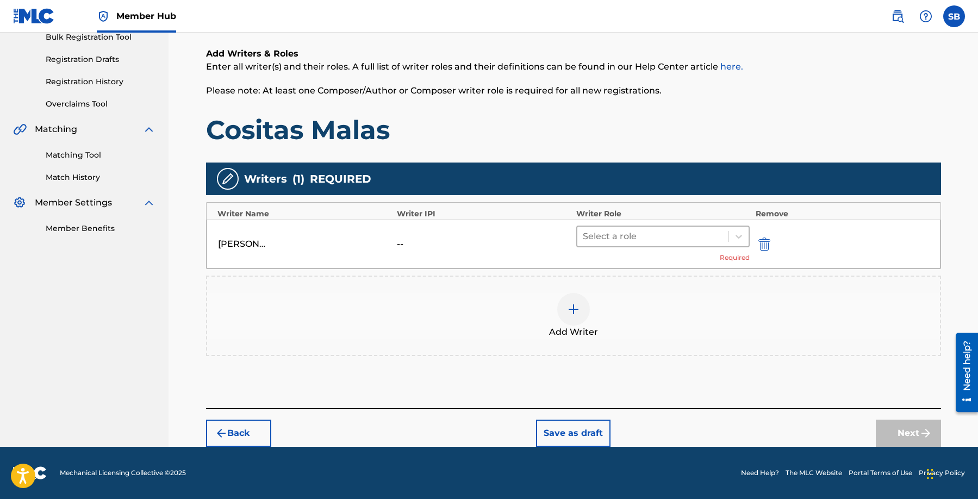
click at [646, 237] on div at bounding box center [653, 236] width 141 height 15
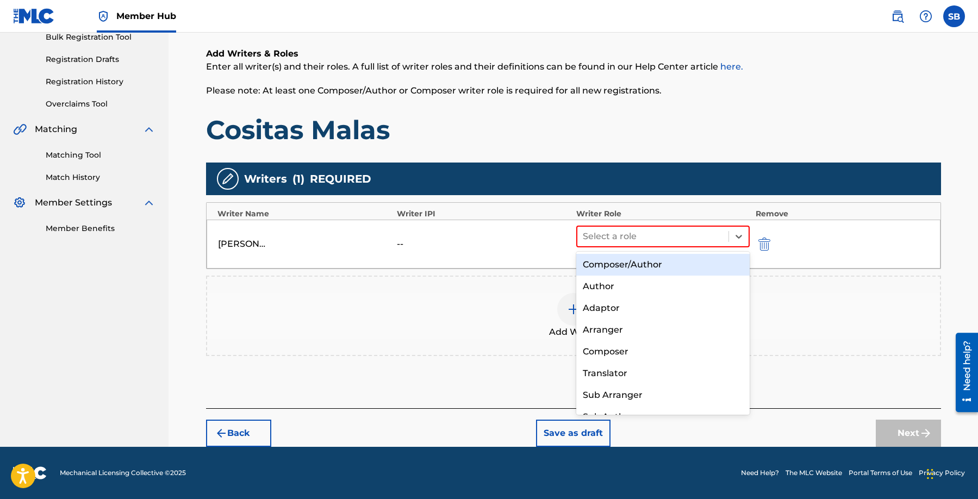
click at [642, 263] on div "Composer/Author" at bounding box center [663, 265] width 174 height 22
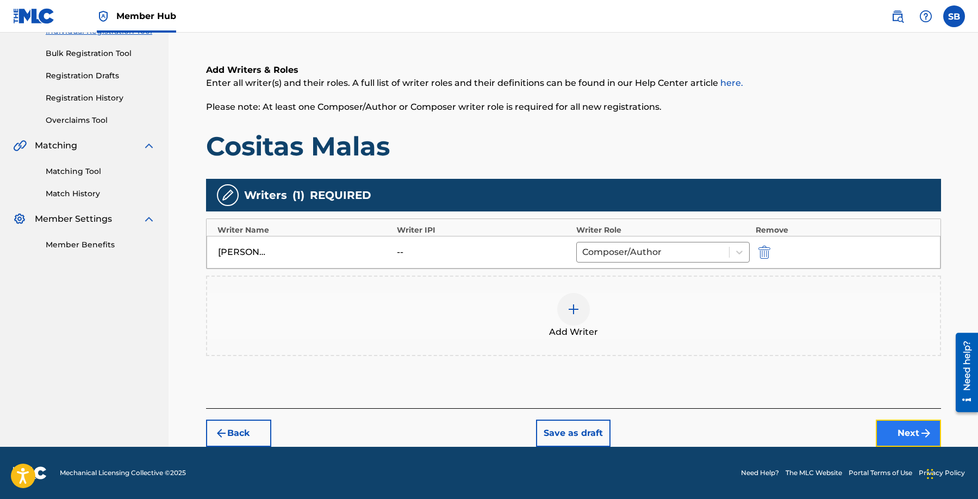
click at [892, 433] on button "Next" at bounding box center [908, 433] width 65 height 27
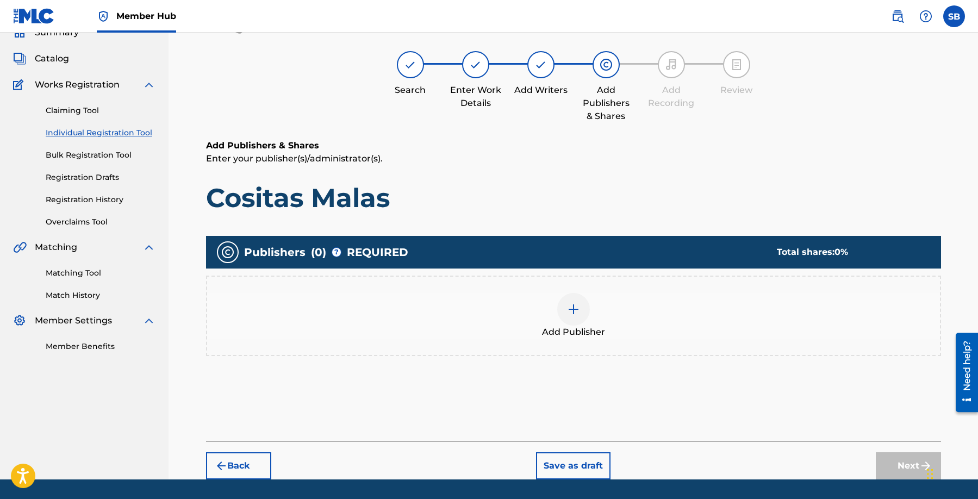
scroll to position [49, 0]
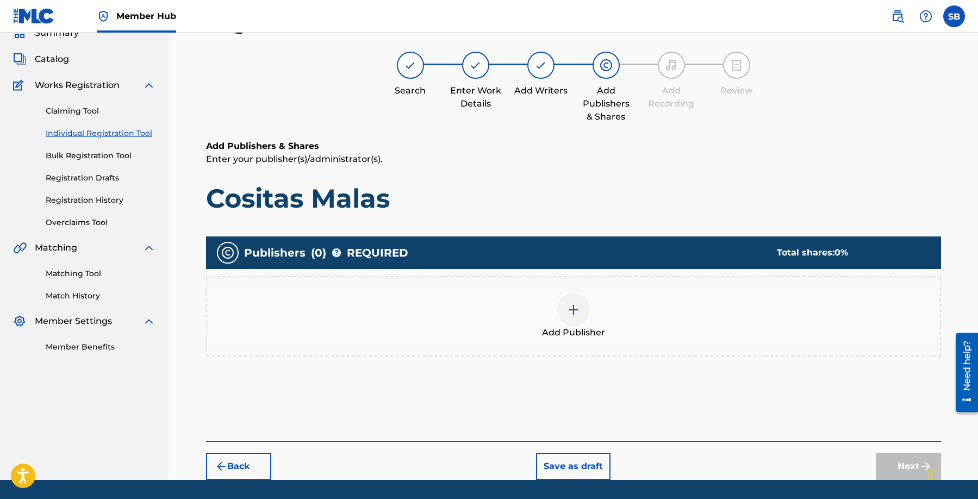
click at [562, 324] on div "Add Publisher" at bounding box center [573, 317] width 733 height 46
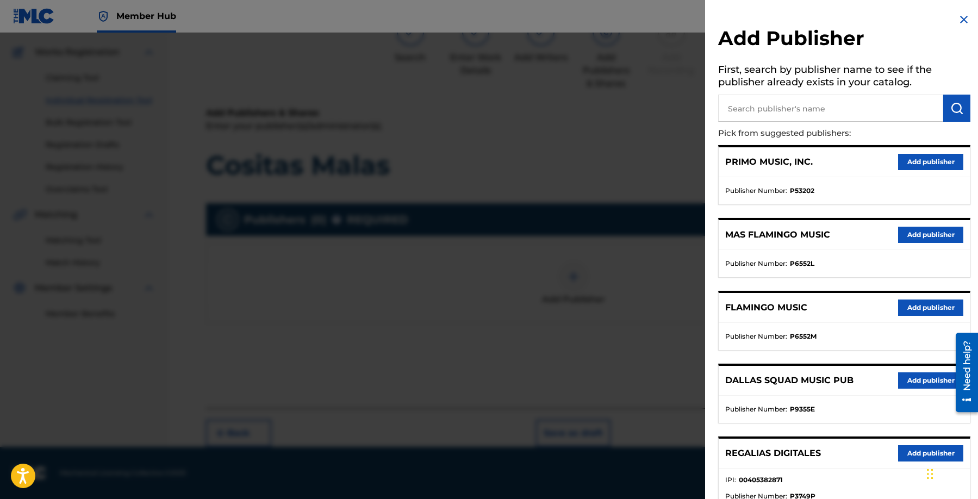
scroll to position [201, 0]
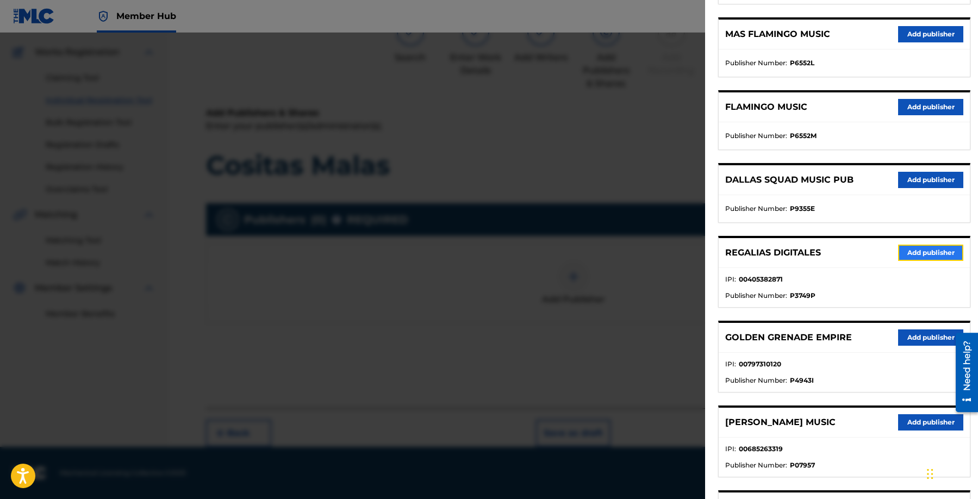
click at [921, 249] on button "Add publisher" at bounding box center [930, 253] width 65 height 16
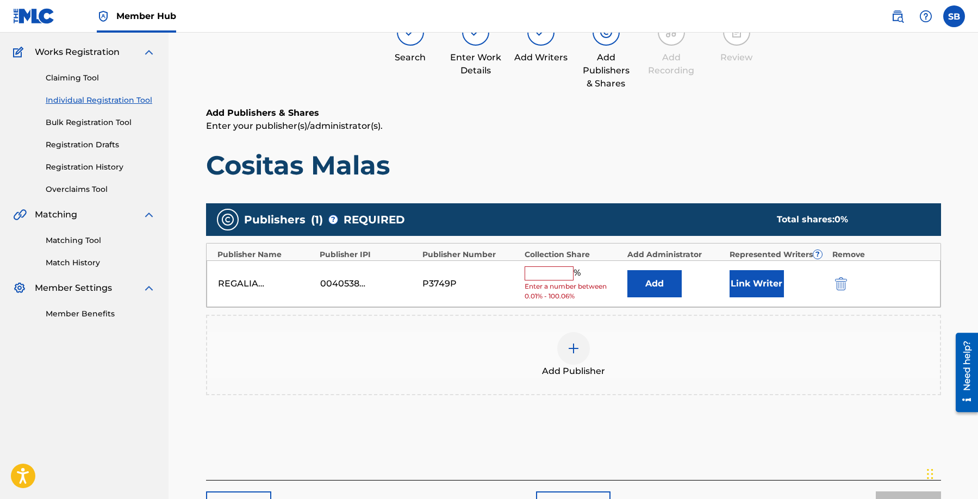
click at [544, 269] on input "text" at bounding box center [549, 273] width 49 height 14
type input "100"
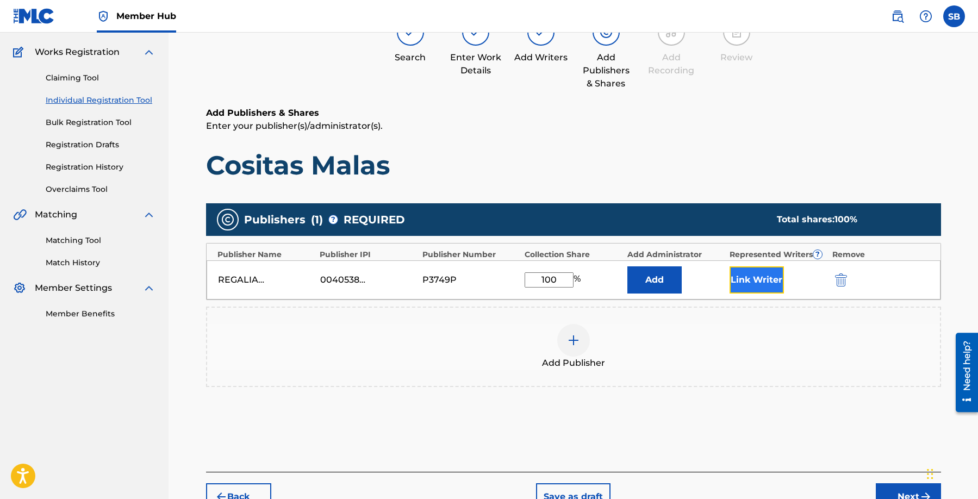
click at [737, 283] on button "Link Writer" at bounding box center [757, 279] width 54 height 27
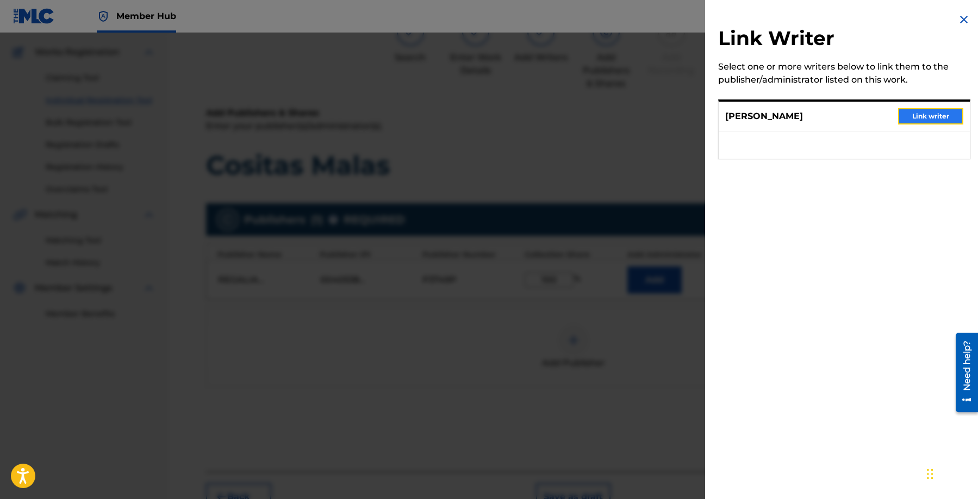
click at [923, 111] on button "Link writer" at bounding box center [930, 116] width 65 height 16
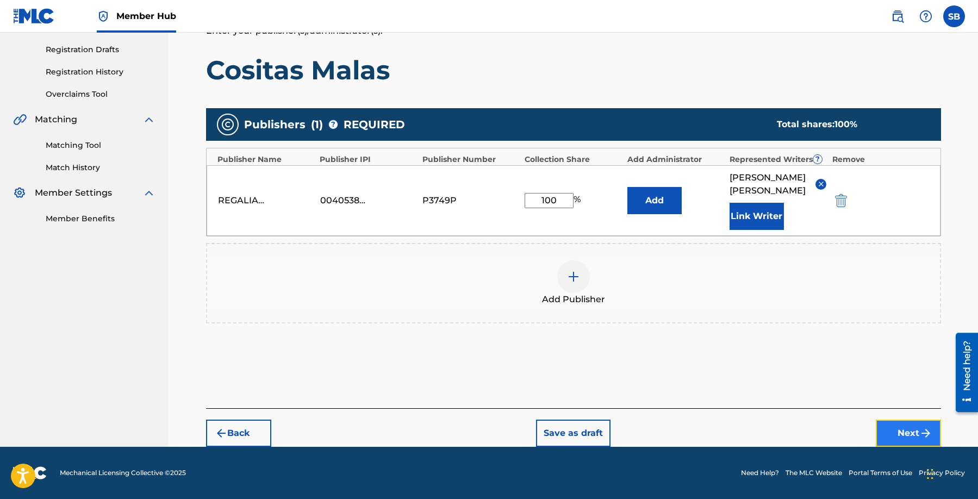
click at [900, 430] on button "Next" at bounding box center [908, 433] width 65 height 27
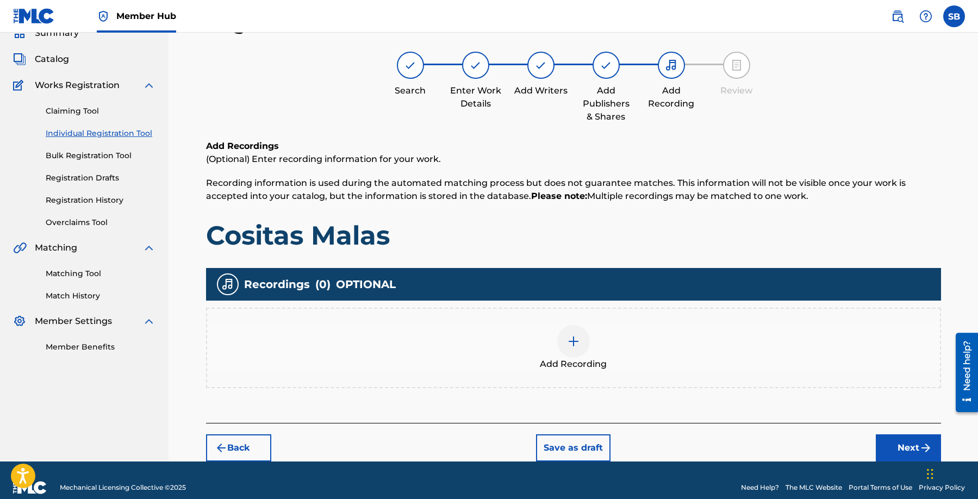
click at [615, 345] on div "Add Recording" at bounding box center [573, 348] width 733 height 46
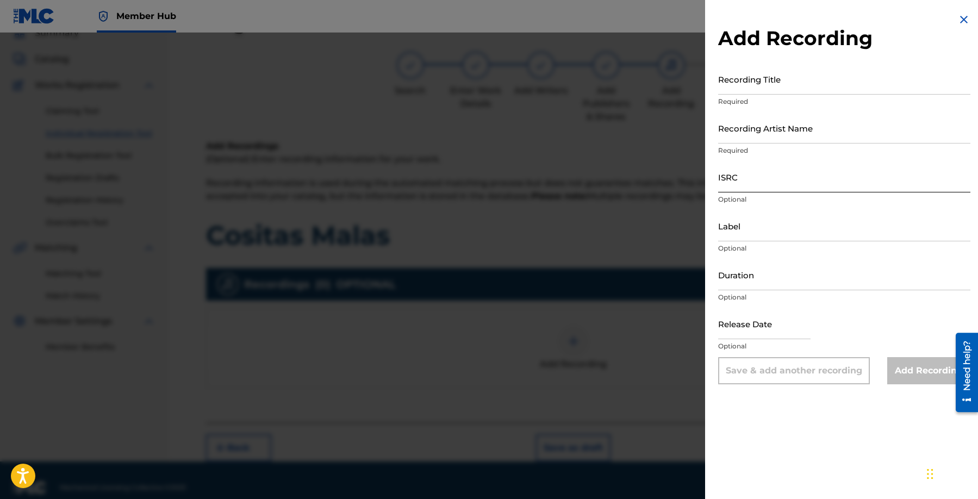
click at [789, 178] on input "ISRC" at bounding box center [844, 177] width 252 height 31
paste input "QZAPG1802602,"
type input "QZAPG1802602"
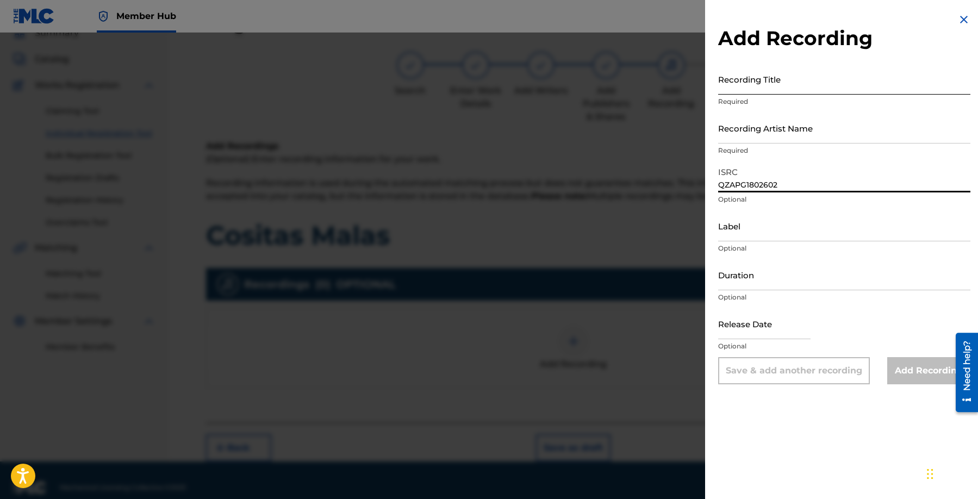
click at [778, 77] on input "Recording Title" at bounding box center [844, 79] width 252 height 31
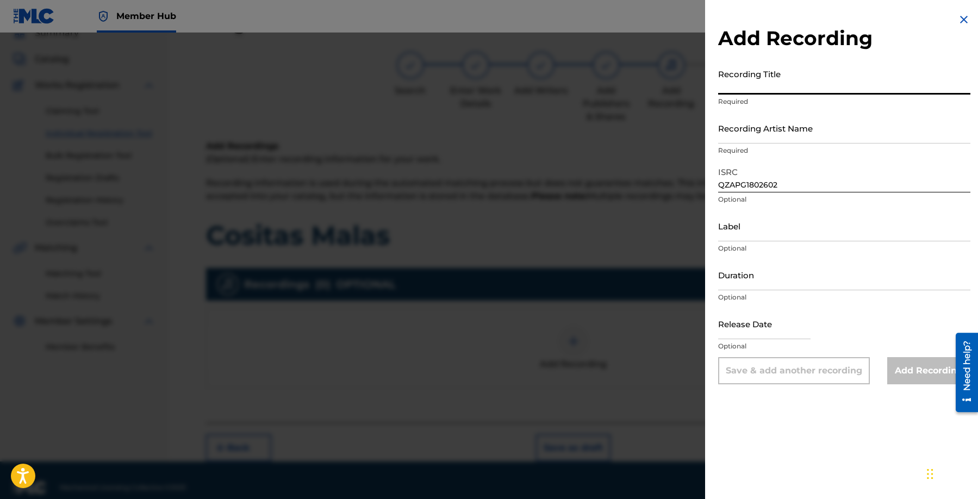
paste input "Cositas Malas"
type input "Cositas Malas"
click at [765, 135] on input "Recording Artist Name" at bounding box center [844, 128] width 252 height 31
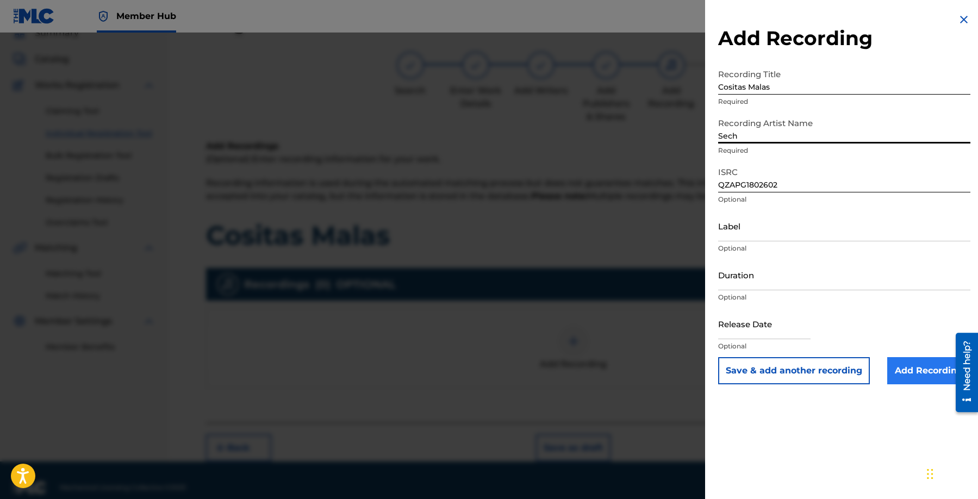
type input "Sech"
click at [915, 364] on input "Add Recording" at bounding box center [929, 370] width 83 height 27
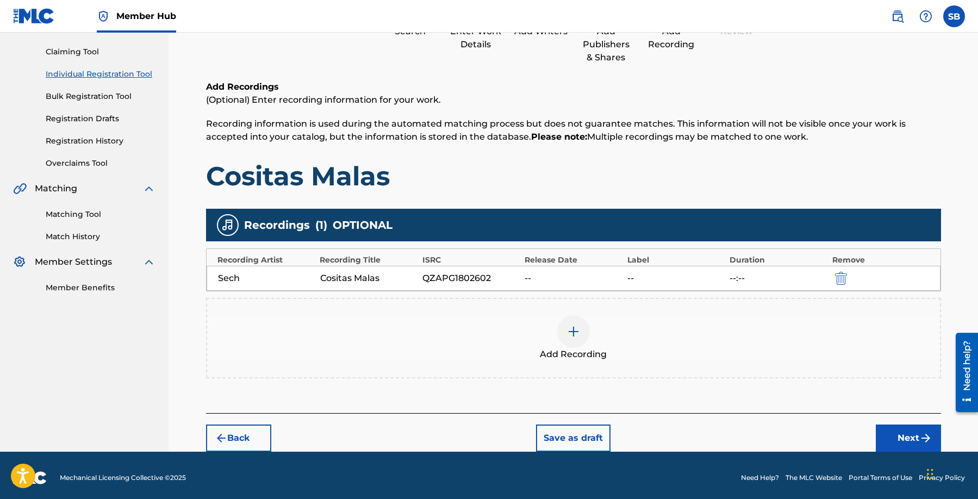
scroll to position [113, 0]
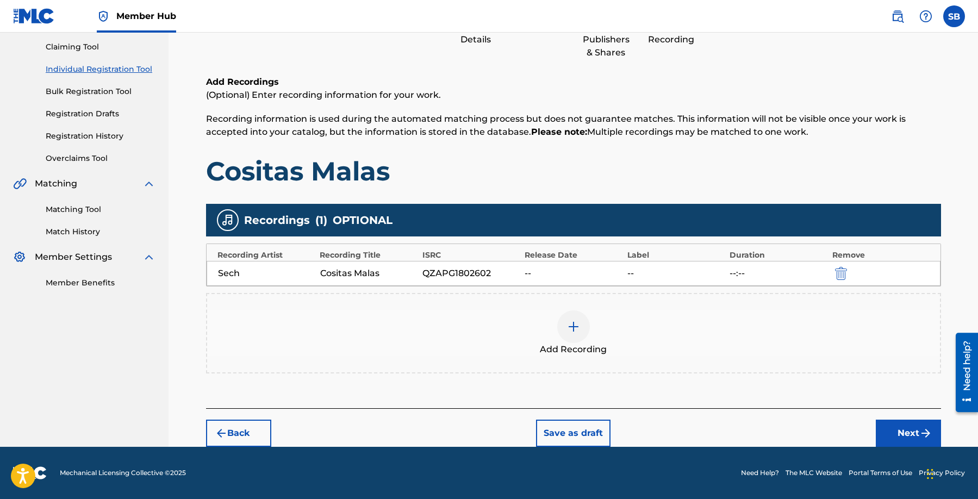
click at [577, 322] on img at bounding box center [573, 326] width 13 height 13
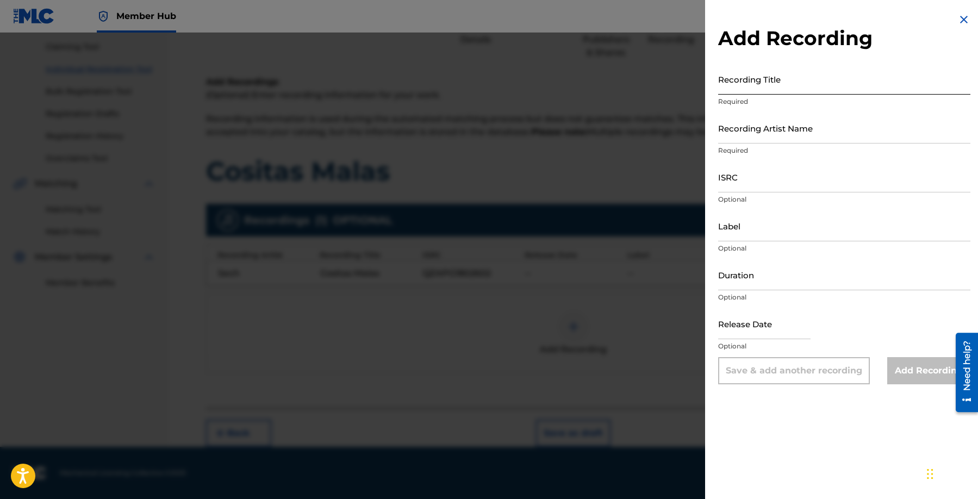
click at [878, 86] on input "Recording Title" at bounding box center [844, 79] width 252 height 31
paste input "Cositas Malas"
type input "Cositas Malas"
click at [816, 134] on input "Recording Artist Name" at bounding box center [844, 128] width 252 height 31
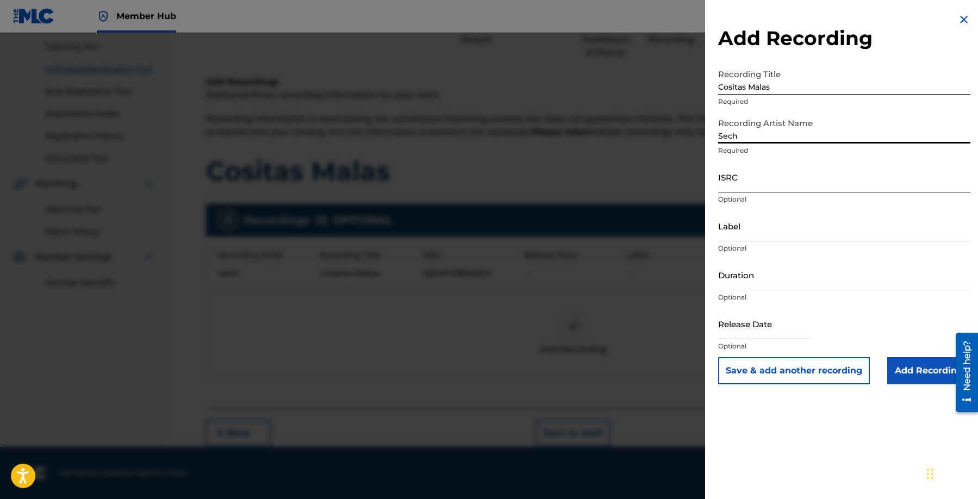
type input "Sech"
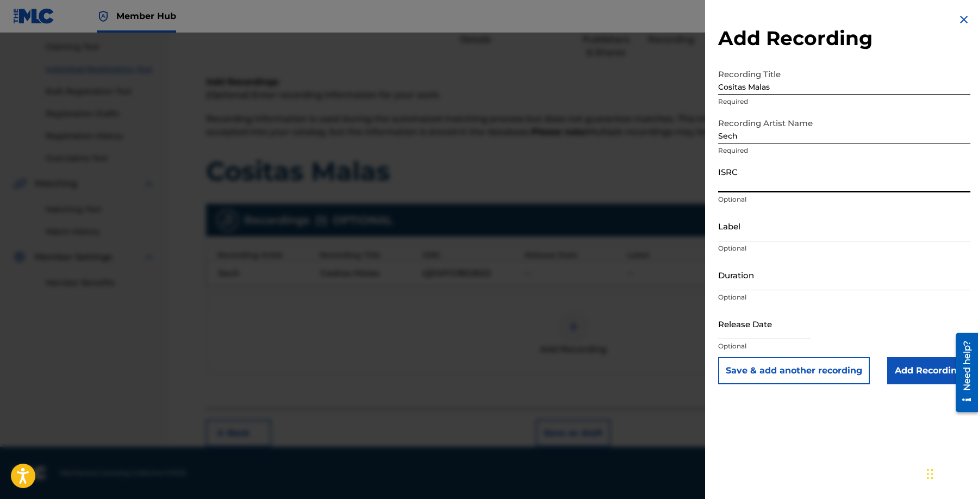
click at [756, 187] on input "ISRC" at bounding box center [844, 177] width 252 height 31
paste input "TCADJ1788348"
type input "TCADJ1788348"
click at [921, 370] on input "Add Recording" at bounding box center [929, 370] width 83 height 27
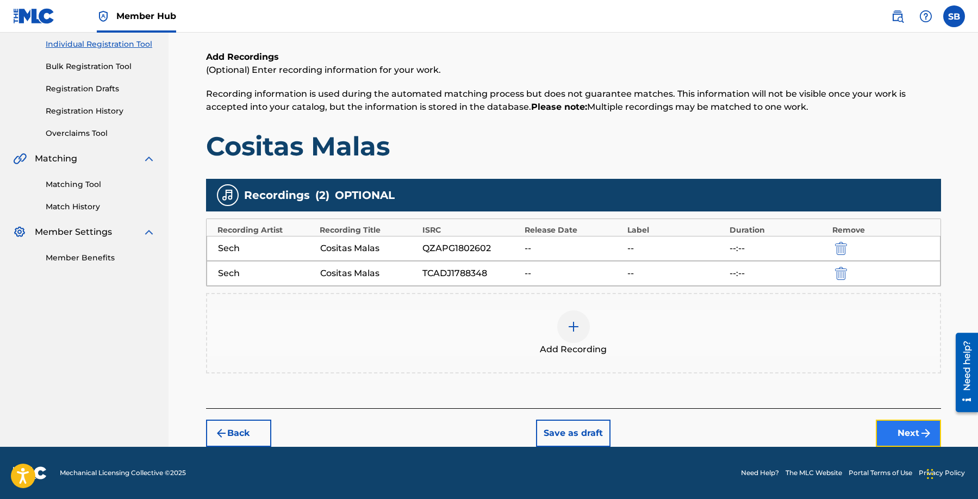
click at [887, 433] on button "Next" at bounding box center [908, 433] width 65 height 27
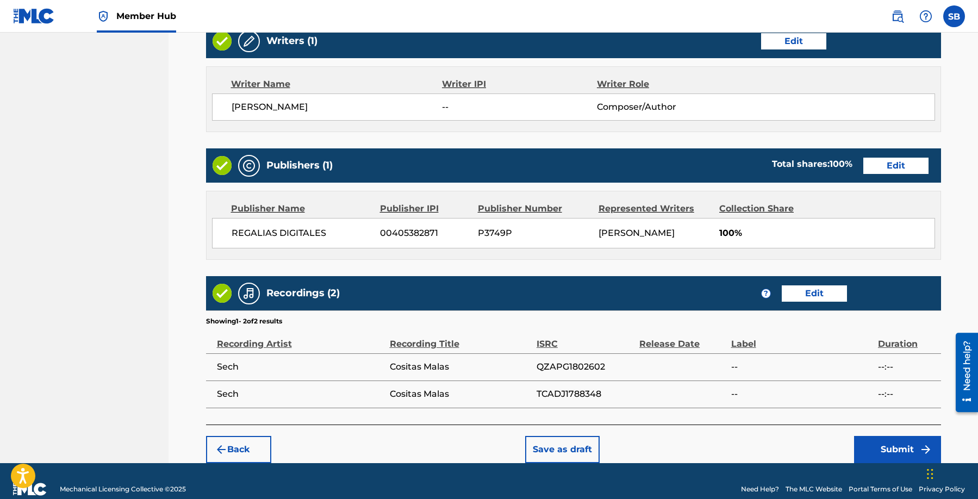
scroll to position [448, 0]
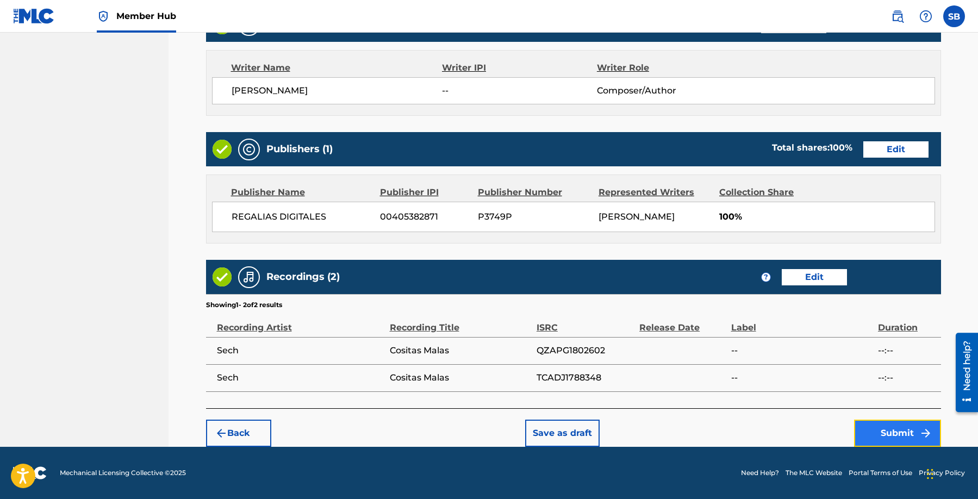
click at [882, 433] on button "Submit" at bounding box center [897, 433] width 87 height 27
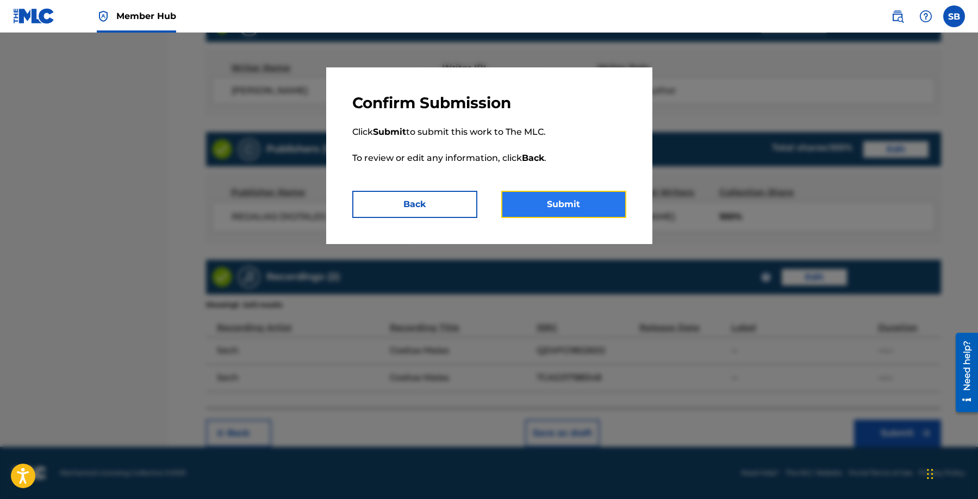
click at [576, 194] on button "Submit" at bounding box center [563, 204] width 125 height 27
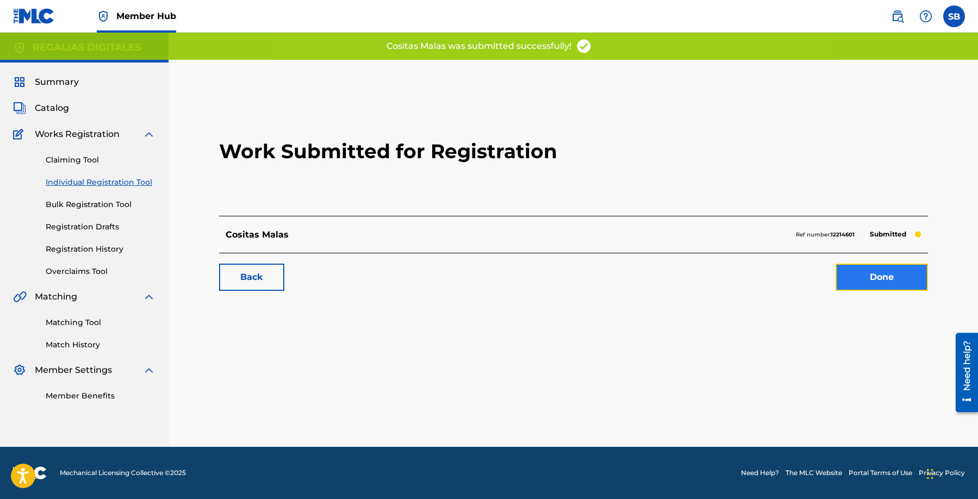
click at [888, 274] on link "Done" at bounding box center [882, 277] width 92 height 27
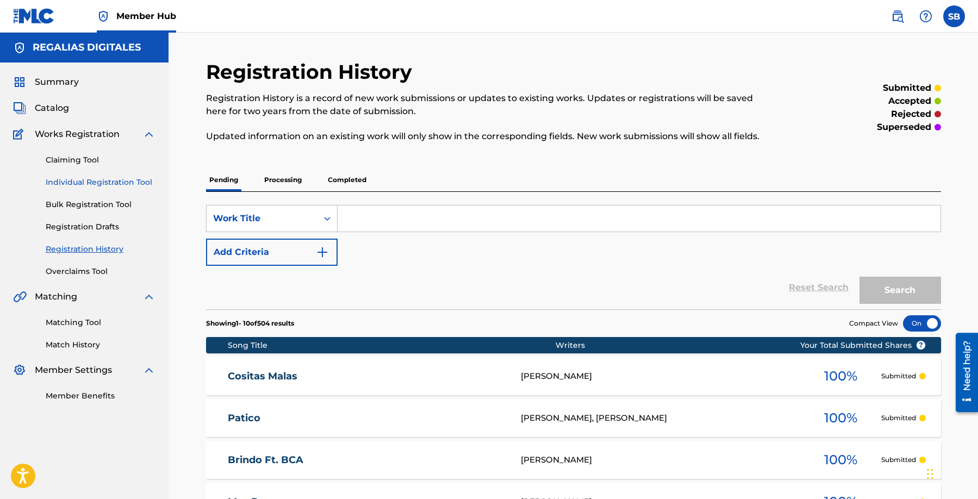
click at [144, 182] on link "Individual Registration Tool" at bounding box center [101, 182] width 110 height 11
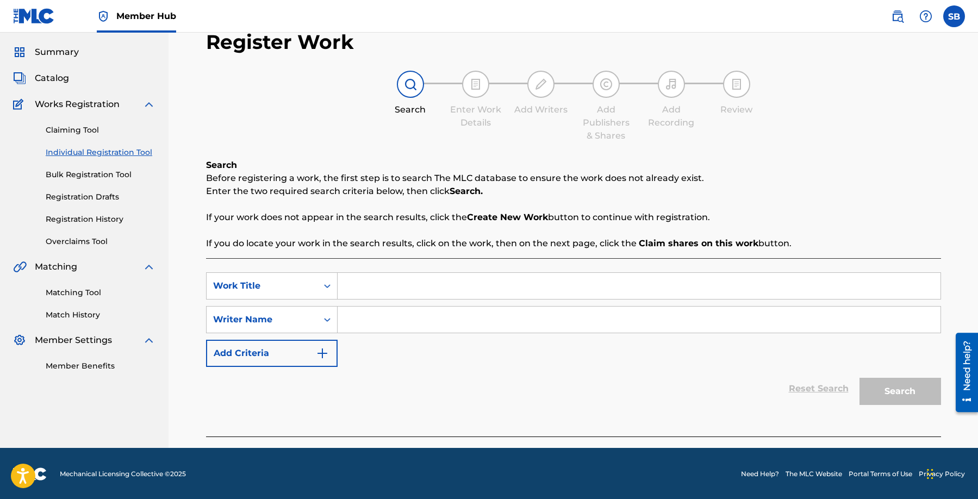
scroll to position [31, 0]
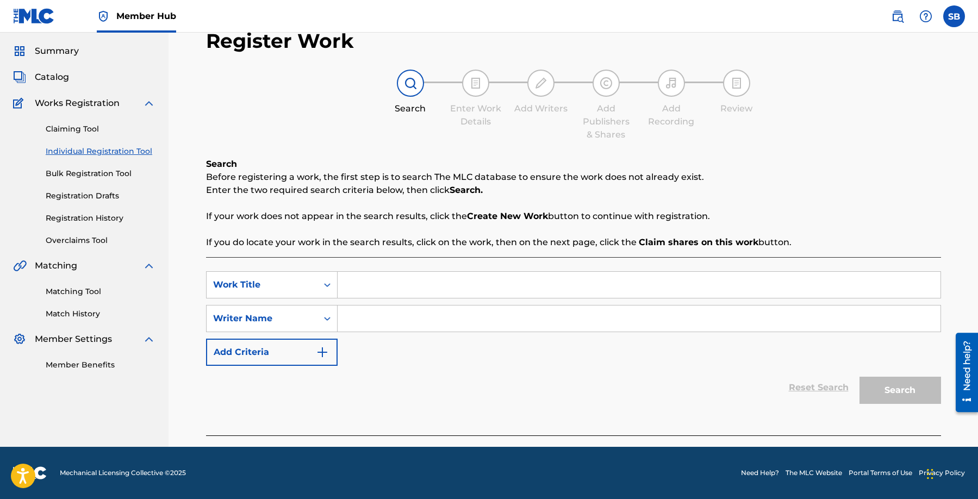
click at [394, 287] on input "Search Form" at bounding box center [639, 285] width 603 height 26
paste input "Admitelo"
type input "Admitelo"
click at [398, 321] on input "Search Form" at bounding box center [639, 319] width 603 height 26
paste input "[PERSON_NAME]"
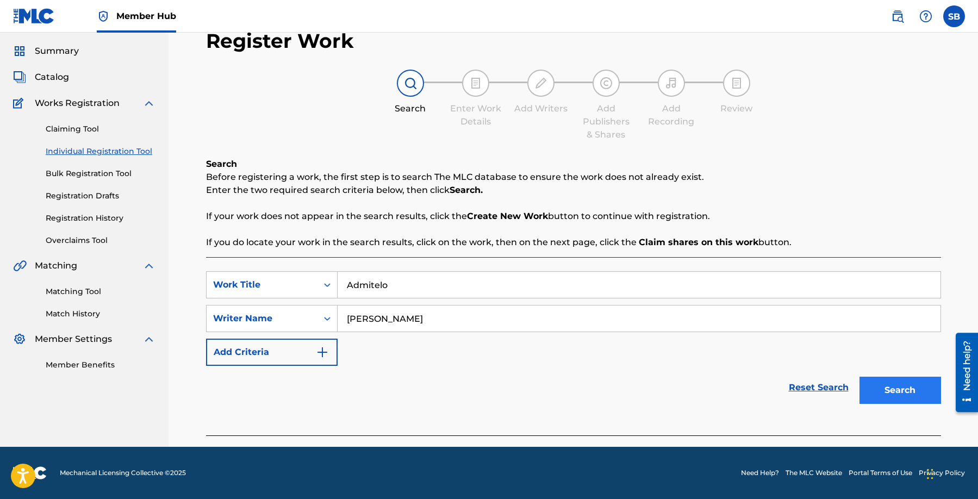
type input "[PERSON_NAME]"
click at [915, 393] on button "Search" at bounding box center [901, 390] width 82 height 27
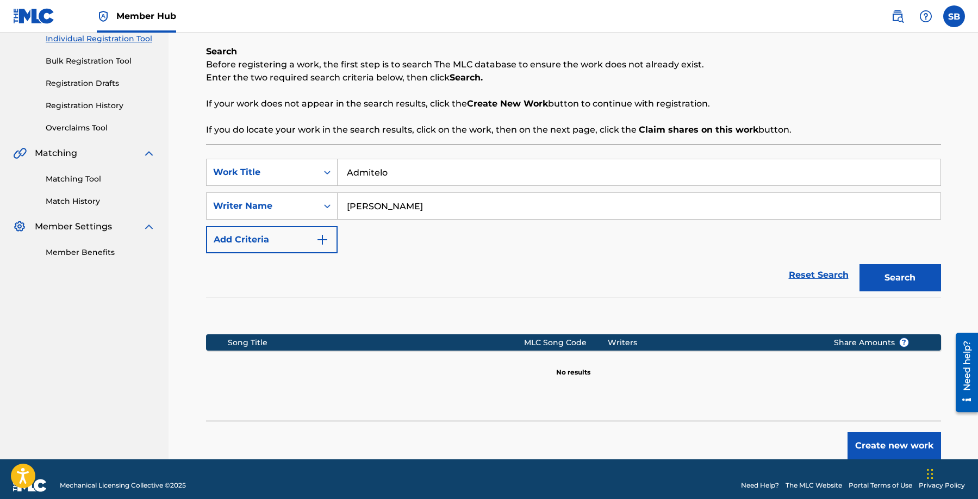
scroll to position [156, 0]
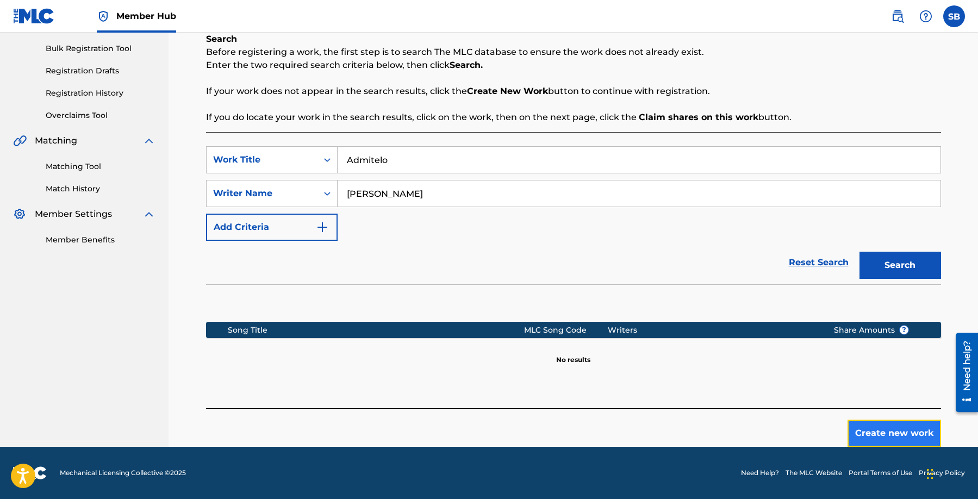
click at [877, 427] on button "Create new work" at bounding box center [895, 433] width 94 height 27
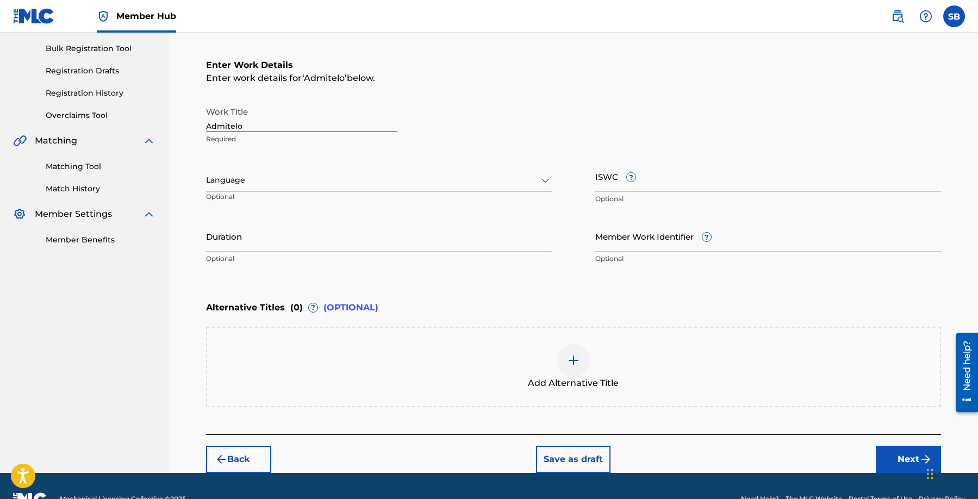
click at [312, 190] on div "Language" at bounding box center [379, 180] width 346 height 23
click at [300, 219] on div "Spanish" at bounding box center [379, 228] width 345 height 24
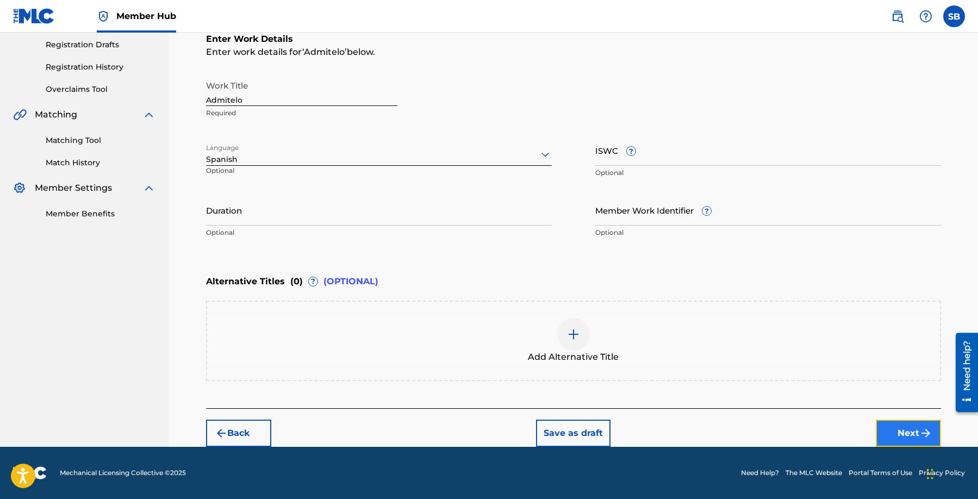
click at [887, 426] on button "Next" at bounding box center [908, 433] width 65 height 27
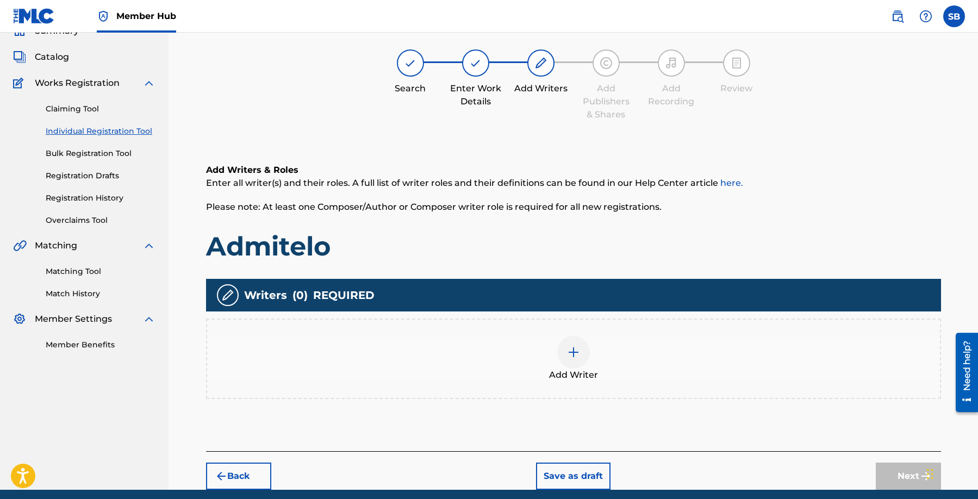
scroll to position [49, 0]
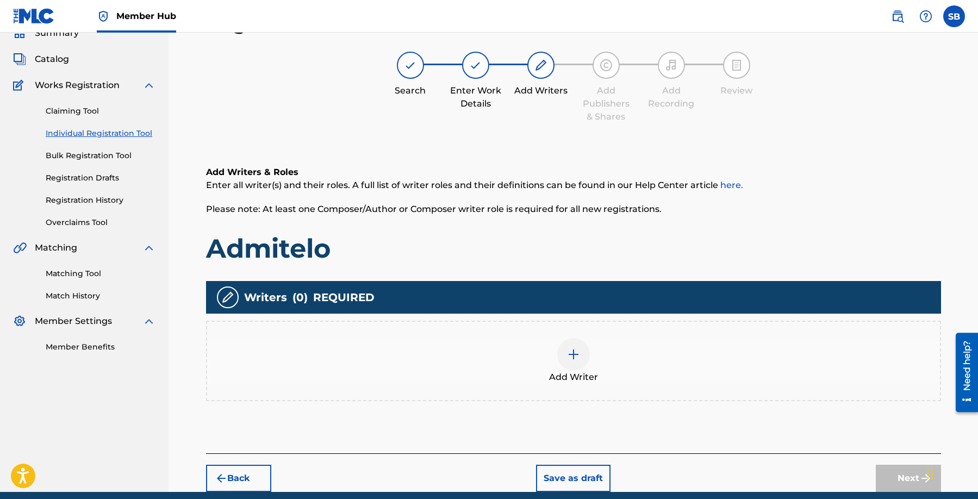
click at [581, 363] on div at bounding box center [573, 354] width 33 height 33
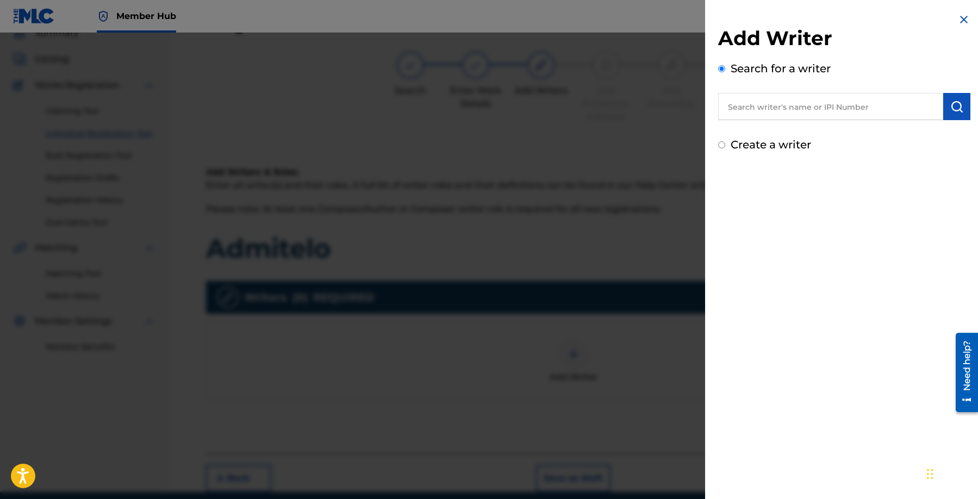
click at [889, 106] on input "text" at bounding box center [830, 106] width 225 height 27
paste input "[PERSON_NAME]"
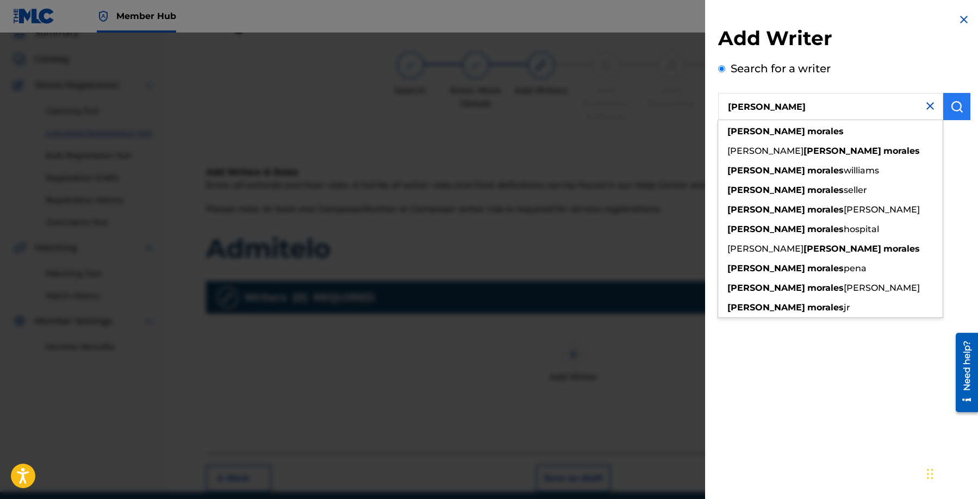
type input "[PERSON_NAME]"
click at [959, 107] on img "submit" at bounding box center [957, 106] width 13 height 13
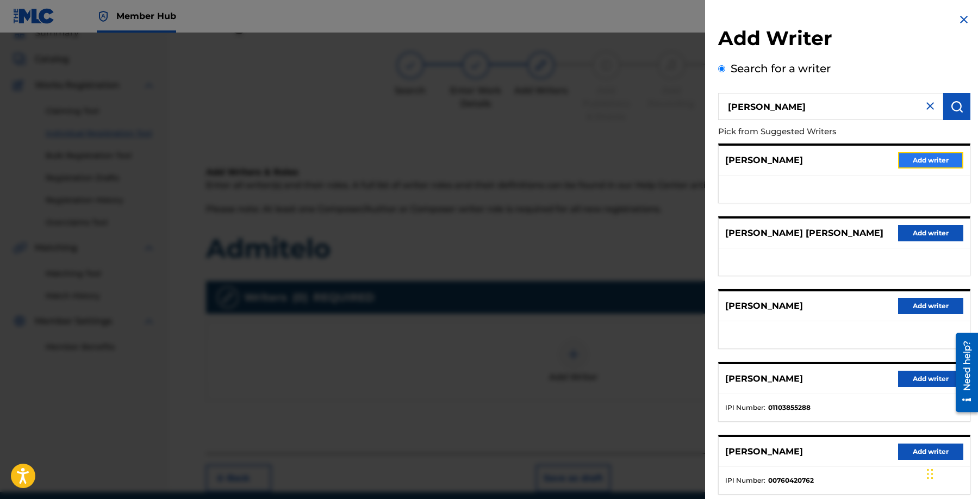
click at [937, 162] on button "Add writer" at bounding box center [930, 160] width 65 height 16
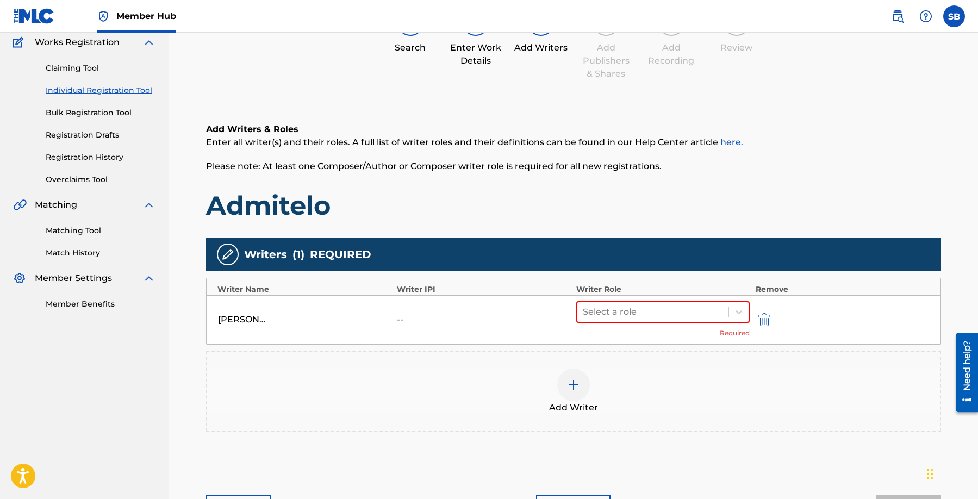
scroll to position [143, 0]
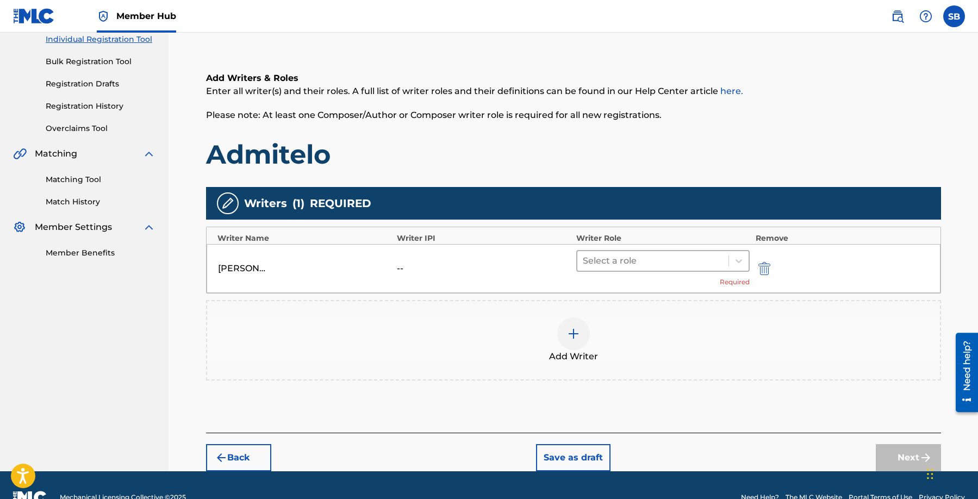
click at [654, 252] on div "Select a role" at bounding box center [654, 261] width 152 height 20
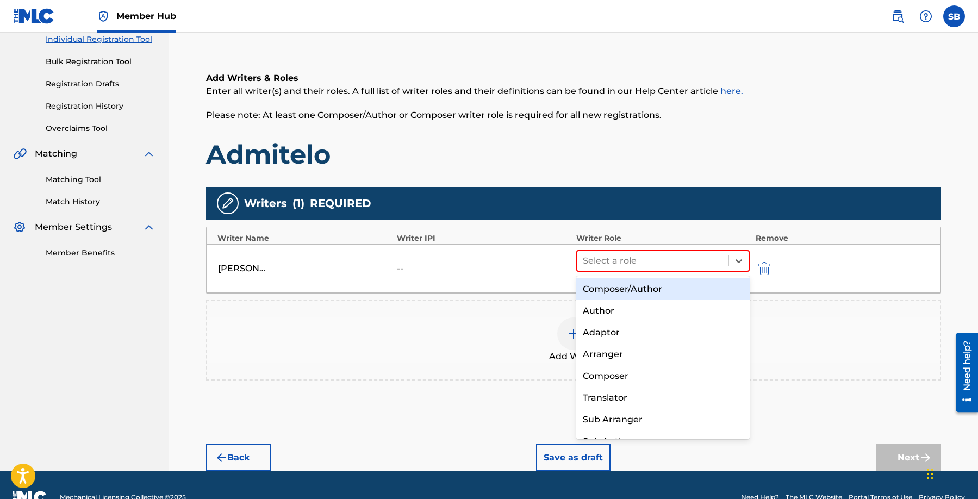
click at [663, 294] on div "Composer/Author" at bounding box center [663, 289] width 174 height 22
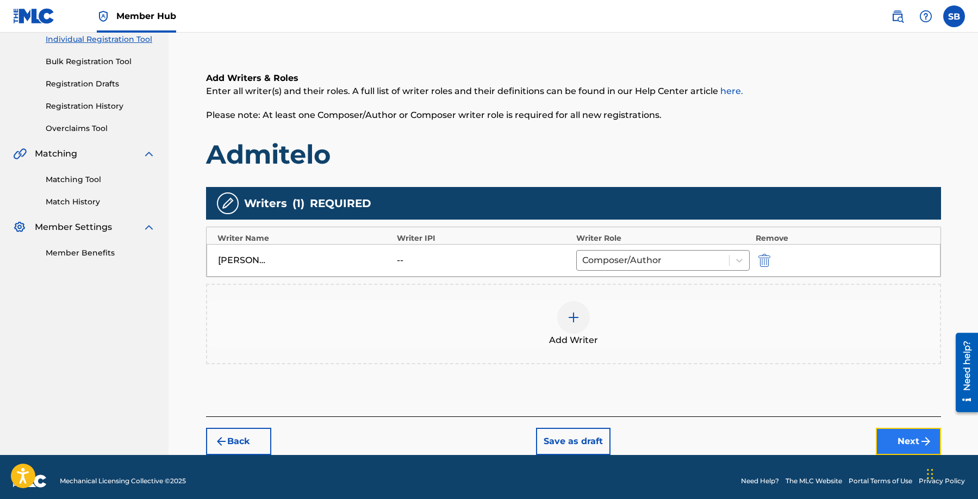
click at [911, 445] on button "Next" at bounding box center [908, 441] width 65 height 27
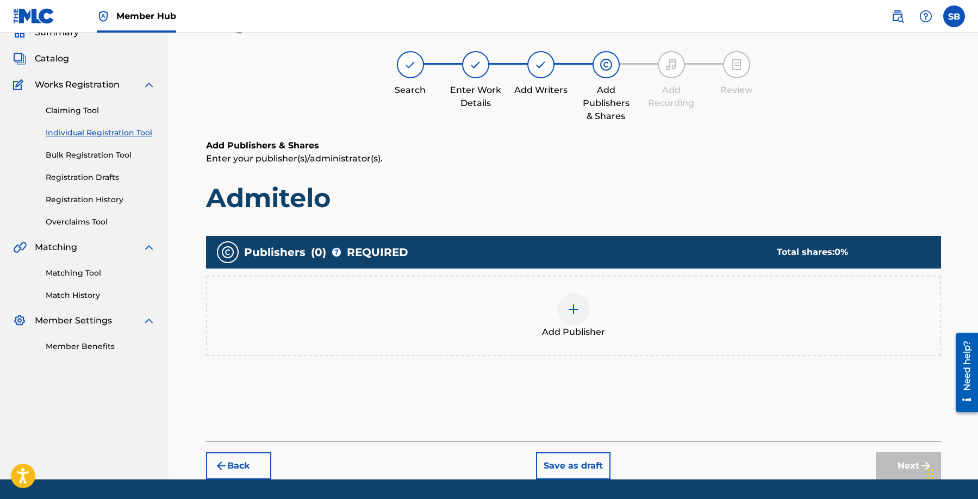
scroll to position [49, 0]
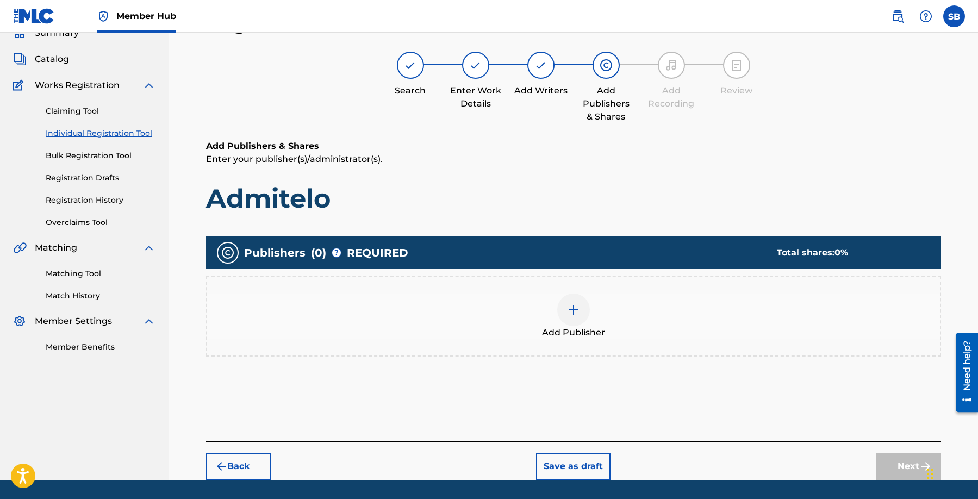
click at [557, 319] on div "Add Publisher" at bounding box center [573, 317] width 733 height 46
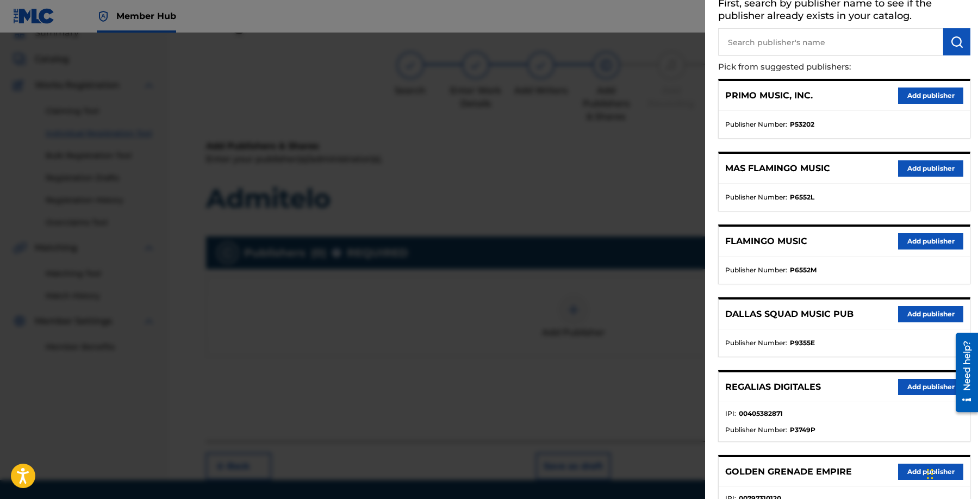
scroll to position [89, 0]
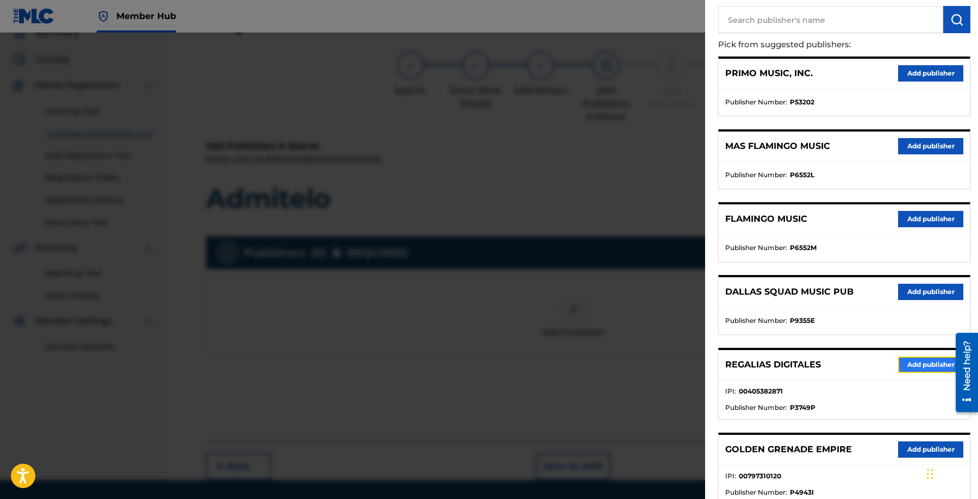
click at [920, 364] on button "Add publisher" at bounding box center [930, 365] width 65 height 16
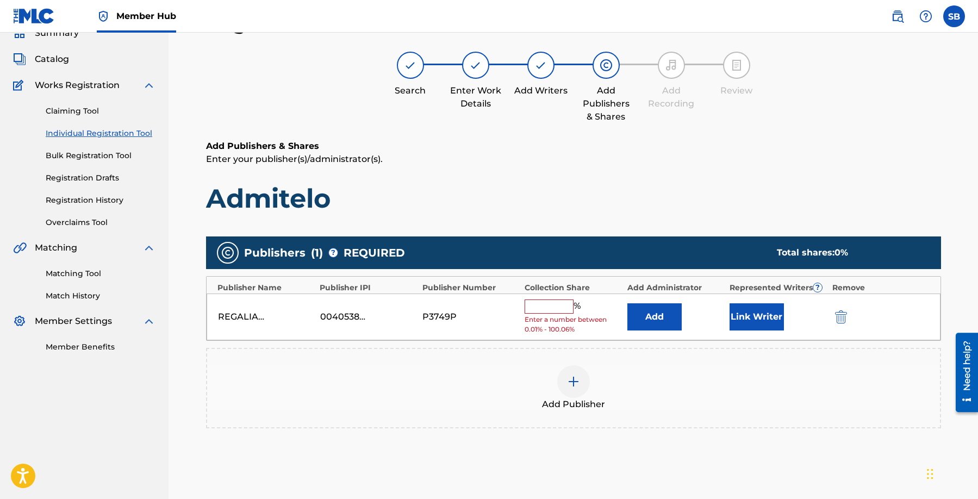
click at [561, 308] on input "text" at bounding box center [549, 307] width 49 height 14
type input "100"
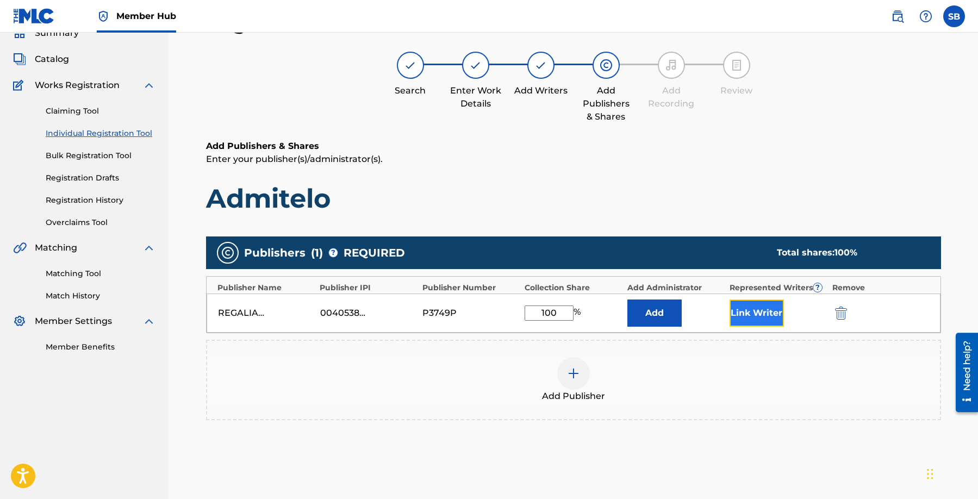
click at [748, 313] on button "Link Writer" at bounding box center [757, 313] width 54 height 27
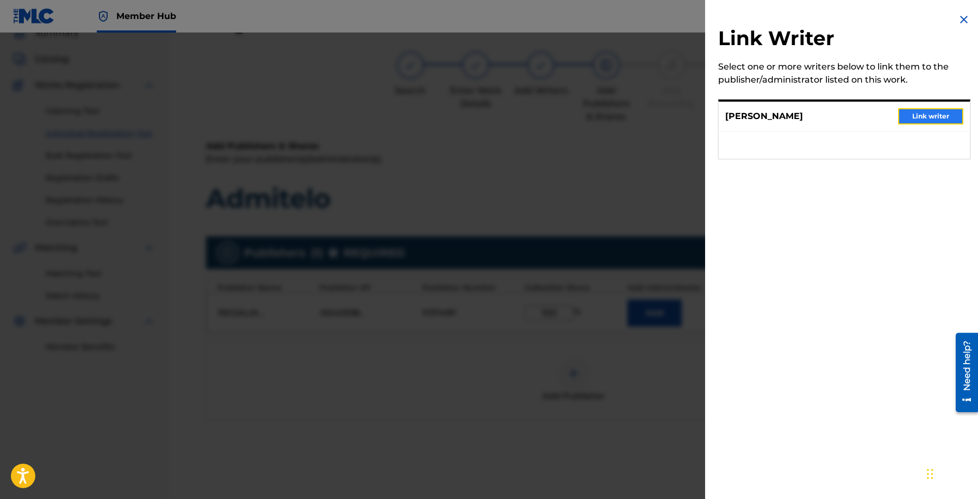
click at [919, 120] on button "Link writer" at bounding box center [930, 116] width 65 height 16
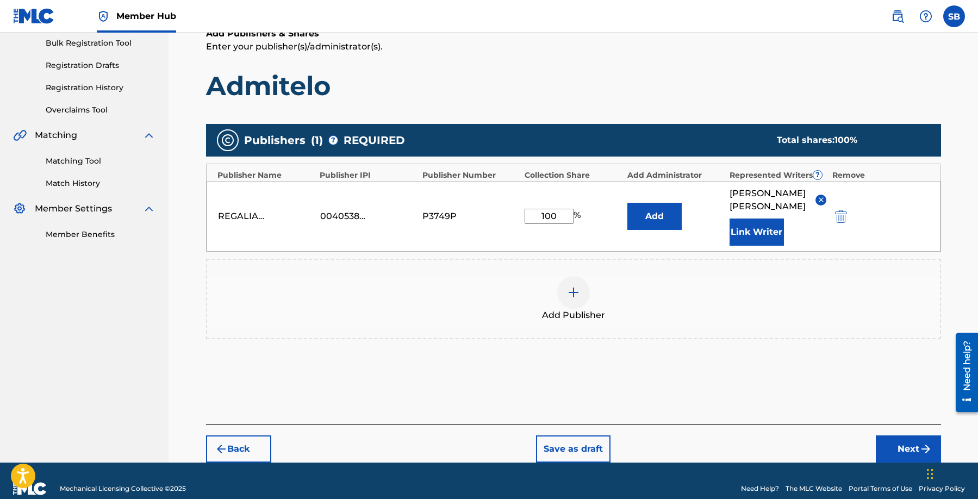
scroll to position [177, 0]
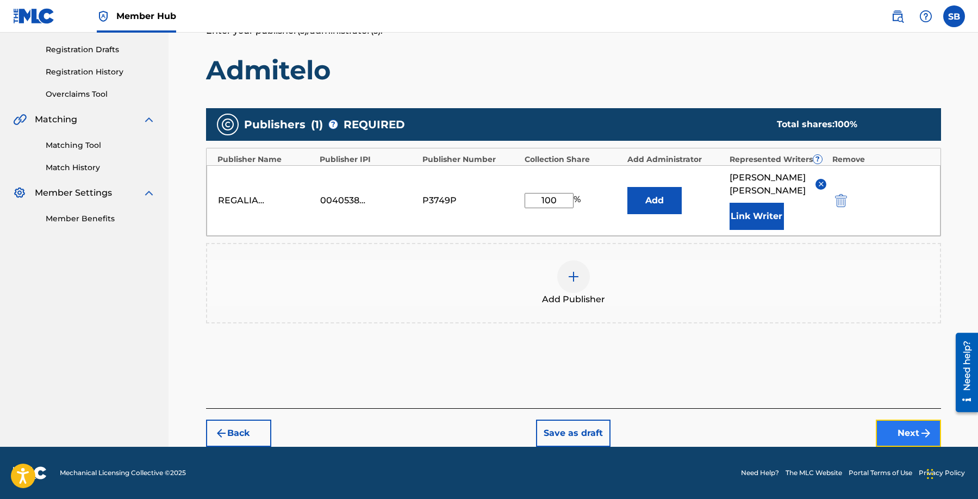
click at [896, 429] on button "Next" at bounding box center [908, 433] width 65 height 27
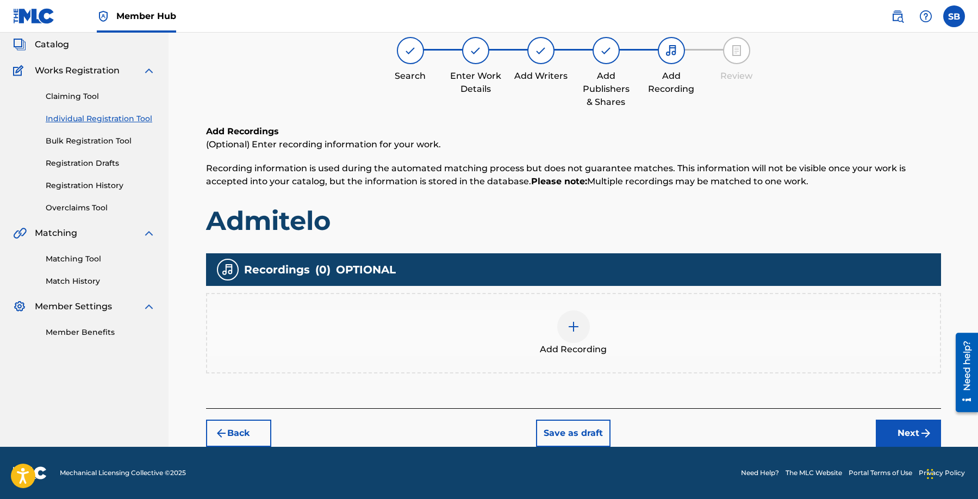
scroll to position [49, 0]
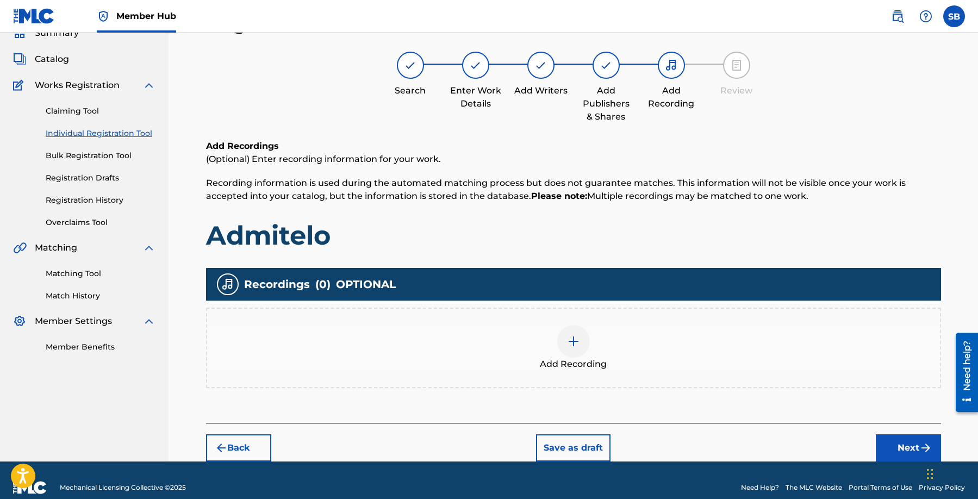
click at [594, 339] on div "Add Recording" at bounding box center [573, 348] width 733 height 46
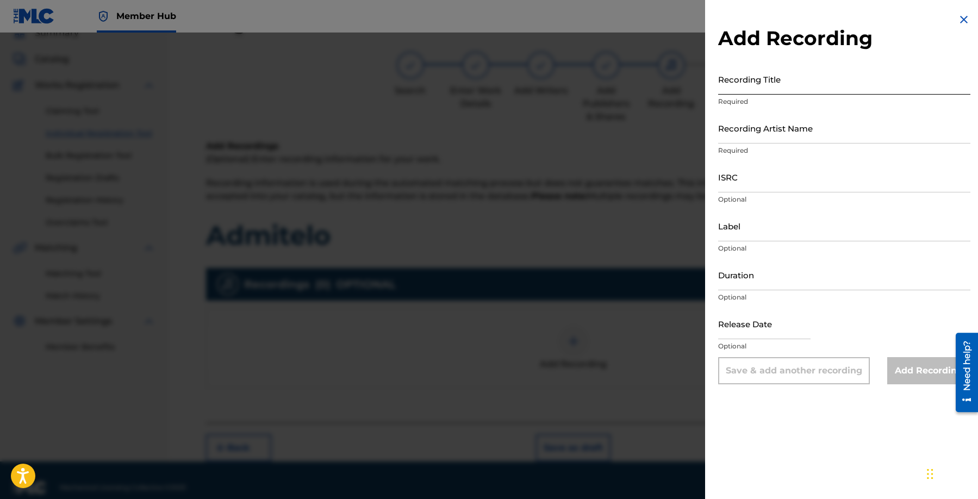
click at [773, 82] on input "Recording Title" at bounding box center [844, 79] width 252 height 31
paste input "Admitelo"
type input "Admitelo"
click at [766, 129] on input "Recording Artist Name" at bounding box center [844, 128] width 252 height 31
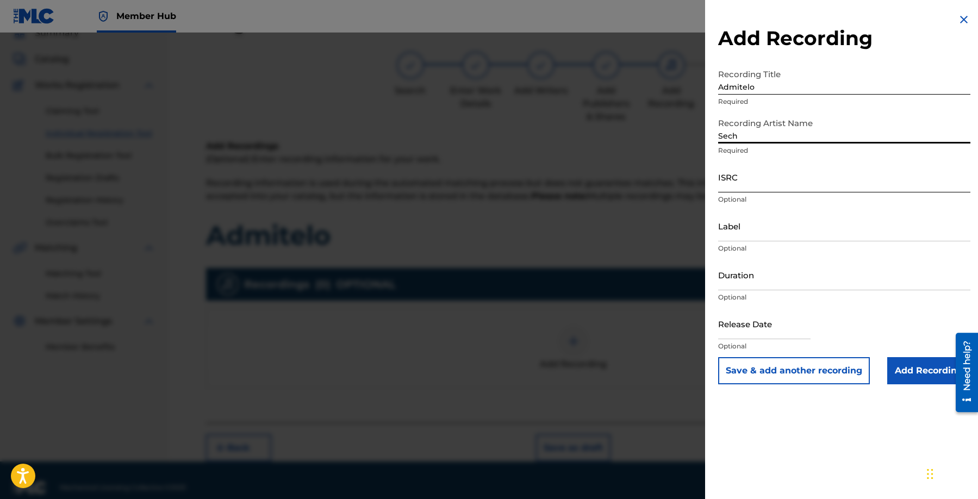
type input "Sech"
click at [742, 177] on input "ISRC" at bounding box center [844, 177] width 252 height 31
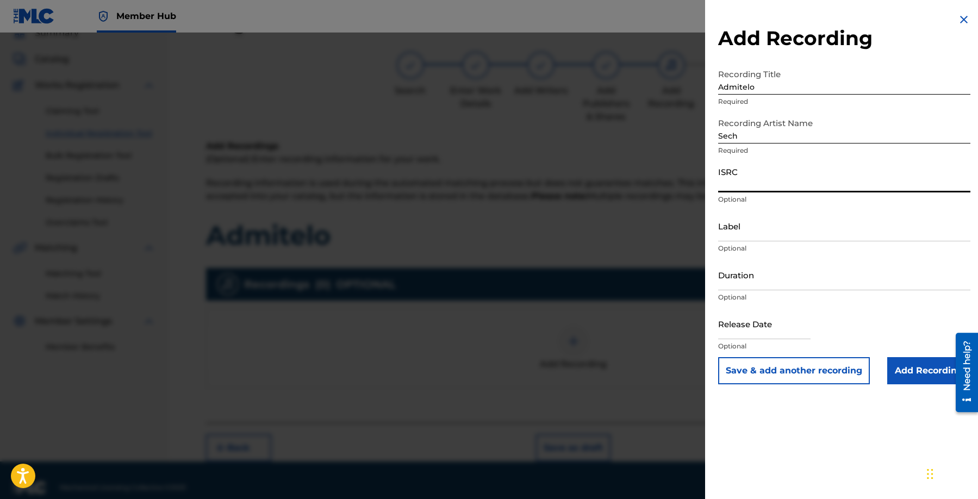
click at [758, 175] on input "ISRC" at bounding box center [844, 177] width 252 height 31
paste input "USTMP1701233"
type input "USTMP1701233"
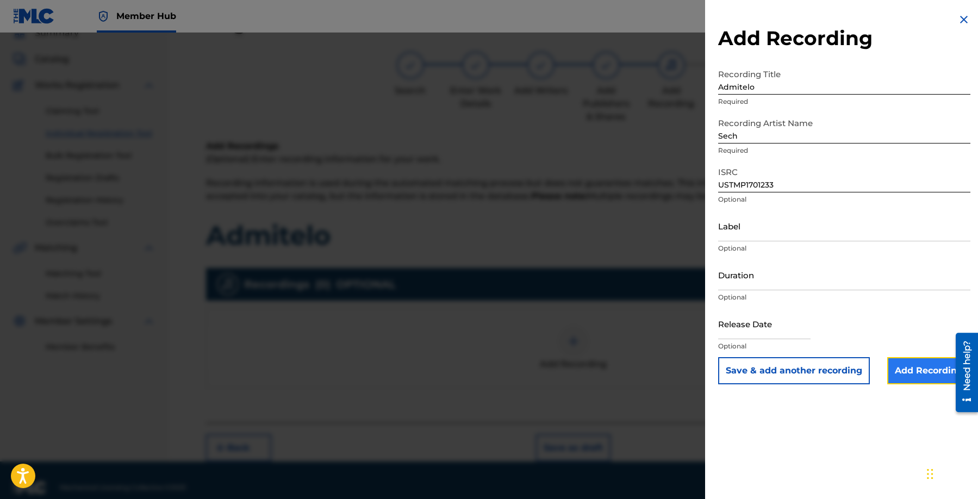
click at [915, 367] on input "Add Recording" at bounding box center [929, 370] width 83 height 27
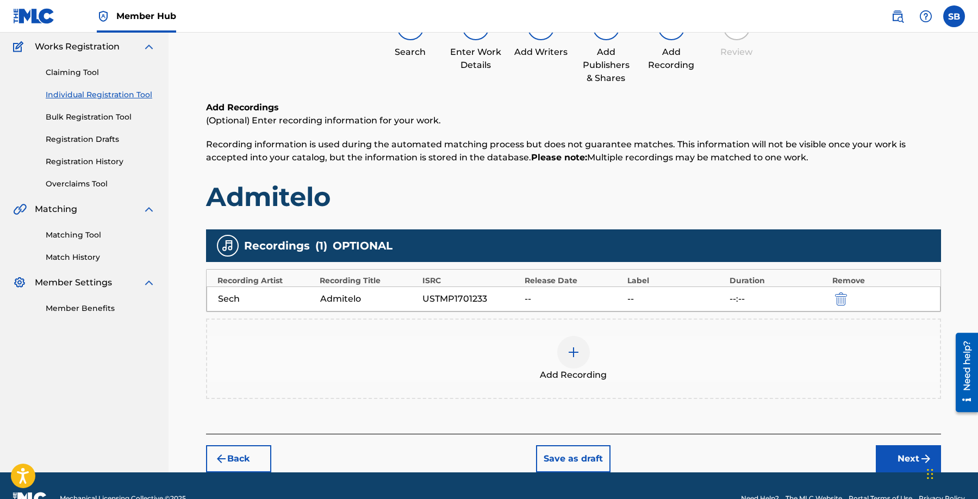
scroll to position [113, 0]
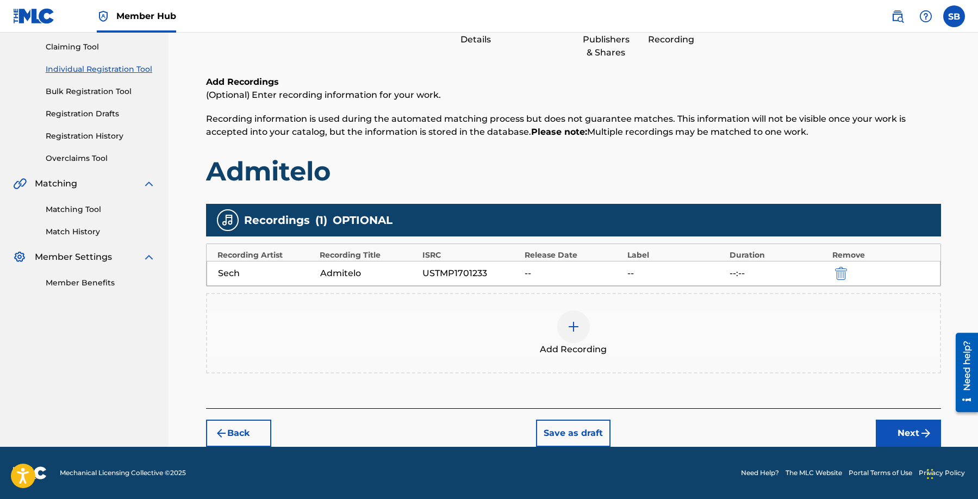
click at [556, 339] on div "Add Recording" at bounding box center [573, 334] width 733 height 46
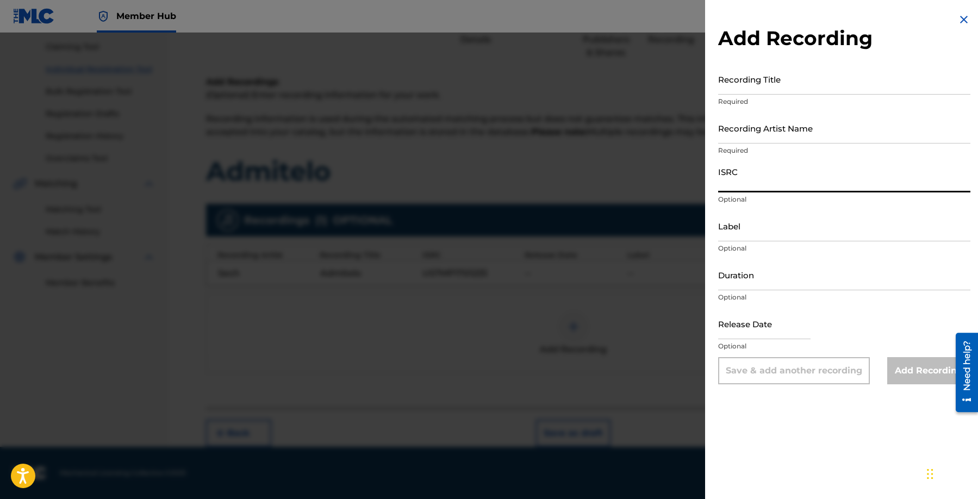
click at [788, 183] on input "ISRC" at bounding box center [844, 177] width 252 height 31
paste input "QZAPG1802588"
type input "QZAPG1802588"
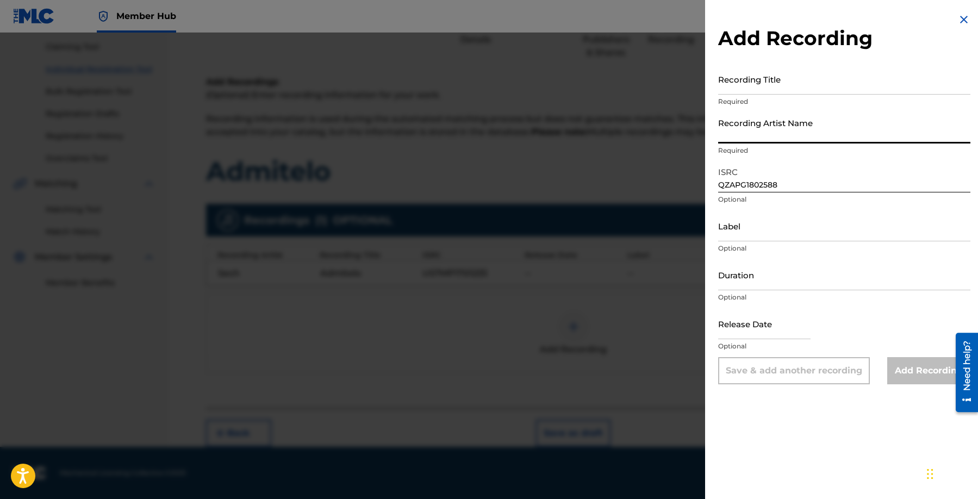
click at [883, 137] on input "Recording Artist Name" at bounding box center [844, 128] width 252 height 31
paste input "Sech"
type input "Sech"
click at [853, 69] on input "Recording Title" at bounding box center [844, 79] width 252 height 31
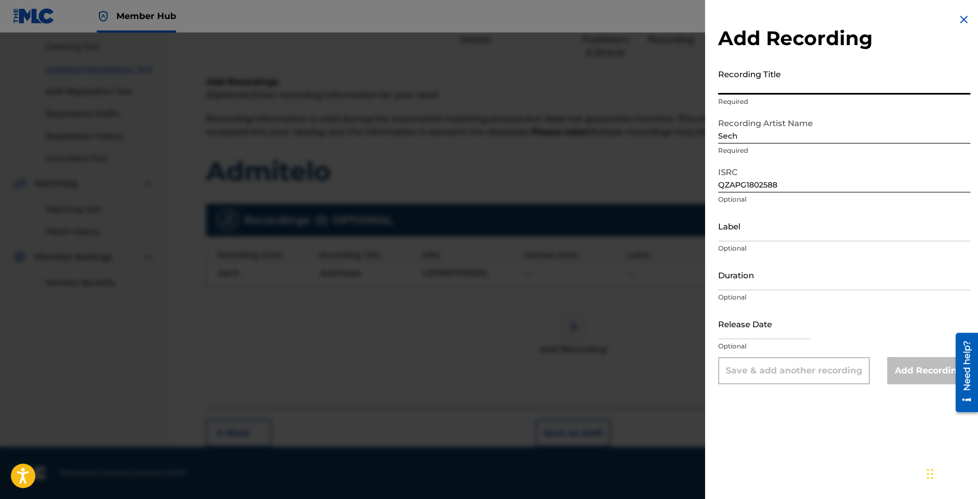
paste input "Admitelo"
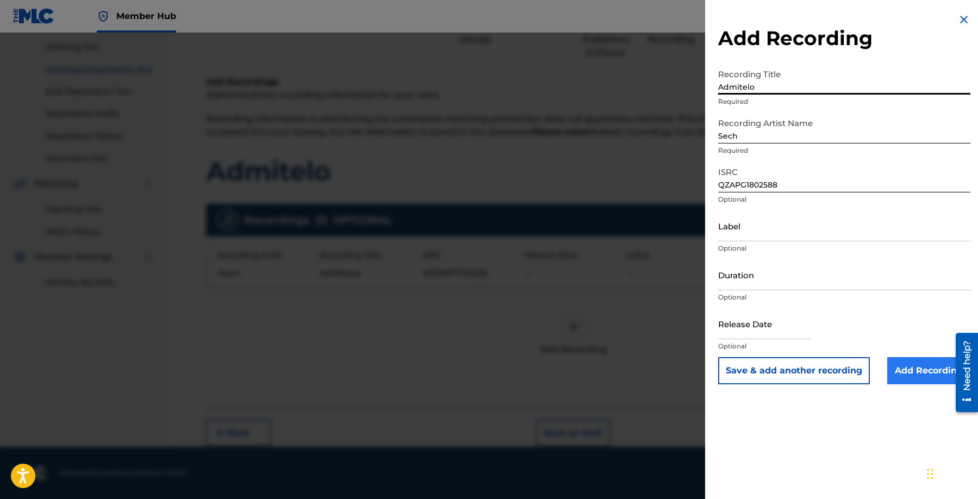
type input "Admitelo"
click at [902, 364] on input "Add Recording" at bounding box center [929, 370] width 83 height 27
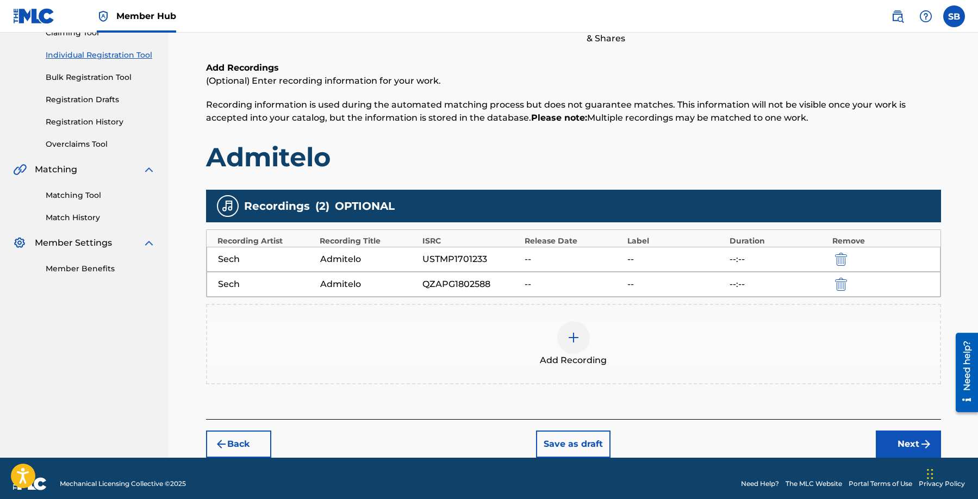
scroll to position [138, 0]
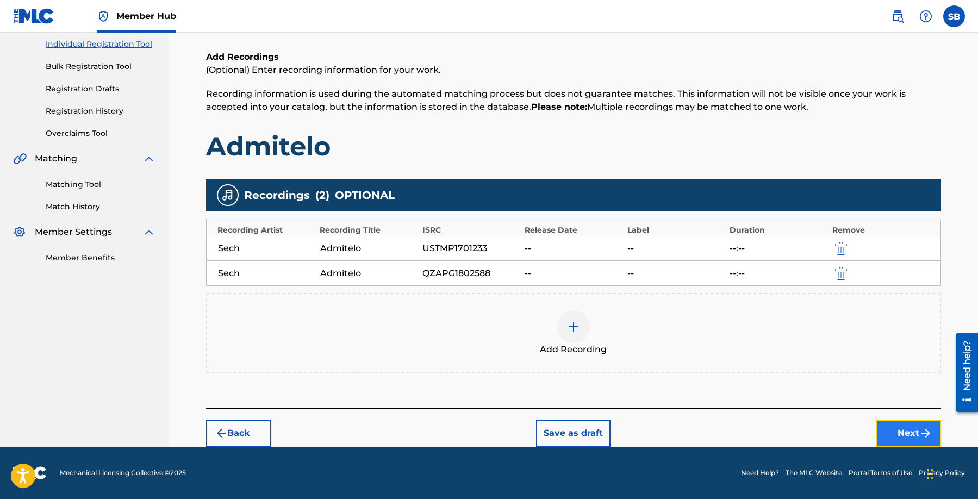
click at [908, 440] on button "Next" at bounding box center [908, 433] width 65 height 27
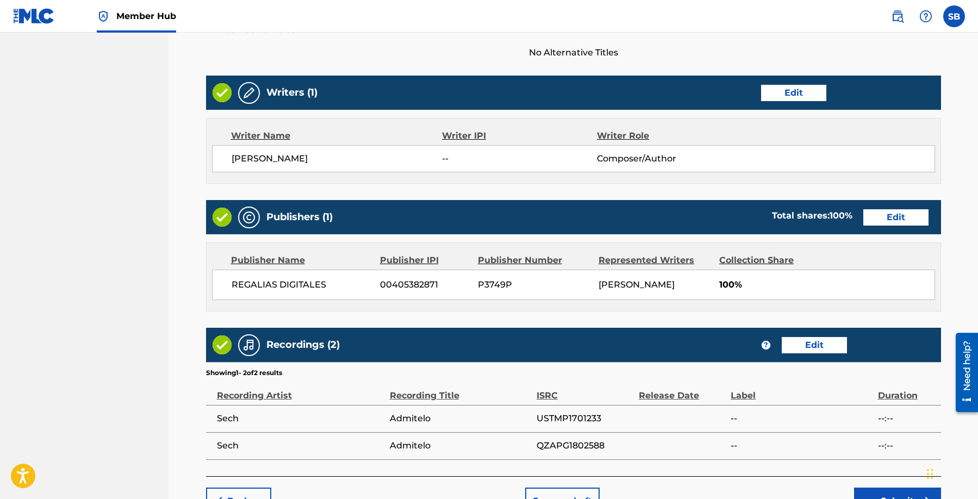
scroll to position [448, 0]
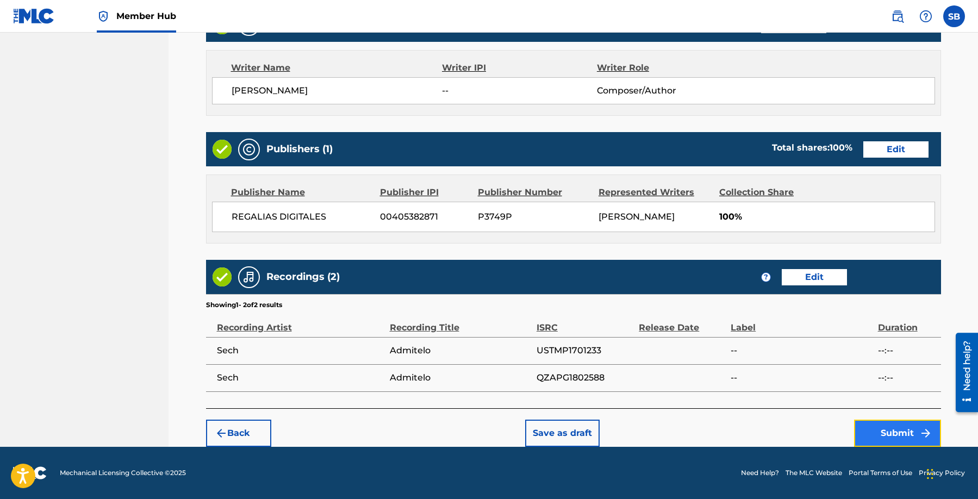
click at [884, 438] on button "Submit" at bounding box center [897, 433] width 87 height 27
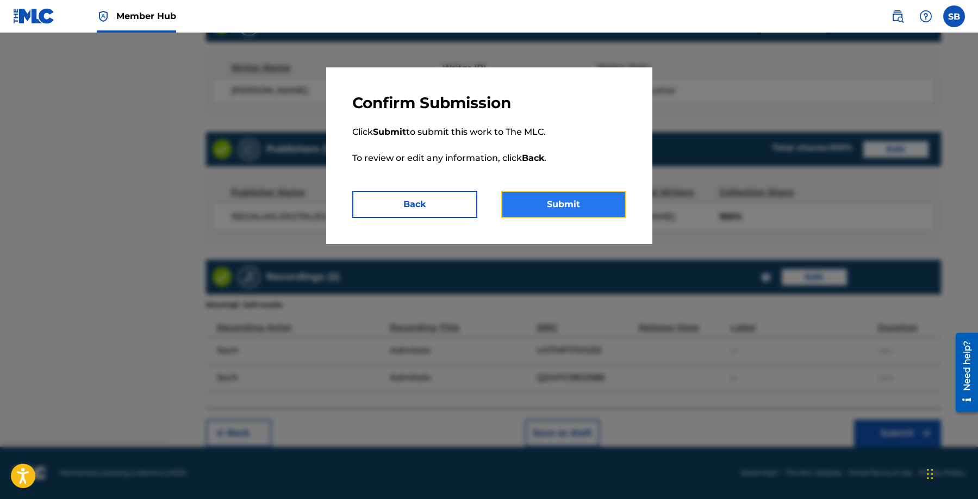
click at [572, 202] on button "Submit" at bounding box center [563, 204] width 125 height 27
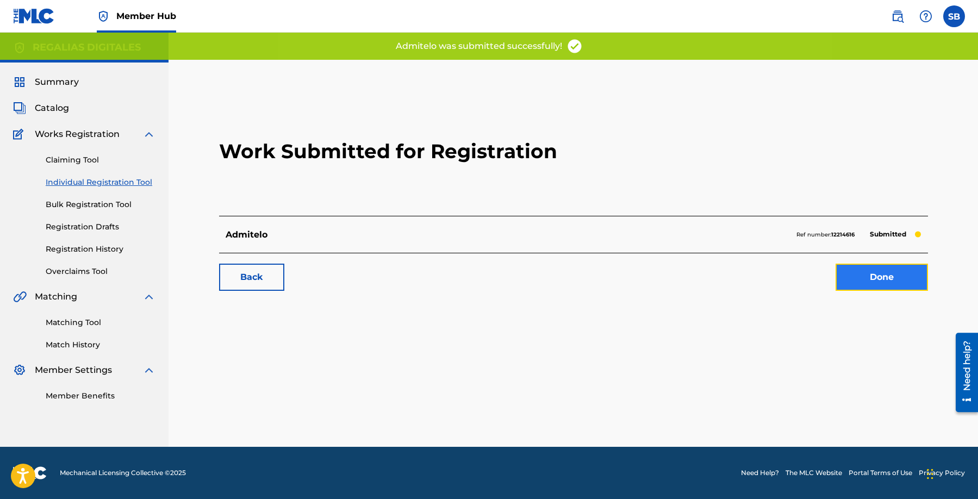
click at [901, 271] on link "Done" at bounding box center [882, 277] width 92 height 27
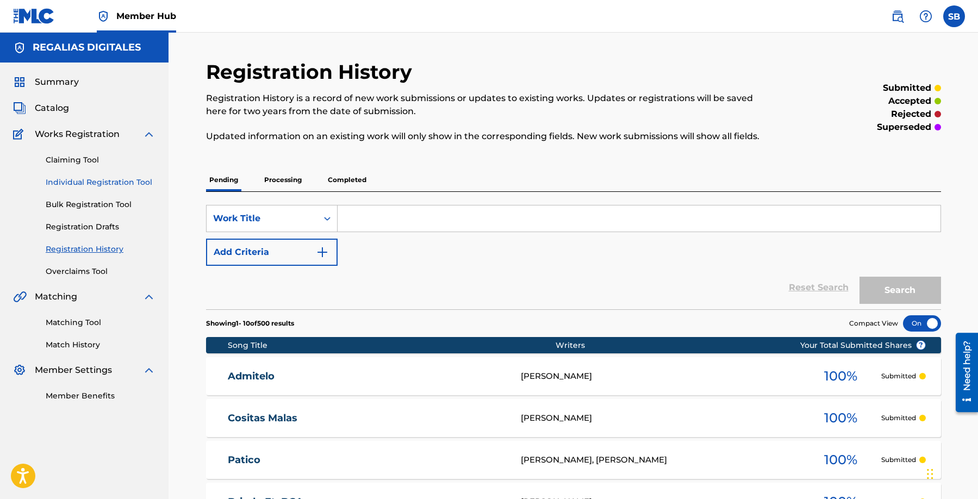
click at [139, 177] on link "Individual Registration Tool" at bounding box center [101, 182] width 110 height 11
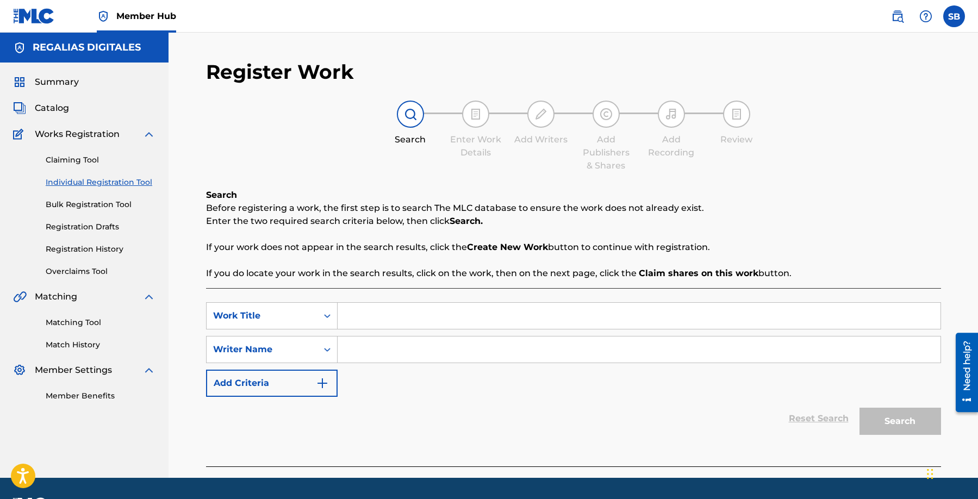
scroll to position [31, 0]
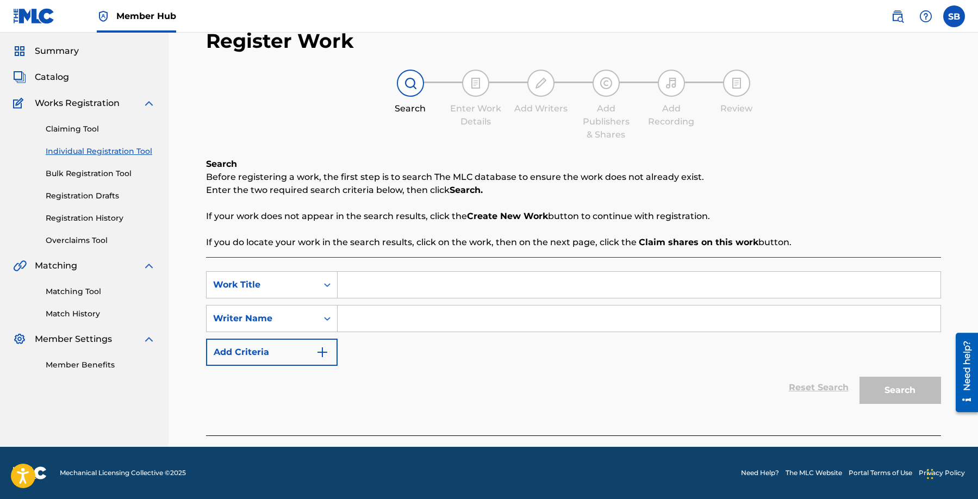
click at [392, 290] on input "Search Form" at bounding box center [639, 285] width 603 height 26
paste input "Sin Querer ft. BCA"
drag, startPoint x: 396, startPoint y: 284, endPoint x: 486, endPoint y: 292, distance: 90.6
click at [486, 292] on input "Sin Querer ft. BCA" at bounding box center [639, 285] width 603 height 26
type input "Sin Querer"
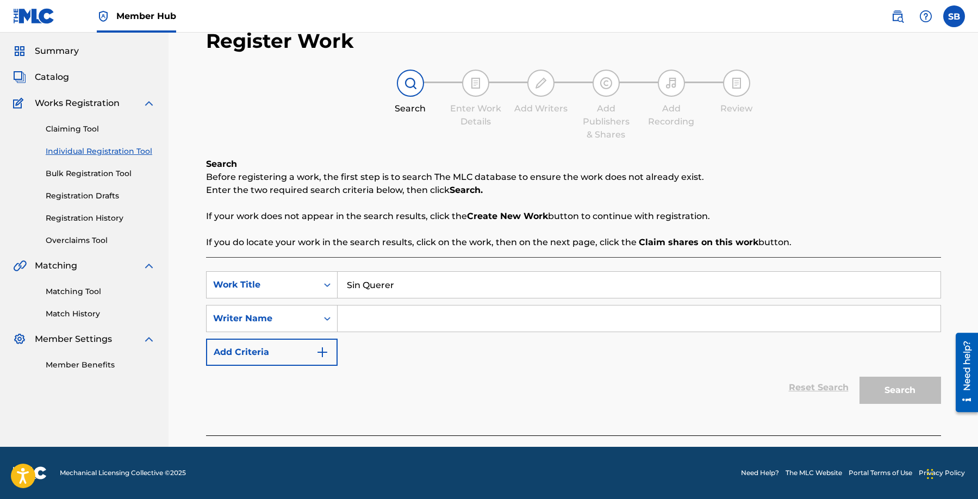
click at [444, 318] on input "Search Form" at bounding box center [639, 319] width 603 height 26
paste input "[PERSON_NAME]"
click at [901, 383] on button "Search" at bounding box center [901, 390] width 82 height 27
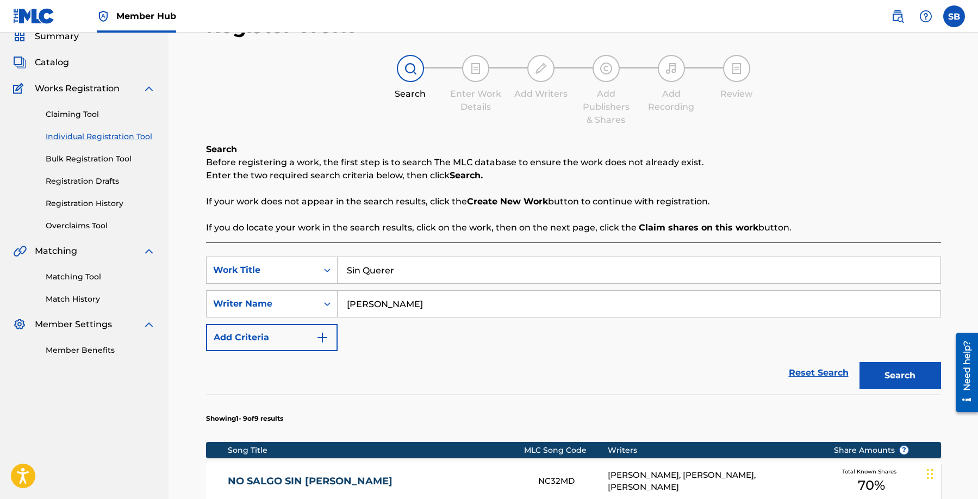
scroll to position [19, 0]
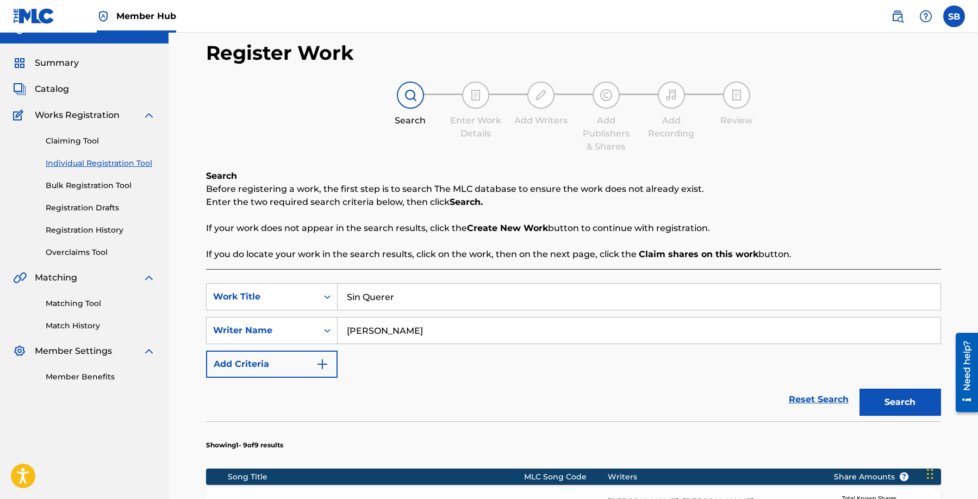
drag, startPoint x: 420, startPoint y: 328, endPoint x: 354, endPoint y: 328, distance: 65.8
click at [354, 328] on input "[PERSON_NAME]" at bounding box center [639, 331] width 603 height 26
type input "C"
type input "r"
type input "[PERSON_NAME]"
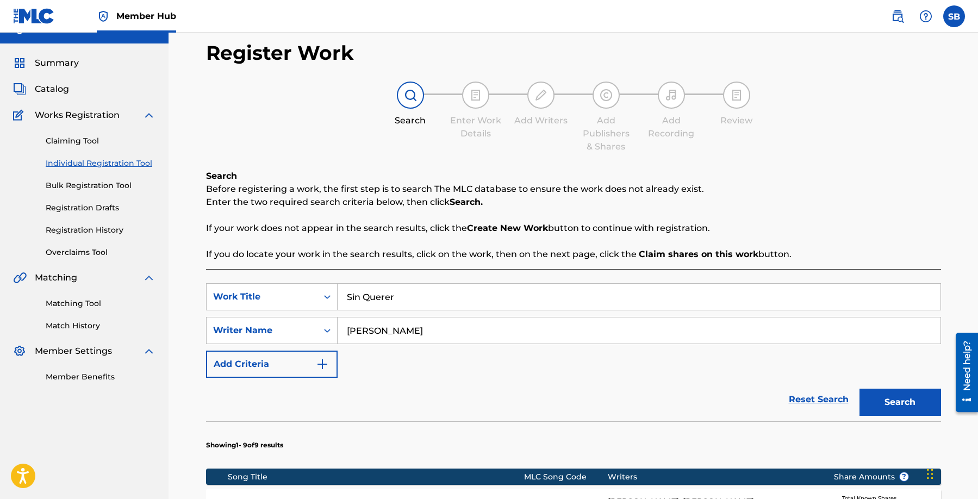
click at [860, 389] on button "Search" at bounding box center [901, 402] width 82 height 27
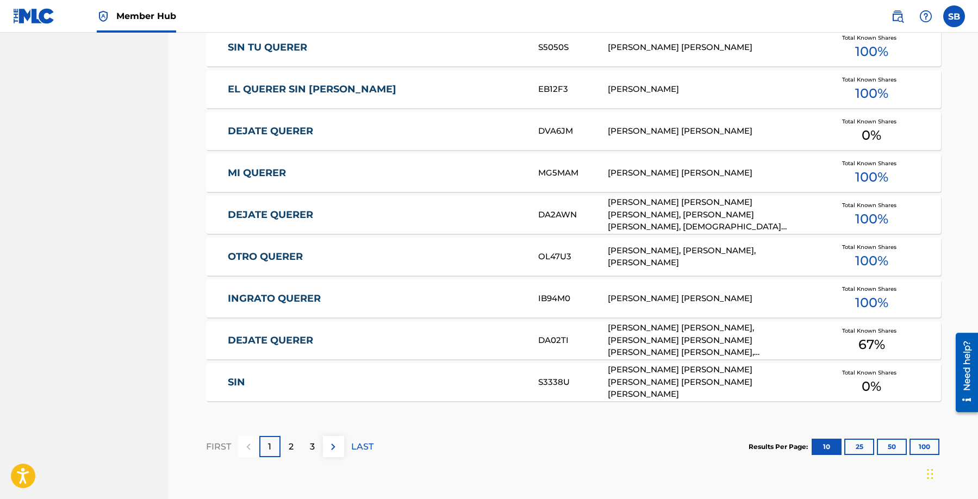
scroll to position [0, 0]
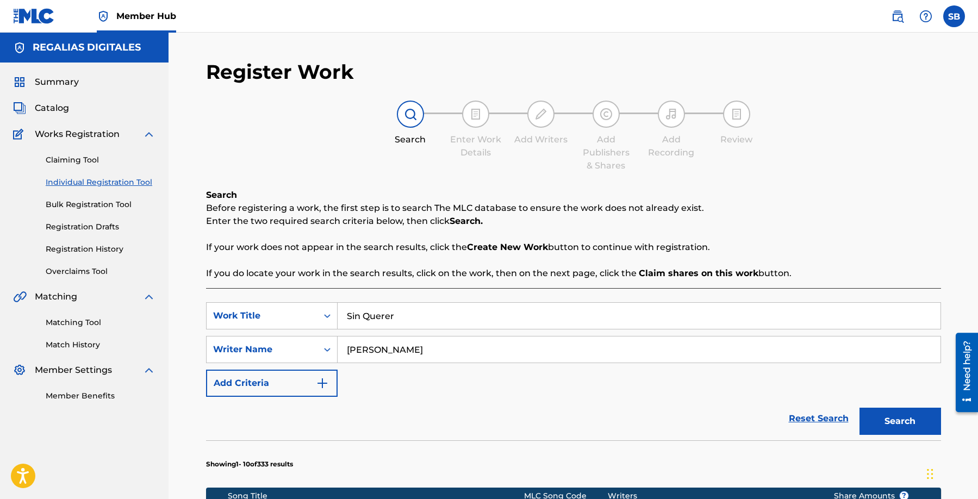
click at [396, 316] on input "Sin Querer" at bounding box center [639, 316] width 603 height 26
drag, startPoint x: 396, startPoint y: 316, endPoint x: 374, endPoint y: 315, distance: 22.9
click at [374, 315] on input "Sin Querer" at bounding box center [639, 316] width 603 height 26
type input "S"
paste input "Sin Querer ft. BCA"
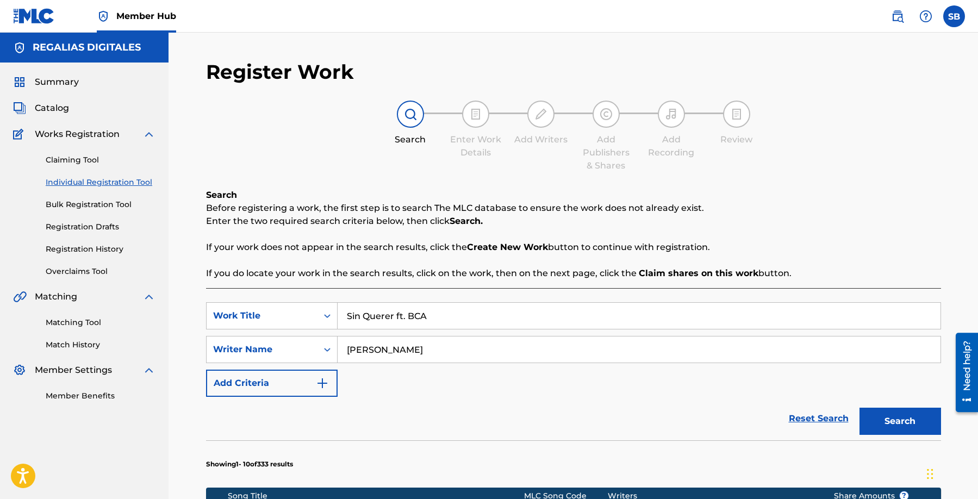
type input "Sin Querer ft. BCA"
click at [860, 408] on button "Search" at bounding box center [901, 421] width 82 height 27
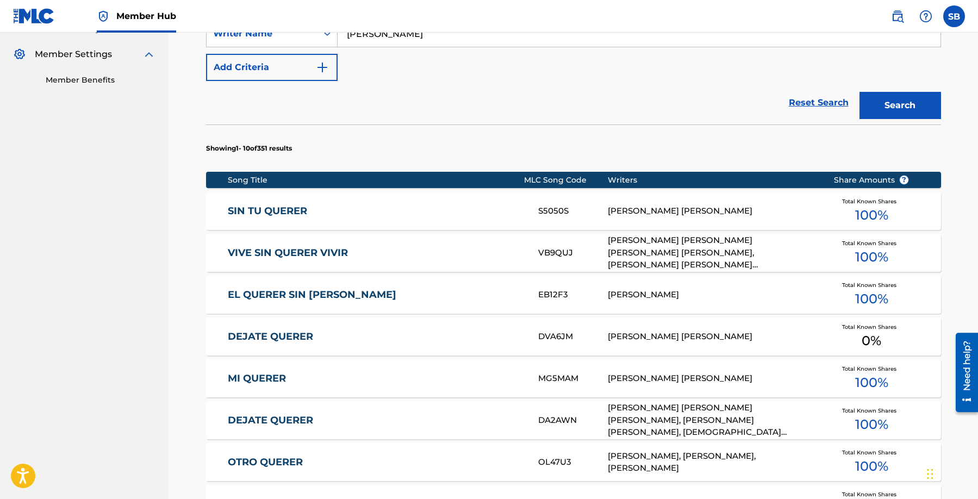
scroll to position [614, 0]
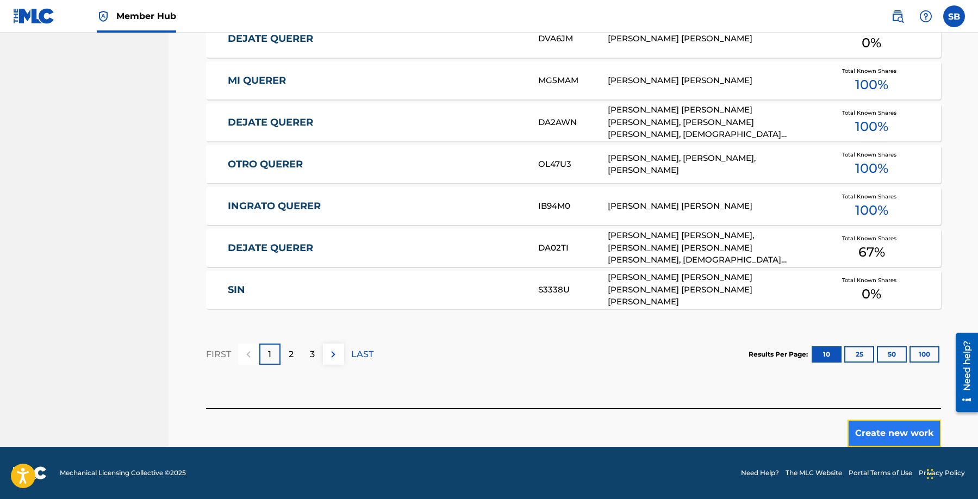
click at [857, 439] on button "Create new work" at bounding box center [895, 433] width 94 height 27
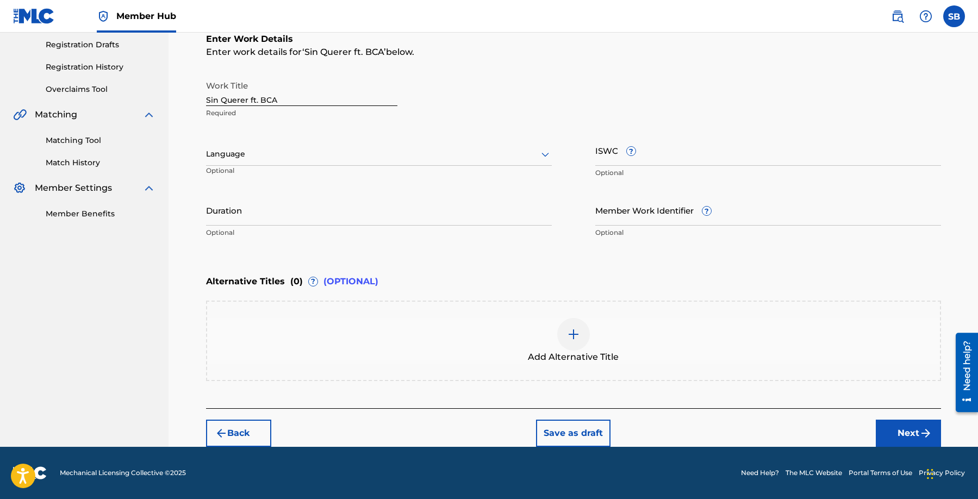
scroll to position [182, 0]
click at [286, 166] on p "Optional" at bounding box center [258, 175] width 105 height 18
click at [286, 159] on div at bounding box center [379, 154] width 346 height 14
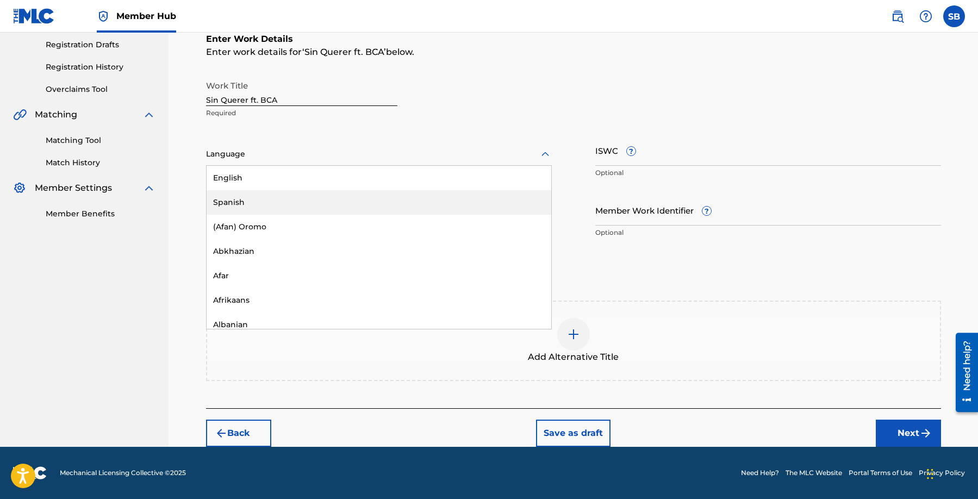
click at [287, 200] on div "Spanish" at bounding box center [379, 202] width 345 height 24
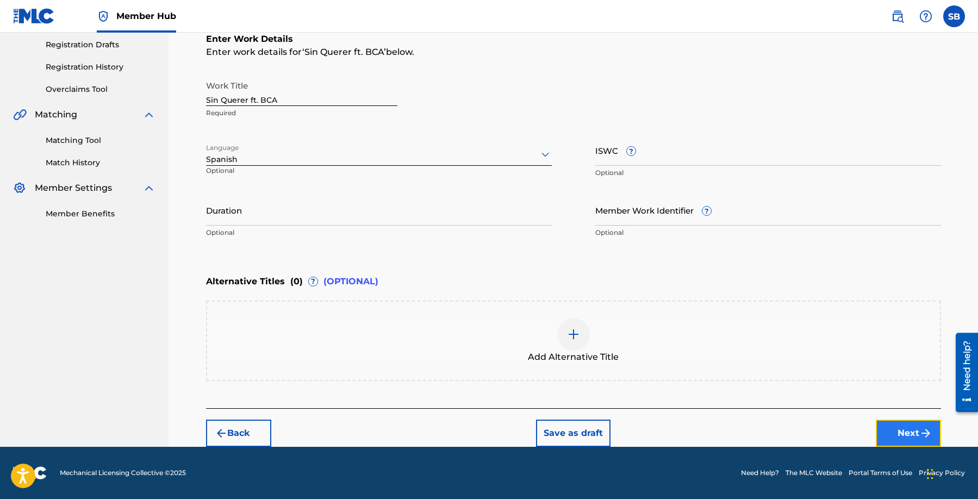
click at [894, 425] on button "Next" at bounding box center [908, 433] width 65 height 27
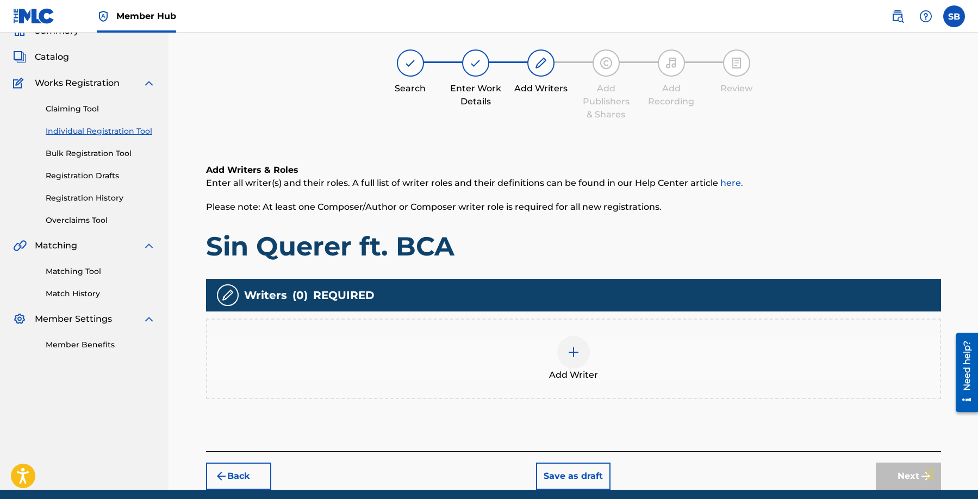
scroll to position [49, 0]
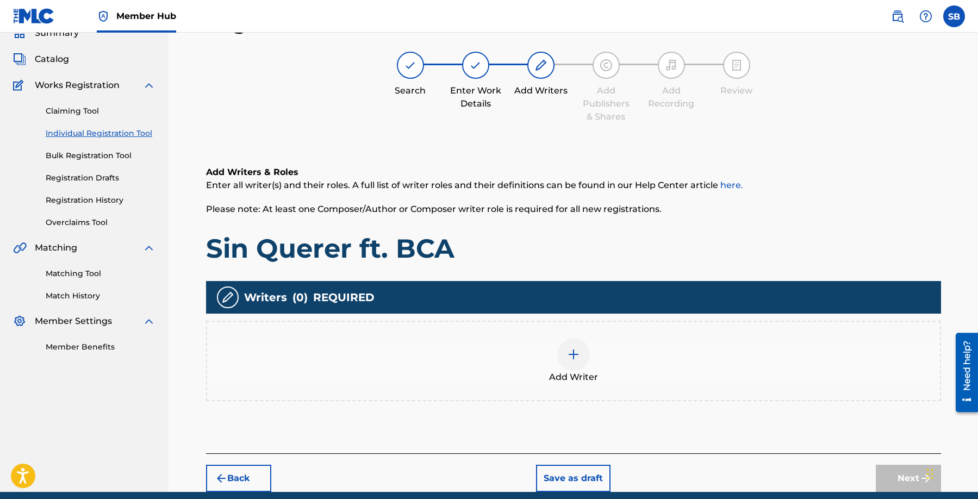
click at [643, 342] on div "Add Writer" at bounding box center [573, 361] width 733 height 46
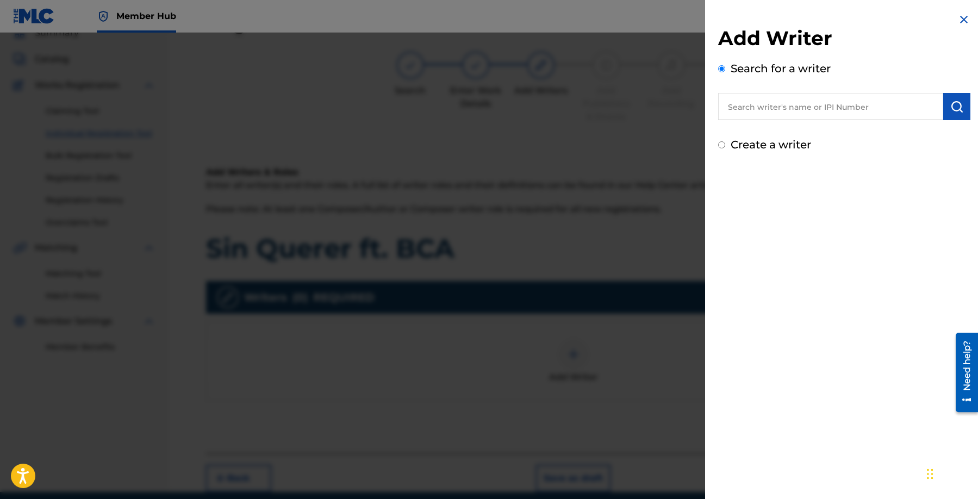
click at [796, 104] on input "text" at bounding box center [830, 106] width 225 height 27
paste input "[PERSON_NAME]"
type input "[PERSON_NAME]"
click at [956, 111] on img "submit" at bounding box center [957, 106] width 13 height 13
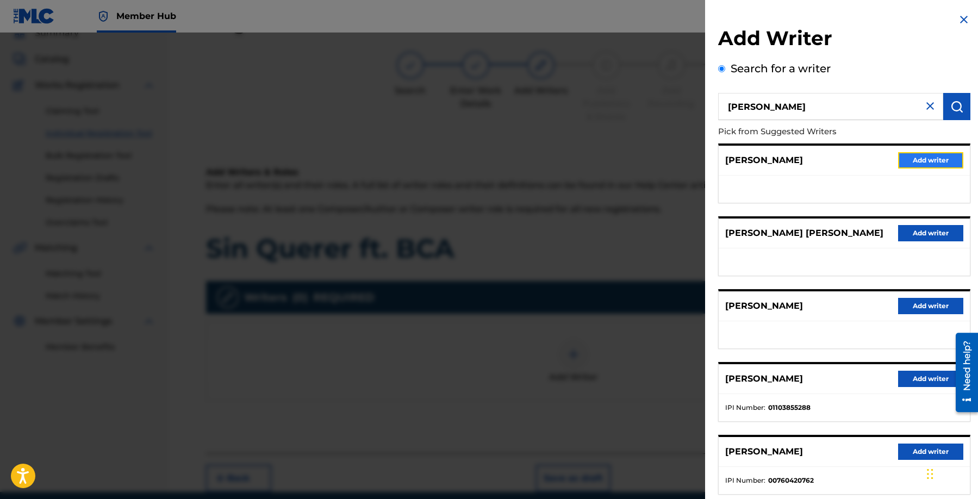
click at [932, 159] on button "Add writer" at bounding box center [930, 160] width 65 height 16
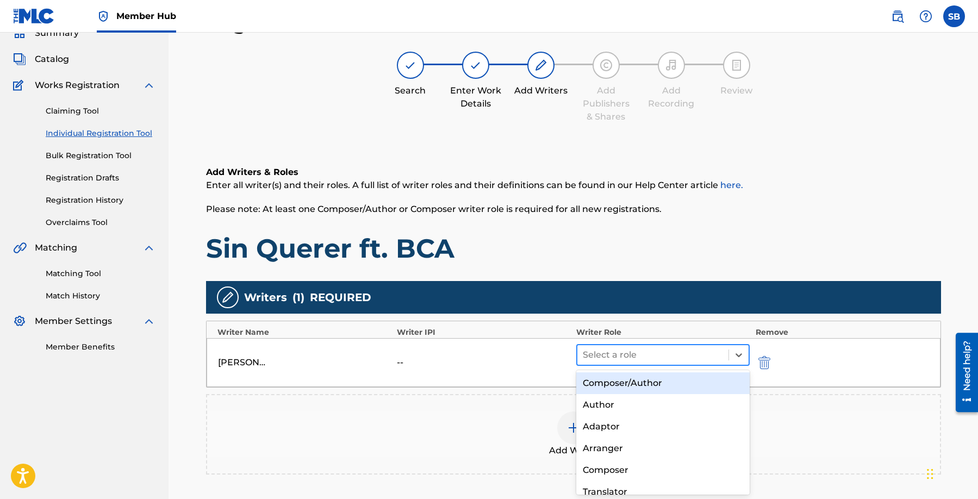
click at [650, 364] on div "Select a role" at bounding box center [654, 355] width 152 height 20
click at [639, 387] on div "Composer/Author" at bounding box center [663, 384] width 174 height 22
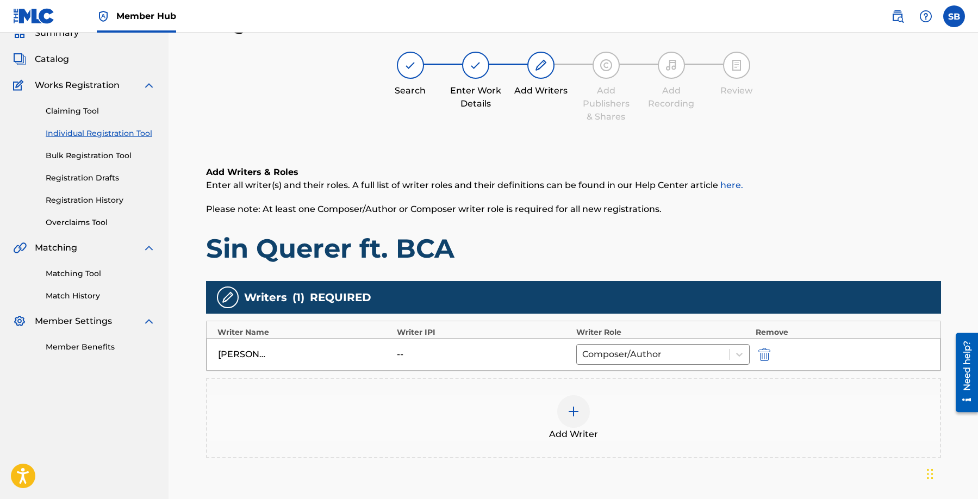
click at [580, 404] on div at bounding box center [573, 411] width 33 height 33
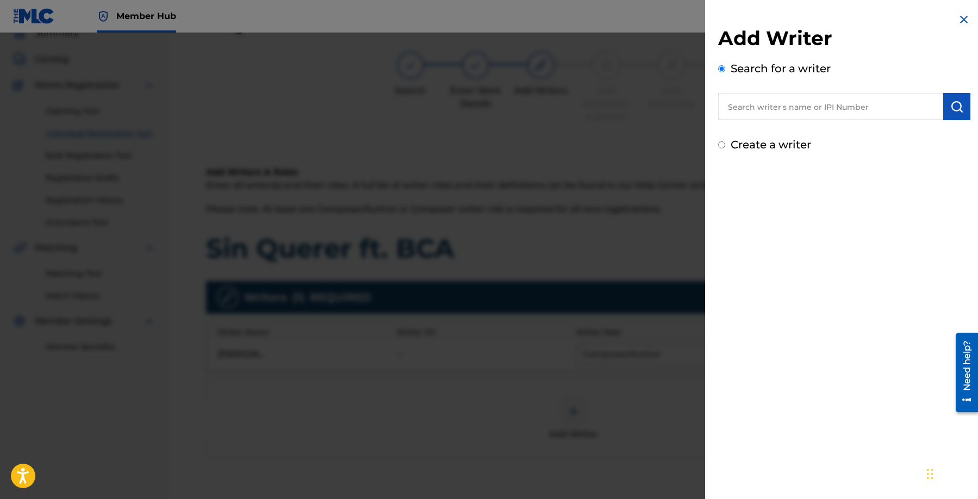
click at [840, 113] on input "text" at bounding box center [830, 106] width 225 height 27
paste input "[PERSON_NAME])"
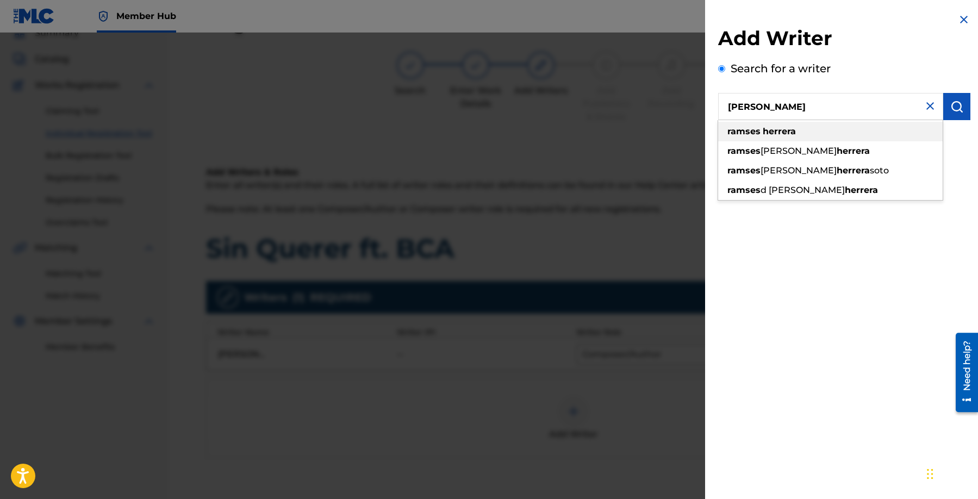
click at [857, 130] on div "[PERSON_NAME]" at bounding box center [830, 132] width 225 height 20
type input "[PERSON_NAME]"
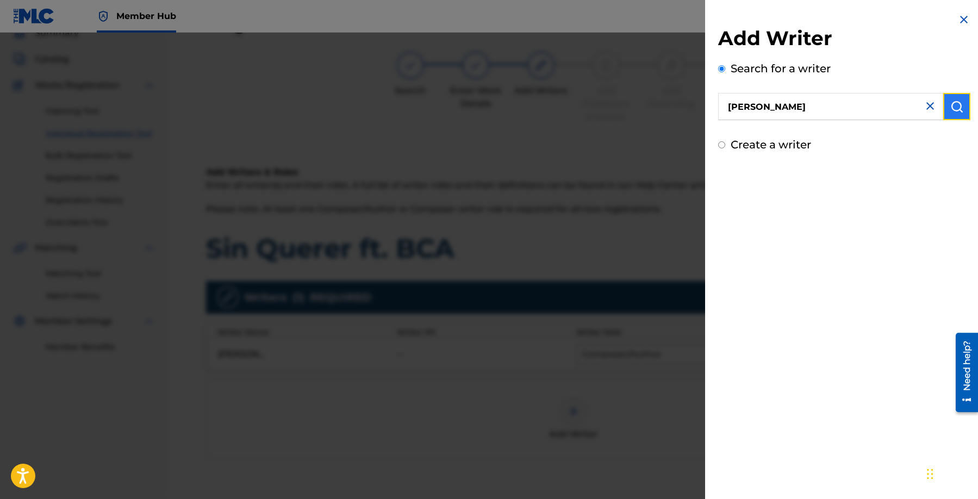
click at [958, 110] on img "submit" at bounding box center [957, 106] width 13 height 13
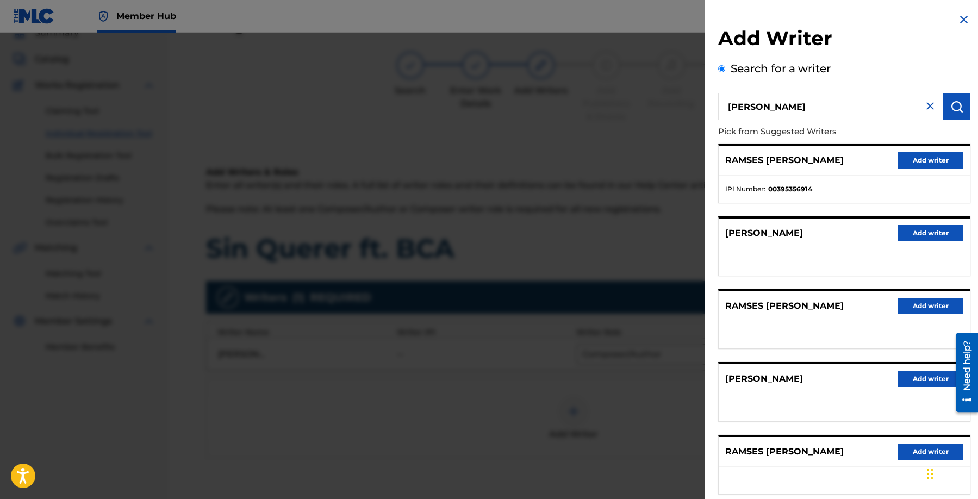
click at [932, 222] on div "[PERSON_NAME] Add writer" at bounding box center [844, 234] width 251 height 30
click at [920, 233] on button "Add writer" at bounding box center [930, 233] width 65 height 16
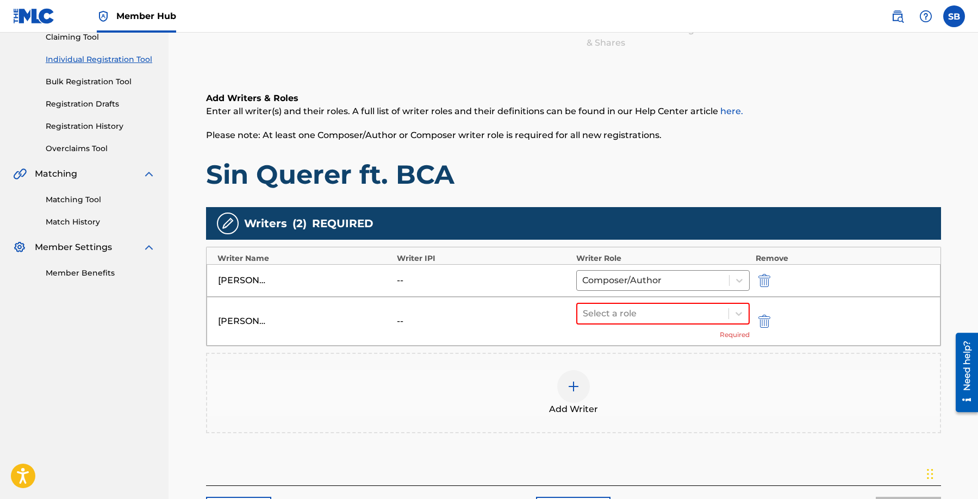
scroll to position [200, 0]
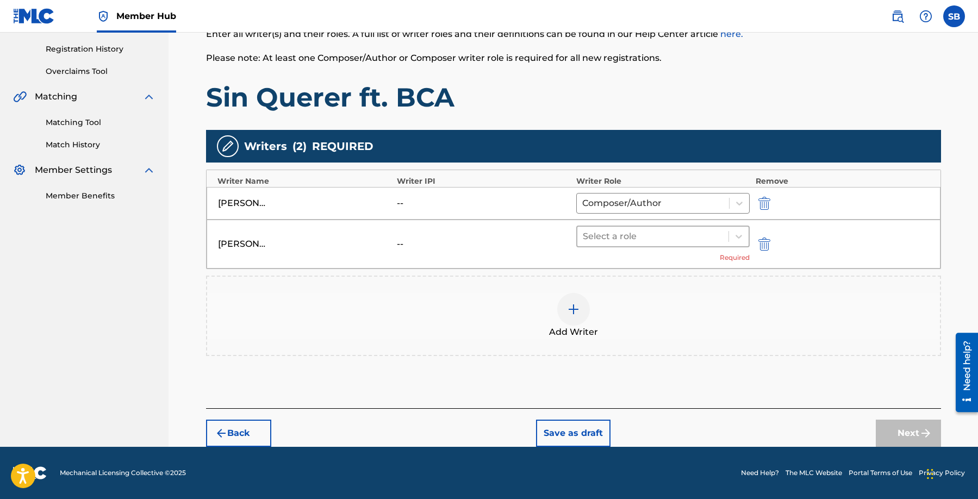
click at [649, 242] on div at bounding box center [653, 236] width 141 height 15
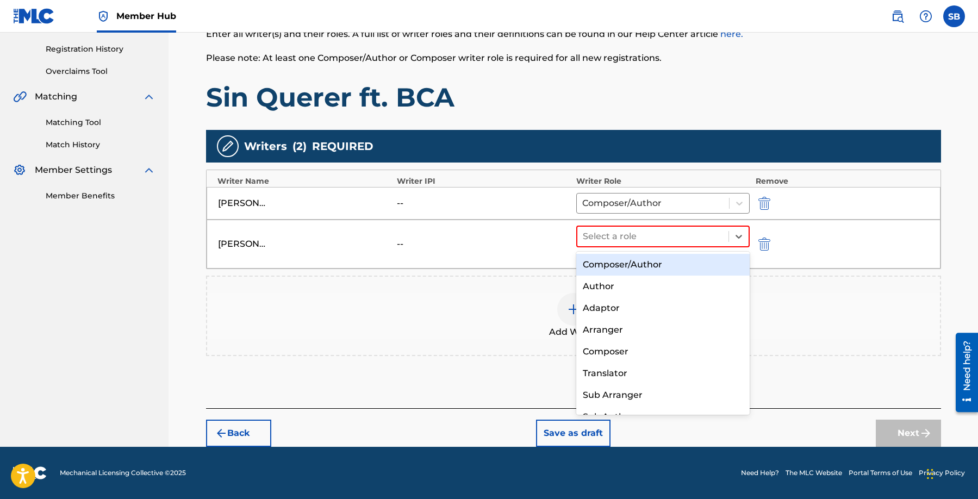
click at [656, 269] on div "Composer/Author" at bounding box center [663, 265] width 174 height 22
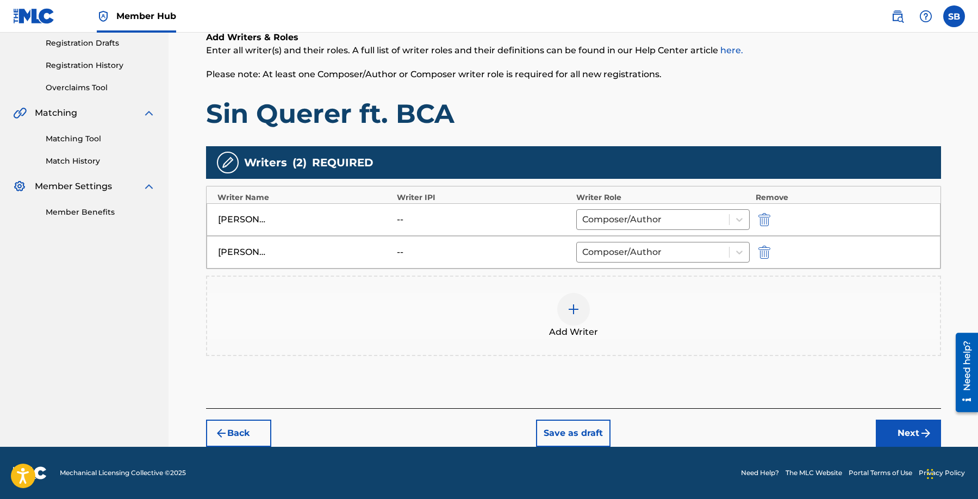
scroll to position [184, 0]
click at [901, 428] on button "Next" at bounding box center [908, 433] width 65 height 27
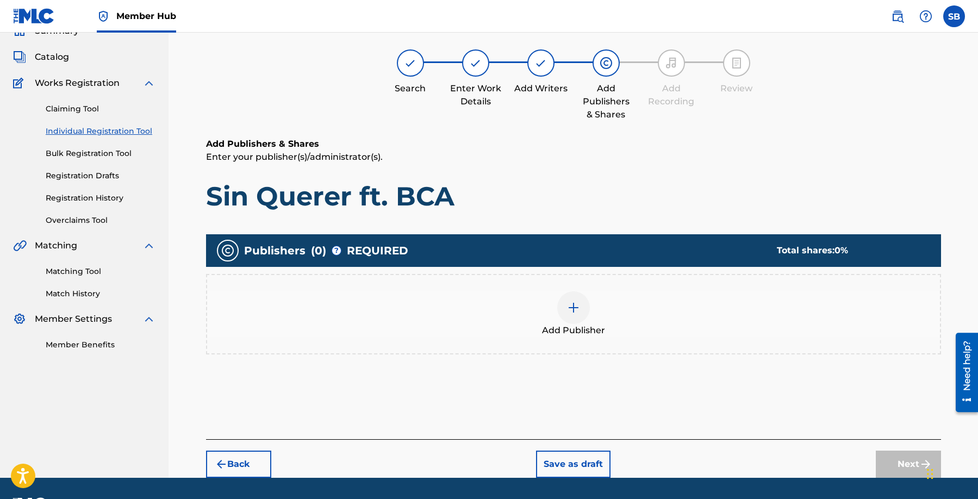
scroll to position [49, 0]
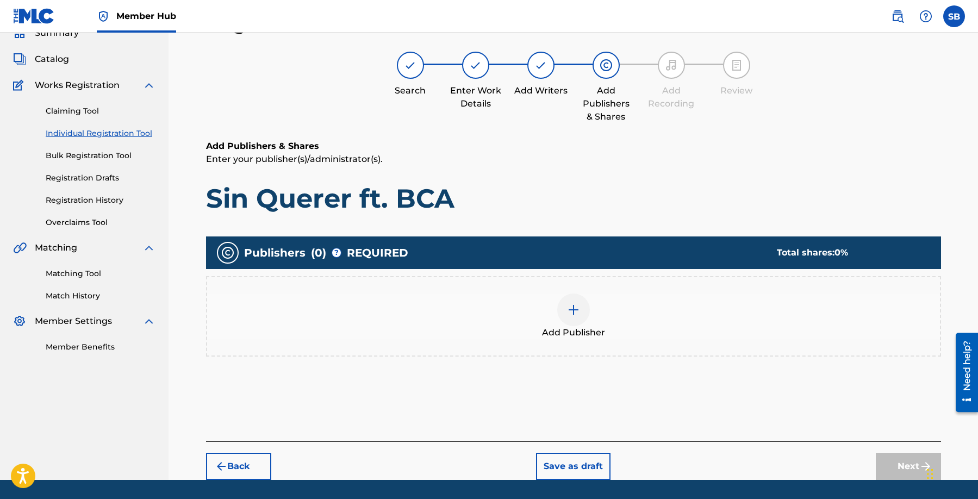
click at [590, 323] on div "Add Publisher" at bounding box center [573, 317] width 733 height 46
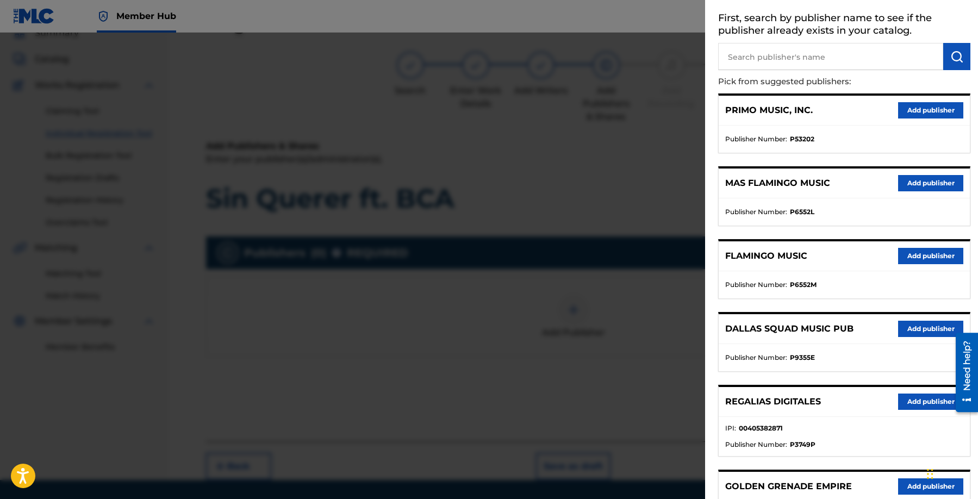
scroll to position [60, 0]
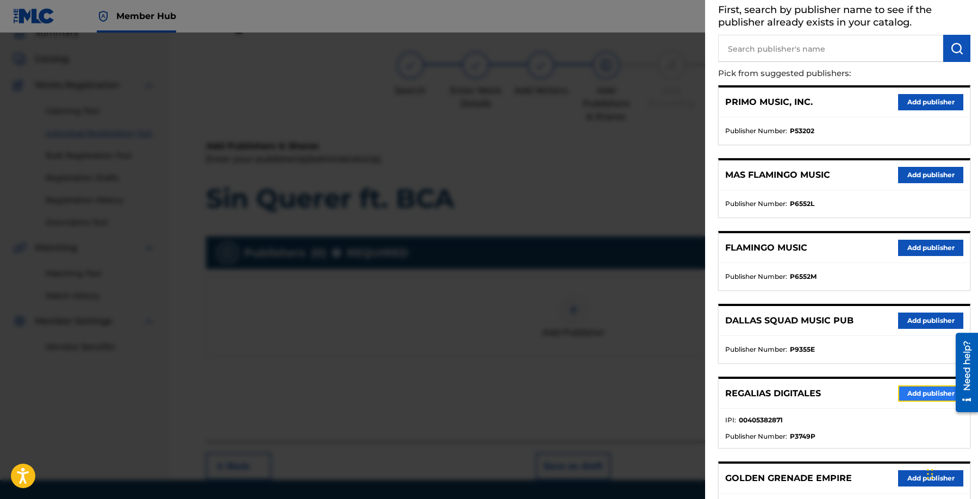
click at [921, 391] on button "Add publisher" at bounding box center [930, 394] width 65 height 16
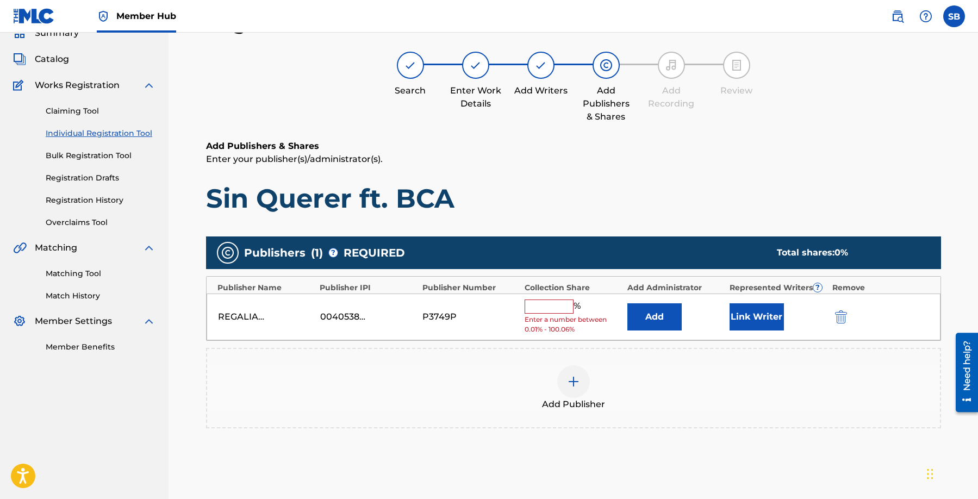
click at [561, 308] on input "text" at bounding box center [549, 307] width 49 height 14
type input "100"
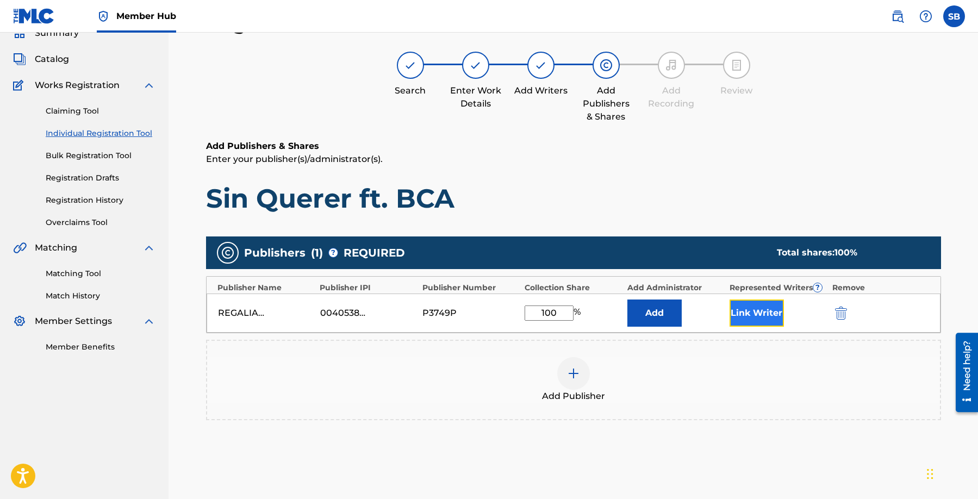
click at [753, 314] on button "Link Writer" at bounding box center [757, 313] width 54 height 27
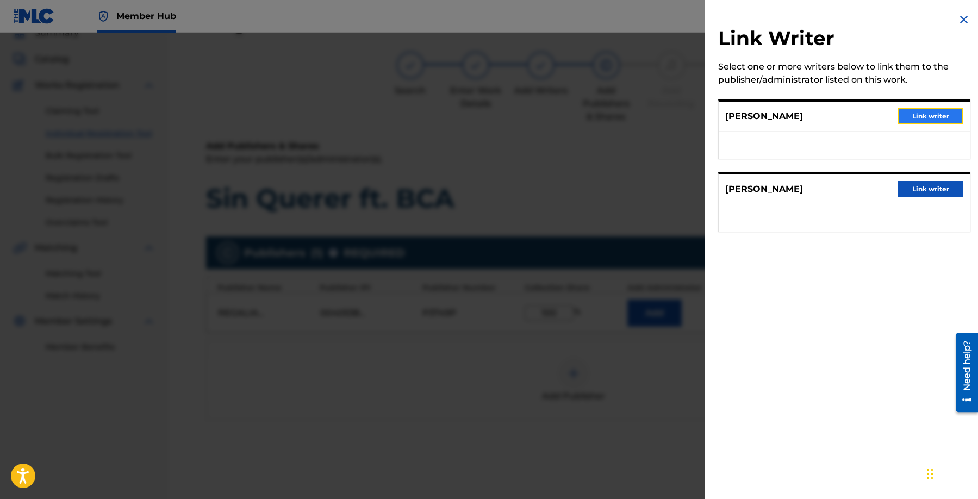
click at [930, 117] on button "Link writer" at bounding box center [930, 116] width 65 height 16
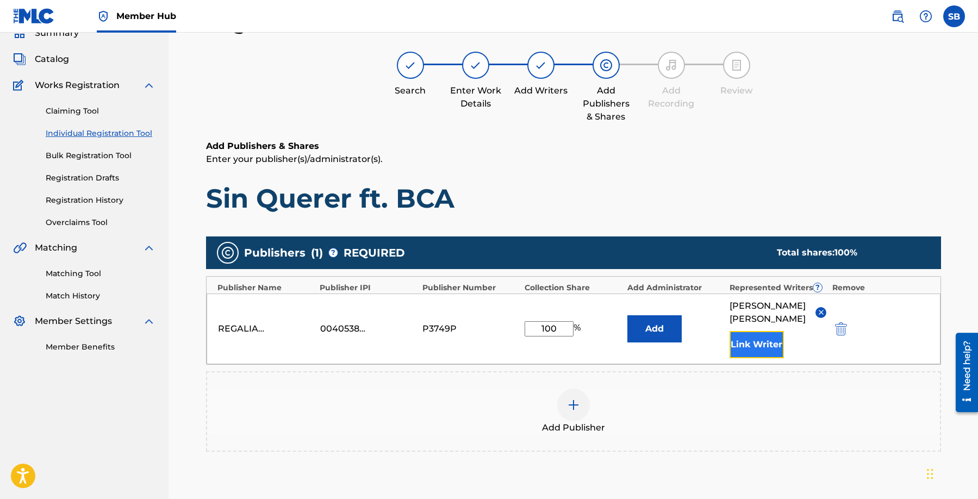
click at [766, 339] on button "Link Writer" at bounding box center [757, 344] width 54 height 27
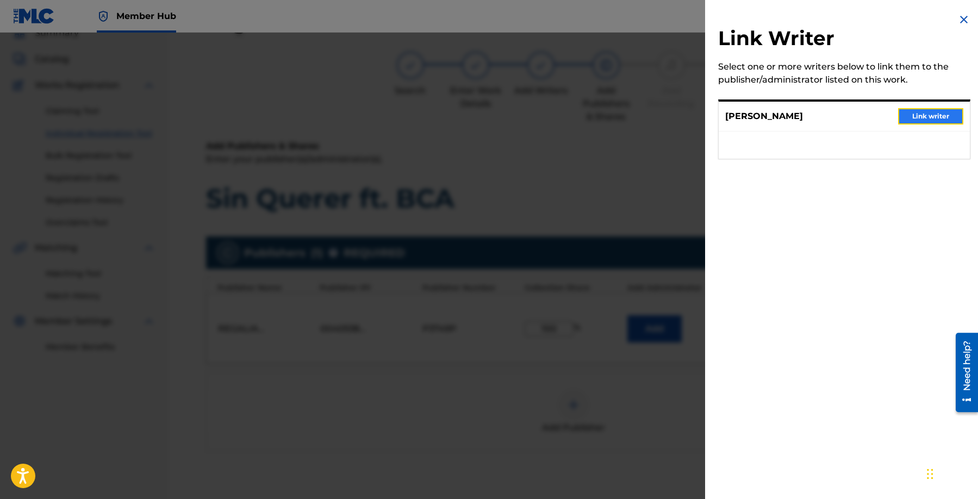
click at [945, 116] on button "Link writer" at bounding box center [930, 116] width 65 height 16
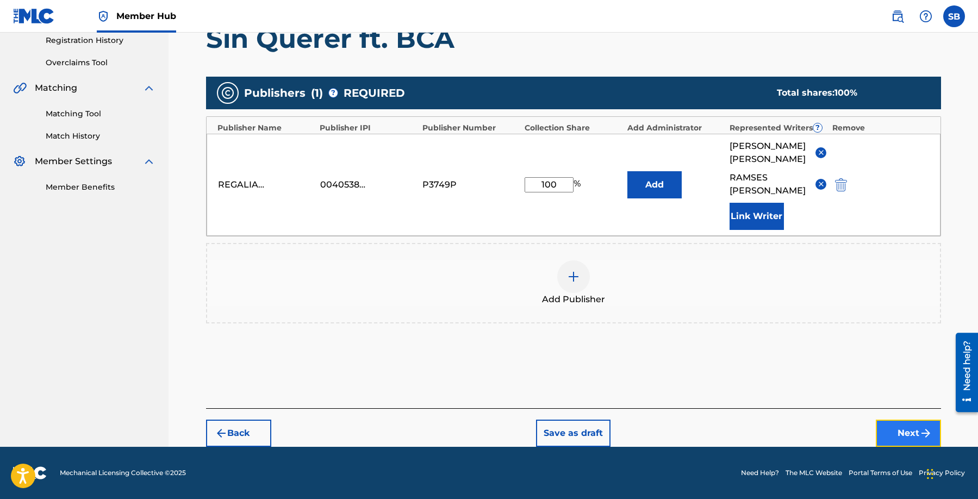
click at [876, 426] on button "Next" at bounding box center [908, 433] width 65 height 27
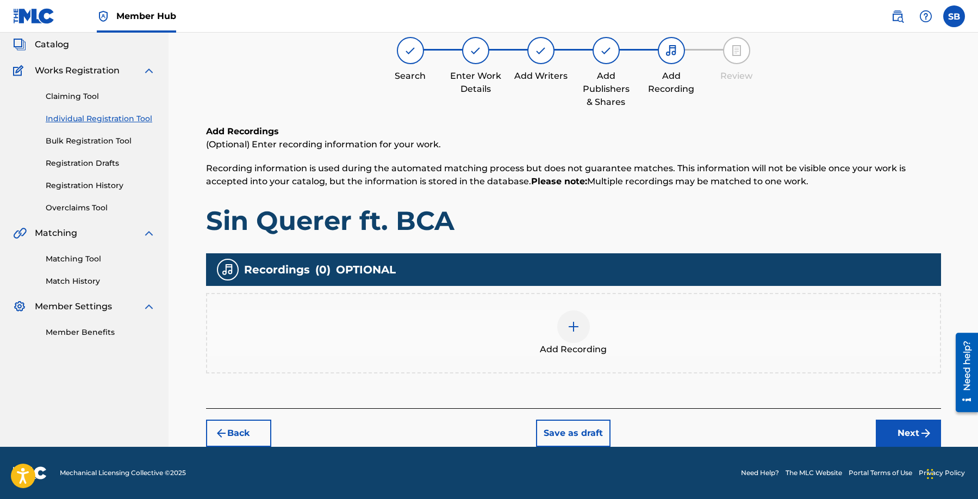
scroll to position [49, 0]
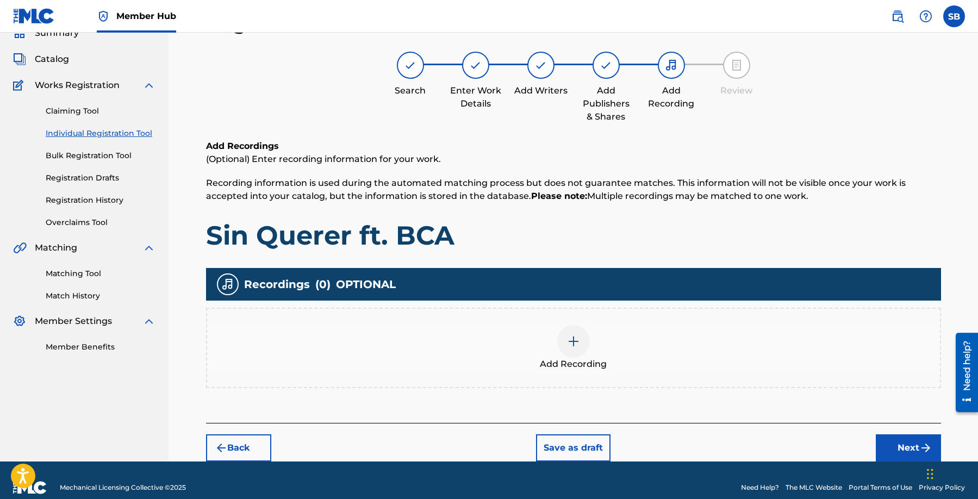
click at [569, 336] on img at bounding box center [573, 341] width 13 height 13
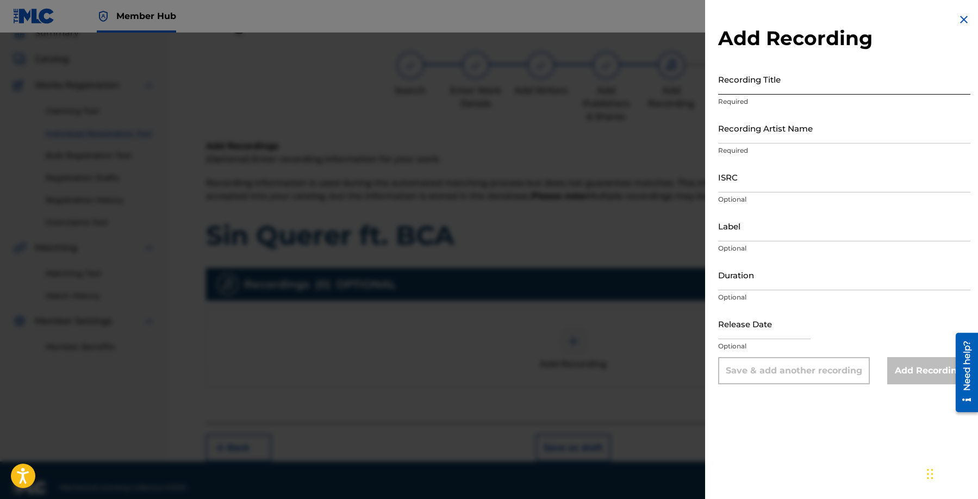
click at [746, 84] on input "Recording Title" at bounding box center [844, 79] width 252 height 31
paste input "Sin Querer"
type input "Sin Querer"
click at [764, 133] on input "Recording Artist Name" at bounding box center [844, 128] width 252 height 31
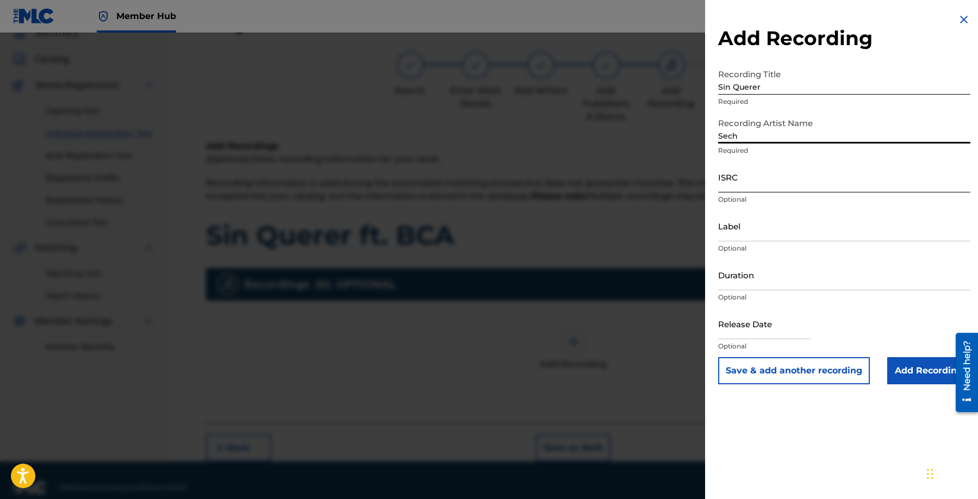
type input "Sech"
click at [755, 171] on input "ISRC" at bounding box center [844, 177] width 252 height 31
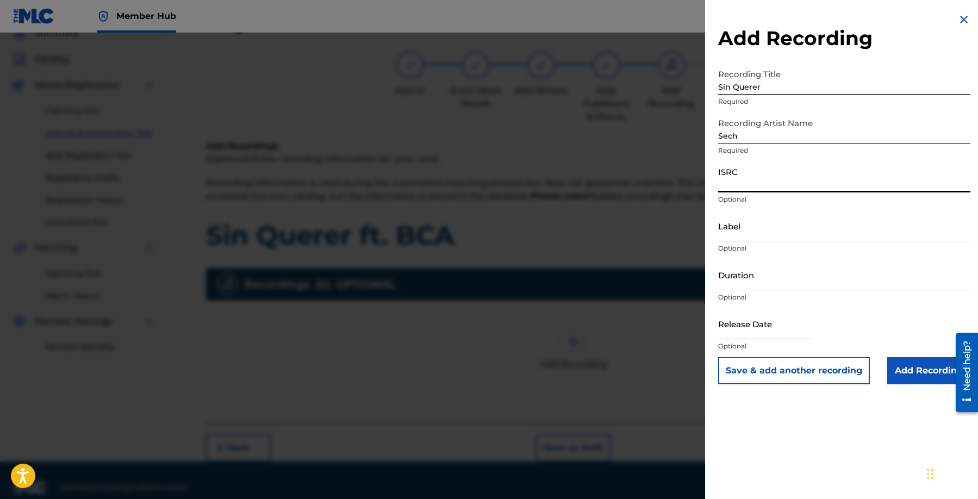
click at [776, 177] on input "ISRC" at bounding box center [844, 177] width 252 height 31
paste input "QZAPG1802587,"
type input "QZAPG1802587"
click at [909, 357] on input "Add Recording" at bounding box center [929, 370] width 83 height 27
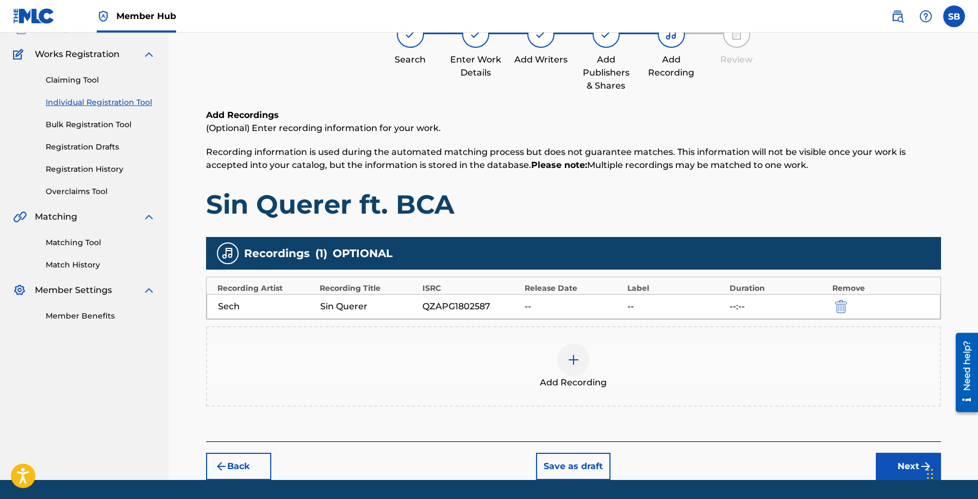
scroll to position [113, 0]
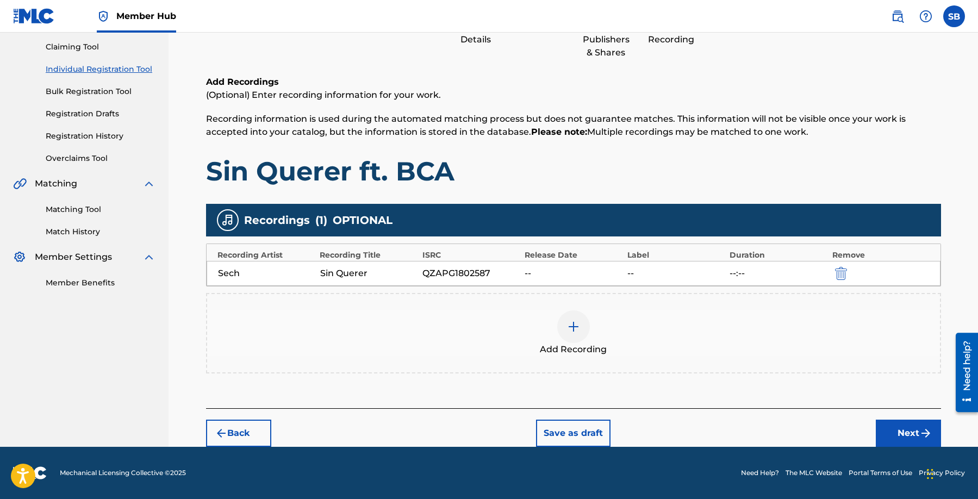
click at [574, 340] on div at bounding box center [573, 327] width 33 height 33
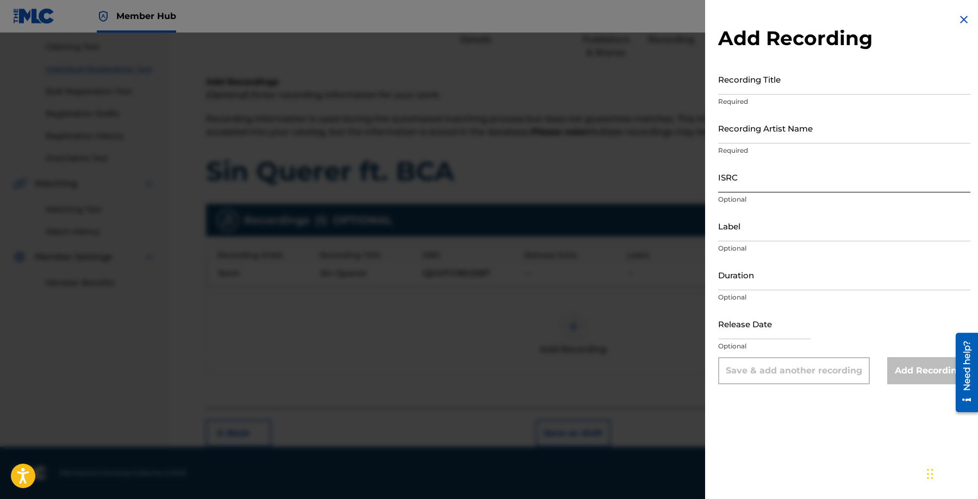
click at [779, 177] on input "ISRC" at bounding box center [844, 177] width 252 height 31
paste input "TCADJ1788377"
type input "TCADJ1788377"
click at [818, 80] on input "Recording Title" at bounding box center [844, 79] width 252 height 31
paste input "Sin Querer"
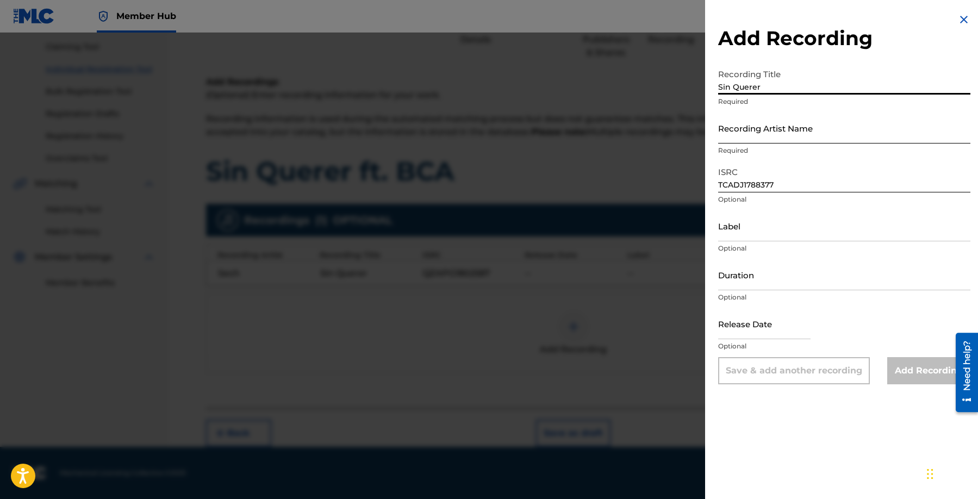
type input "Sin Querer"
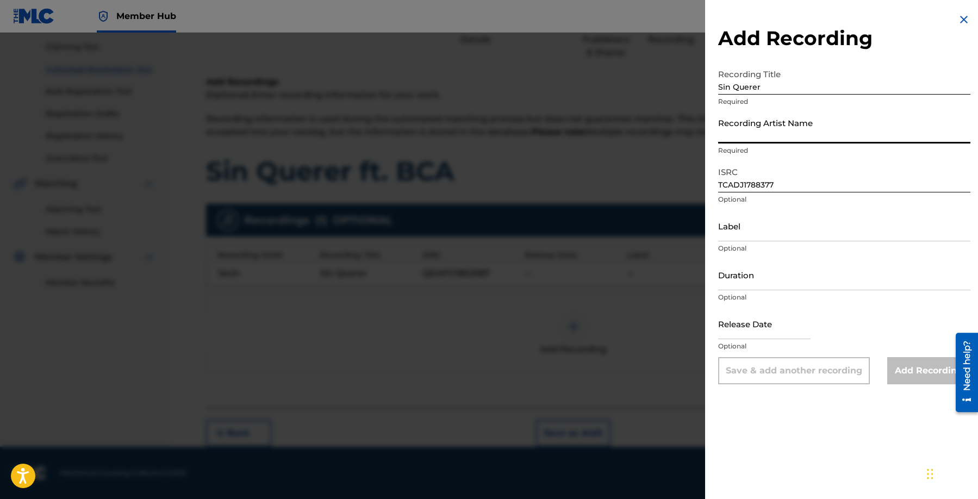
click at [810, 137] on input "Recording Artist Name" at bounding box center [844, 128] width 252 height 31
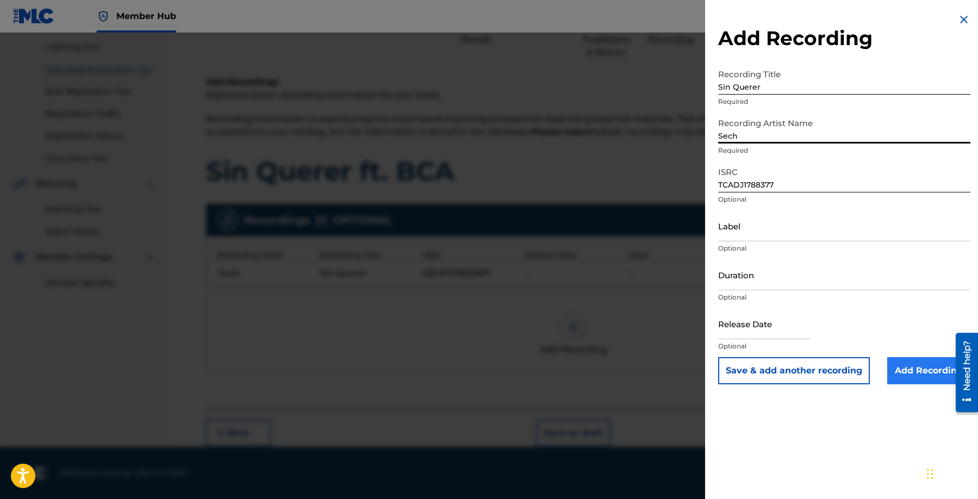
type input "Sech"
click at [915, 370] on input "Add Recording" at bounding box center [929, 370] width 83 height 27
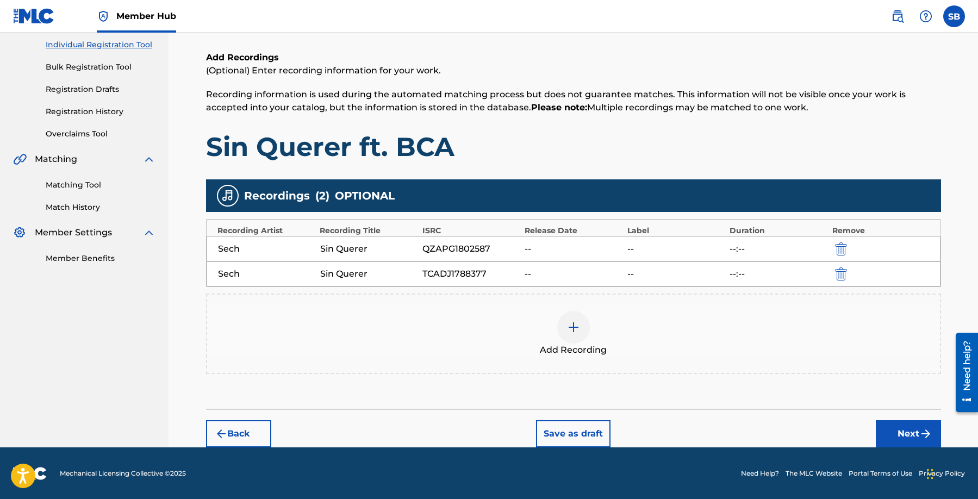
scroll to position [138, 0]
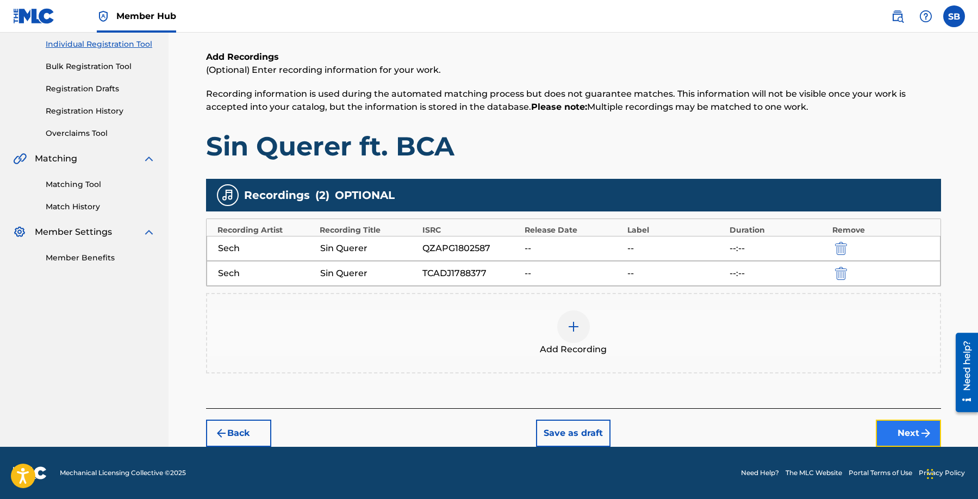
click at [901, 431] on button "Next" at bounding box center [908, 433] width 65 height 27
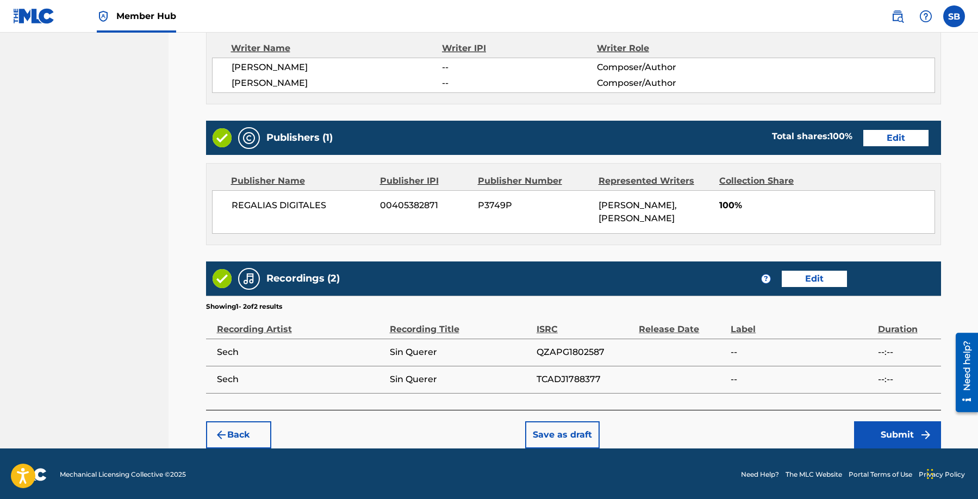
scroll to position [469, 0]
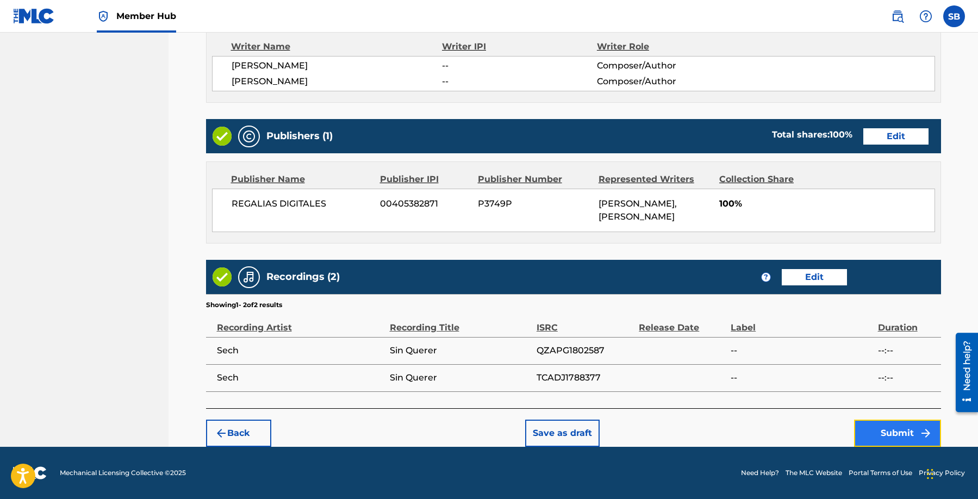
click at [872, 437] on button "Submit" at bounding box center [897, 433] width 87 height 27
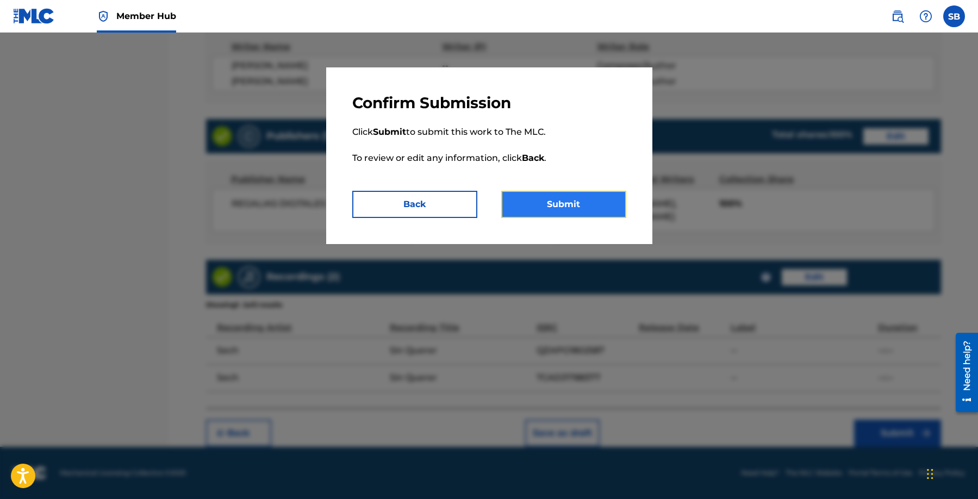
click at [568, 210] on button "Submit" at bounding box center [563, 204] width 125 height 27
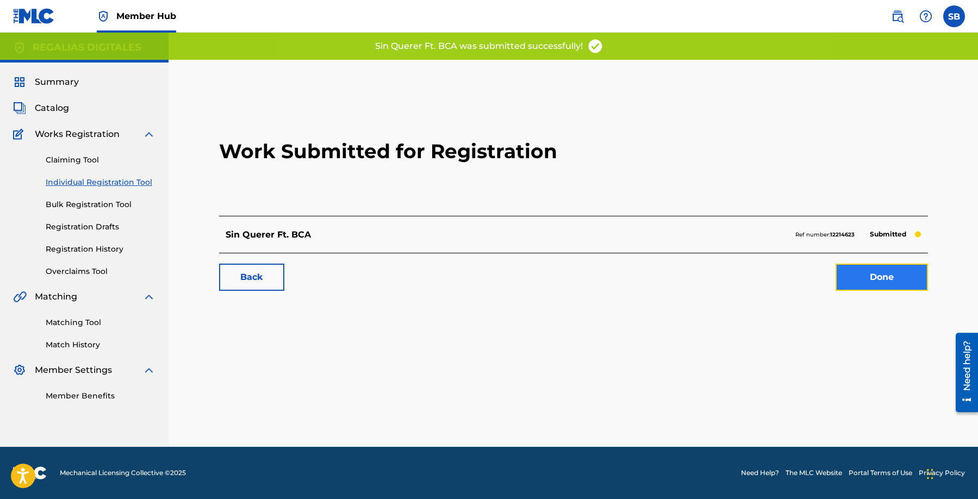
click at [896, 272] on link "Done" at bounding box center [882, 277] width 92 height 27
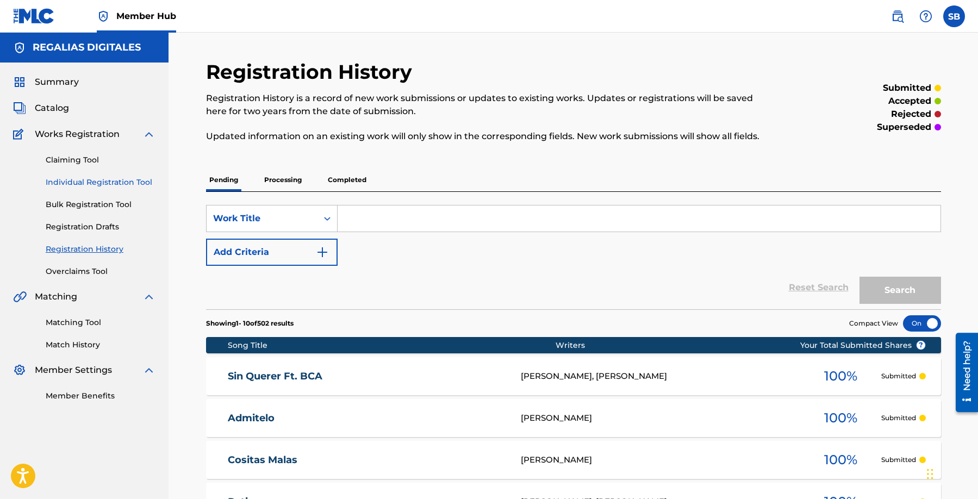
click at [115, 179] on link "Individual Registration Tool" at bounding box center [101, 182] width 110 height 11
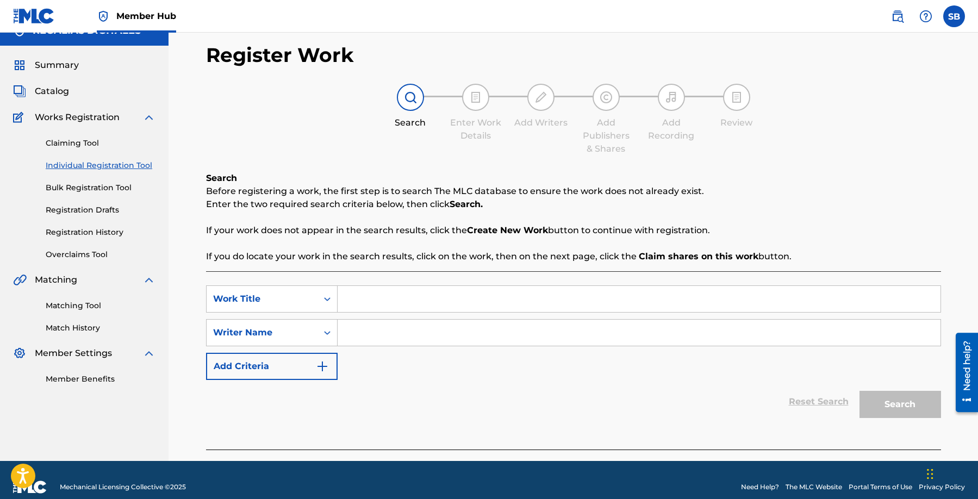
scroll to position [31, 0]
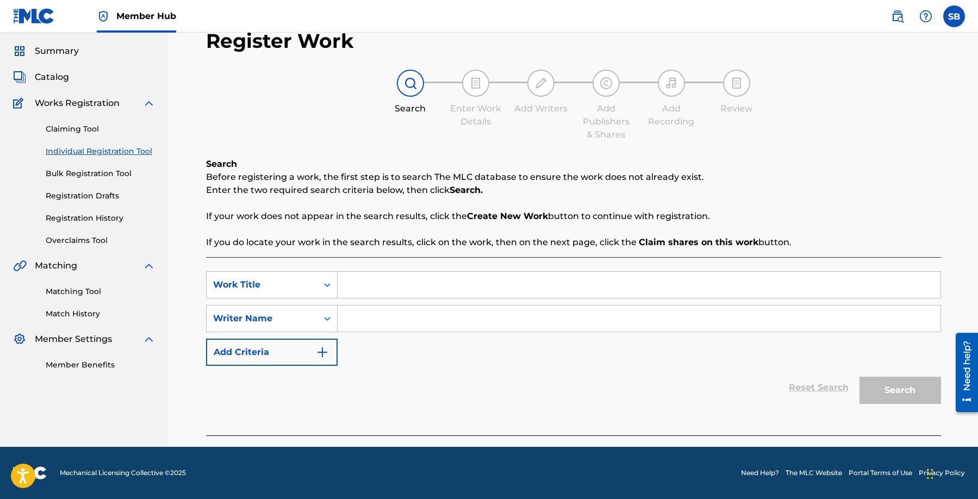
click at [449, 272] on input "Search Form" at bounding box center [639, 285] width 603 height 26
paste input "Un Shatta no Llora"
type input "Un Shatta no Llora"
click at [414, 315] on input "Search Form" at bounding box center [639, 319] width 603 height 26
type input "morales"
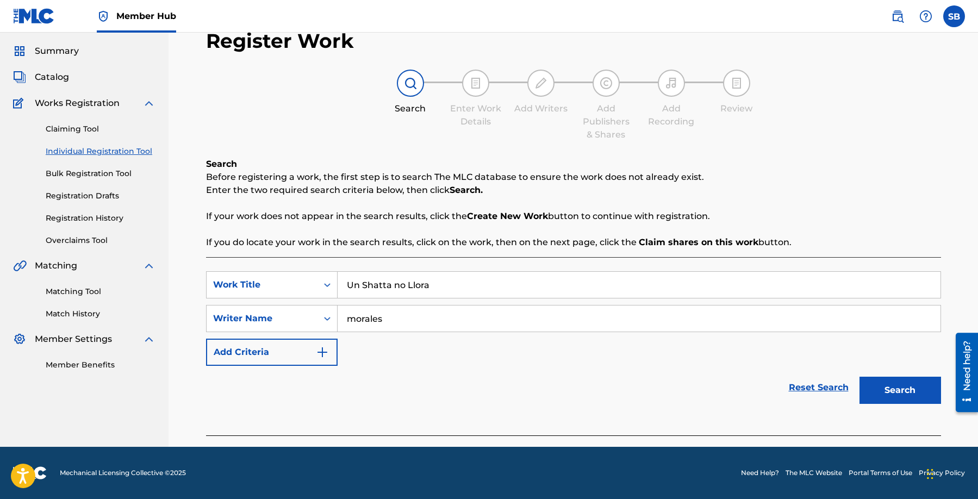
click at [860, 377] on button "Search" at bounding box center [901, 390] width 82 height 27
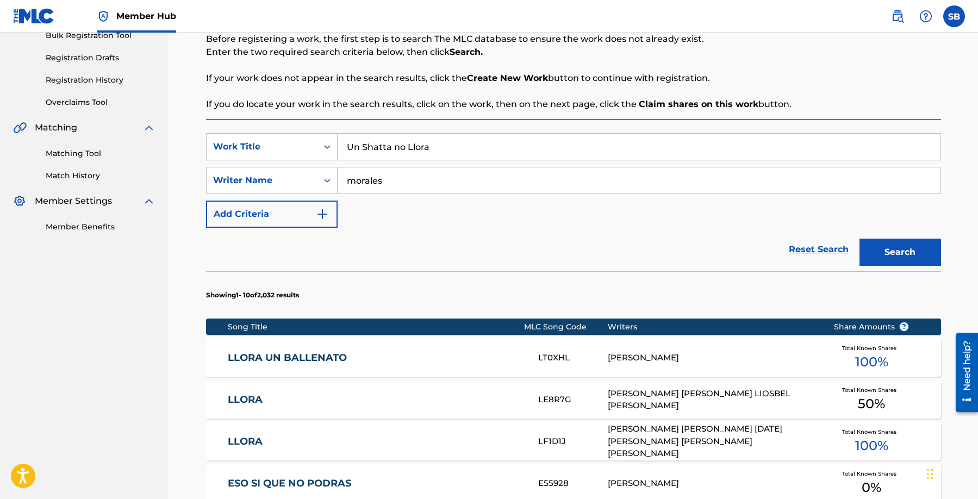
scroll to position [158, 0]
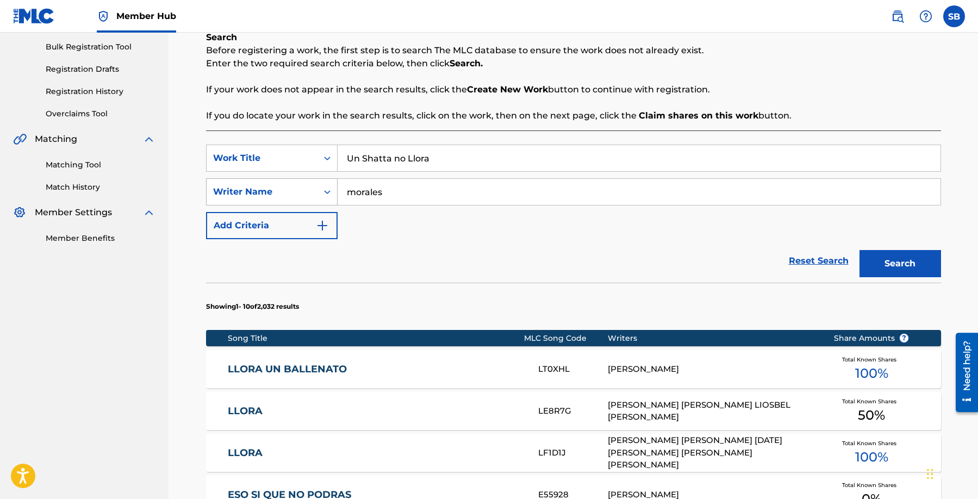
drag, startPoint x: 396, startPoint y: 187, endPoint x: 311, endPoint y: 183, distance: 86.0
click at [311, 183] on div "SearchWithCriteria2875de32-e7d2-4d42-9e57-f2d000e1d625 Writer Name [PERSON_NAME]" at bounding box center [573, 191] width 735 height 27
drag, startPoint x: 385, startPoint y: 193, endPoint x: 307, endPoint y: 192, distance: 77.8
click at [307, 192] on div "SearchWithCriteria2875de32-e7d2-4d42-9e57-f2d000e1d625 Writer Name [PERSON_NAME]" at bounding box center [573, 191] width 735 height 27
paste input "[PERSON_NAME]"
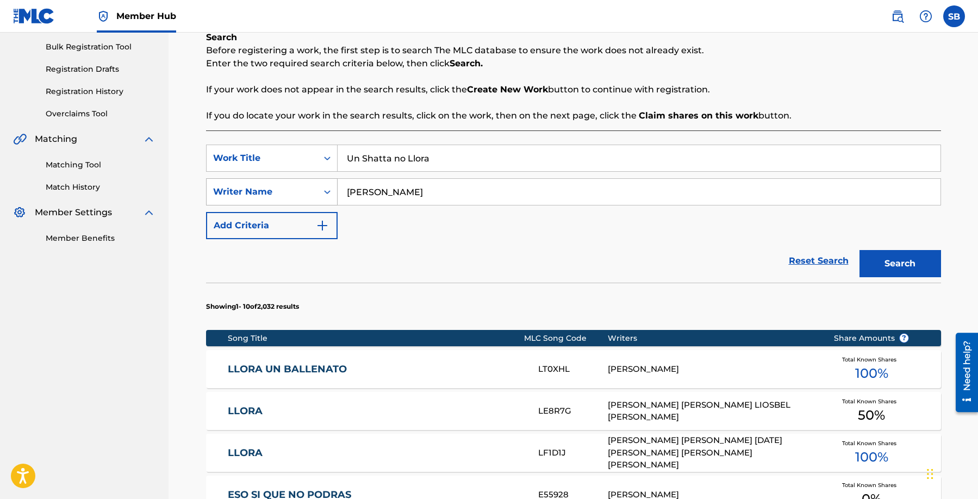
type input "[PERSON_NAME]"
click at [860, 250] on button "Search" at bounding box center [901, 263] width 82 height 27
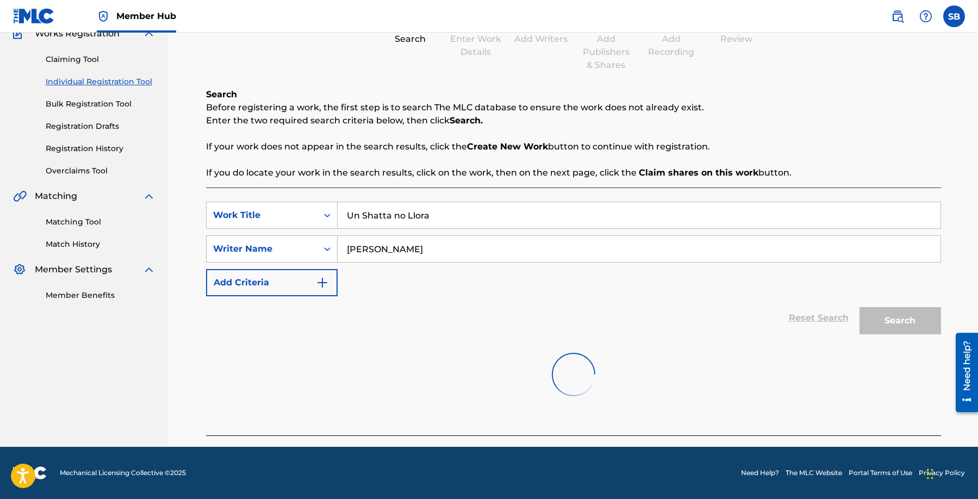
scroll to position [156, 0]
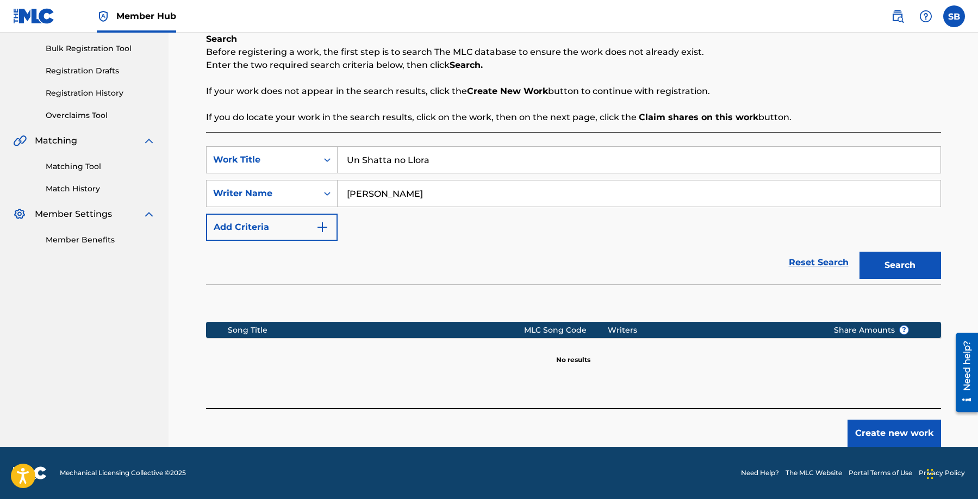
drag, startPoint x: 535, startPoint y: 224, endPoint x: 521, endPoint y: 224, distance: 14.2
click at [535, 224] on div "SearchWithCriteriaf45d52f7-c8e9-4bc9-acb8-487ce1a3d553 Work Title Un Shatta no …" at bounding box center [573, 193] width 735 height 95
drag, startPoint x: 437, startPoint y: 162, endPoint x: 325, endPoint y: 159, distance: 112.6
click at [325, 159] on div "SearchWithCriteriaf45d52f7-c8e9-4bc9-acb8-487ce1a3d553 Work Title Un Shatta no …" at bounding box center [573, 159] width 735 height 27
click at [896, 10] on img at bounding box center [897, 16] width 13 height 13
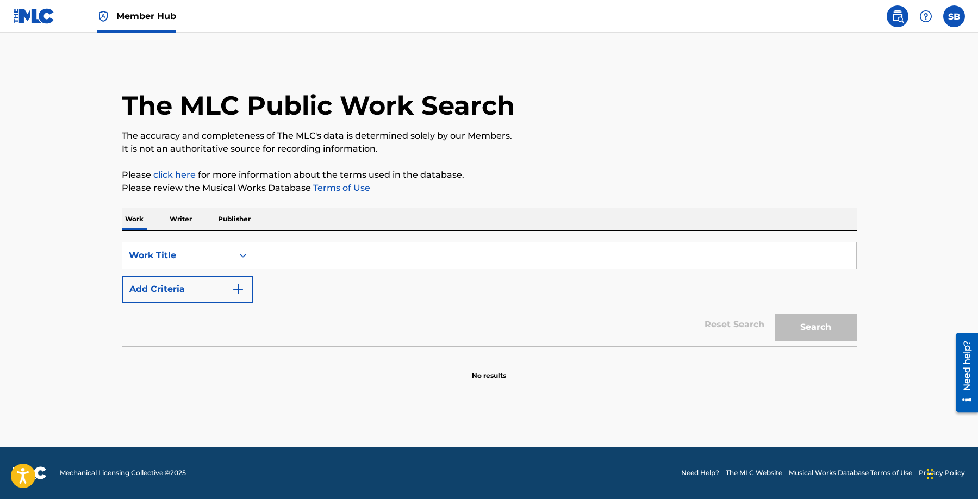
click at [354, 250] on input "Search Form" at bounding box center [554, 256] width 603 height 26
paste input "Un Shatta no Llora"
type input "Un Shatta no Llora"
click at [776, 314] on button "Search" at bounding box center [817, 327] width 82 height 27
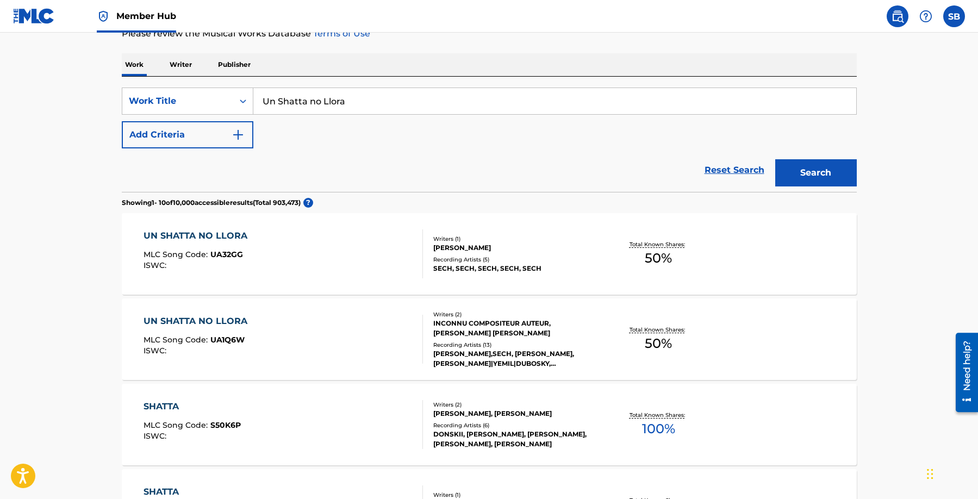
scroll to position [166, 0]
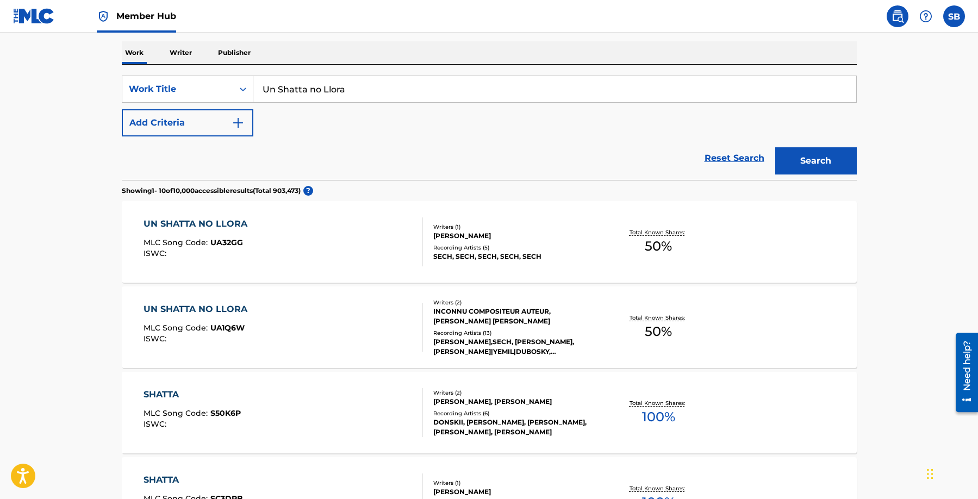
click at [485, 255] on div "SECH, SECH, SECH, SECH, SECH" at bounding box center [515, 257] width 164 height 10
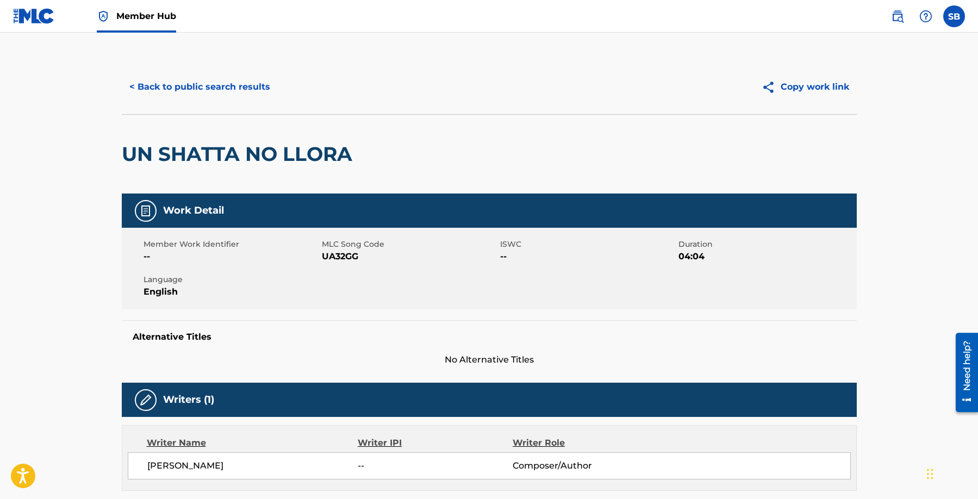
click at [139, 14] on span "Member Hub" at bounding box center [146, 16] width 60 height 13
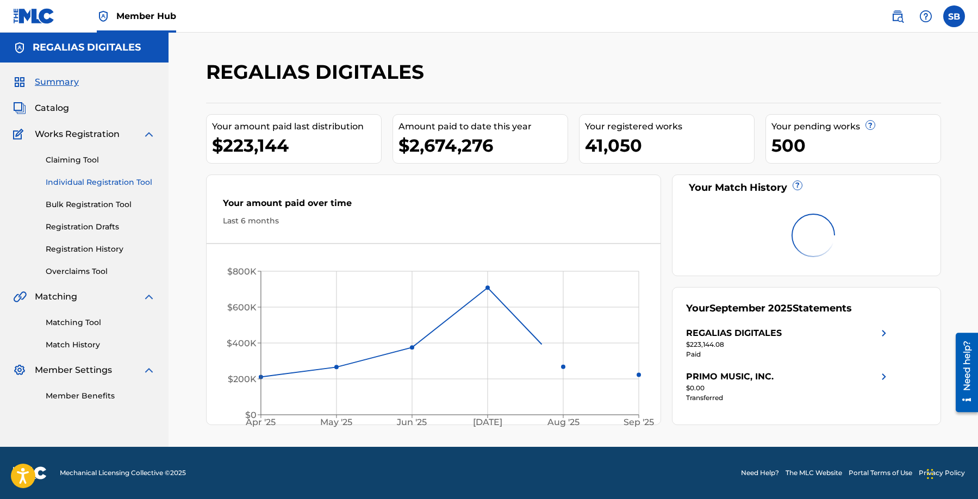
click at [116, 182] on link "Individual Registration Tool" at bounding box center [101, 182] width 110 height 11
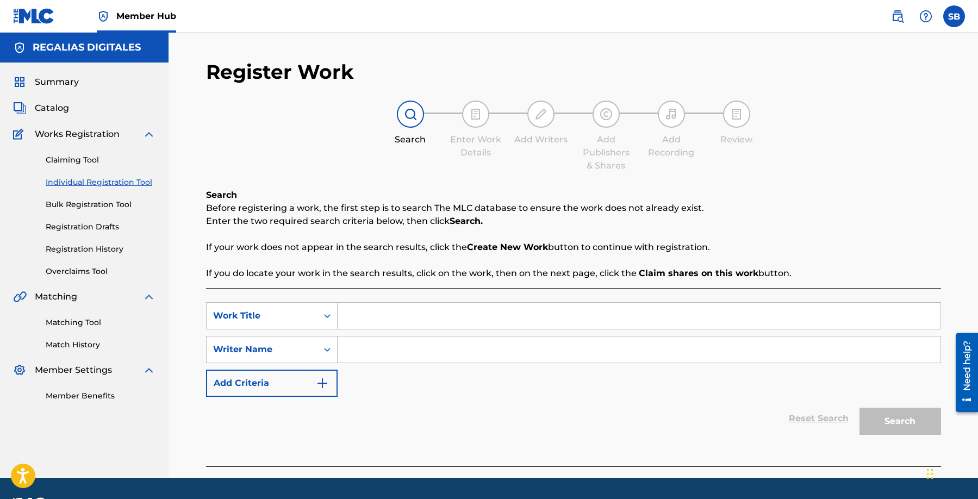
click at [498, 315] on input "Search Form" at bounding box center [639, 316] width 603 height 26
paste input "Un Shatta no Llora"
type input "Un Shatta no Llora"
click at [433, 351] on input "Search Form" at bounding box center [639, 350] width 603 height 26
type input "yerik"
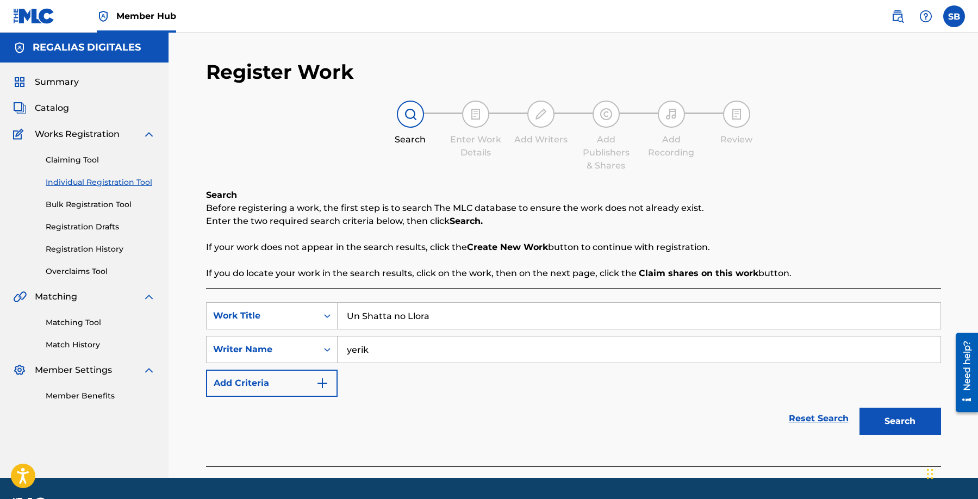
click at [860, 408] on button "Search" at bounding box center [901, 421] width 82 height 27
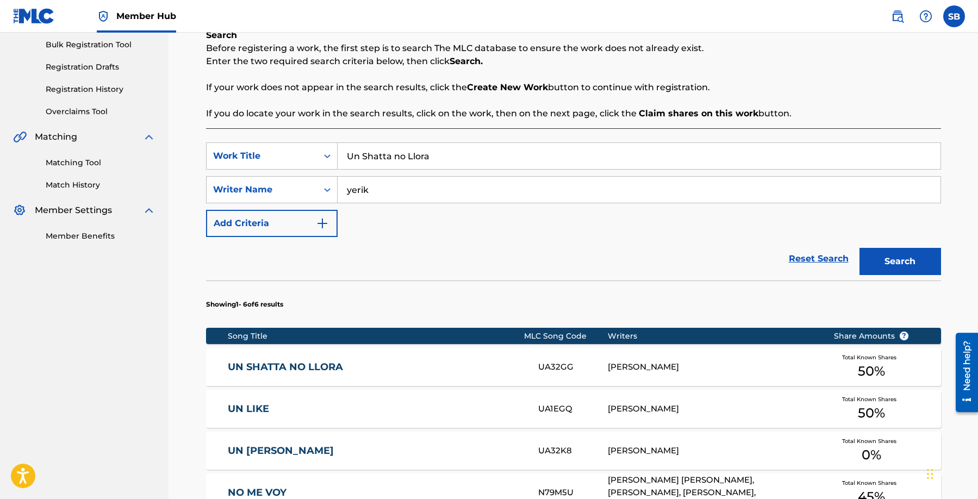
scroll to position [162, 0]
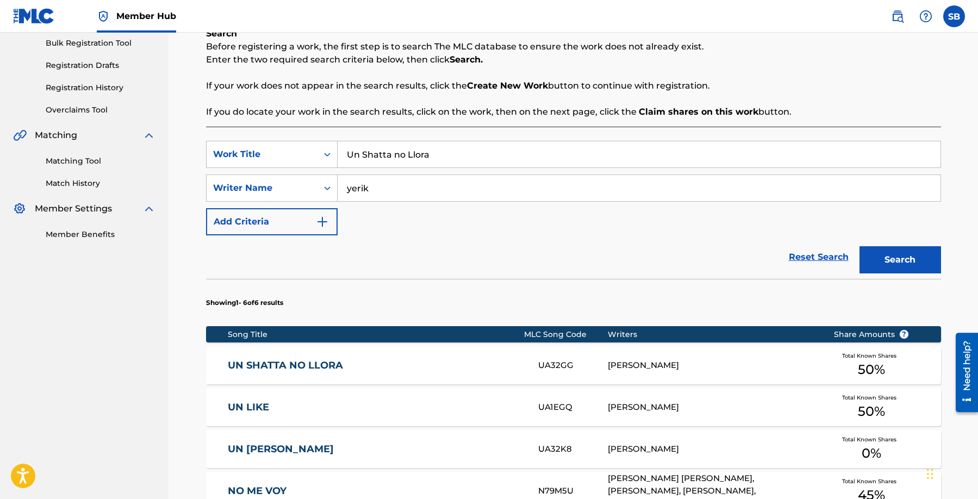
click at [654, 366] on div "[PERSON_NAME]" at bounding box center [712, 365] width 209 height 13
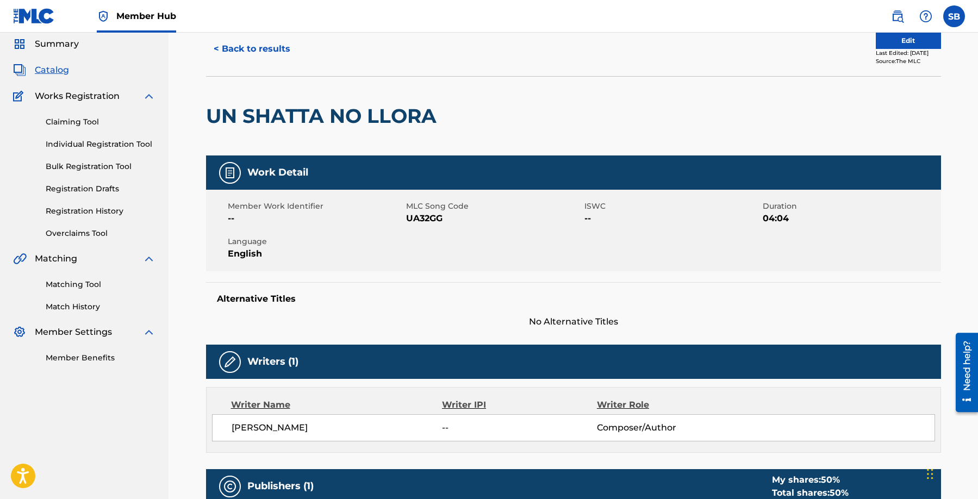
scroll to position [36, 0]
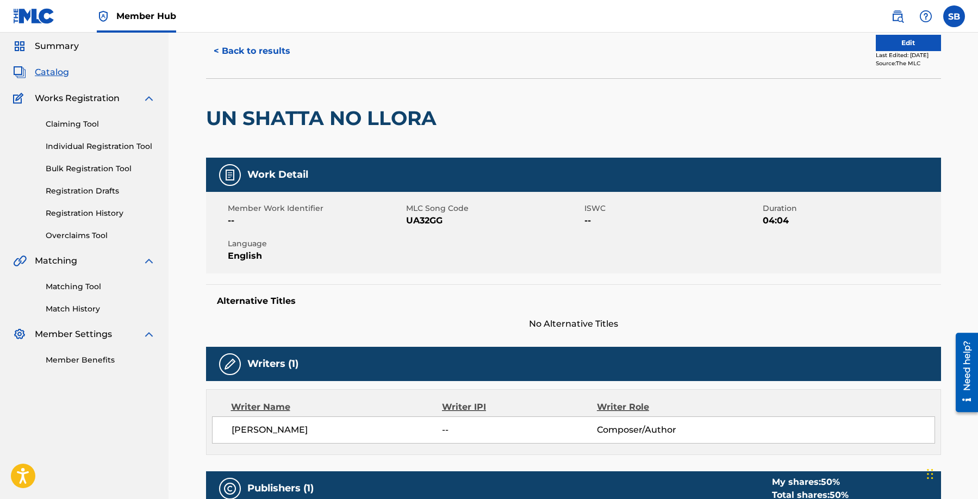
click at [621, 115] on div "UN SHATTA NO LLORA" at bounding box center [573, 117] width 735 height 79
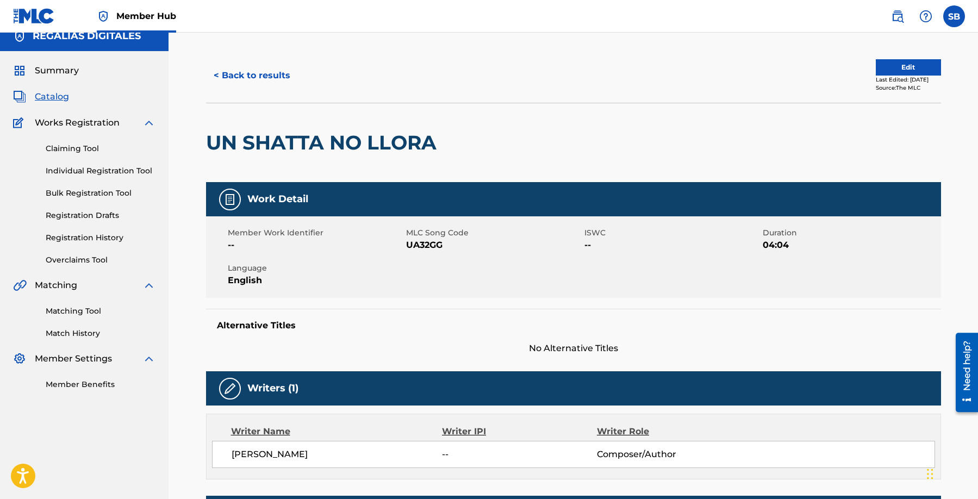
scroll to position [0, 0]
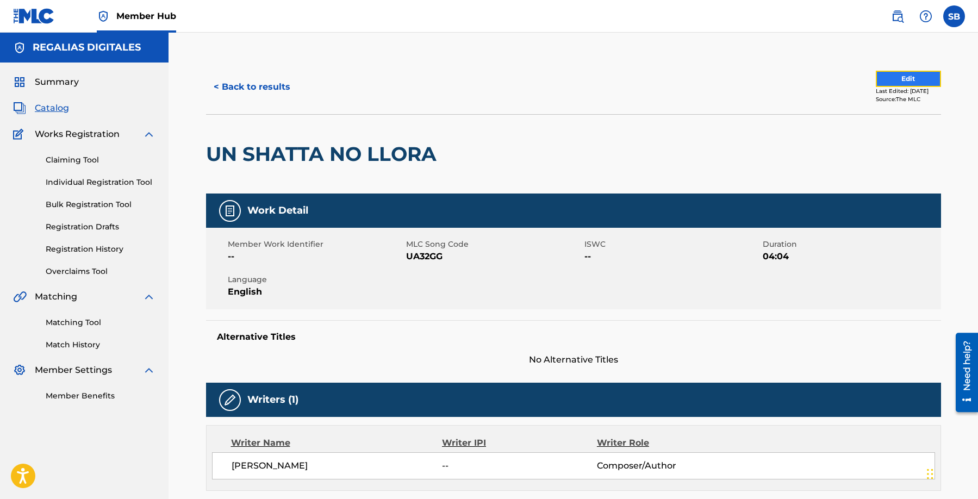
click at [901, 73] on button "Edit" at bounding box center [908, 79] width 65 height 16
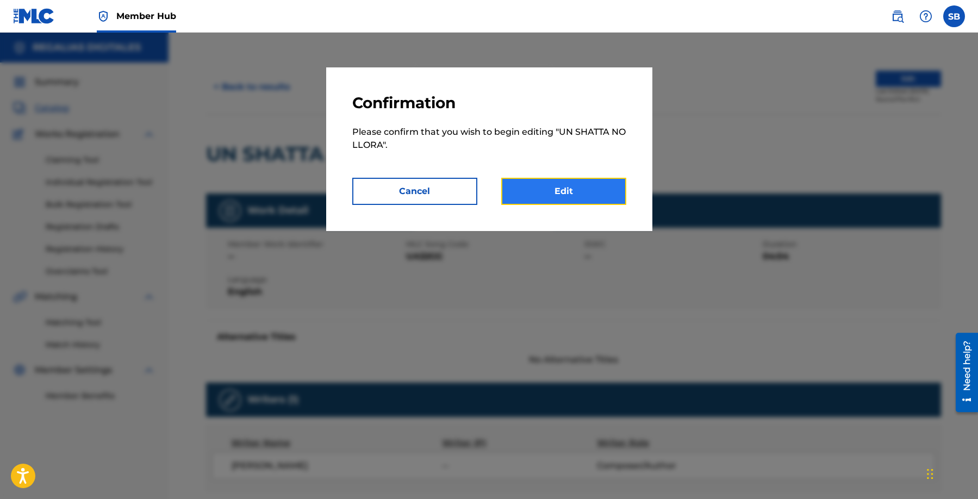
click at [553, 193] on link "Edit" at bounding box center [563, 191] width 125 height 27
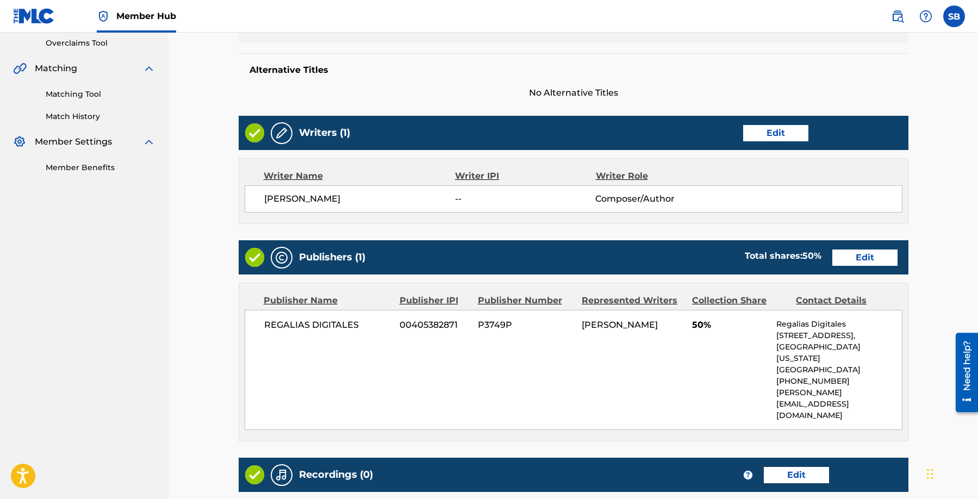
scroll to position [254, 0]
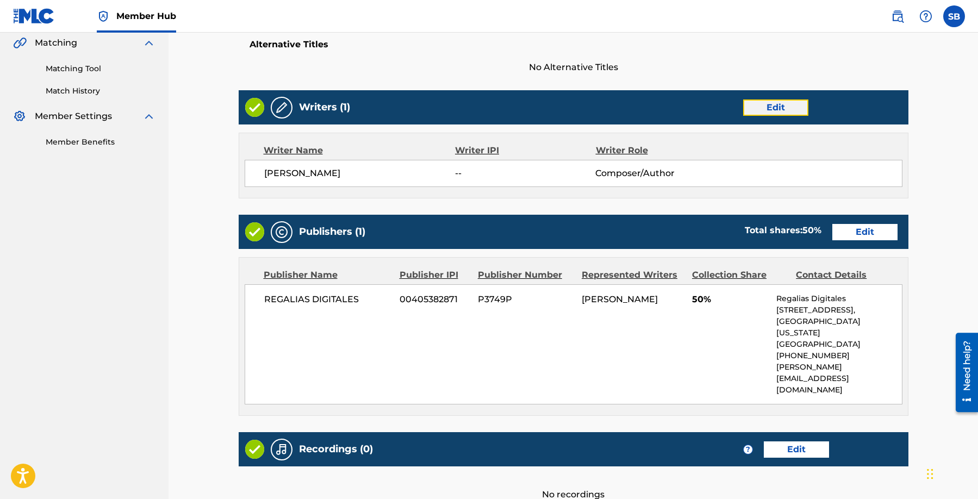
click at [789, 113] on link "Edit" at bounding box center [775, 108] width 65 height 16
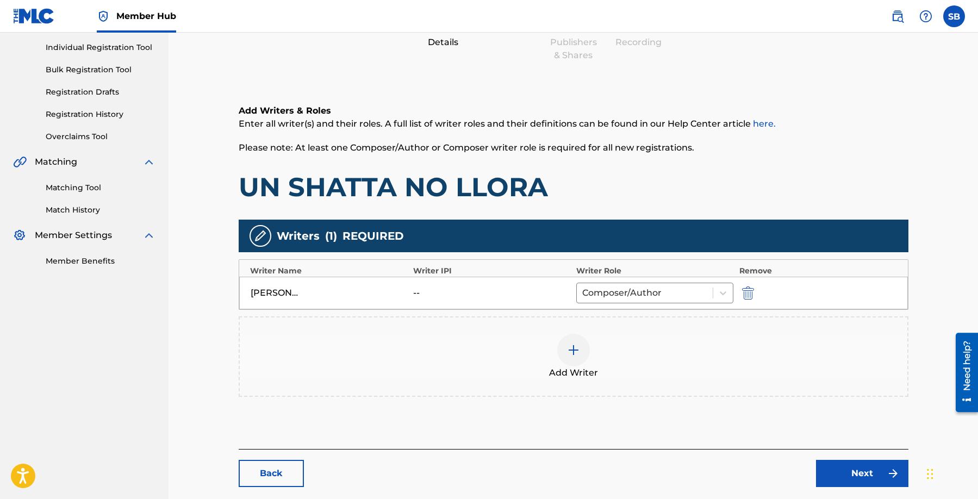
scroll to position [169, 0]
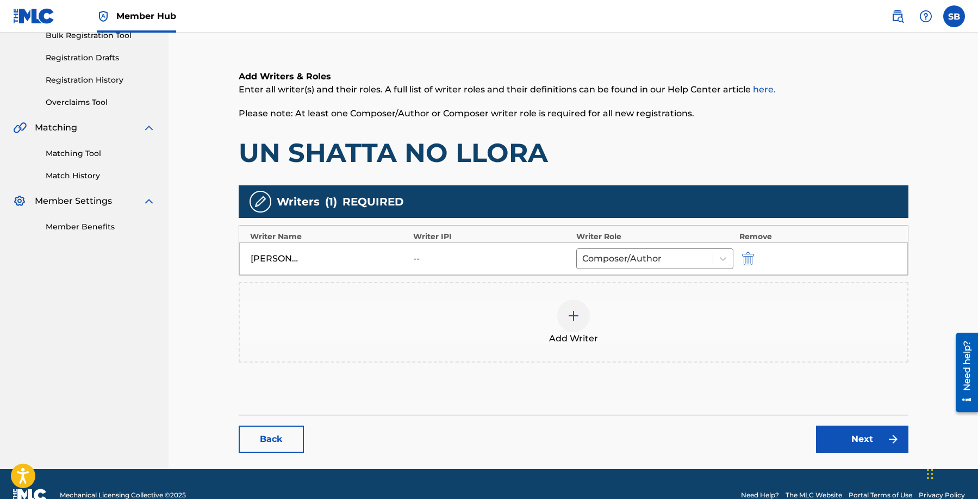
click at [572, 320] on img at bounding box center [573, 315] width 13 height 13
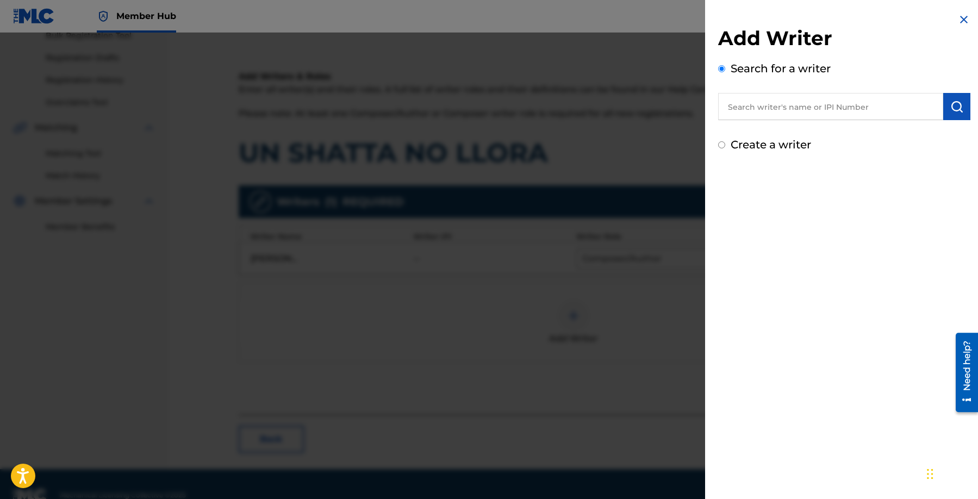
click at [805, 104] on input "text" at bounding box center [830, 106] width 225 height 27
paste input "[PERSON_NAME]"
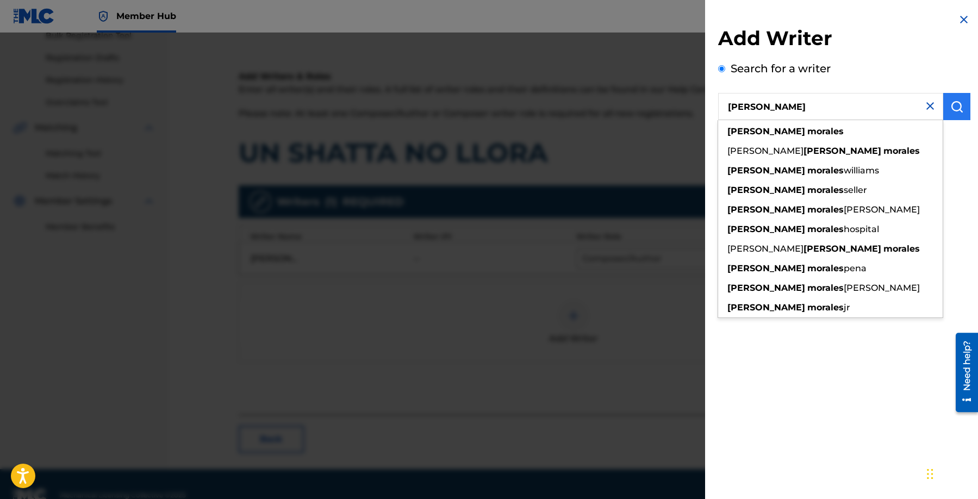
type input "[PERSON_NAME]"
click at [956, 110] on img "submit" at bounding box center [957, 106] width 13 height 13
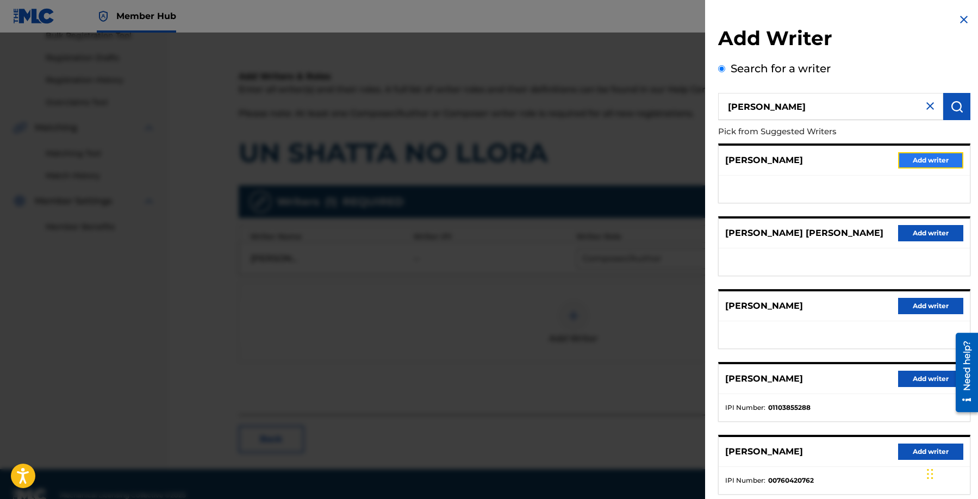
click at [925, 153] on button "Add writer" at bounding box center [930, 160] width 65 height 16
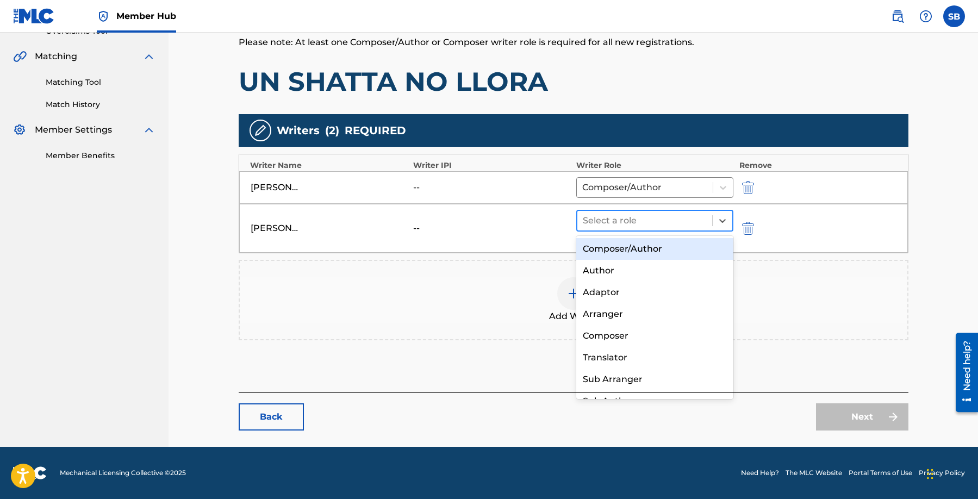
click at [626, 221] on div at bounding box center [645, 220] width 125 height 15
click at [630, 249] on div "Composer/Author" at bounding box center [655, 249] width 158 height 22
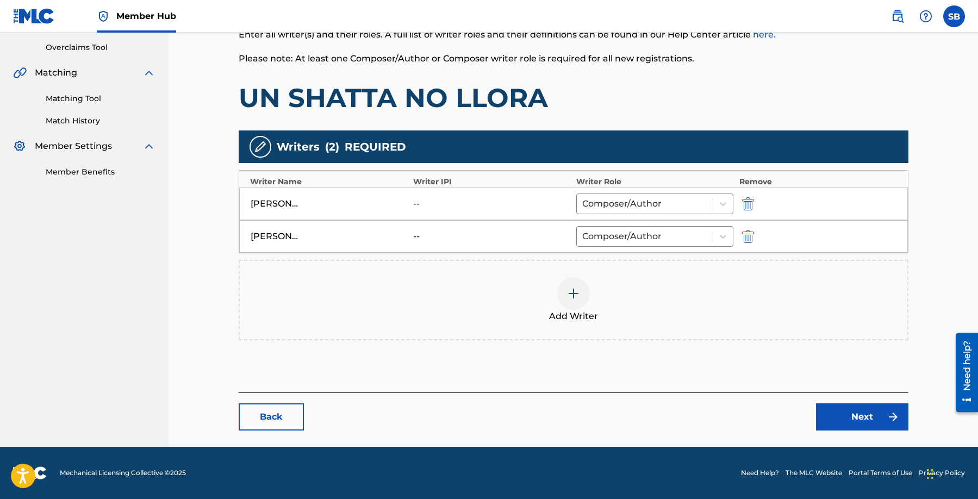
scroll to position [224, 0]
click at [573, 294] on img at bounding box center [573, 293] width 13 height 13
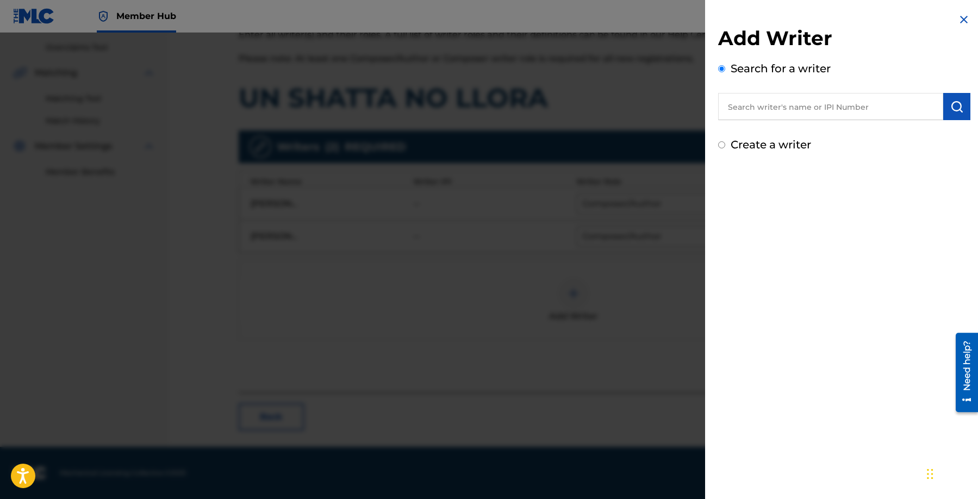
click at [801, 110] on input "text" at bounding box center [830, 106] width 225 height 27
paste input "[PERSON_NAME]"
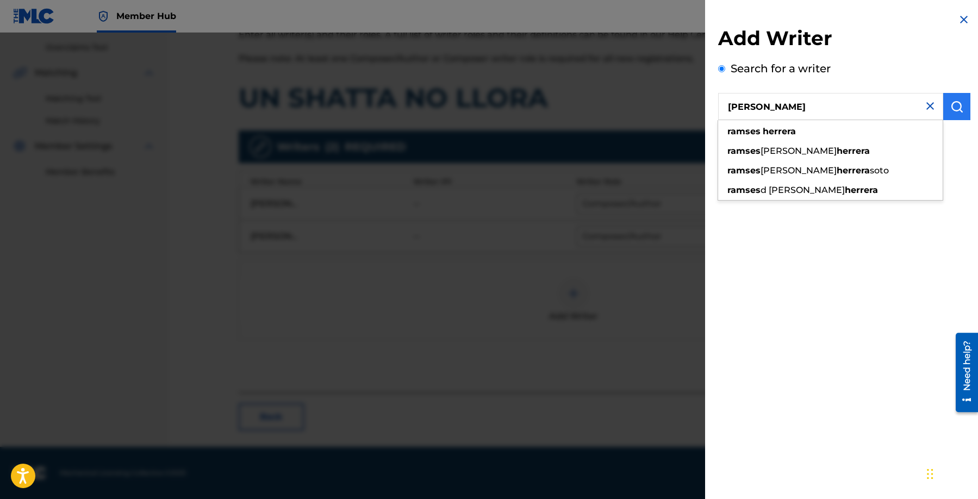
type input "[PERSON_NAME]"
click at [956, 107] on img "submit" at bounding box center [957, 106] width 13 height 13
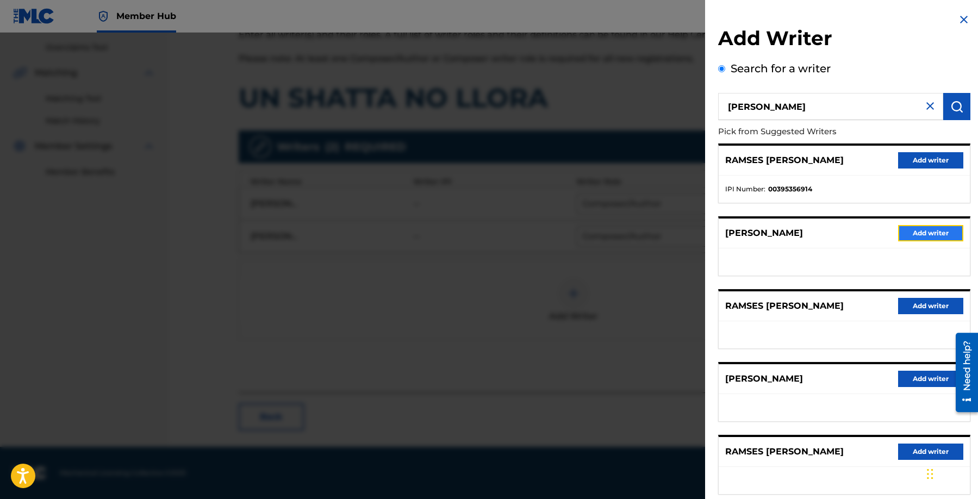
click at [932, 229] on button "Add writer" at bounding box center [930, 233] width 65 height 16
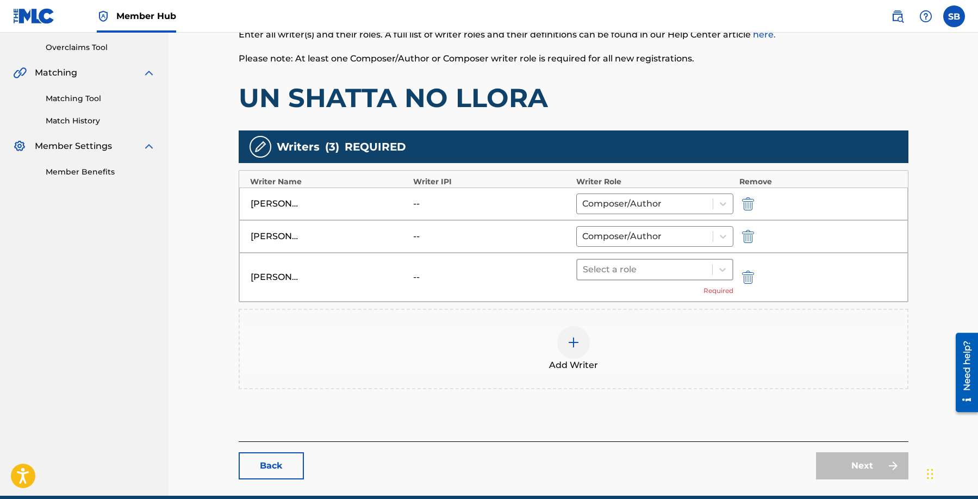
click at [643, 277] on div "Select a role" at bounding box center [645, 270] width 135 height 20
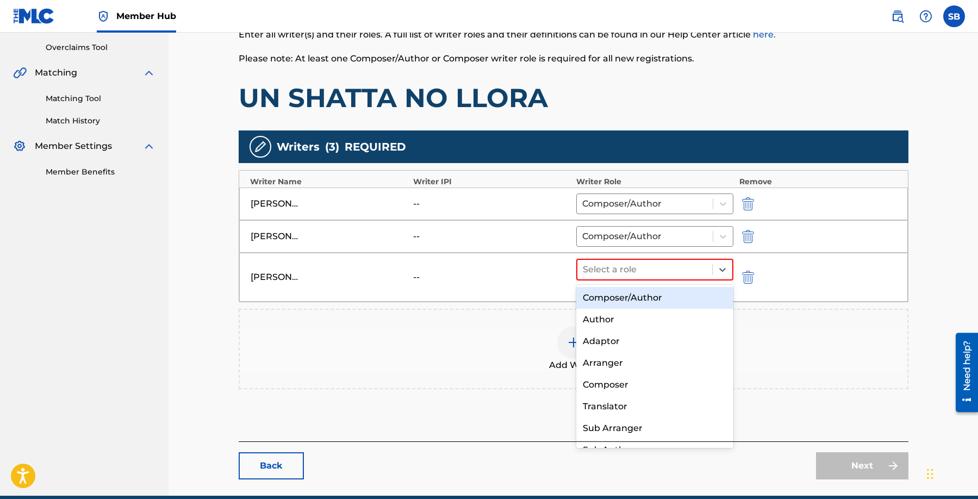
click at [654, 305] on div "Composer/Author" at bounding box center [655, 298] width 158 height 22
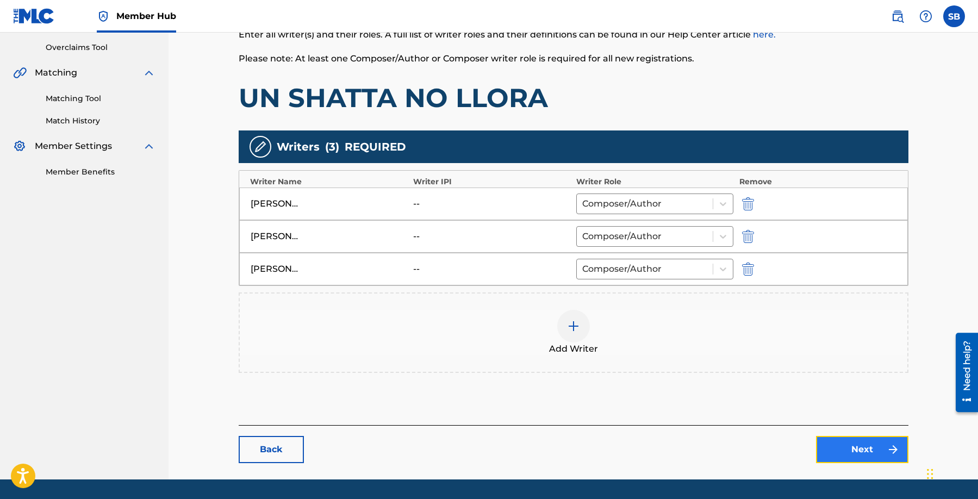
click at [853, 447] on link "Next" at bounding box center [862, 449] width 92 height 27
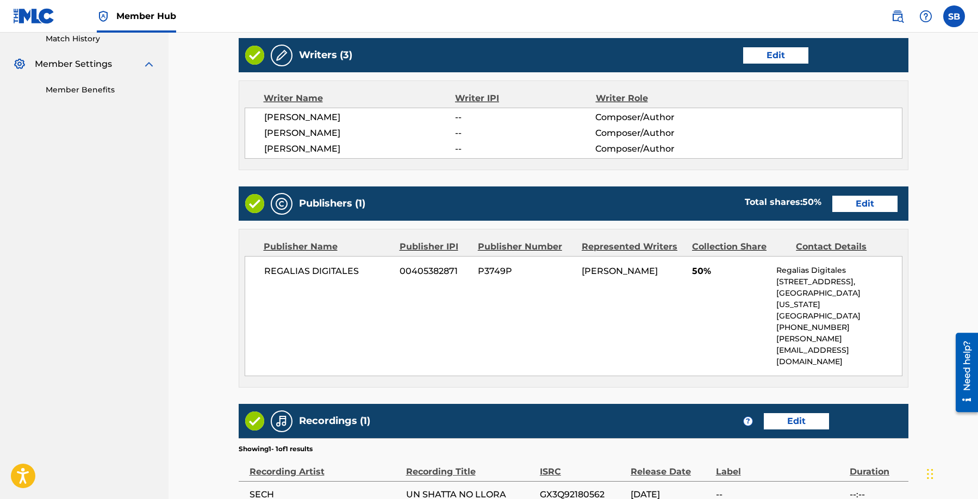
scroll to position [308, 0]
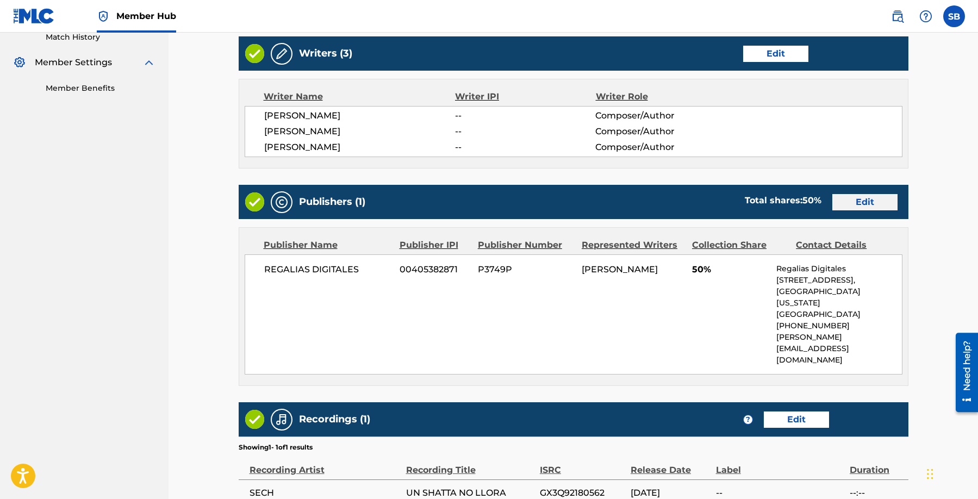
click at [869, 210] on div "Publishers (1) Total shares: 50 % Edit" at bounding box center [574, 202] width 670 height 34
click at [873, 204] on link "Edit" at bounding box center [865, 202] width 65 height 16
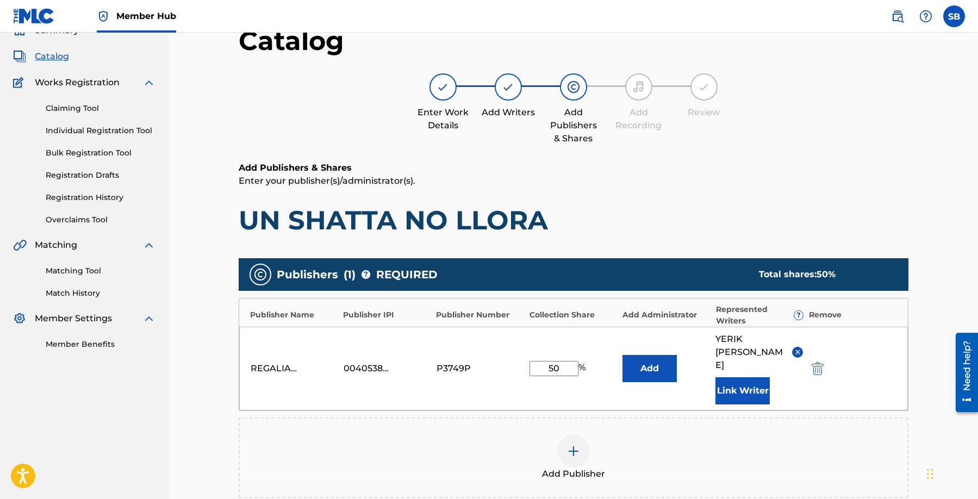
scroll to position [71, 0]
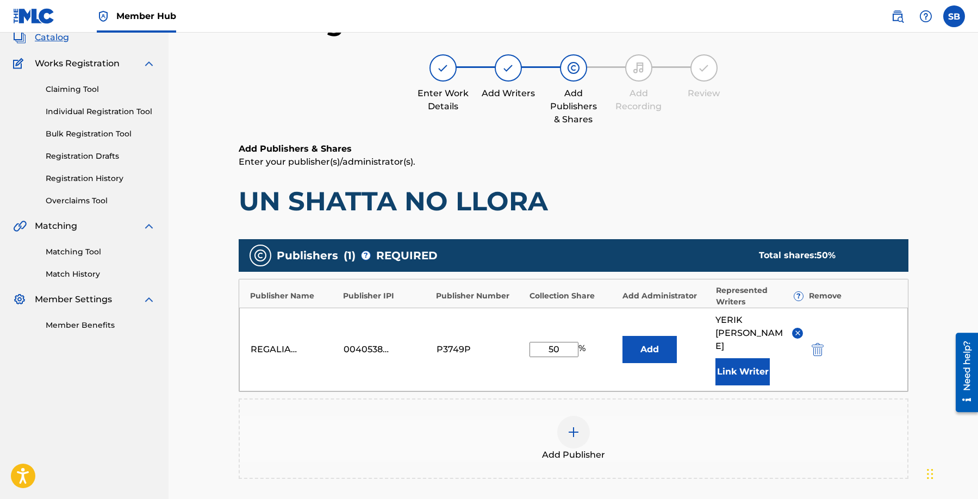
click at [551, 345] on input "50" at bounding box center [554, 349] width 49 height 15
type input "100"
click at [741, 369] on button "Link Writer" at bounding box center [743, 371] width 54 height 27
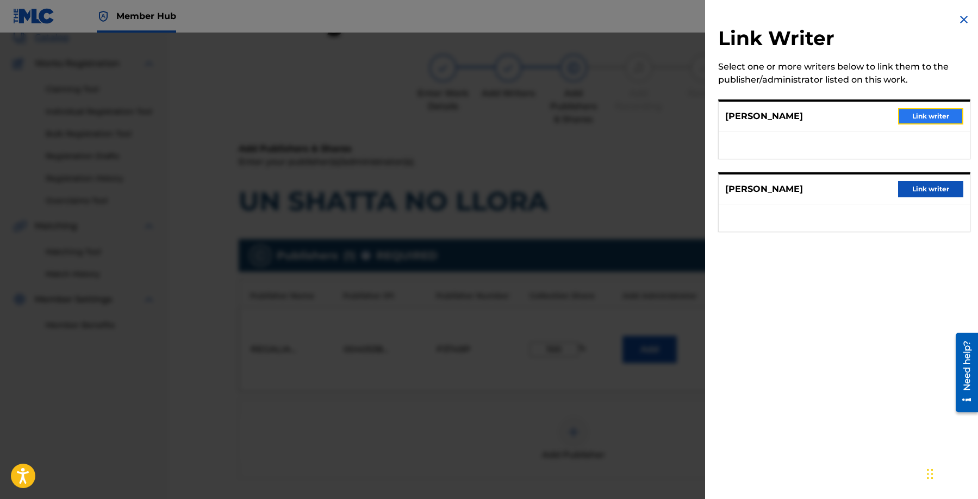
click at [920, 114] on button "Link writer" at bounding box center [930, 116] width 65 height 16
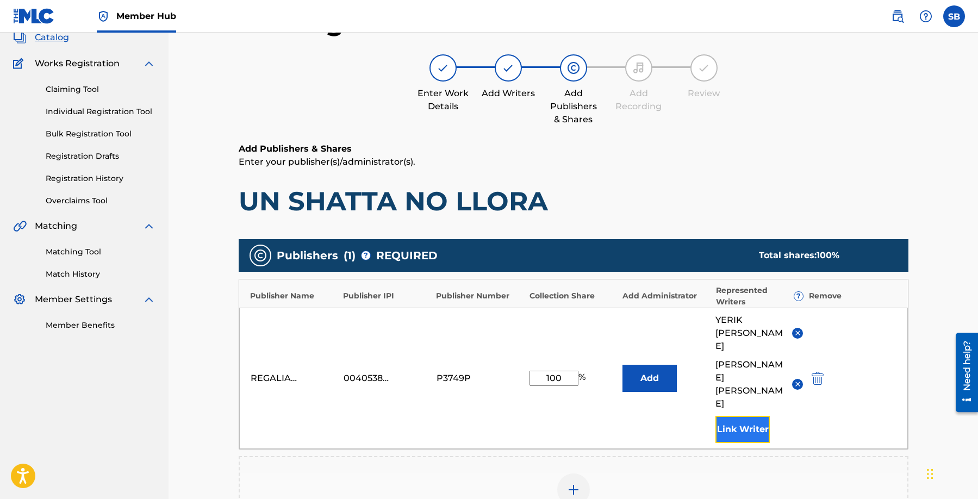
click at [723, 416] on button "Link Writer" at bounding box center [743, 429] width 54 height 27
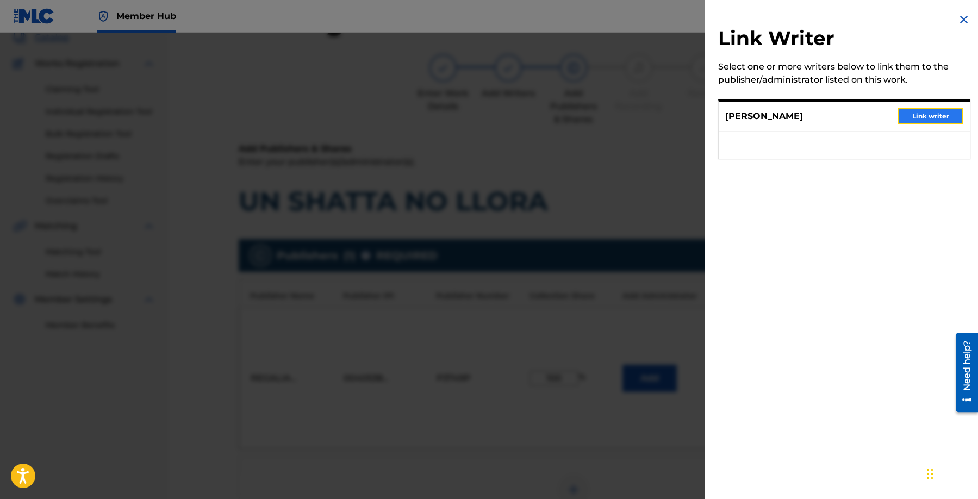
click at [947, 114] on button "Link writer" at bounding box center [930, 116] width 65 height 16
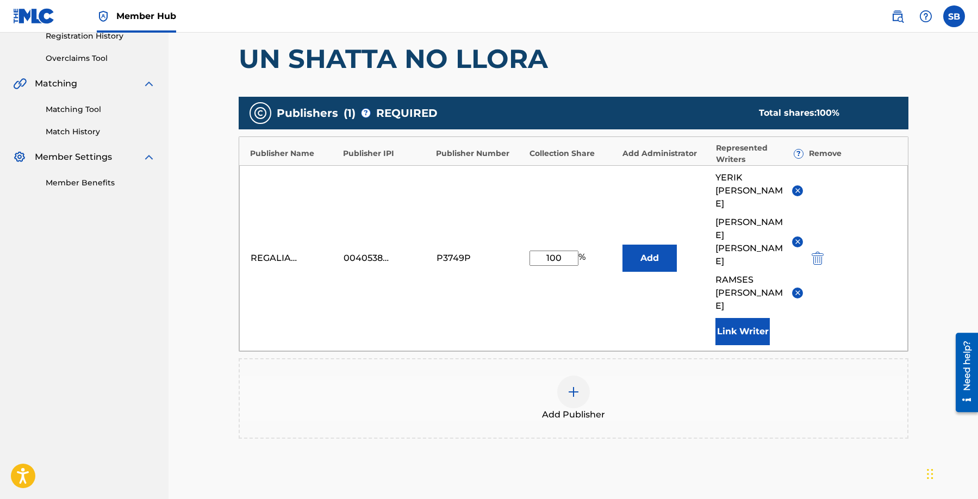
scroll to position [292, 0]
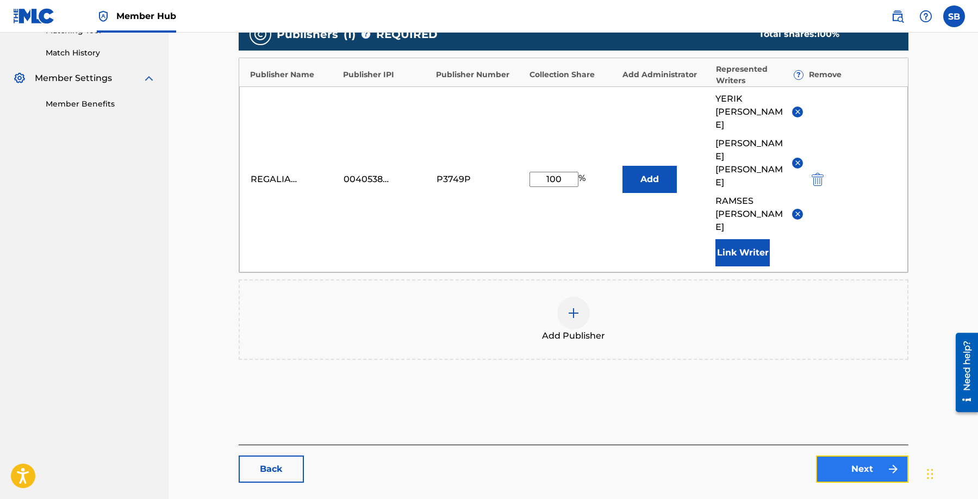
click at [890, 456] on link "Next" at bounding box center [862, 469] width 92 height 27
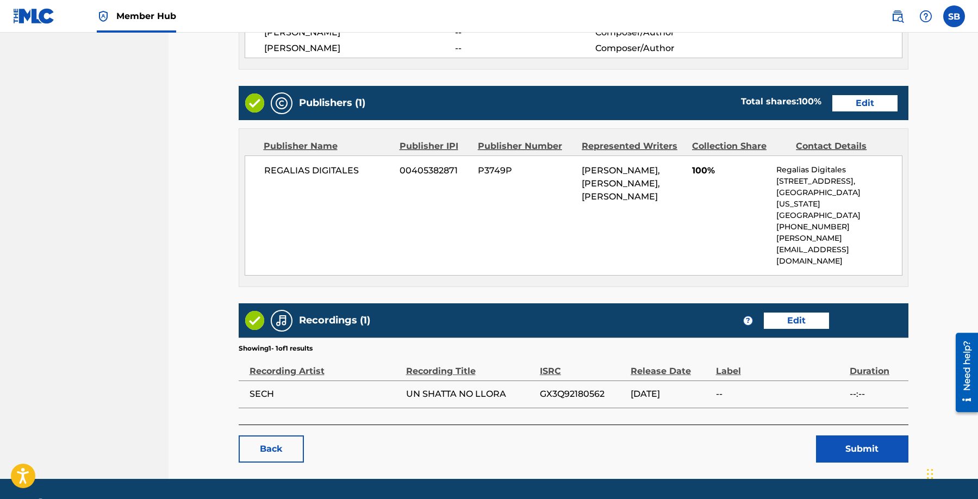
scroll to position [416, 0]
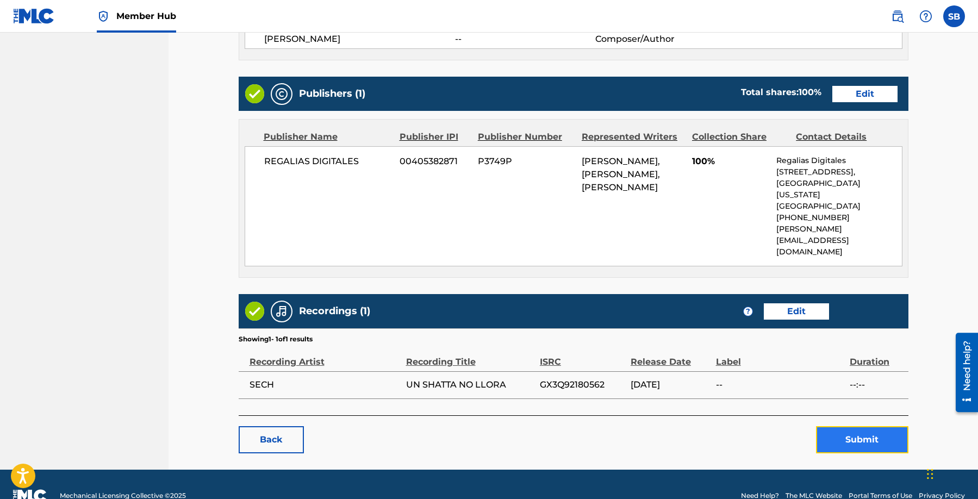
click at [860, 426] on button "Submit" at bounding box center [862, 439] width 92 height 27
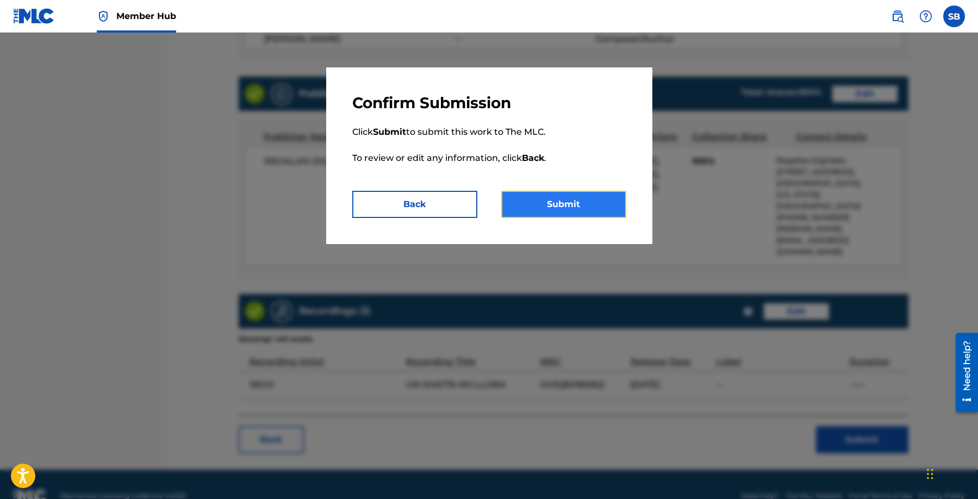
click at [597, 209] on button "Submit" at bounding box center [563, 204] width 125 height 27
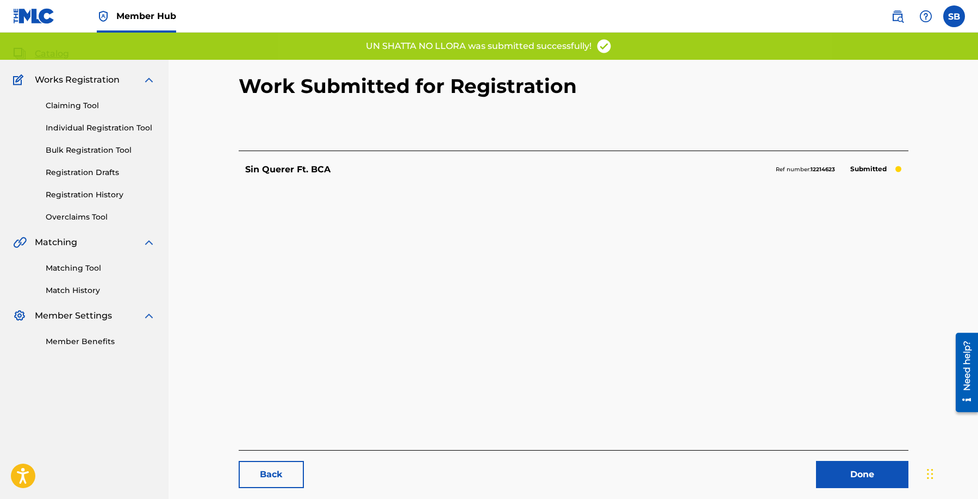
scroll to position [112, 0]
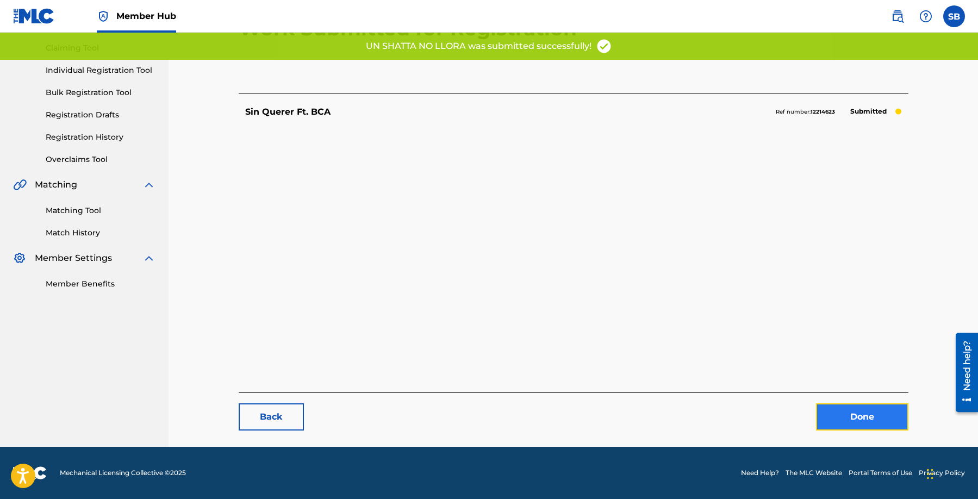
click at [878, 416] on link "Done" at bounding box center [862, 417] width 92 height 27
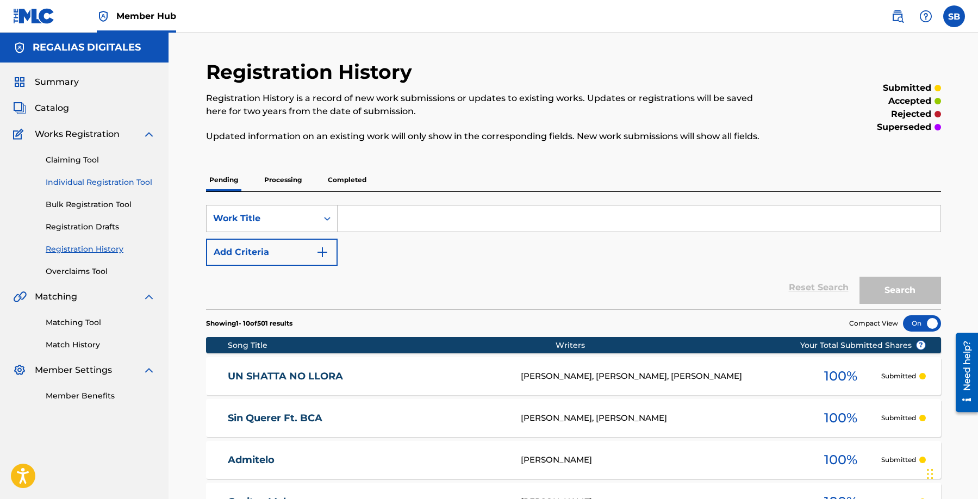
click at [133, 181] on link "Individual Registration Tool" at bounding box center [101, 182] width 110 height 11
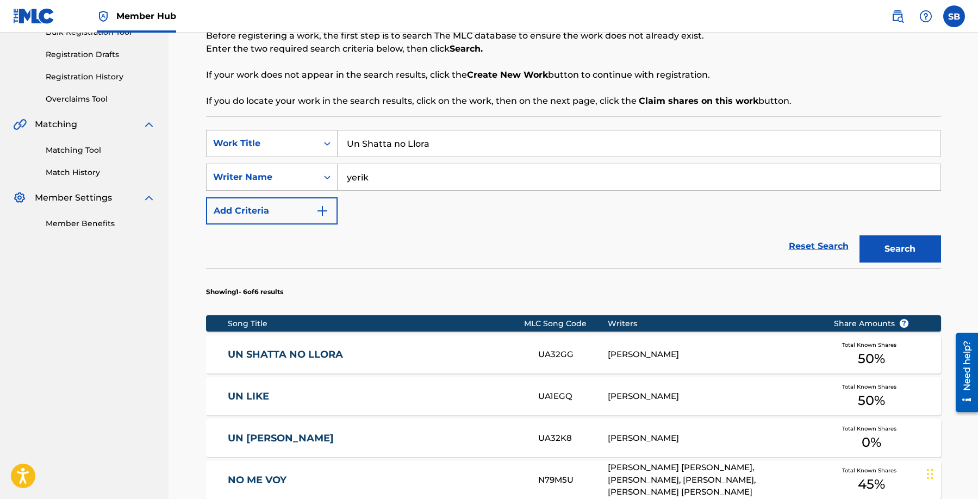
scroll to position [124, 0]
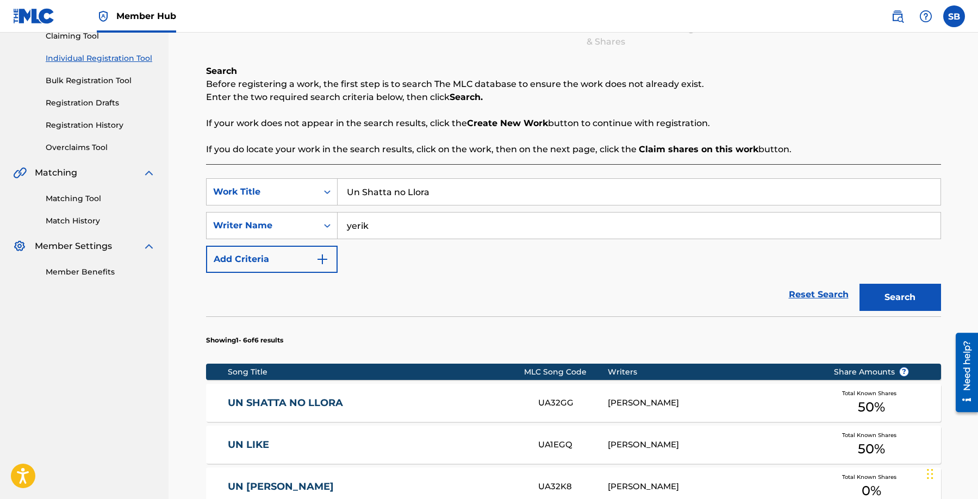
click at [436, 187] on input "Un Shatta no Llora" at bounding box center [639, 192] width 603 height 26
drag, startPoint x: 438, startPoint y: 190, endPoint x: 331, endPoint y: 187, distance: 107.7
click at [331, 187] on div "SearchWithCriteriaf45d52f7-c8e9-4bc9-acb8-487ce1a3d553 Work Title Un Shatta no …" at bounding box center [573, 191] width 735 height 27
paste input "Mi Verdad"
type input "Mi Verdad"
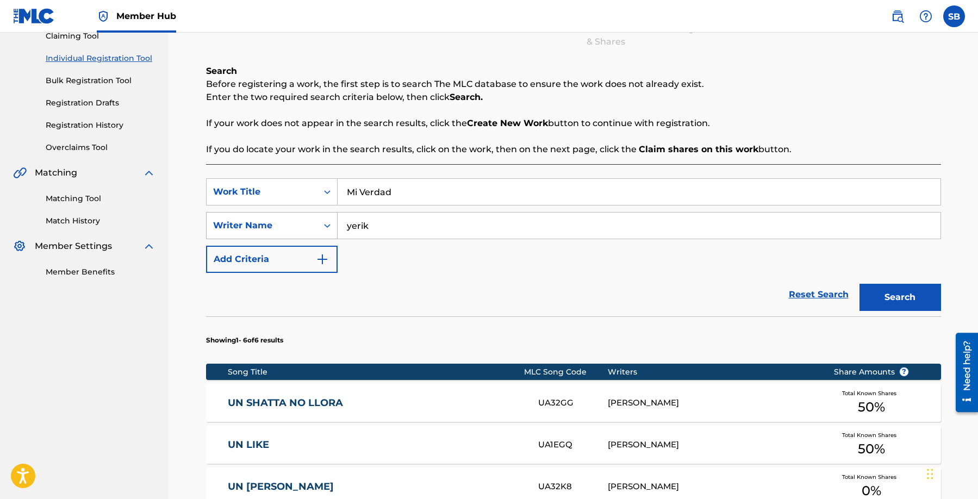
drag, startPoint x: 331, startPoint y: 227, endPoint x: 312, endPoint y: 226, distance: 19.6
click at [312, 226] on div "SearchWithCriteria2875de32-e7d2-4d42-9e57-f2d000e1d625 Writer Name [PERSON_NAME]" at bounding box center [573, 225] width 735 height 27
paste input "[PERSON_NAME]"
click at [860, 284] on button "Search" at bounding box center [901, 297] width 82 height 27
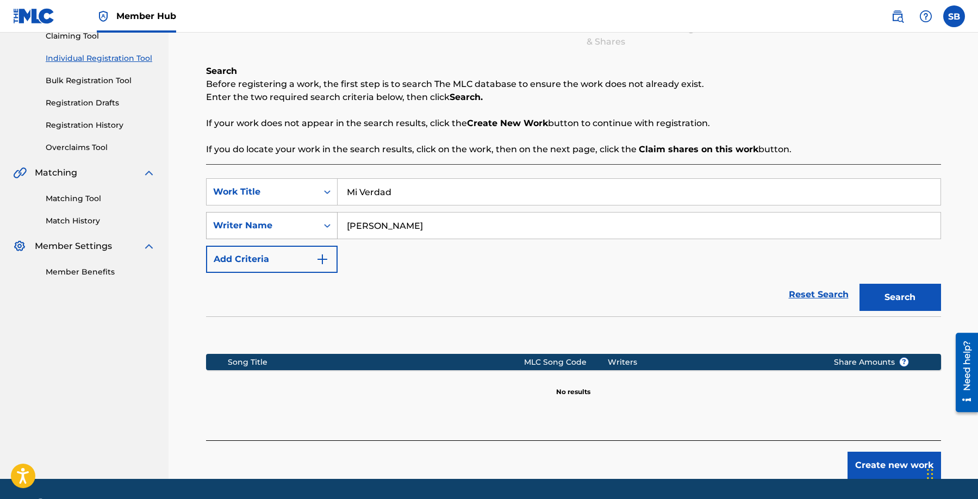
drag, startPoint x: 380, startPoint y: 227, endPoint x: 323, endPoint y: 218, distance: 57.8
click at [323, 218] on div "SearchWithCriteria2875de32-e7d2-4d42-9e57-f2d000e1d625 Writer Name [PERSON_NAME]" at bounding box center [573, 225] width 735 height 27
type input "[PERSON_NAME]"
click at [860, 284] on button "Search" at bounding box center [901, 297] width 82 height 27
drag, startPoint x: 452, startPoint y: 228, endPoint x: 316, endPoint y: 224, distance: 136.6
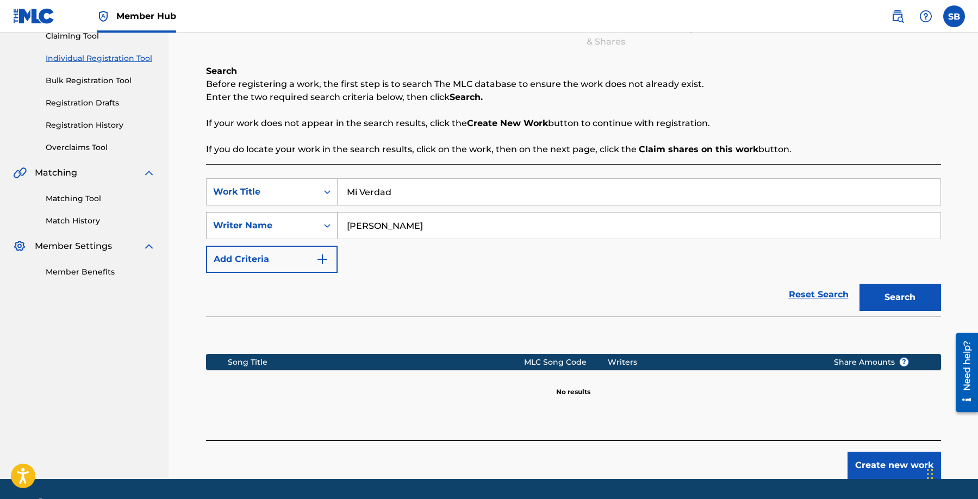
click at [316, 224] on div "SearchWithCriteria2875de32-e7d2-4d42-9e57-f2d000e1d625 Writer Name [PERSON_NAME]" at bounding box center [573, 225] width 735 height 27
paste input "[PERSON_NAME]"
click at [860, 284] on button "Search" at bounding box center [901, 297] width 82 height 27
click at [368, 225] on input "[PERSON_NAME]" at bounding box center [639, 226] width 603 height 26
type input "[PERSON_NAME]"
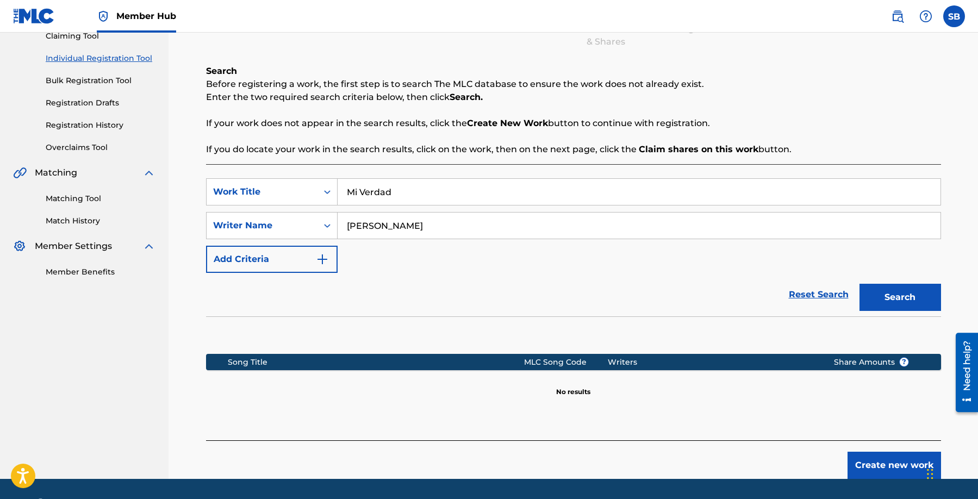
click at [860, 284] on button "Search" at bounding box center [901, 297] width 82 height 27
drag, startPoint x: 517, startPoint y: 225, endPoint x: 297, endPoint y: 216, distance: 219.9
click at [297, 216] on div "SearchWithCriteria2875de32-e7d2-4d42-9e57-f2d000e1d625 Writer Name [PERSON_NAME]" at bounding box center [573, 225] width 735 height 27
paste input "[PERSON_NAME] San [PERSON_NAME],"
type input "[PERSON_NAME] San [PERSON_NAME]"
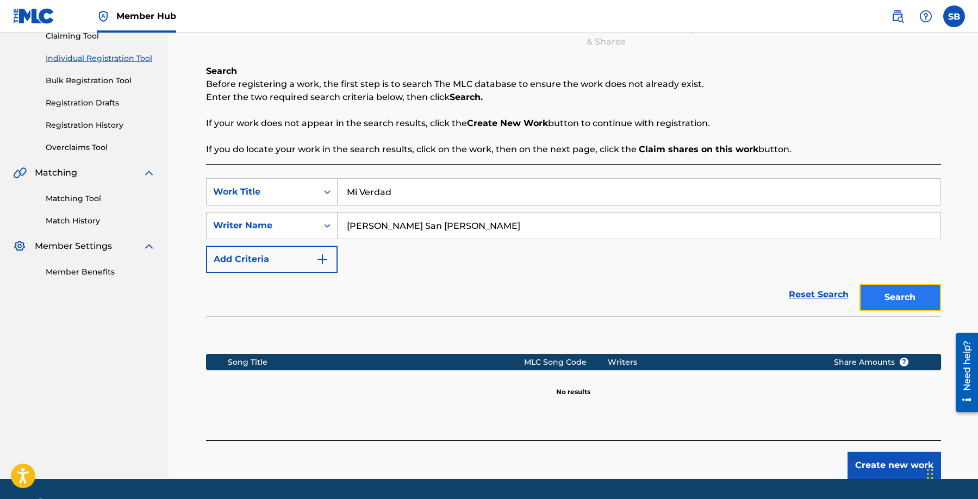
click at [907, 300] on button "Search" at bounding box center [901, 297] width 82 height 27
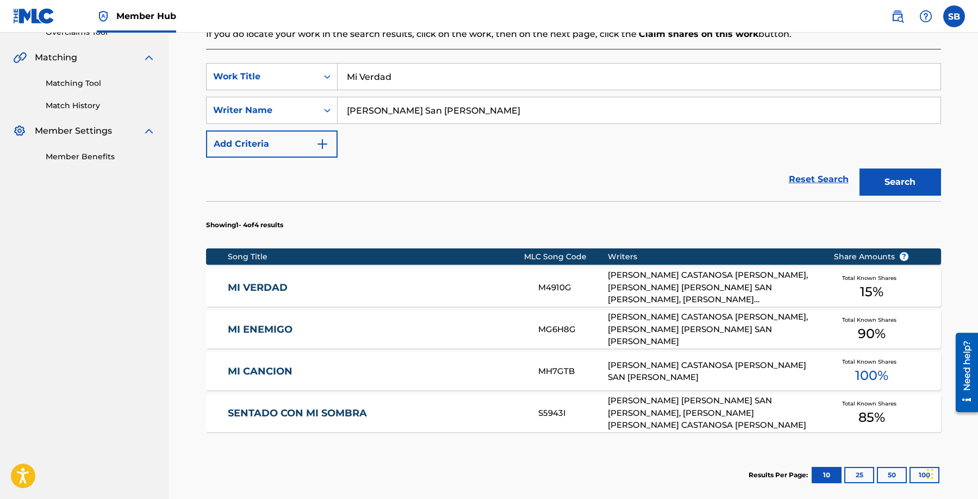
scroll to position [240, 0]
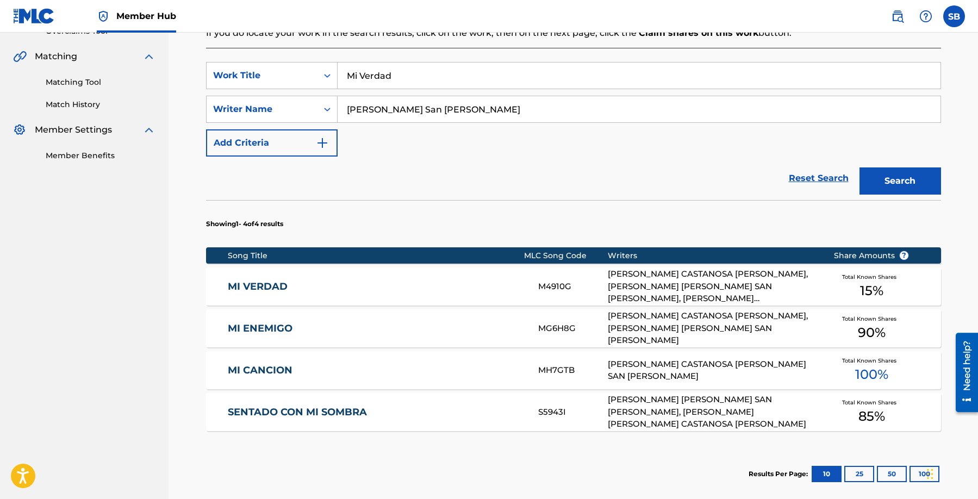
click at [665, 290] on div "[PERSON_NAME] CASTANOSA [PERSON_NAME], [PERSON_NAME] [PERSON_NAME] SAN [PERSON_…" at bounding box center [712, 286] width 209 height 37
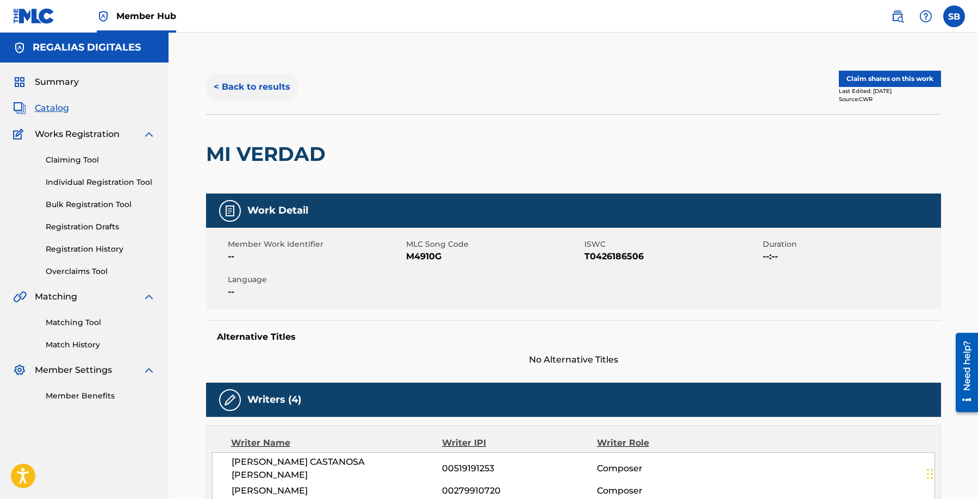
click at [250, 98] on button "< Back to results" at bounding box center [252, 86] width 92 height 27
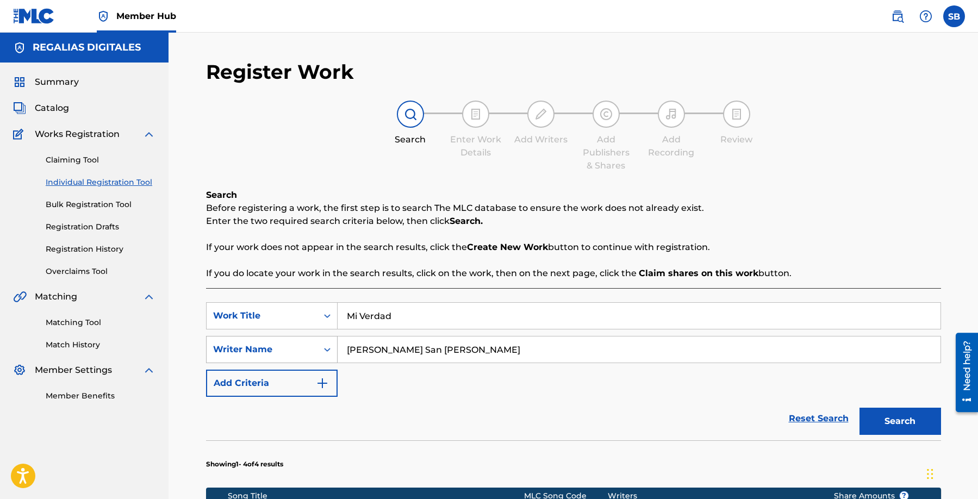
drag, startPoint x: 478, startPoint y: 345, endPoint x: 296, endPoint y: 340, distance: 181.7
click at [296, 340] on div "SearchWithCriteria2875de32-e7d2-4d42-9e57-f2d000e1d625 Writer Name [PERSON_NAME…" at bounding box center [573, 349] width 735 height 27
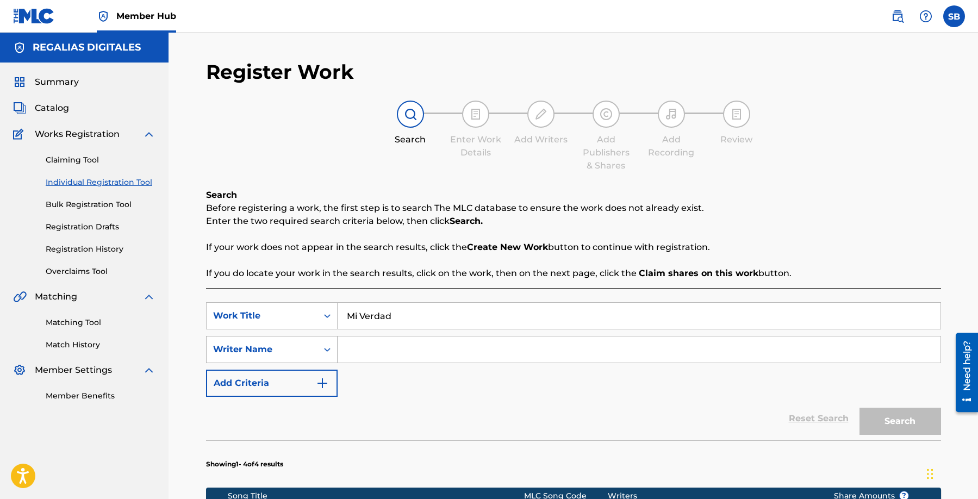
paste input "[PERSON_NAME]"
type input "[PERSON_NAME]"
click at [860, 408] on button "Search" at bounding box center [901, 421] width 82 height 27
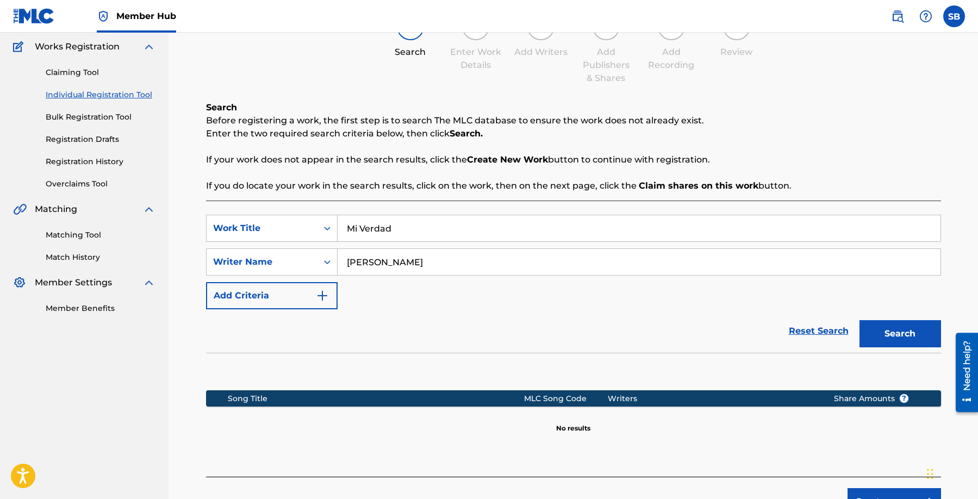
scroll to position [156, 0]
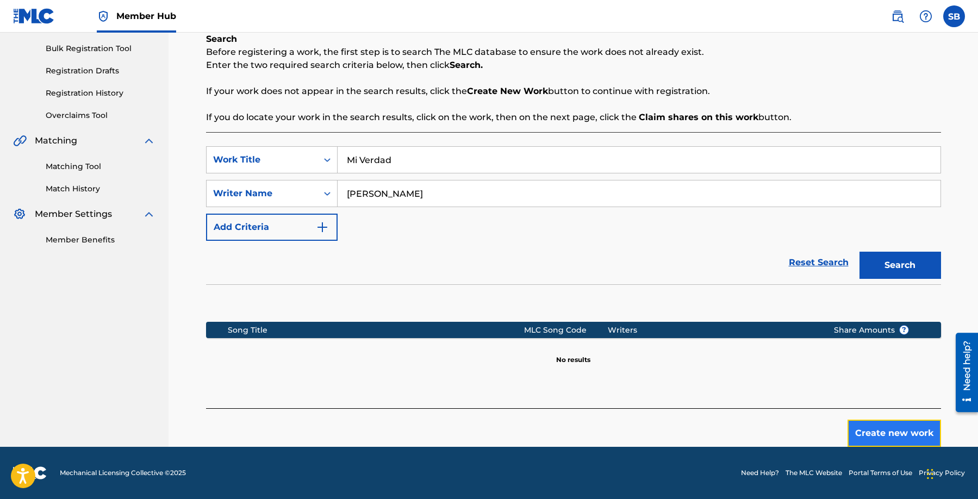
click at [873, 429] on button "Create new work" at bounding box center [895, 433] width 94 height 27
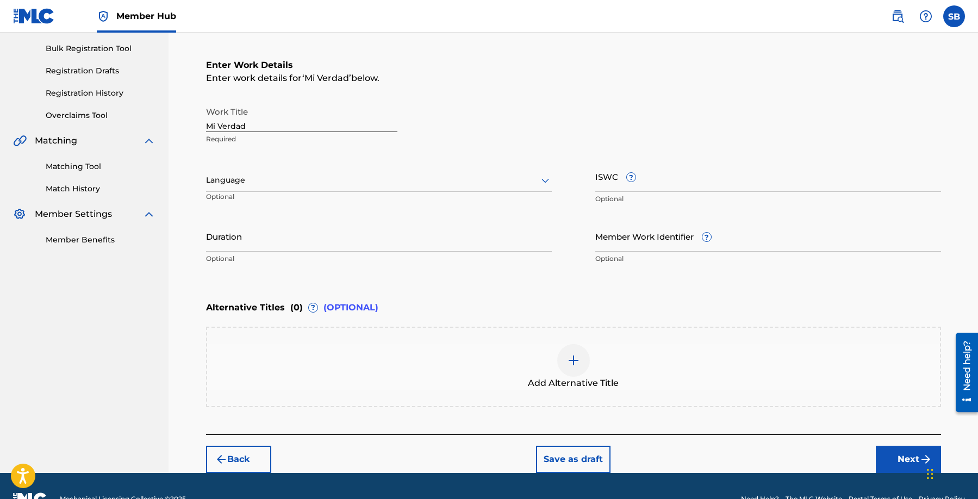
click at [407, 177] on div at bounding box center [379, 180] width 346 height 14
click at [351, 221] on div "Spanish" at bounding box center [379, 228] width 345 height 24
click at [913, 454] on button "Next" at bounding box center [908, 459] width 65 height 27
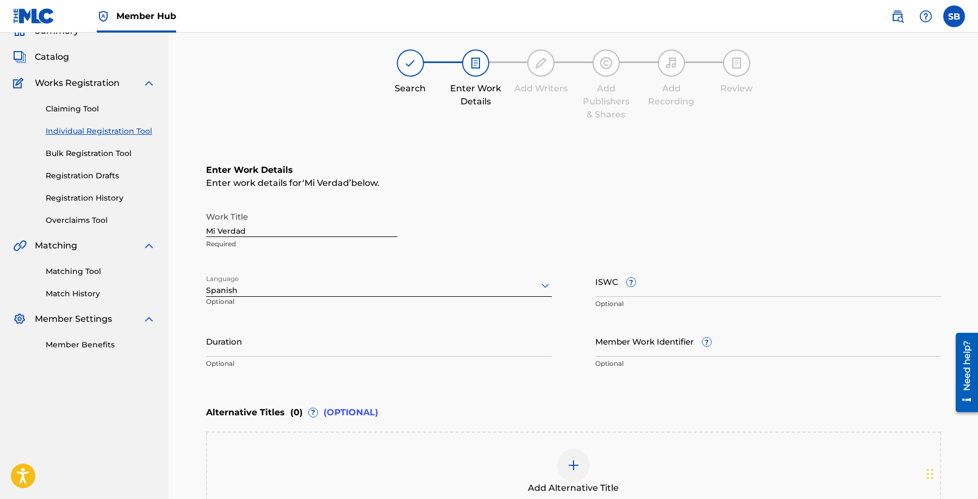
scroll to position [49, 0]
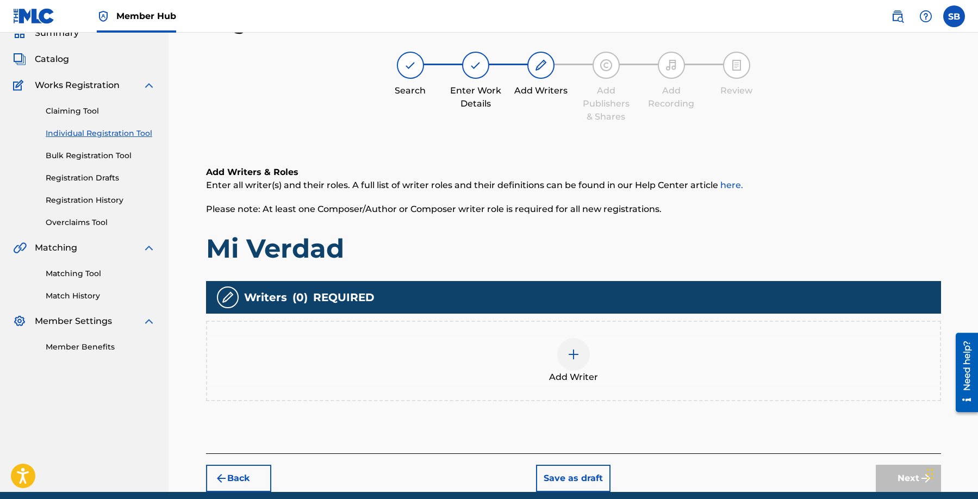
click at [590, 358] on div "Add Writer" at bounding box center [573, 361] width 733 height 46
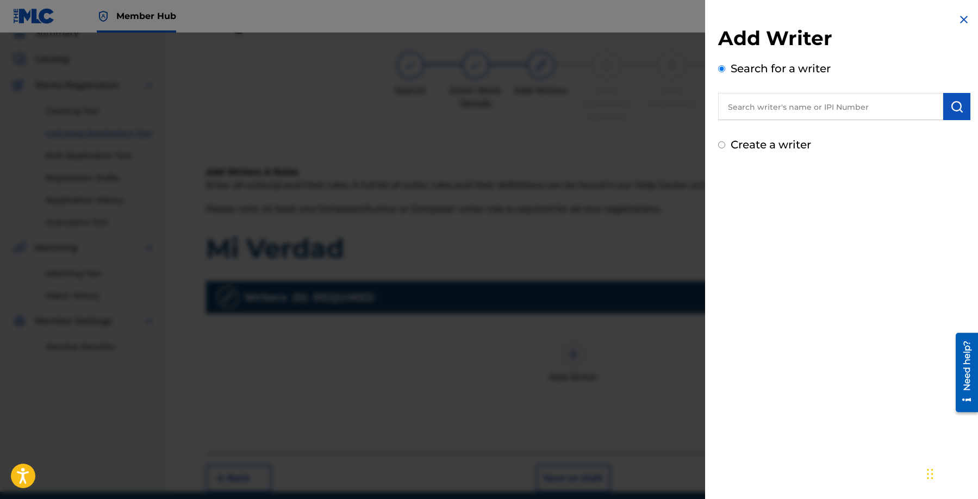
click at [777, 103] on input "text" at bounding box center [830, 106] width 225 height 27
paste input "[PERSON_NAME]"
type input "[PERSON_NAME]"
click at [963, 111] on button "submit" at bounding box center [957, 106] width 27 height 27
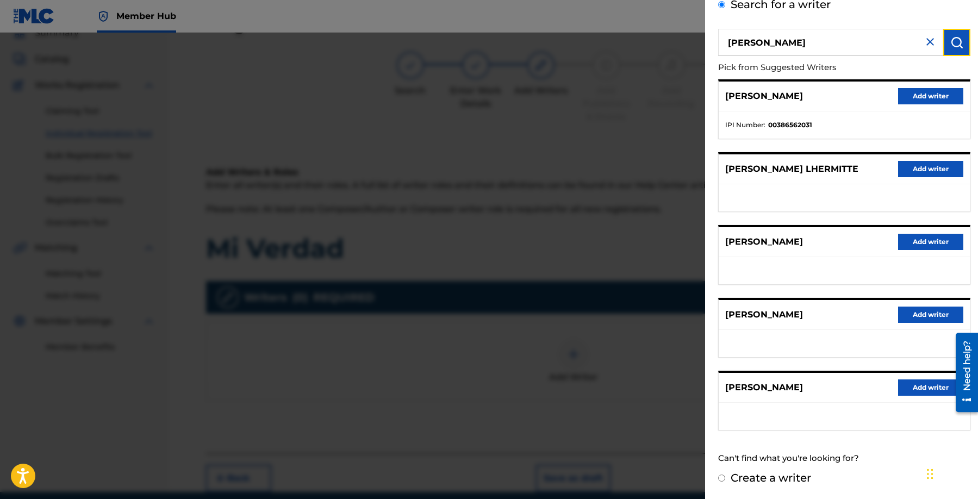
scroll to position [0, 0]
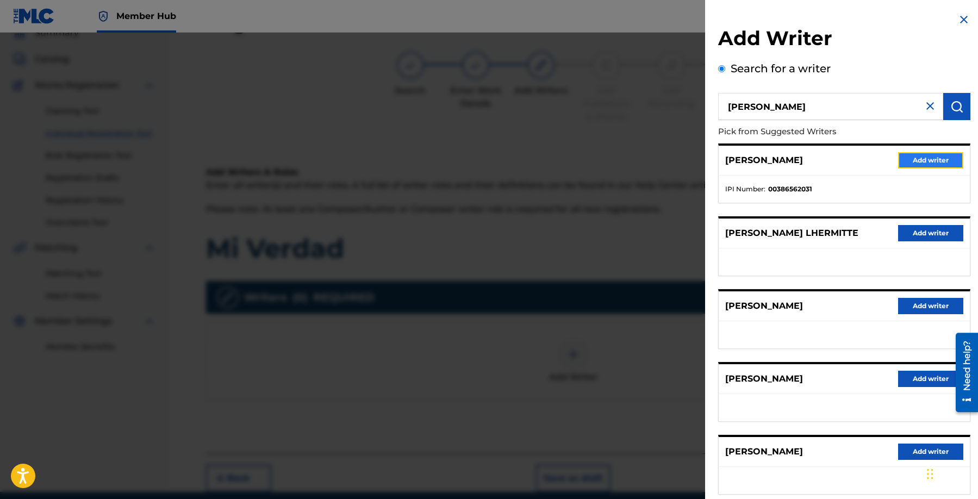
click at [927, 155] on button "Add writer" at bounding box center [930, 160] width 65 height 16
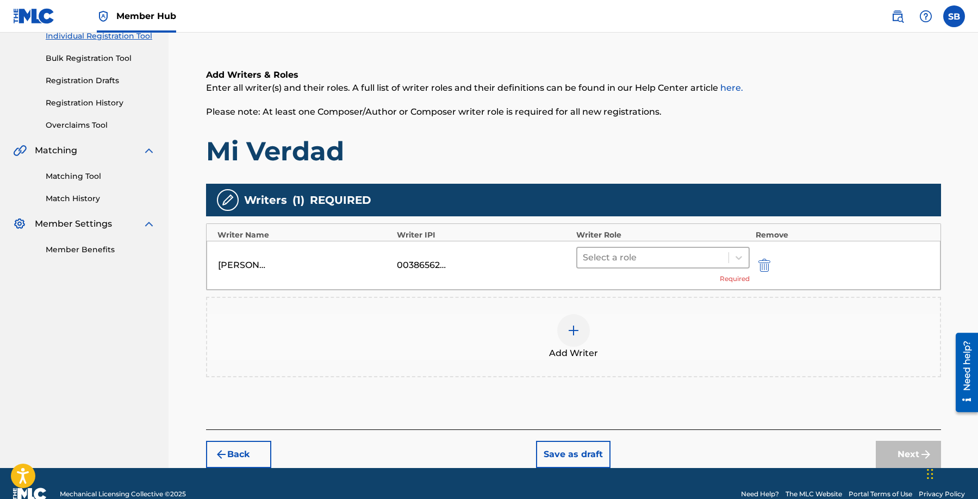
scroll to position [147, 0]
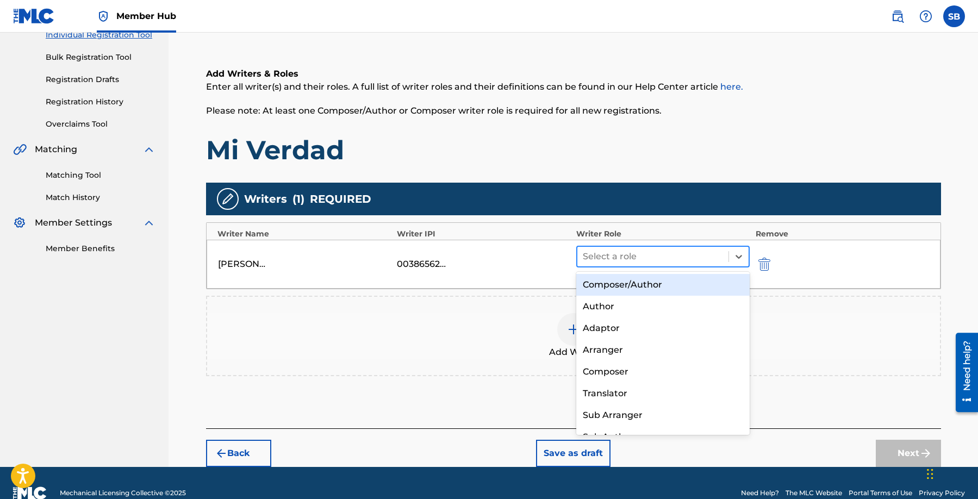
click at [636, 260] on div at bounding box center [653, 256] width 141 height 15
click at [653, 282] on div "Composer/Author" at bounding box center [663, 285] width 174 height 22
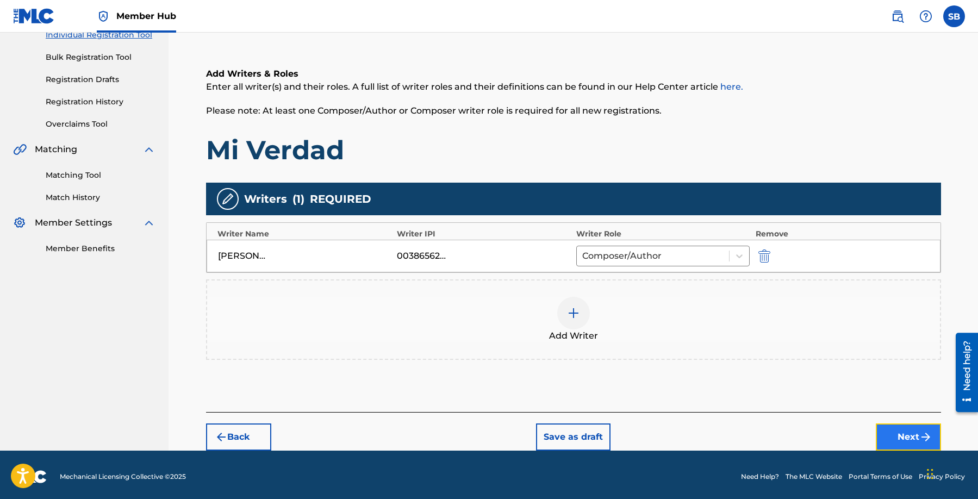
click at [905, 430] on button "Next" at bounding box center [908, 437] width 65 height 27
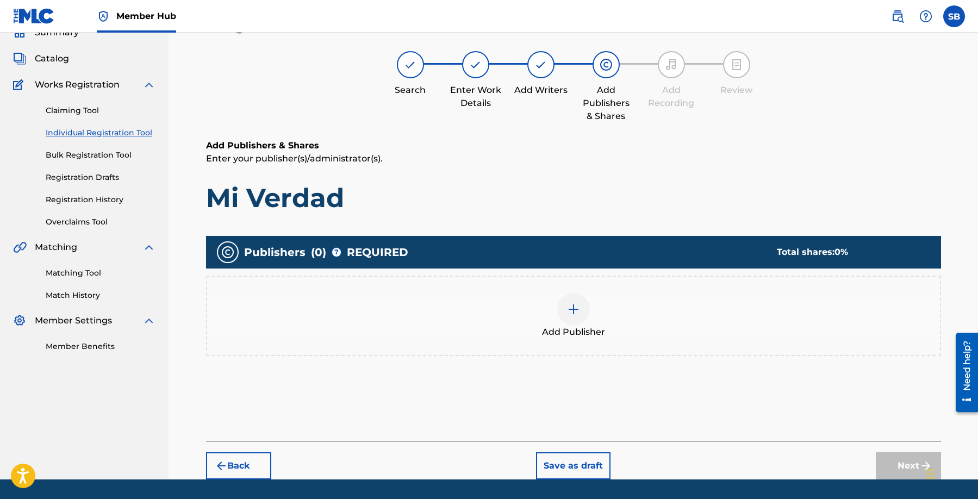
scroll to position [49, 0]
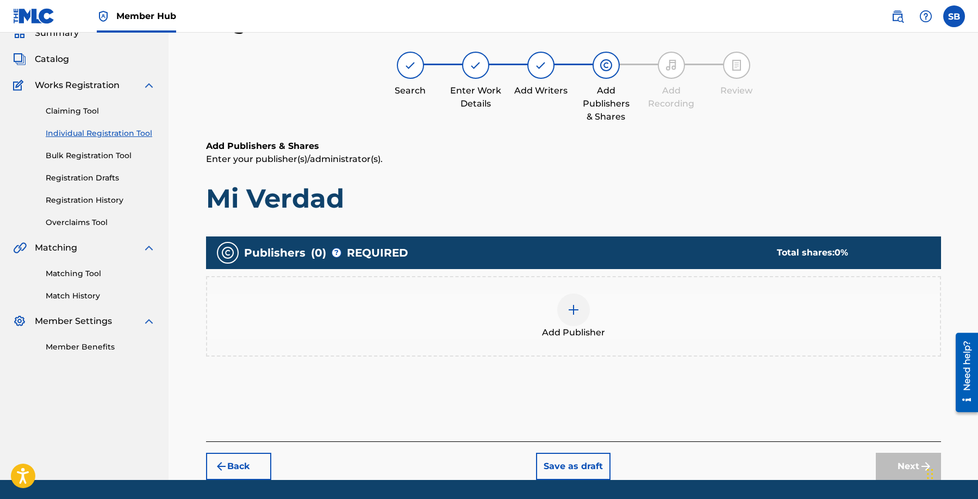
click at [607, 314] on div "Add Publisher" at bounding box center [573, 317] width 733 height 46
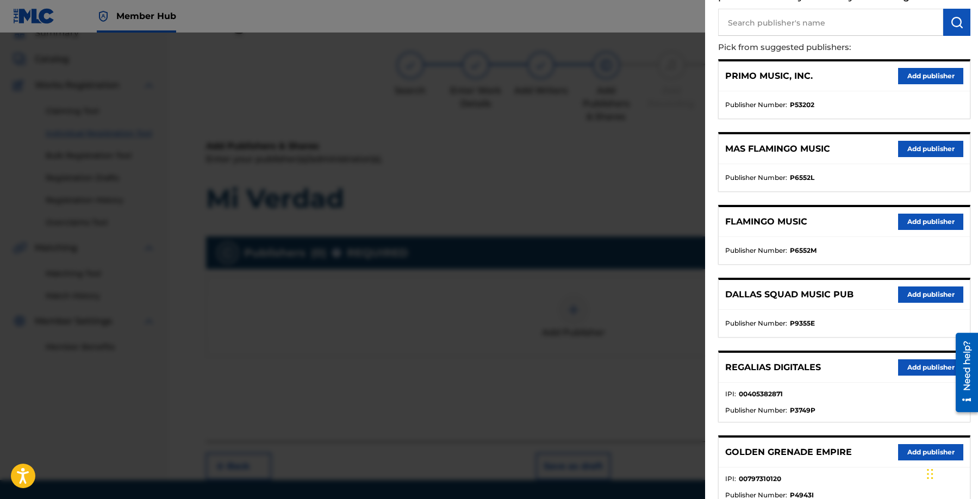
scroll to position [214, 0]
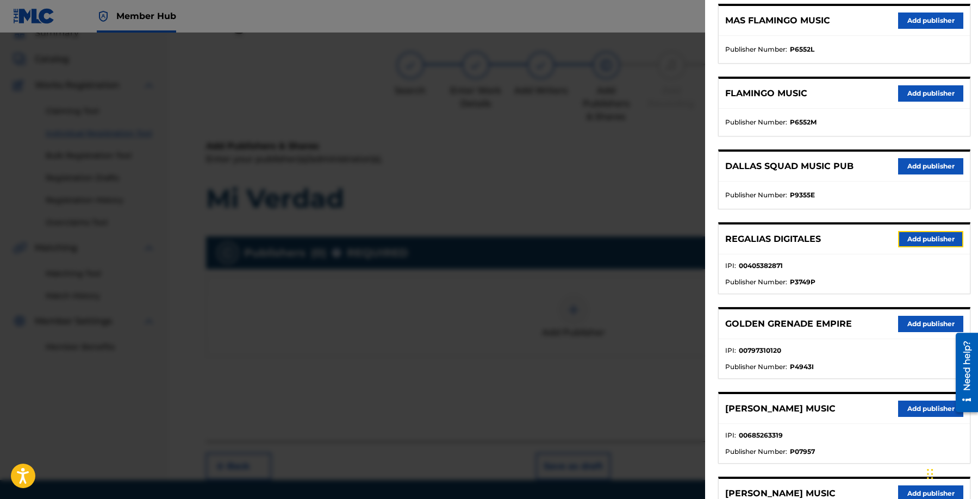
click at [915, 239] on button "Add publisher" at bounding box center [930, 239] width 65 height 16
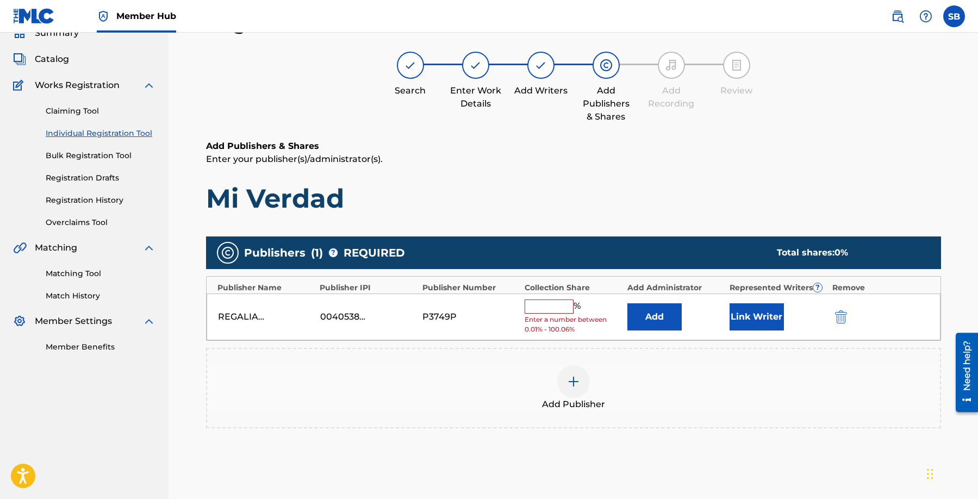
click at [536, 302] on input "text" at bounding box center [549, 307] width 49 height 14
type input "100"
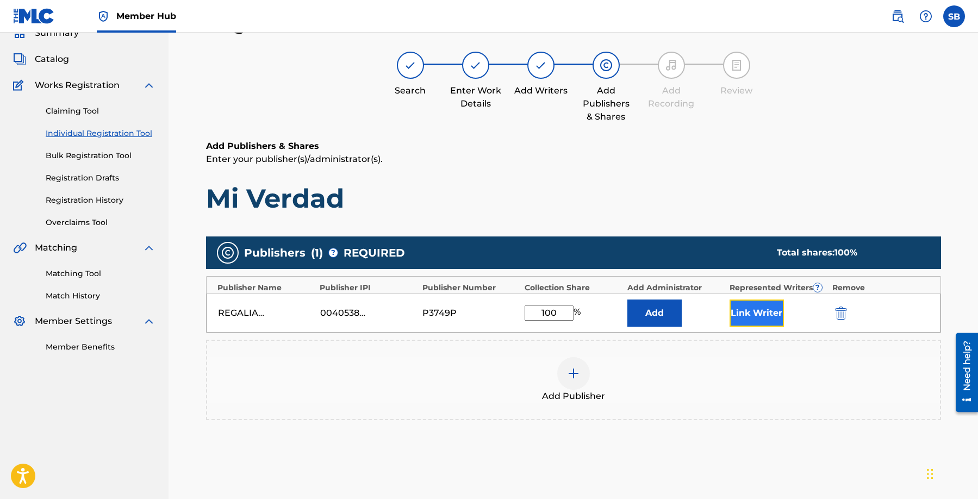
click at [747, 313] on button "Link Writer" at bounding box center [757, 313] width 54 height 27
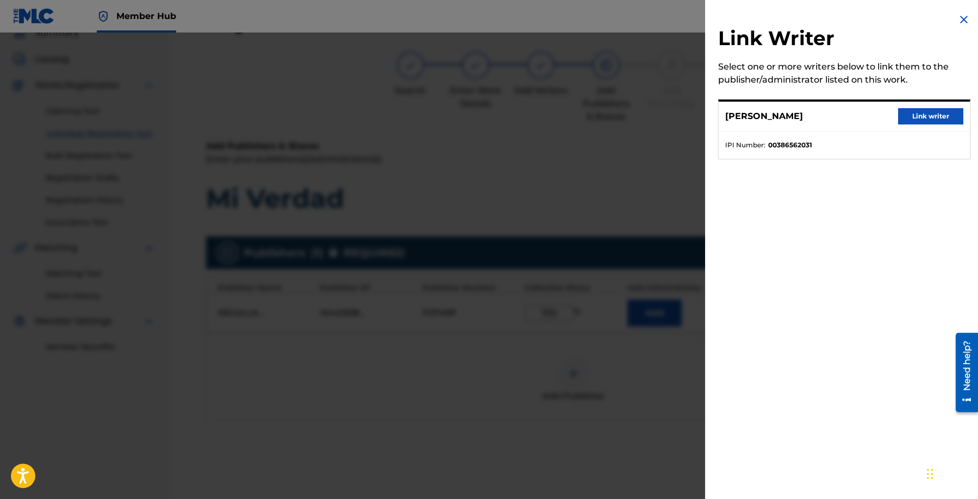
click at [949, 107] on div "[PERSON_NAME] Link writer" at bounding box center [844, 117] width 251 height 30
click at [919, 120] on button "Link writer" at bounding box center [930, 116] width 65 height 16
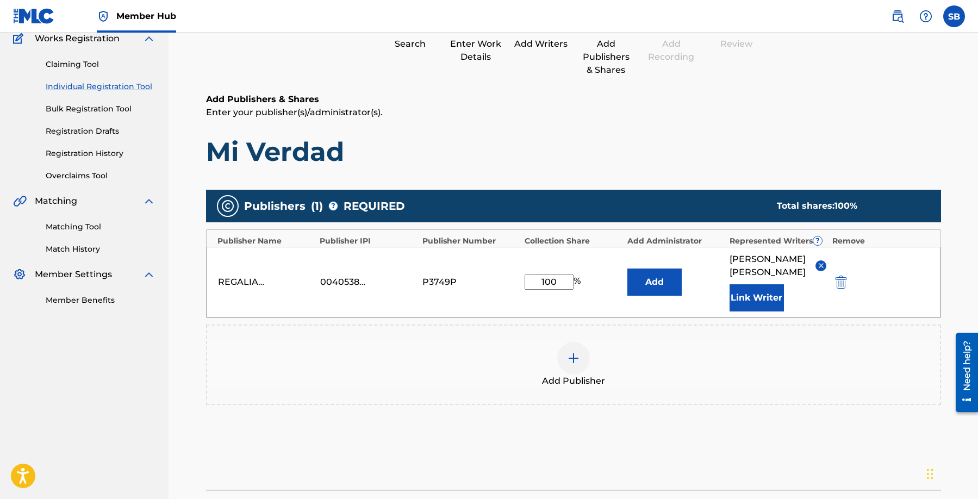
scroll to position [190, 0]
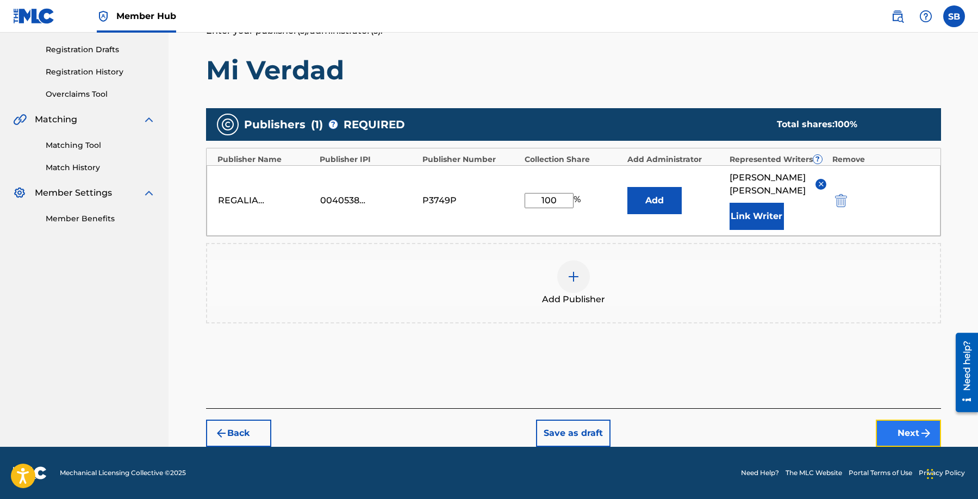
click at [885, 431] on button "Next" at bounding box center [908, 433] width 65 height 27
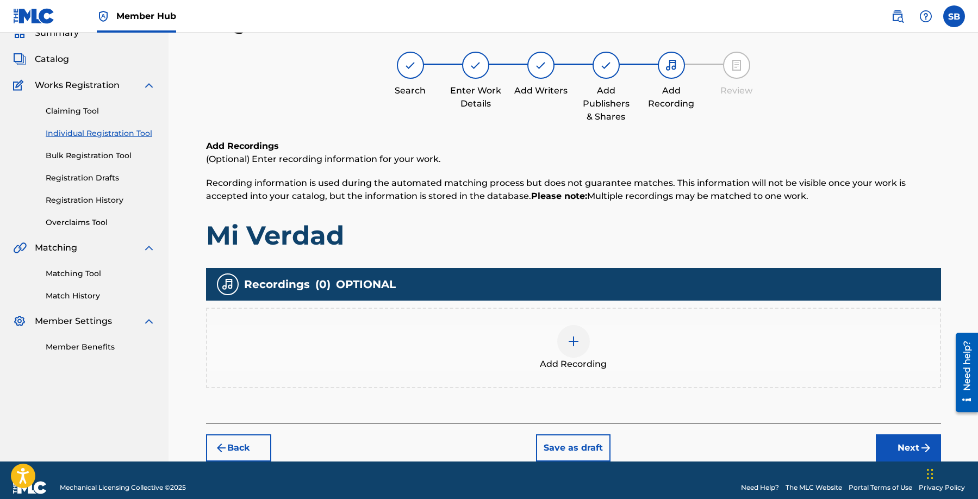
click at [557, 345] on div "Add Recording" at bounding box center [573, 348] width 733 height 46
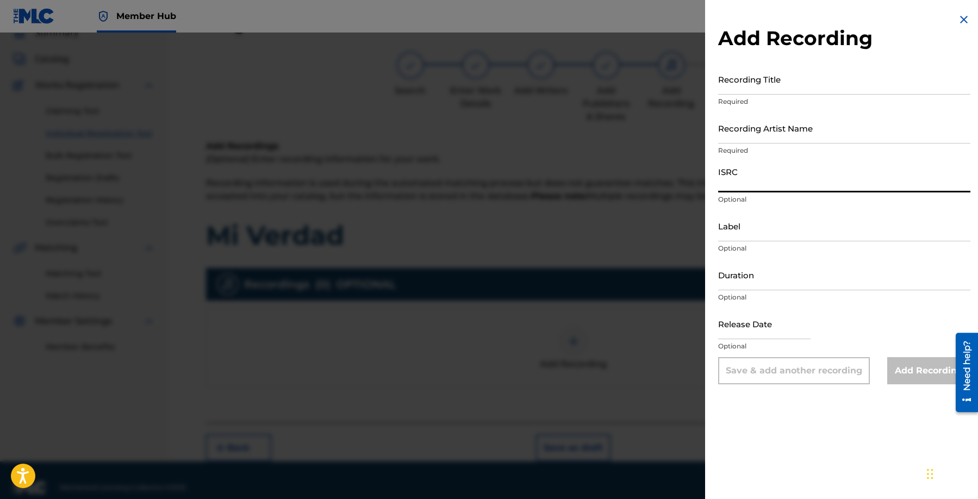
click at [771, 178] on input "ISRC" at bounding box center [844, 177] width 252 height 31
paste input "TCAFB2049226"
type input "TCAFB2049226"
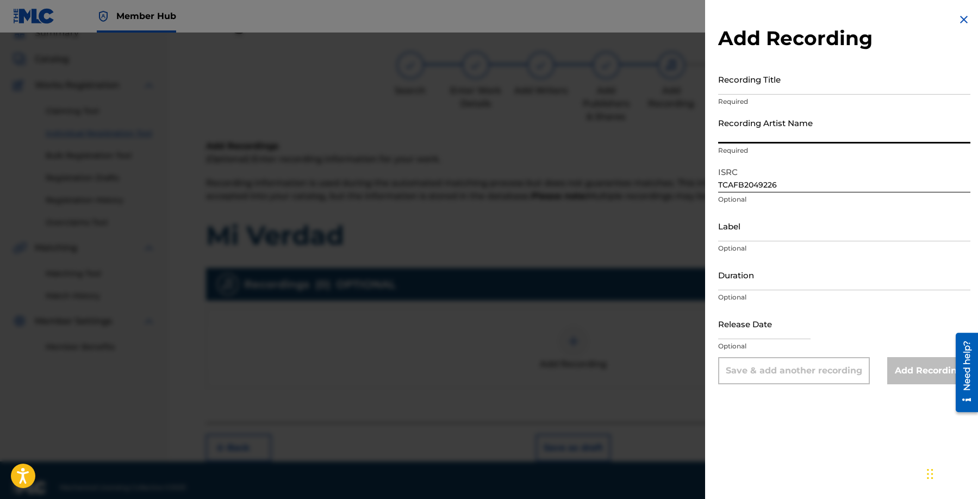
click at [813, 126] on input "Recording Artist Name" at bounding box center [844, 128] width 252 height 31
paste input "Dtoke"
type input "Dtoke"
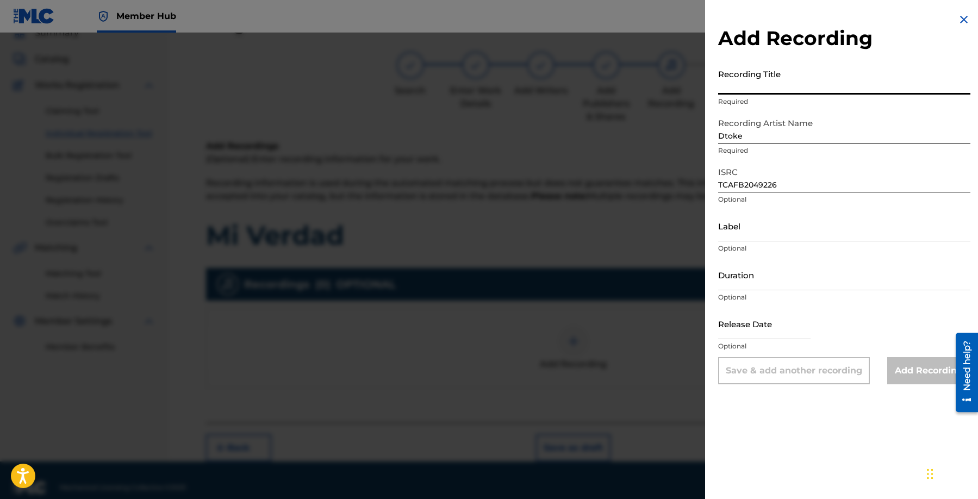
click at [907, 79] on input "Recording Title" at bounding box center [844, 79] width 252 height 31
paste input "Mi Verdad"
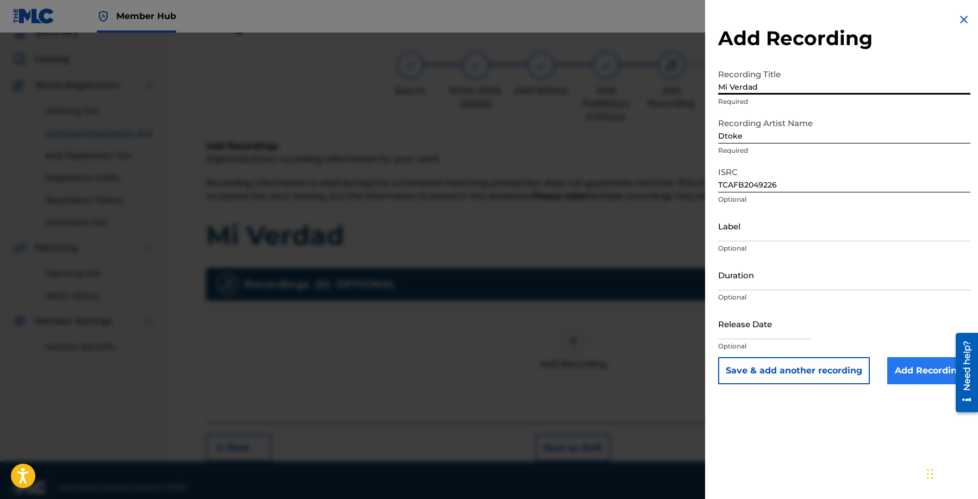
type input "Mi Verdad"
click at [916, 368] on input "Add Recording" at bounding box center [929, 370] width 83 height 27
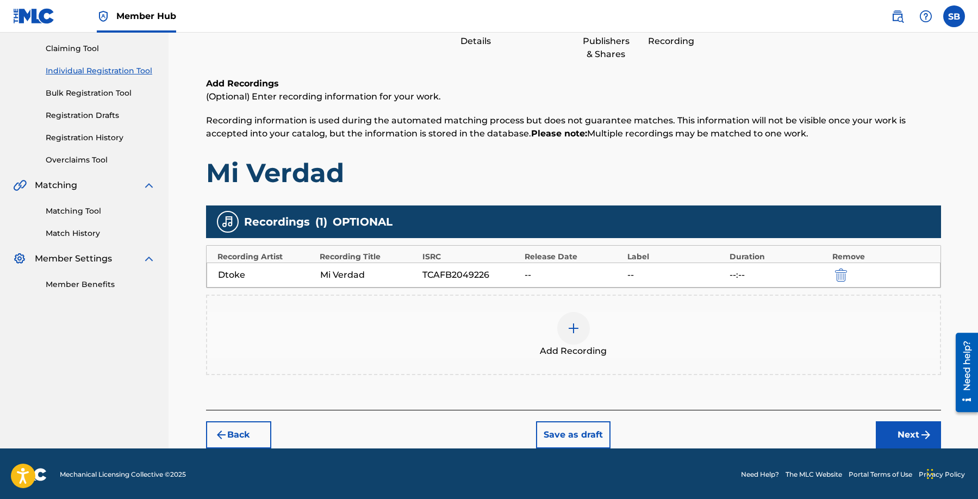
scroll to position [113, 0]
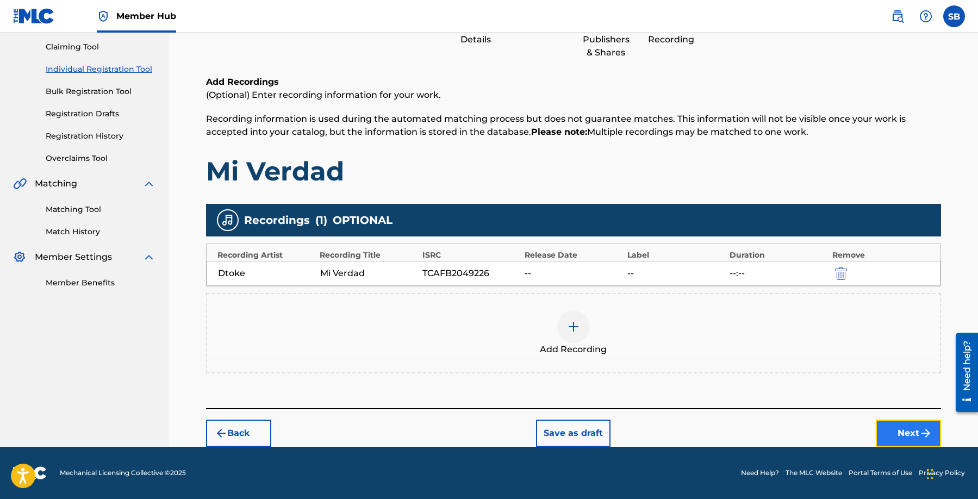
click at [898, 429] on button "Next" at bounding box center [908, 433] width 65 height 27
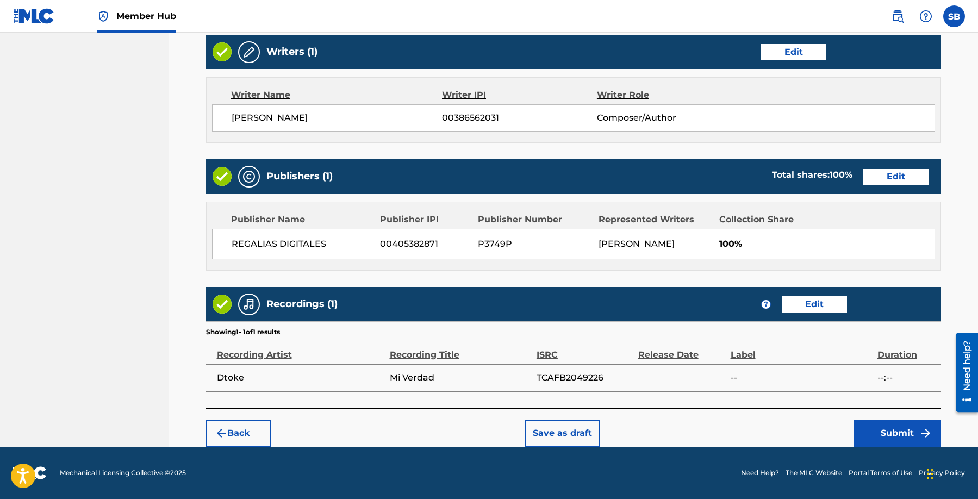
scroll to position [433, 0]
click at [721, 419] on div "Back Save as draft Submit" at bounding box center [573, 427] width 735 height 39
click at [865, 424] on button "Submit" at bounding box center [897, 433] width 87 height 27
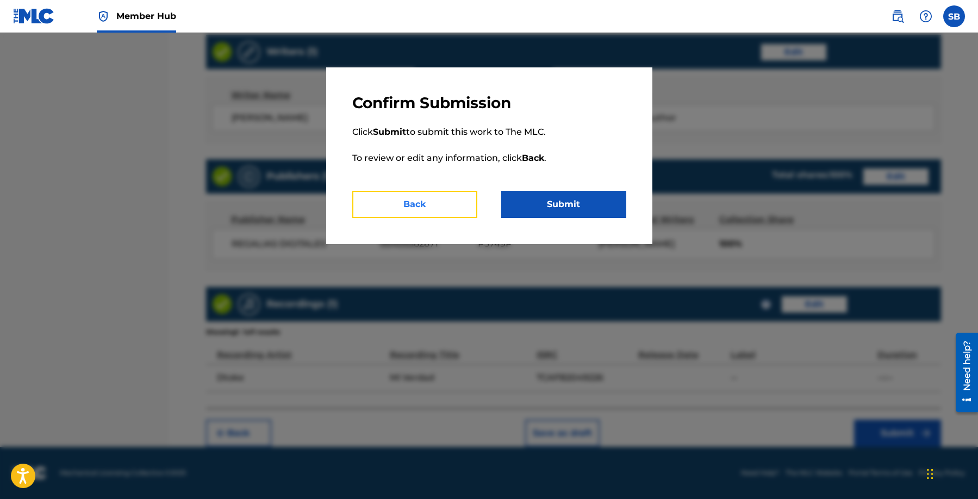
click at [422, 210] on button "Back" at bounding box center [414, 204] width 125 height 27
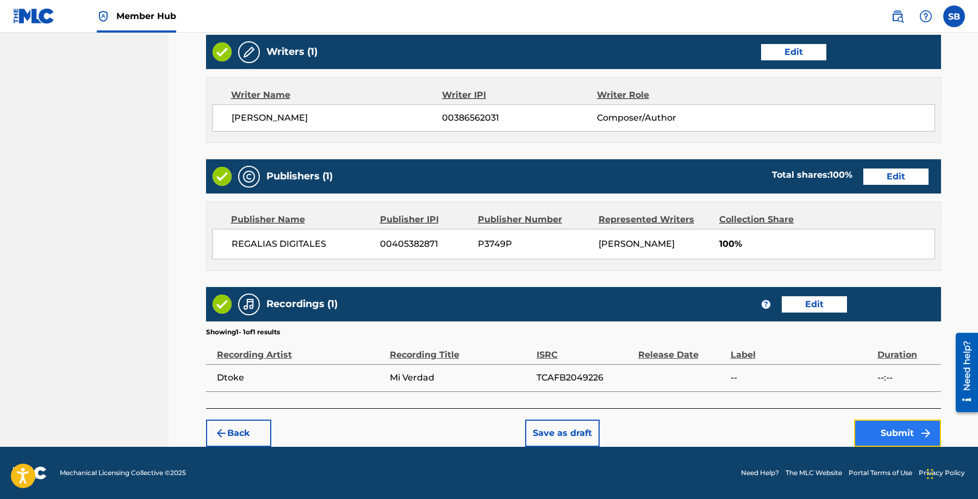
click at [925, 432] on img "submit" at bounding box center [926, 433] width 13 height 13
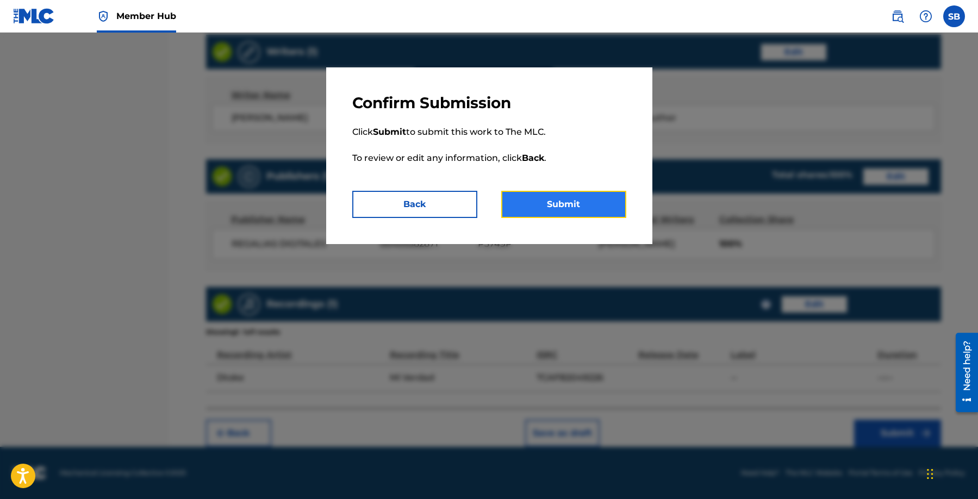
click at [560, 204] on button "Submit" at bounding box center [563, 204] width 125 height 27
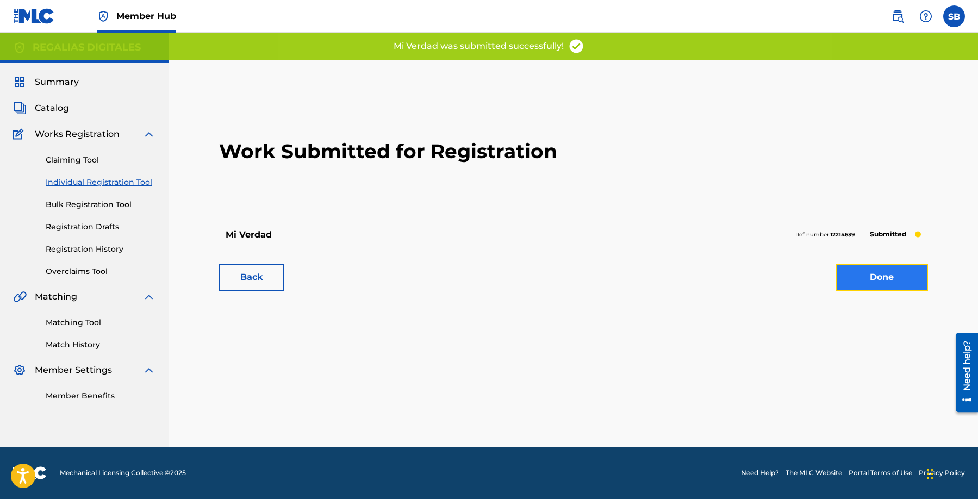
click at [882, 274] on link "Done" at bounding box center [882, 277] width 92 height 27
